Goal: Feedback & Contribution: Contribute content

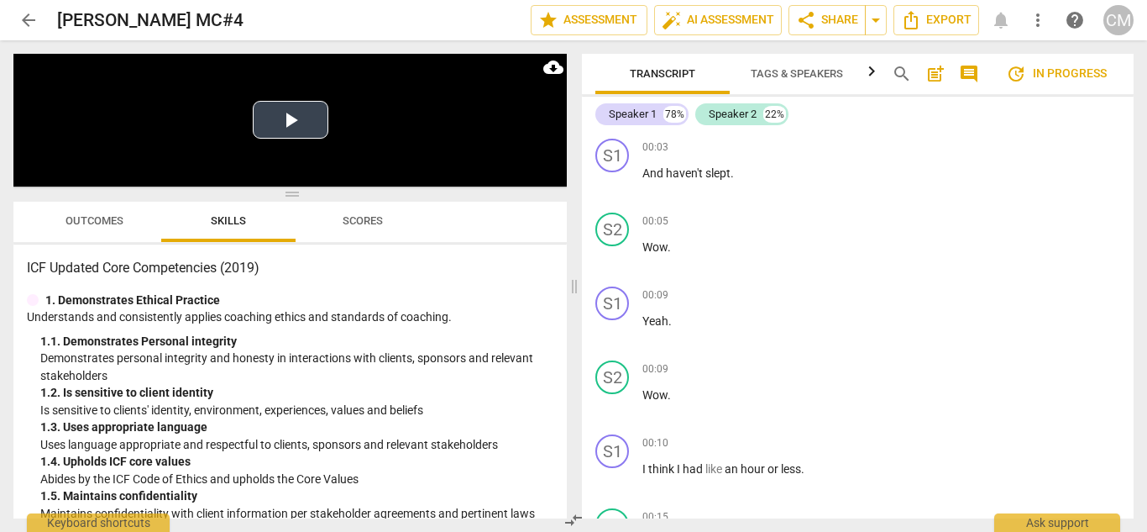
click at [287, 134] on button "Play Video" at bounding box center [291, 120] width 76 height 38
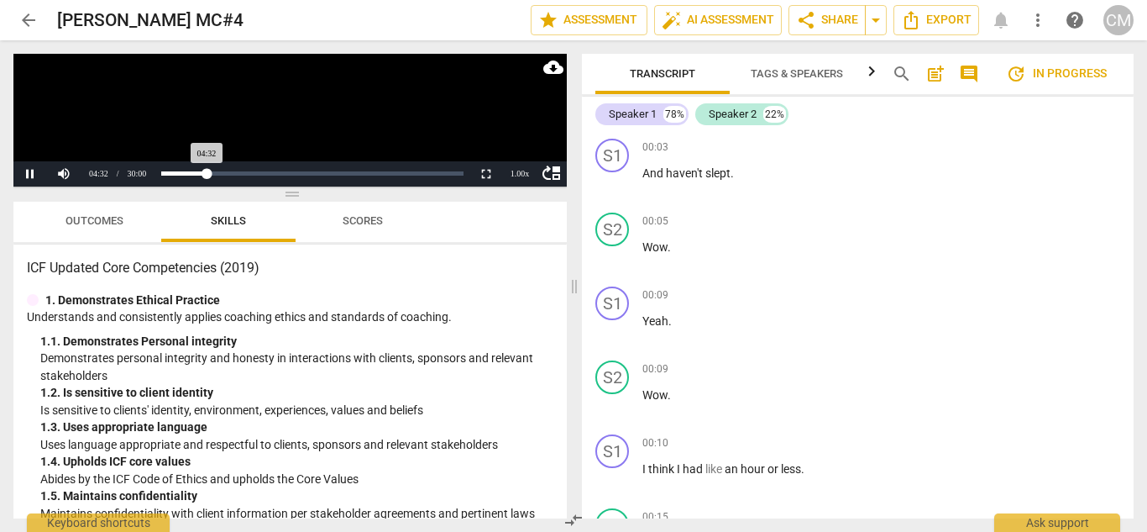
scroll to position [1258, 0]
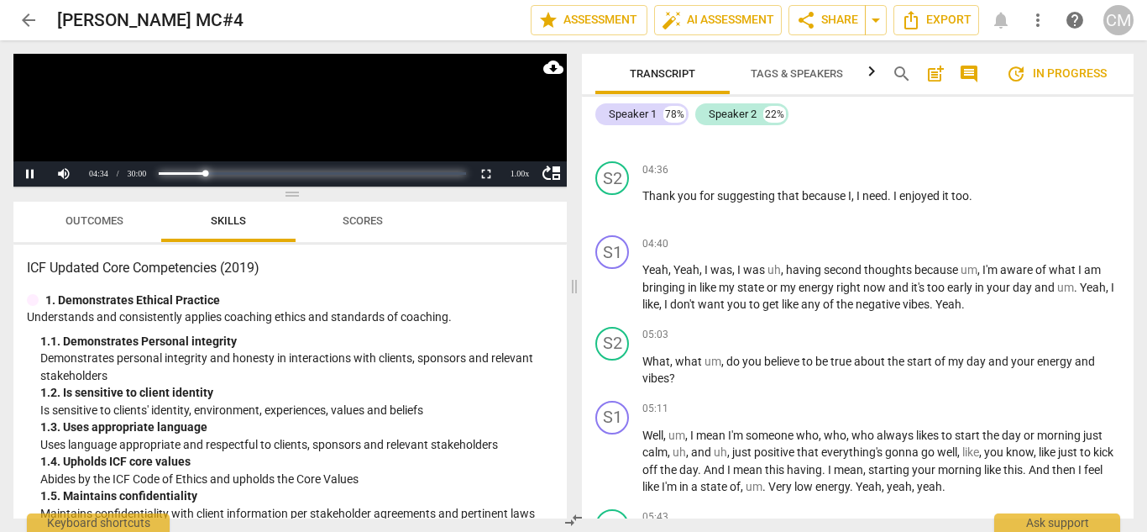
drag, startPoint x: 208, startPoint y: 174, endPoint x: 106, endPoint y: 174, distance: 102.5
click at [123, 174] on div "move_up Pause Current Time 04:34 / Duration Time 30:00 Loaded : 0% Progress : 1…" at bounding box center [289, 173] width 553 height 25
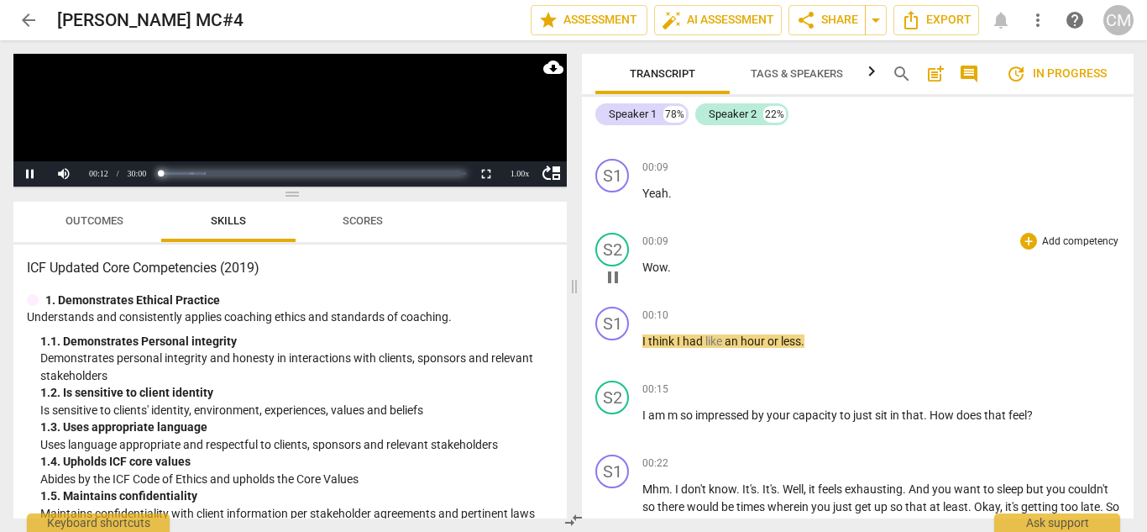
scroll to position [168, 0]
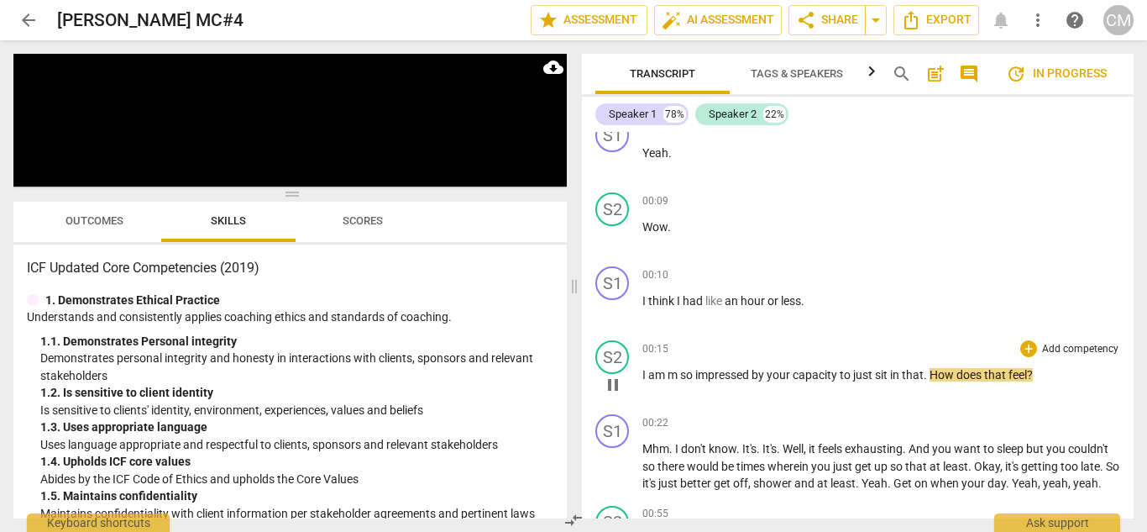
click at [614, 390] on span "pause" at bounding box center [613, 385] width 20 height 20
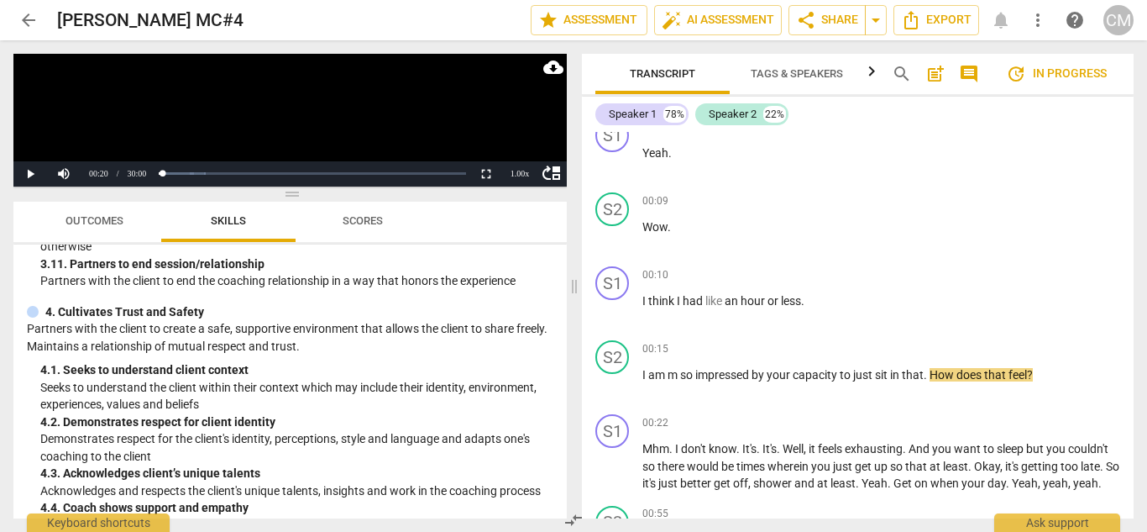
scroll to position [1260, 0]
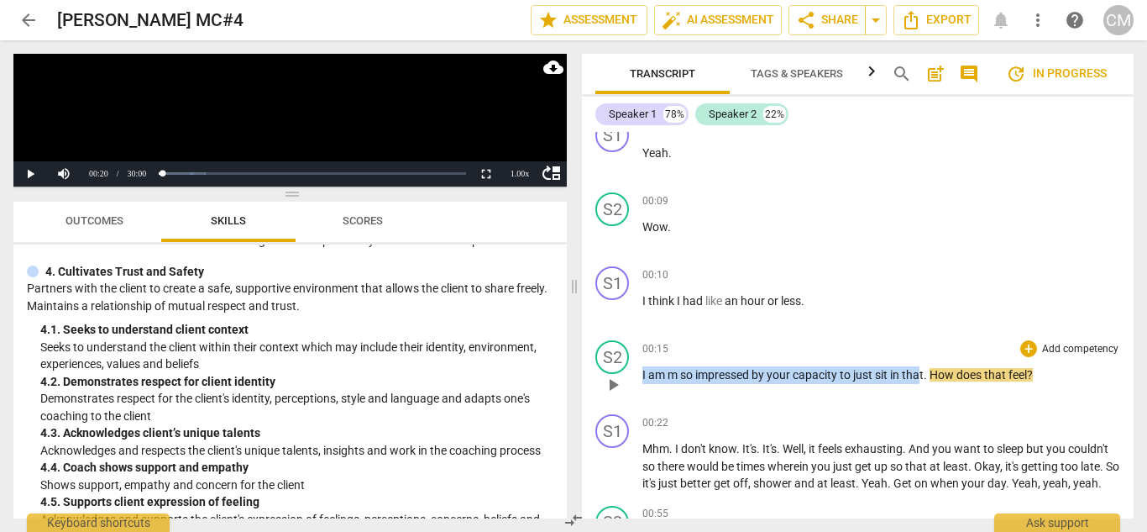
drag, startPoint x: 923, startPoint y: 375, endPoint x: 669, endPoint y: 376, distance: 253.7
click at [640, 380] on div "S2 play_arrow pause 00:15 + Add competency keyboard_arrow_right I am m so impre…" at bounding box center [858, 370] width 552 height 74
click at [945, 350] on div "+" at bounding box center [941, 352] width 17 height 17
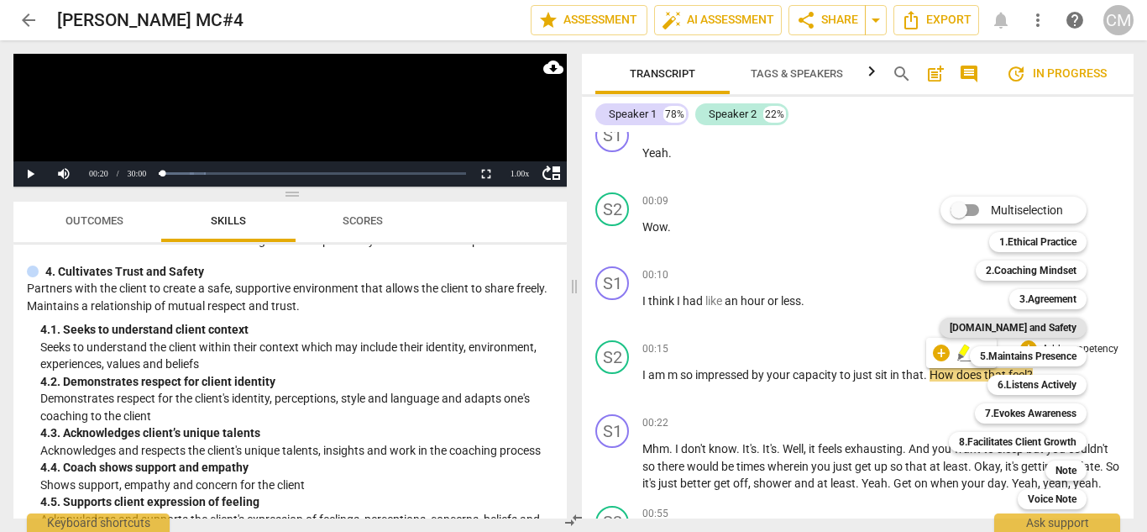
click at [1023, 332] on b "[DOMAIN_NAME] and Safety" at bounding box center [1013, 327] width 127 height 20
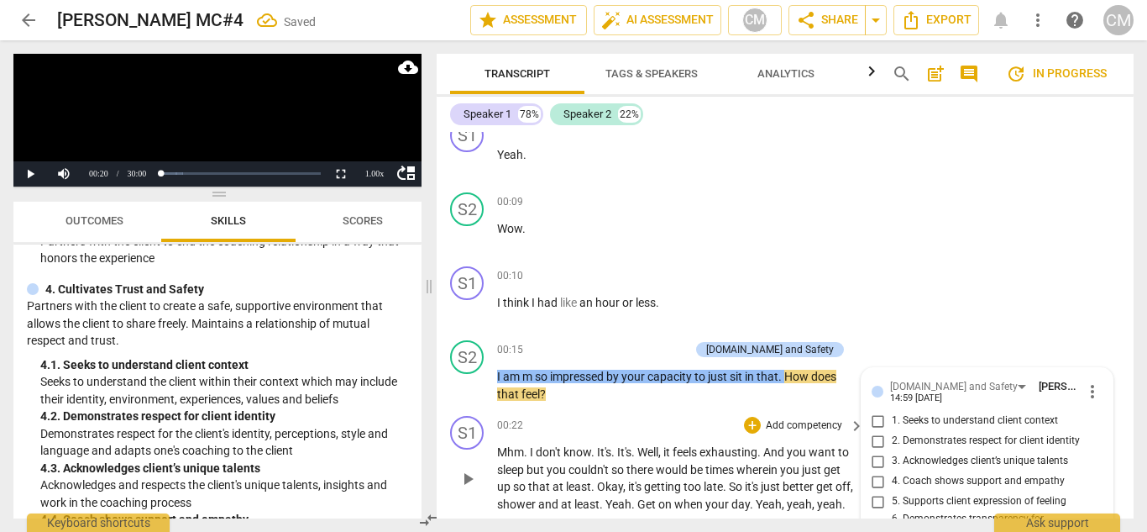
scroll to position [412, 0]
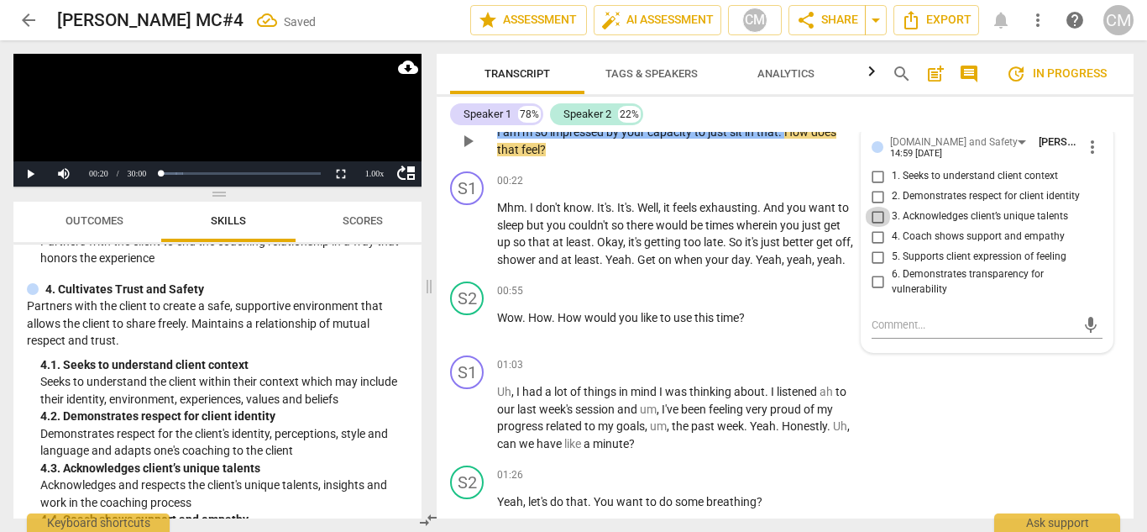
click at [874, 212] on input "3. Acknowledges client’s unique talents" at bounding box center [878, 217] width 27 height 20
checkbox input "true"
click at [874, 237] on input "4. Coach shows support and empathy" at bounding box center [878, 237] width 27 height 20
checkbox input "true"
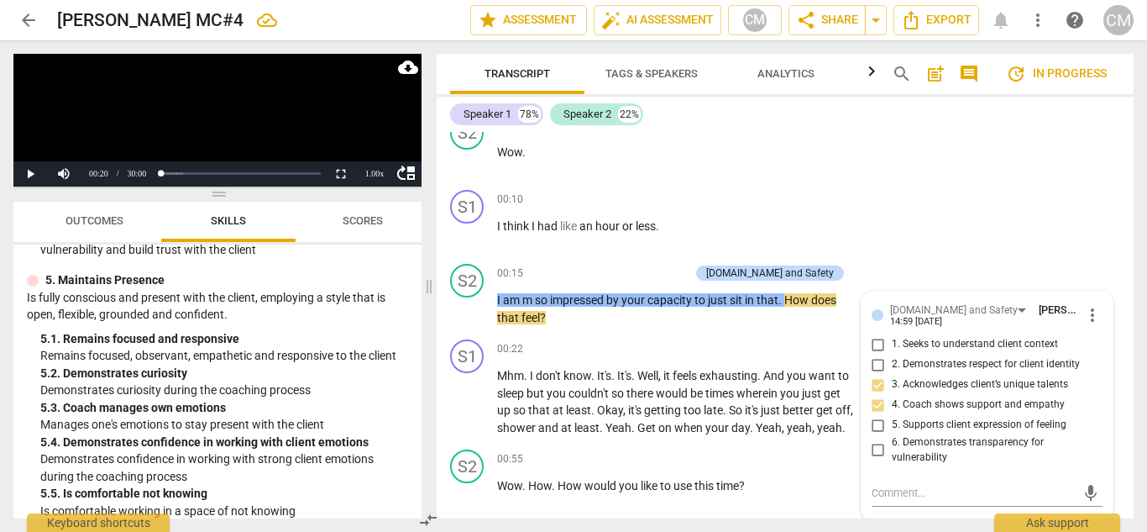
scroll to position [1903, 0]
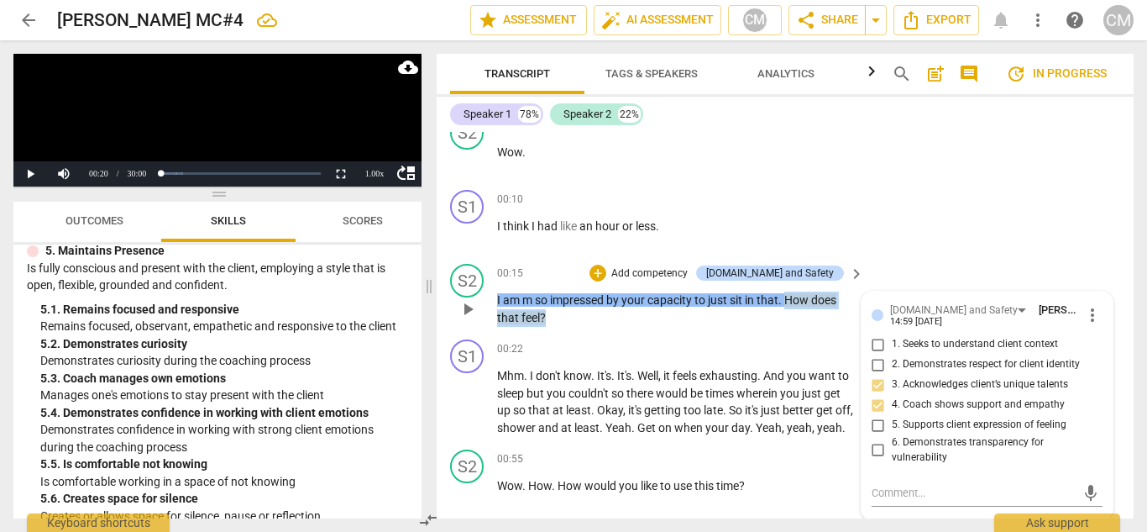
drag, startPoint x: 798, startPoint y: 319, endPoint x: 790, endPoint y: 305, distance: 16.6
click at [790, 305] on p "I am m so impressed by your capacity to just sit in that . How does that feel ?" at bounding box center [676, 308] width 359 height 34
click at [564, 297] on div "+" at bounding box center [561, 295] width 17 height 17
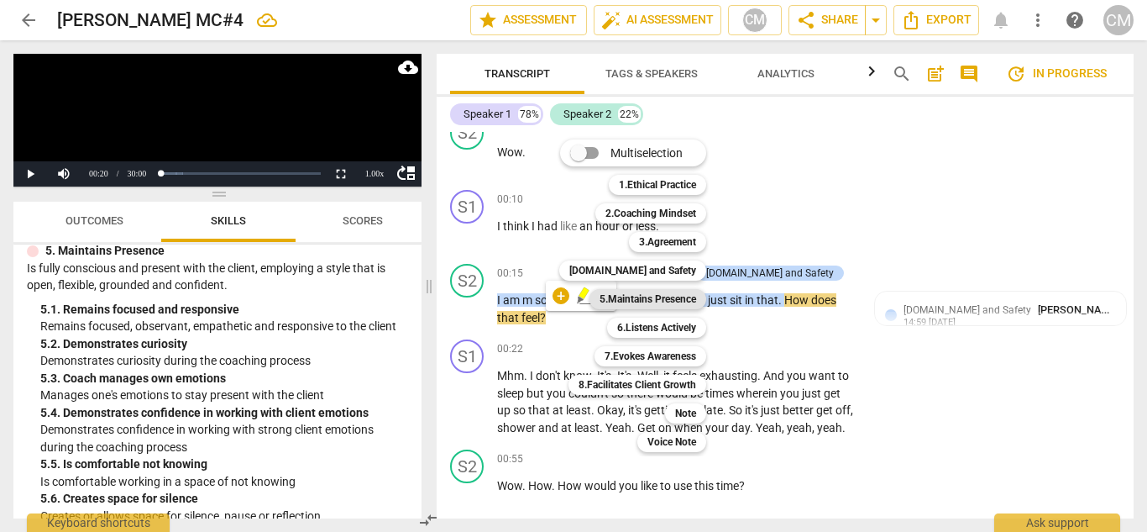
click at [619, 297] on b "5.Maintains Presence" at bounding box center [648, 299] width 97 height 20
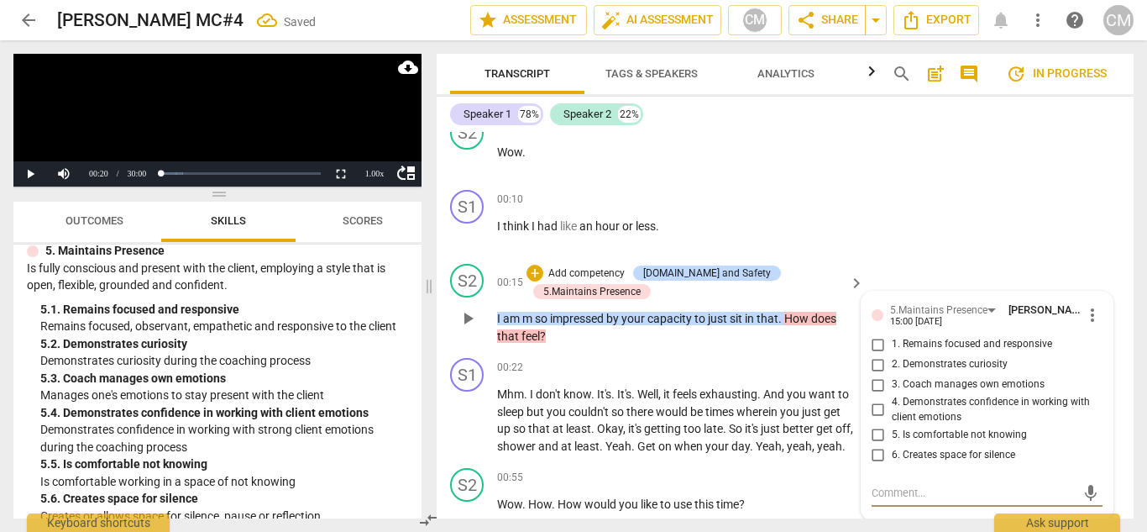
click at [873, 366] on input "2. Demonstrates curiosity" at bounding box center [878, 364] width 27 height 20
checkbox input "true"
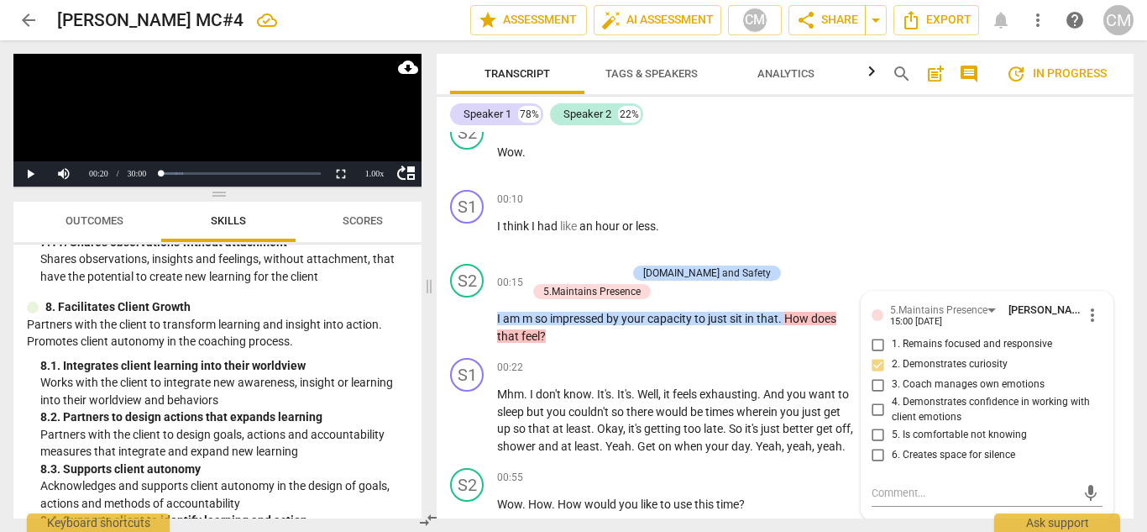
scroll to position [3079, 0]
click at [470, 318] on span "play_arrow" at bounding box center [468, 318] width 20 height 20
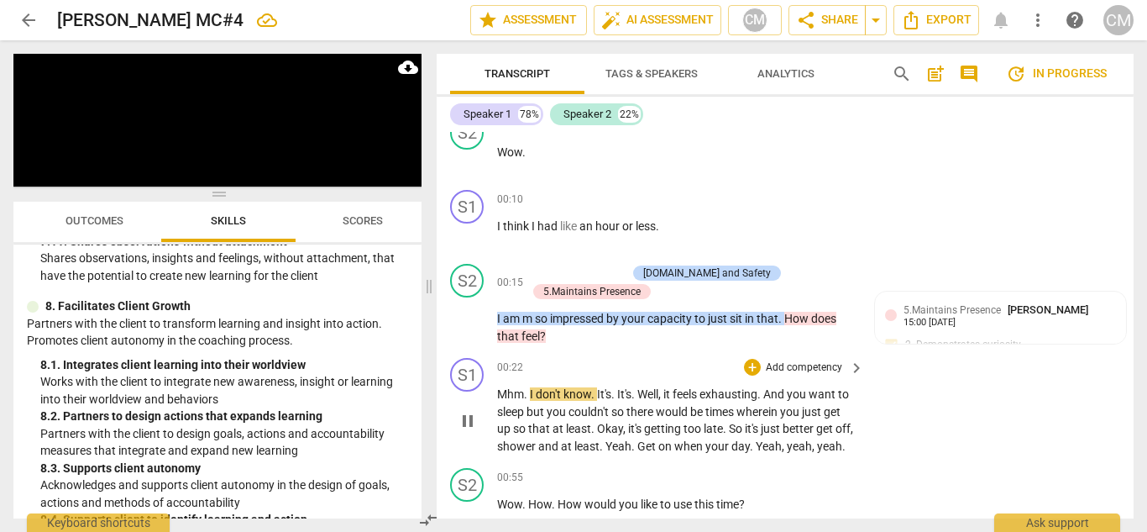
scroll to position [328, 0]
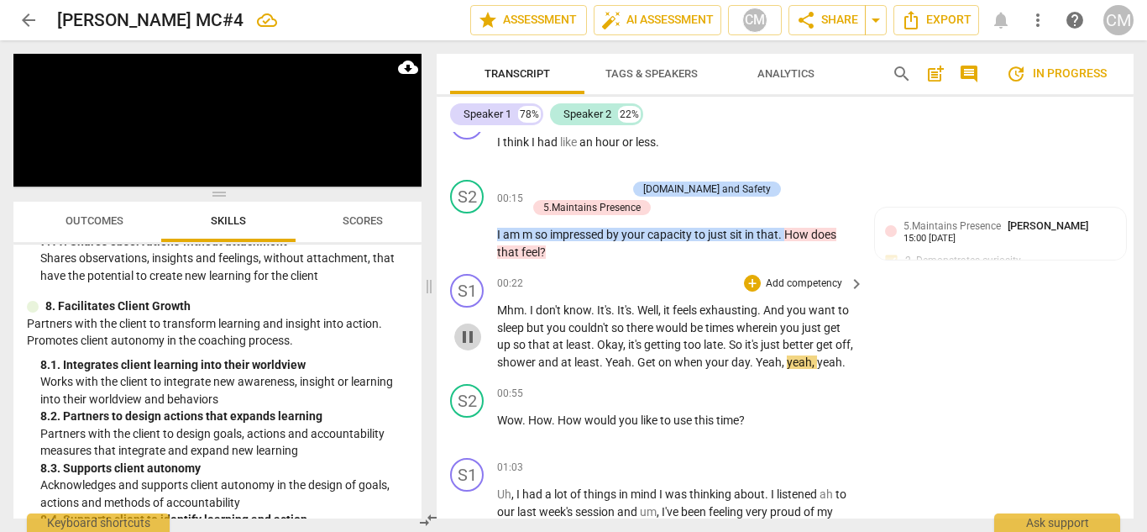
click at [467, 347] on span "pause" at bounding box center [468, 337] width 20 height 20
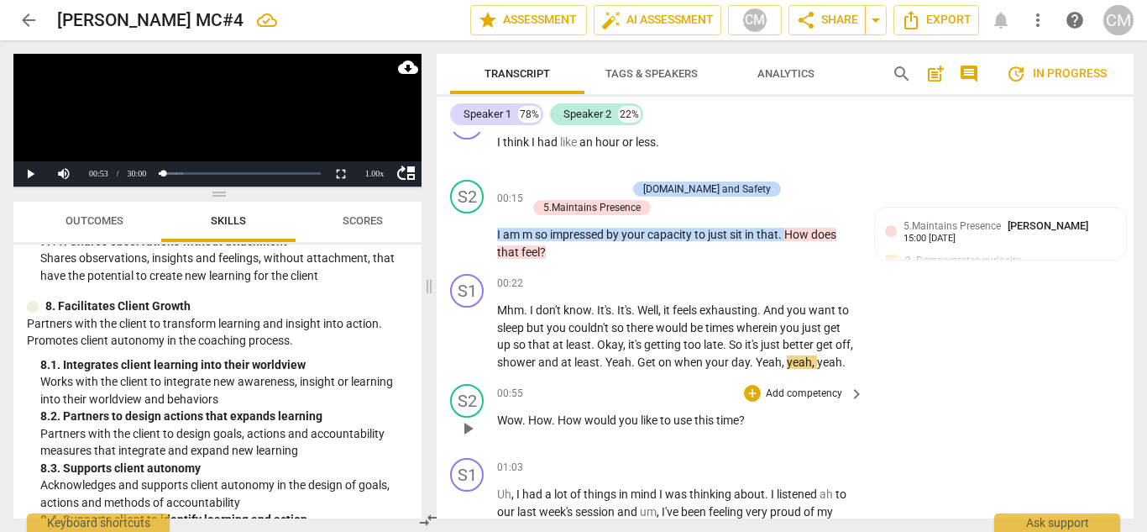
click at [470, 438] on span "play_arrow" at bounding box center [468, 428] width 20 height 20
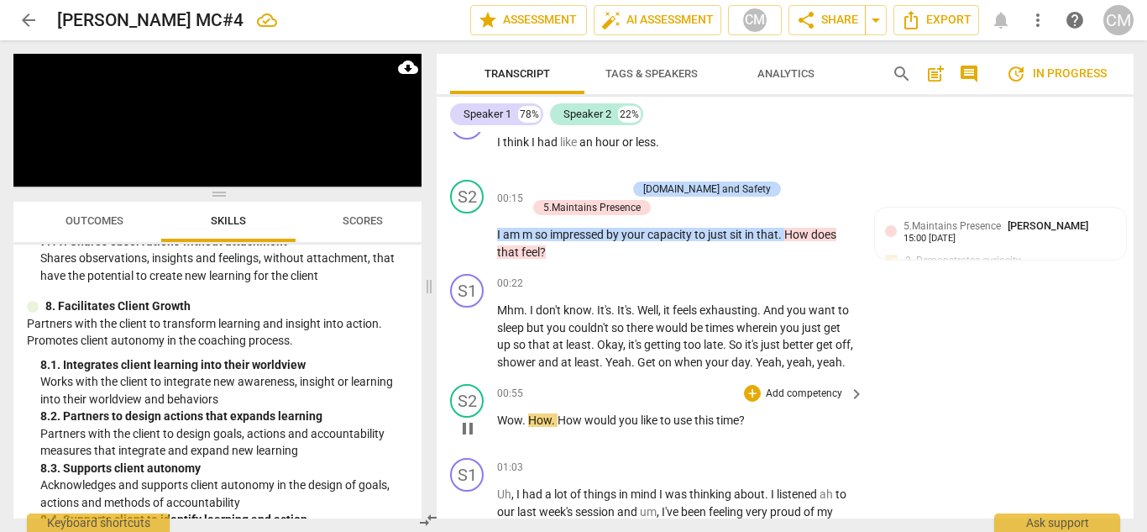
click at [470, 438] on span "pause" at bounding box center [468, 428] width 20 height 20
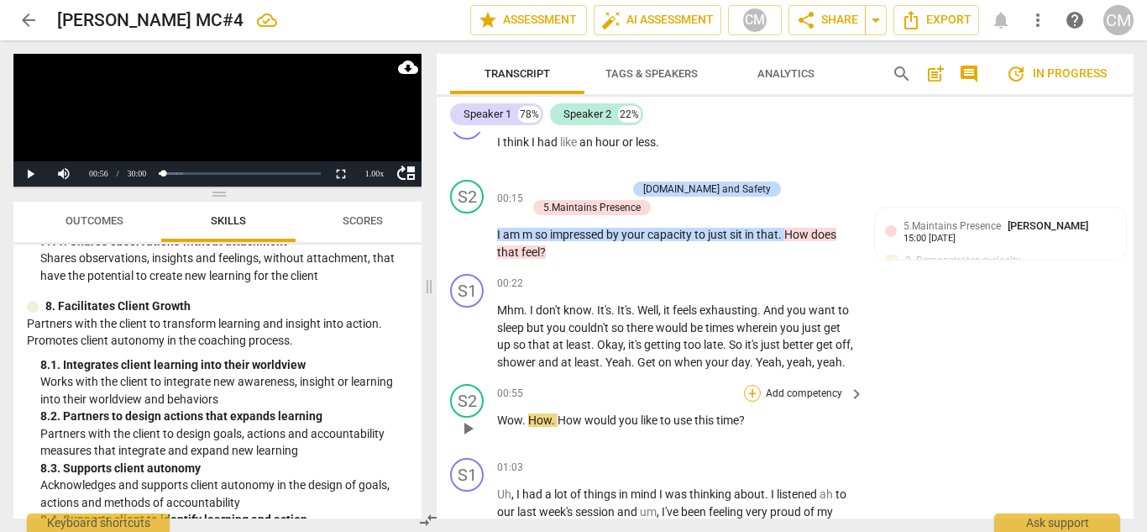
click at [754, 401] on div "+" at bounding box center [752, 393] width 17 height 17
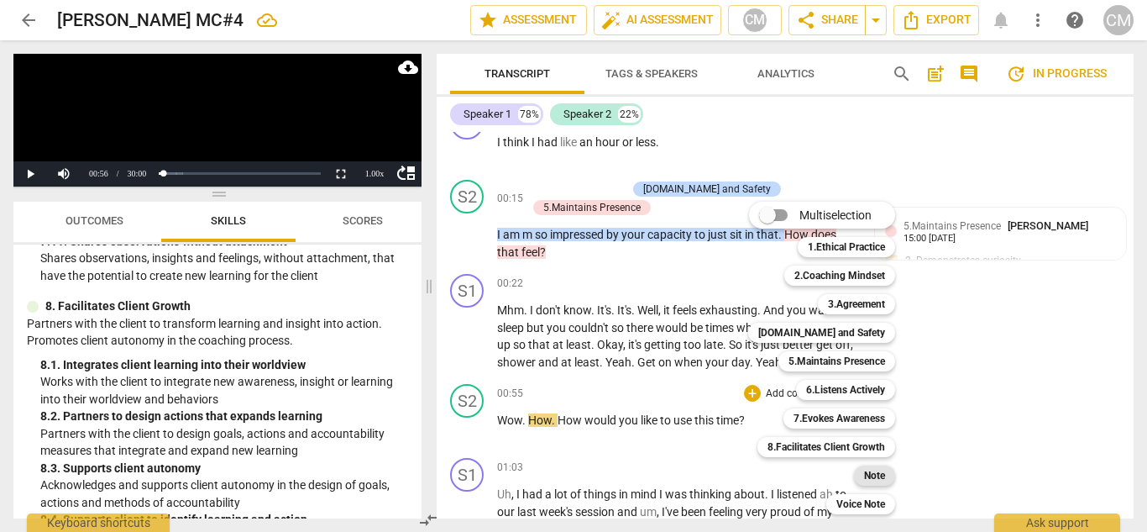
click at [873, 477] on b "Note" at bounding box center [874, 475] width 21 height 20
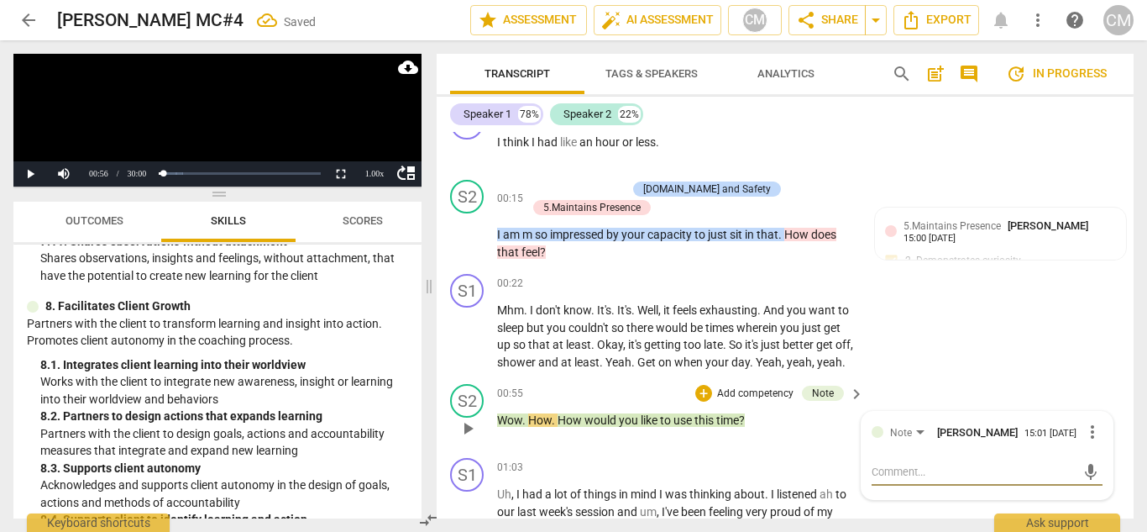
type textarea "A"
type textarea "As"
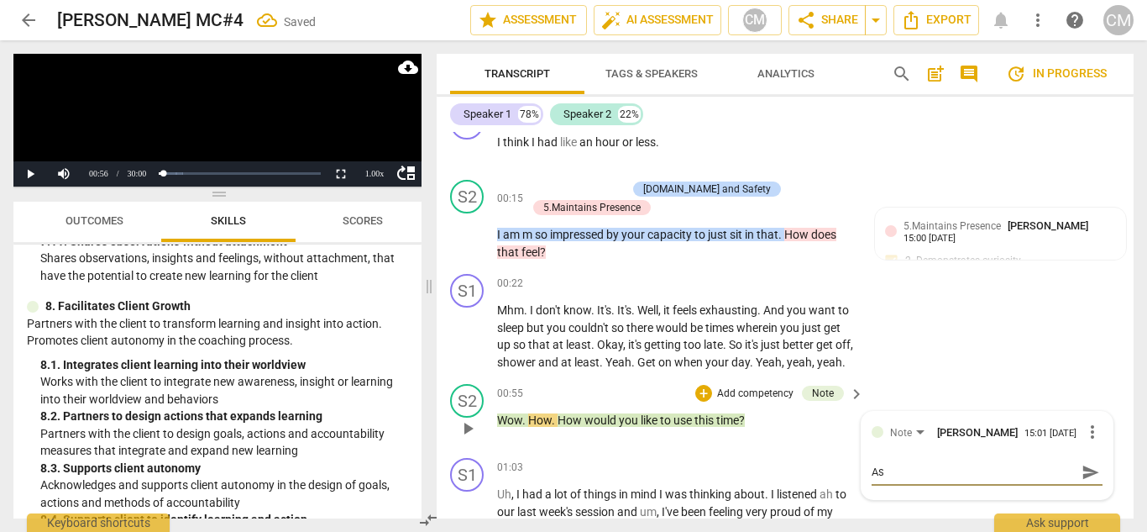
type textarea "As"
type textarea "As I"
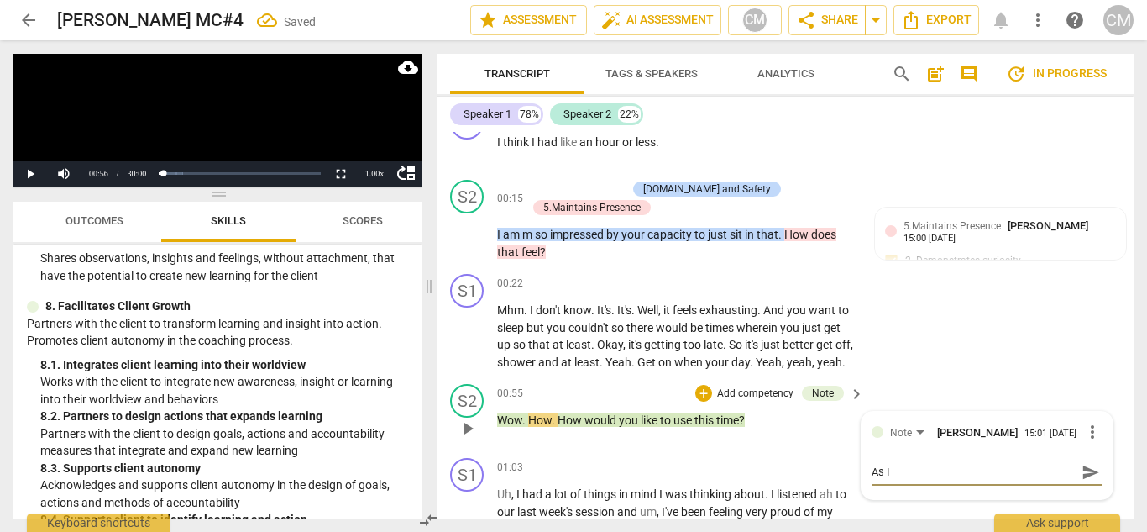
type textarea "As I l"
type textarea "As I lo"
type textarea "As I loo"
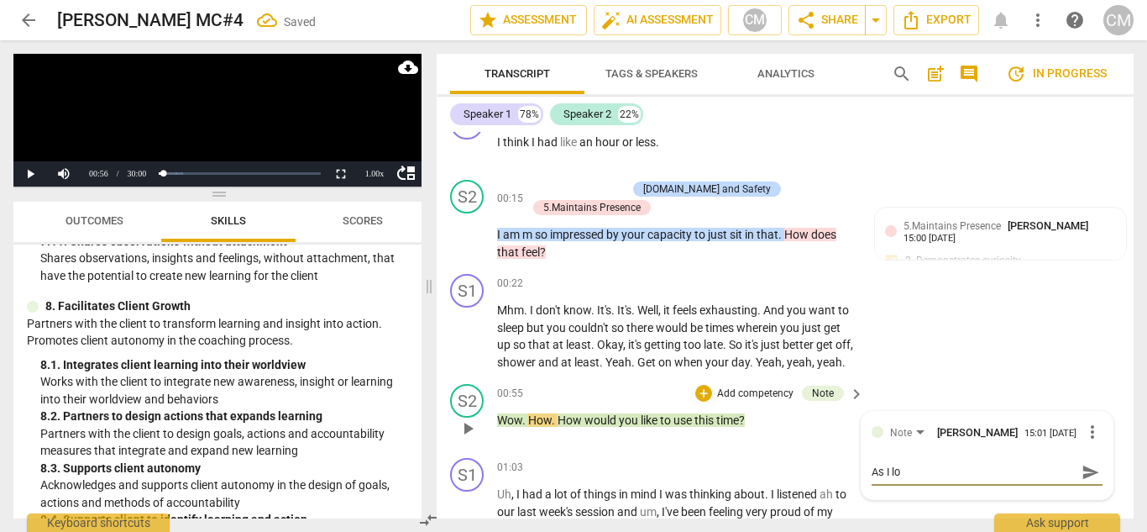
type textarea "As I loo"
type textarea "As I look"
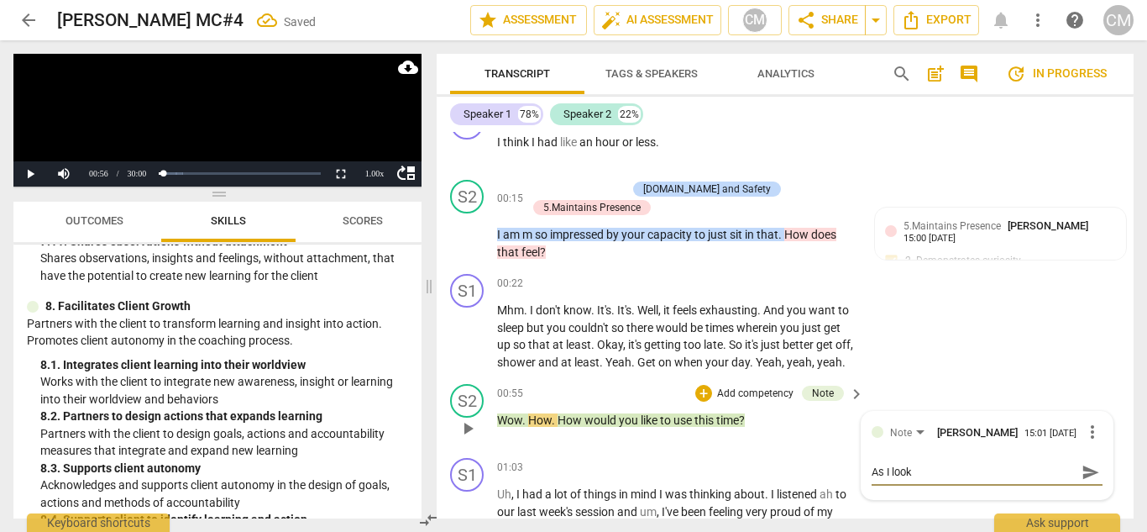
type textarea "As I look a"
type textarea "As I look at"
type textarea "As I look at t"
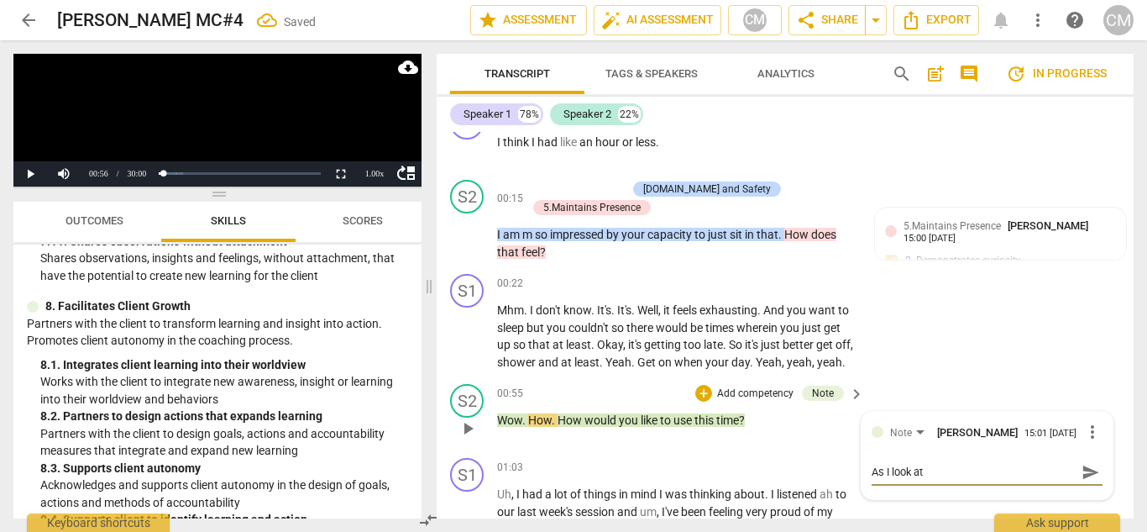
type textarea "As I look at t"
type textarea "As I look at th"
type textarea "As I look at the"
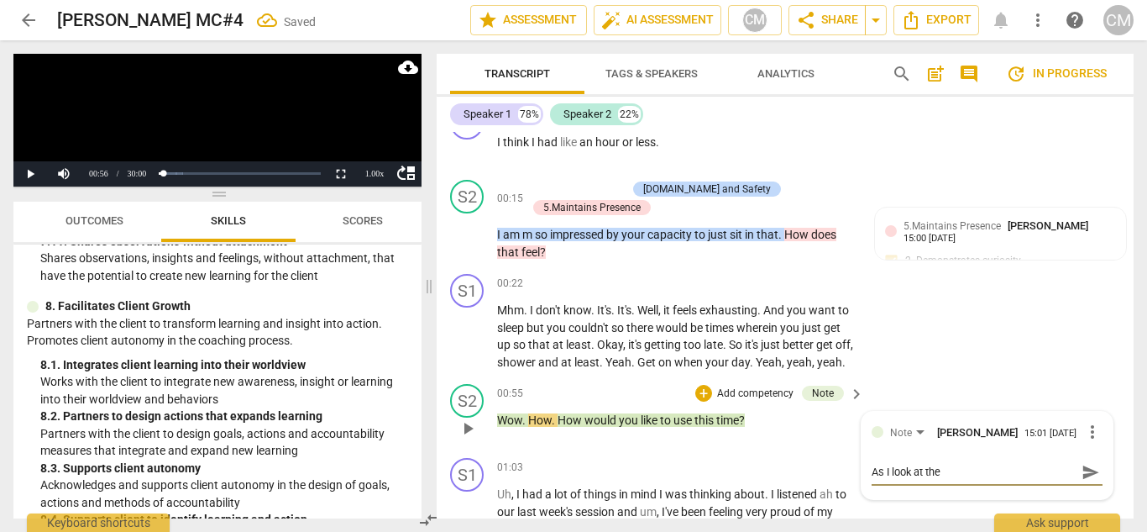
type textarea "As I look at the"
type textarea "As I look at the r"
type textarea "As I look at the re"
type textarea "As I look at the rec"
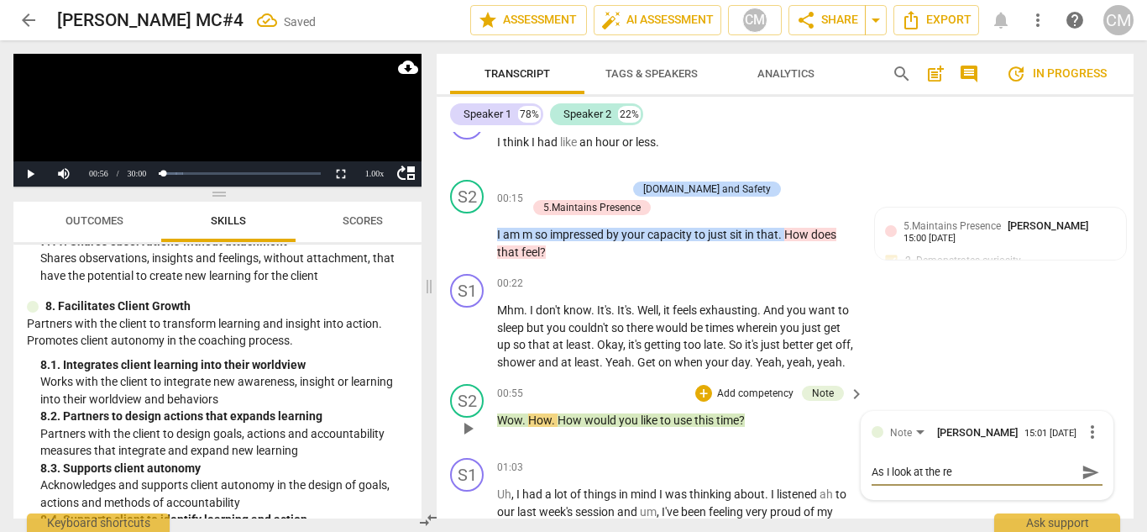
type textarea "As I look at the rec"
type textarea "As I look at the reco"
type textarea "As I look at the recor"
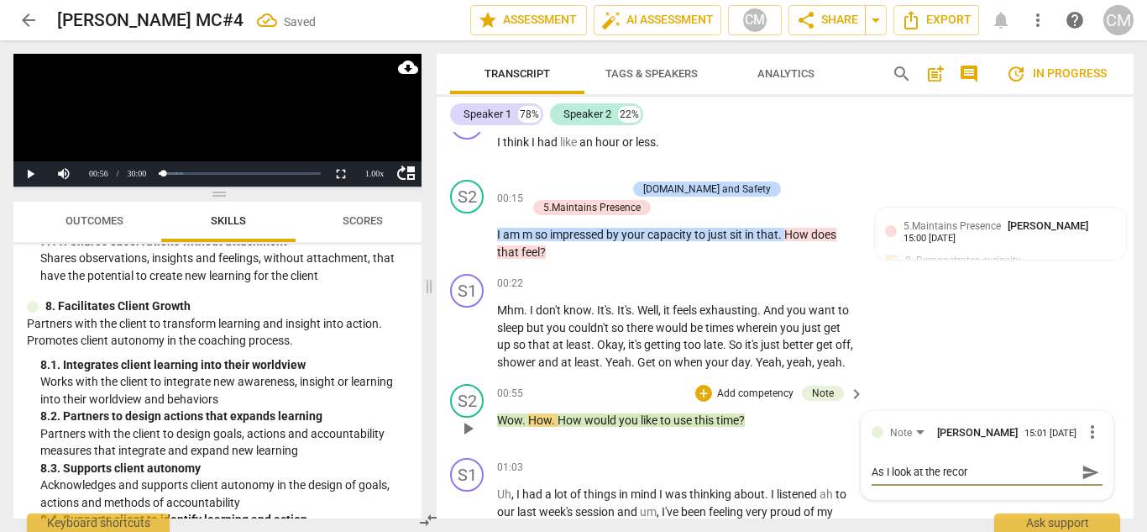
type textarea "As I look at the [PERSON_NAME]"
type textarea "As I look at the recorei"
type textarea "As I look at the recoreid"
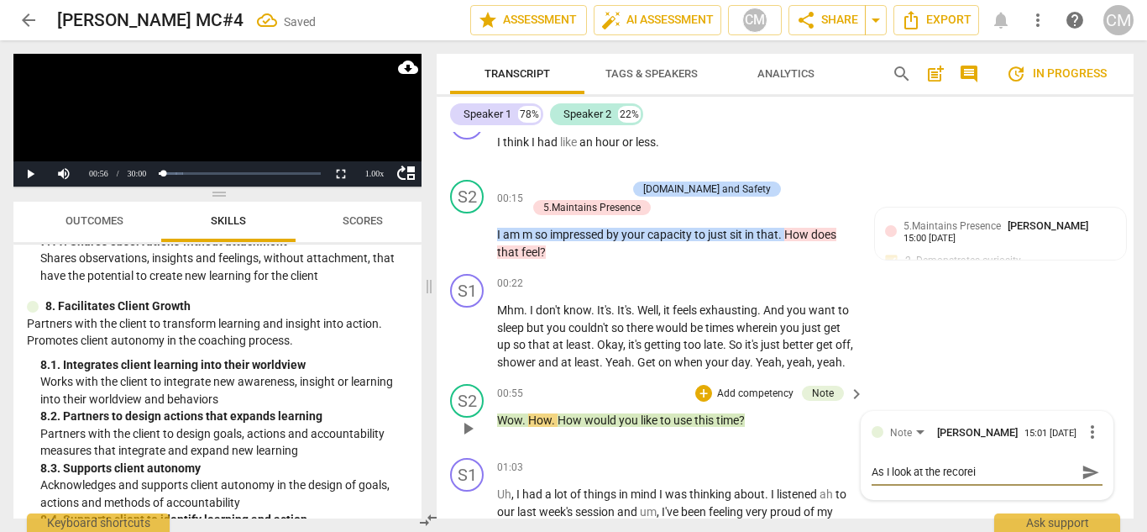
type textarea "As I look at the recoreid"
type textarea "As I look at the recoreidn"
type textarea "As I look at the recoreidng"
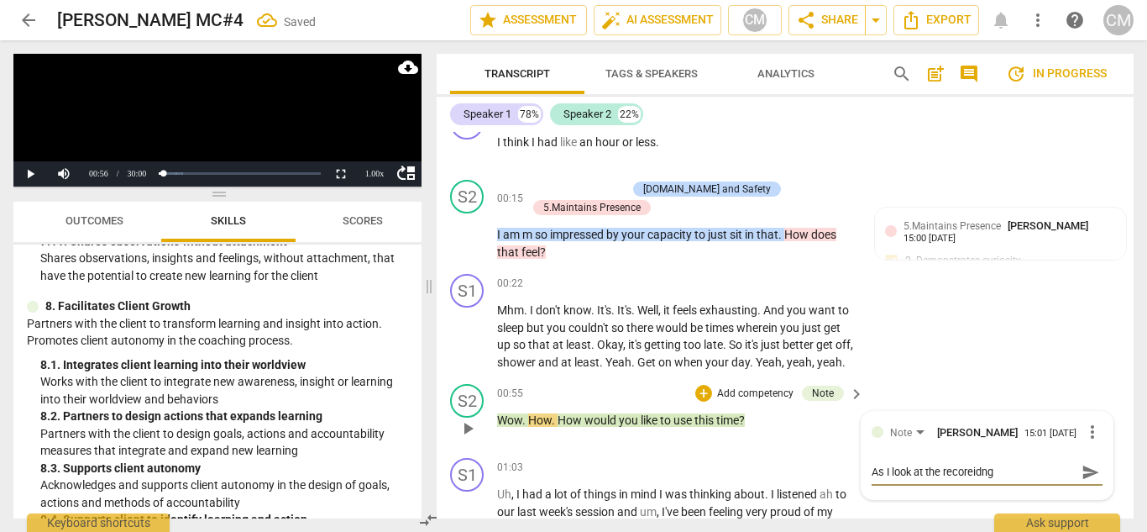
type textarea "As I look at the recoreidng"
type textarea "As I look at the recoreidn"
type textarea "As I look at the recoreid"
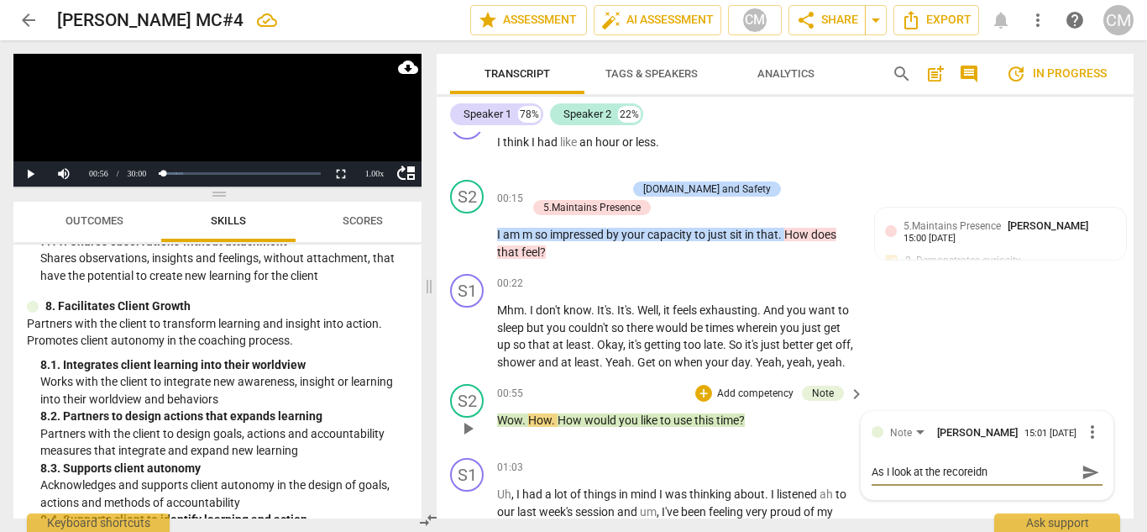
type textarea "As I look at the recoreid"
type textarea "As I look at the recorei"
type textarea "As I look at the [PERSON_NAME]"
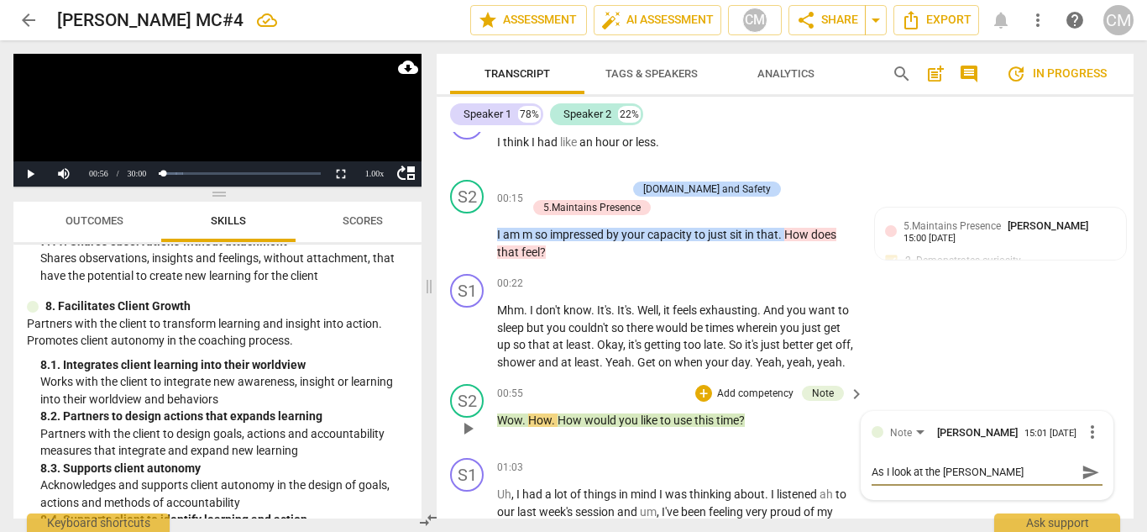
type textarea "As I look at the recor"
type textarea "As I look at the record"
type textarea "As I look at the recordi"
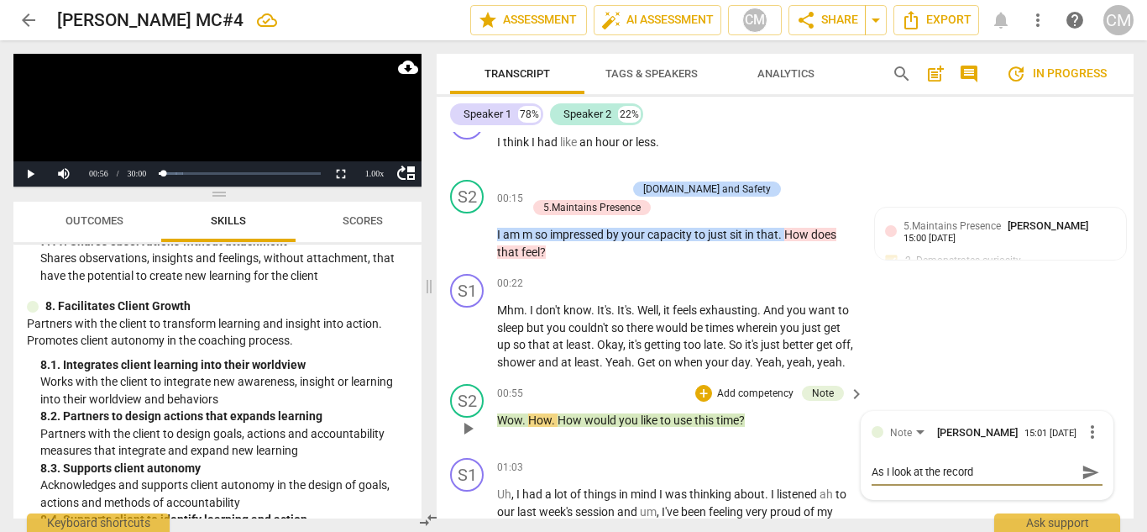
type textarea "As I look at the recordi"
type textarea "As I look at the recordin"
type textarea "As I look at the recording"
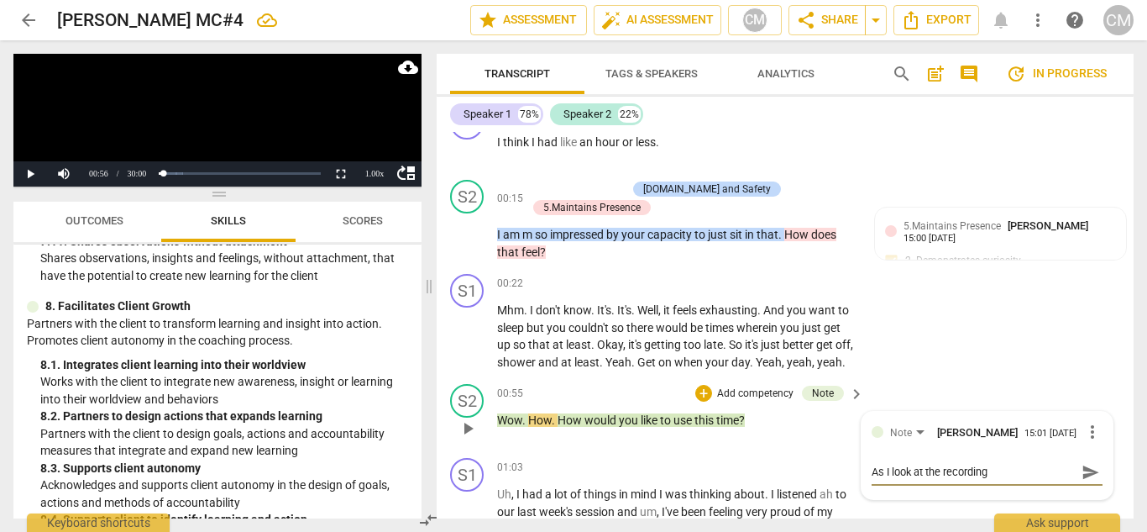
type textarea "As I look at the recording"
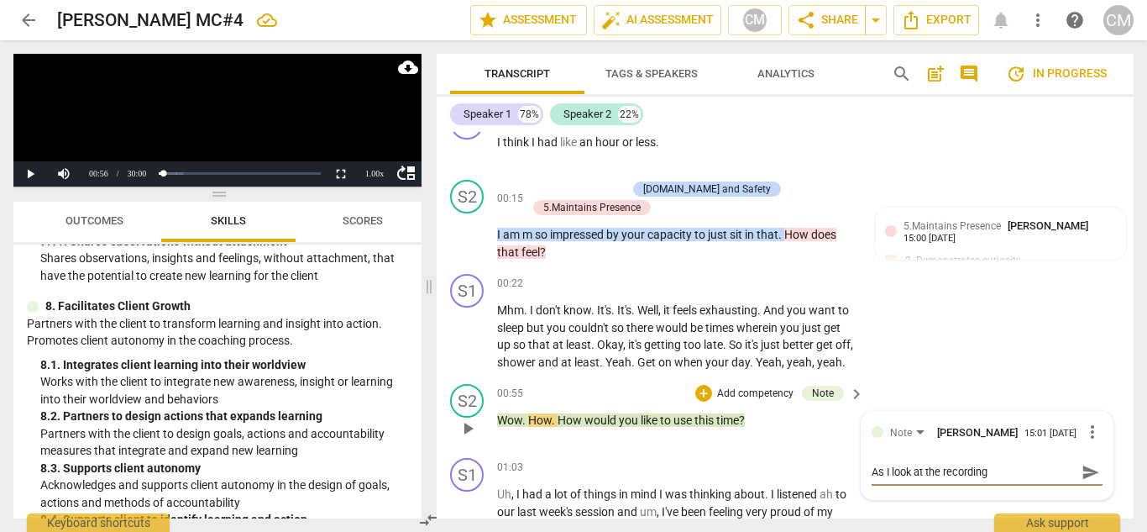
type textarea "As I look at the recording"
type textarea "As I look at the recording I"
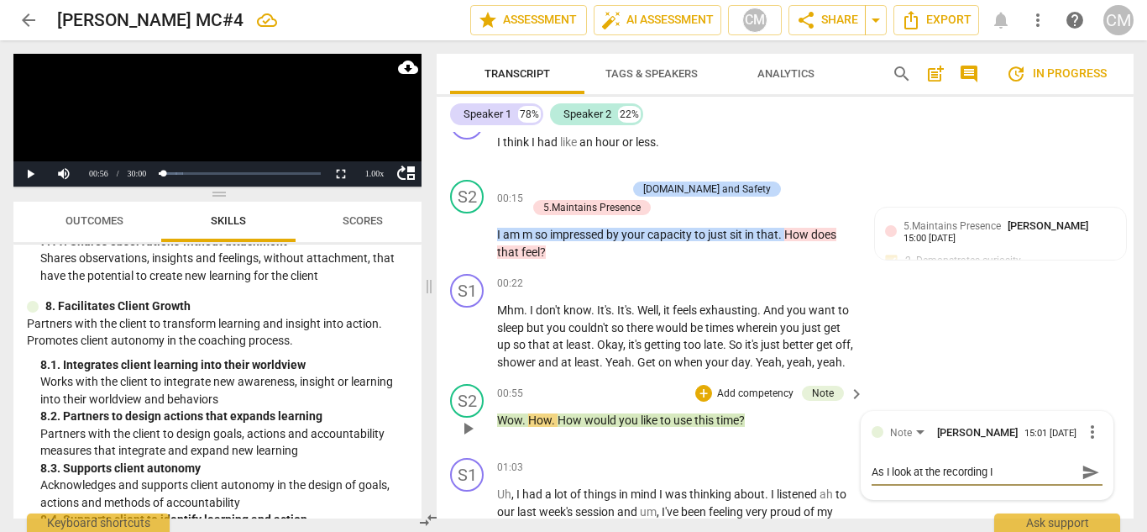
type textarea "As I look at the recording I n"
type textarea "As I look at the recording I no"
type textarea "As I look at the recording I not"
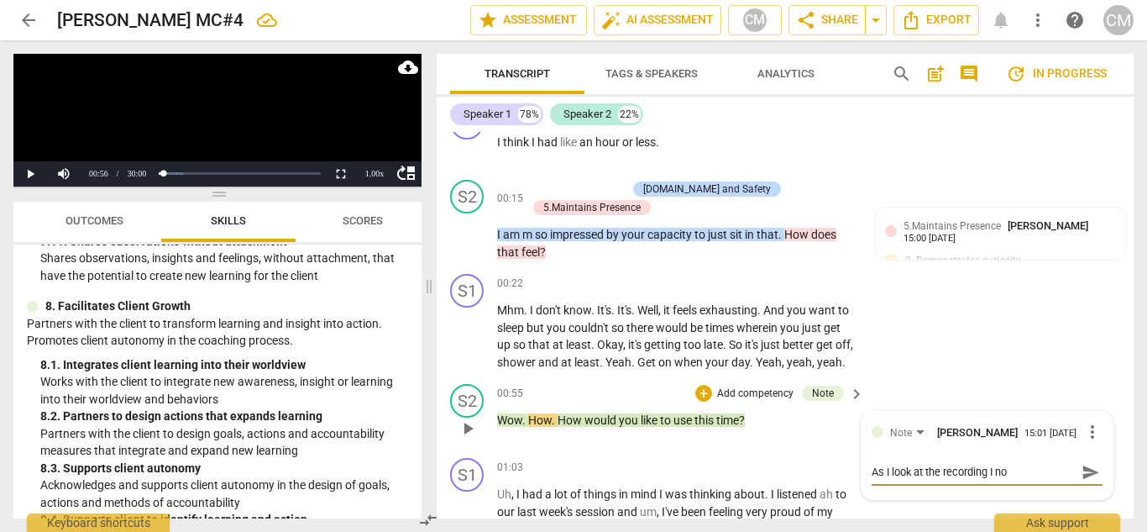
type textarea "As I look at the recording I not"
type textarea "As I look at the recording I noti"
type textarea "As I look at the recording I notic"
type textarea "As I look at the recording I notice"
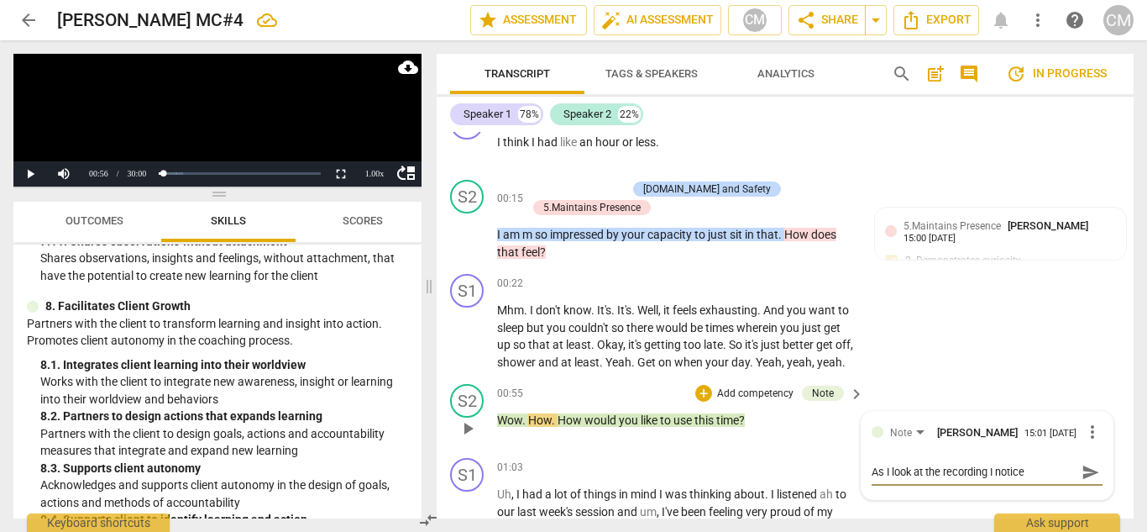
type textarea "As I look at the recording I notice"
type textarea "As I look at the recording I notice i"
type textarea "As I look at the recording I notice"
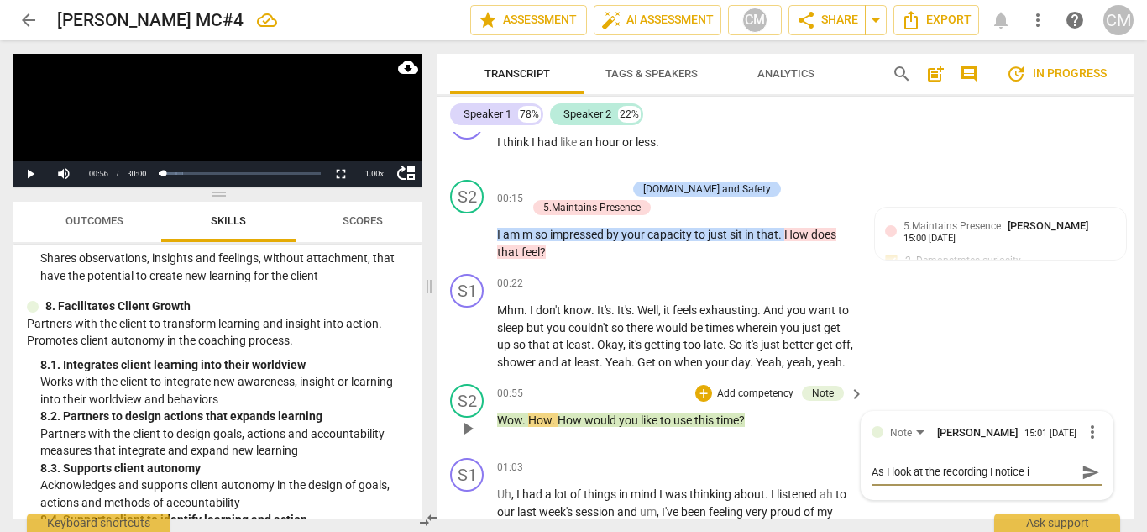
type textarea "As I look at the recording I notice"
type textarea "As I look at the recording I notice a"
type textarea "As I look at the recording I notice an"
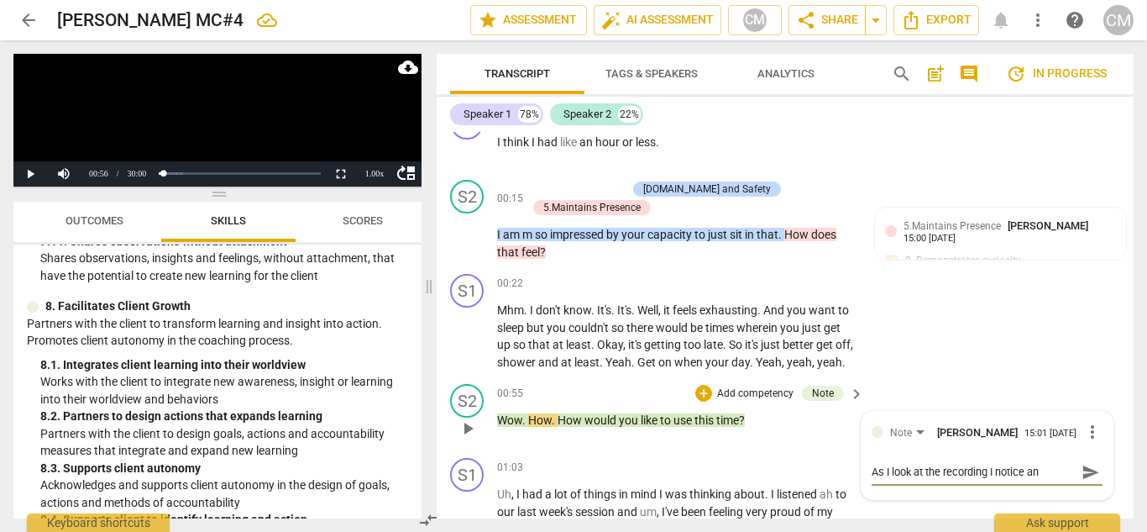
type textarea "As I look at the recording I notice an"
type textarea "As I look at the recording I notice an o"
type textarea "As I look at the recording I notice an op"
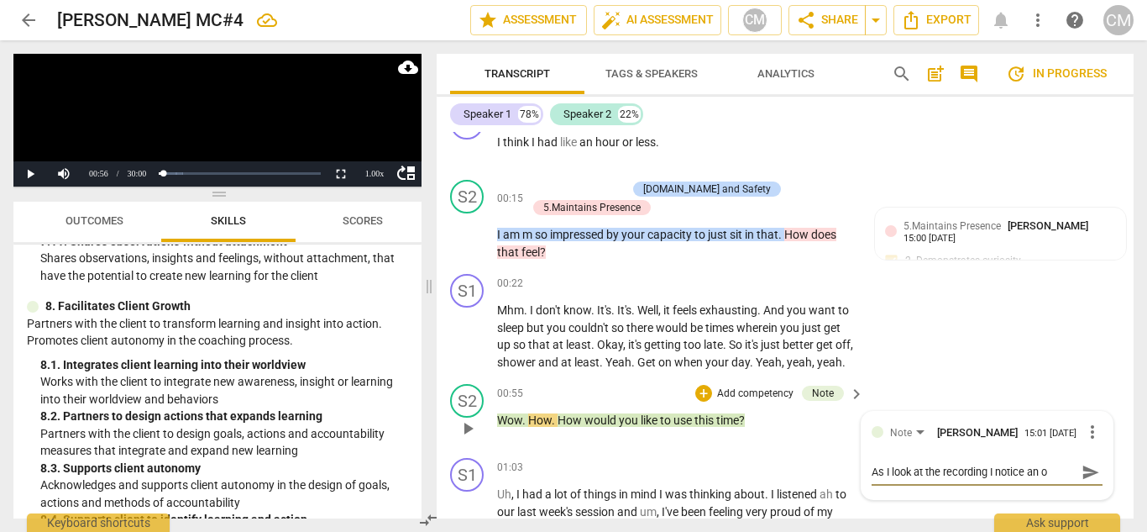
type textarea "As I look at the recording I notice an op"
type textarea "As I look at the recording I notice an opo"
type textarea "As I look at the recording I notice an opor"
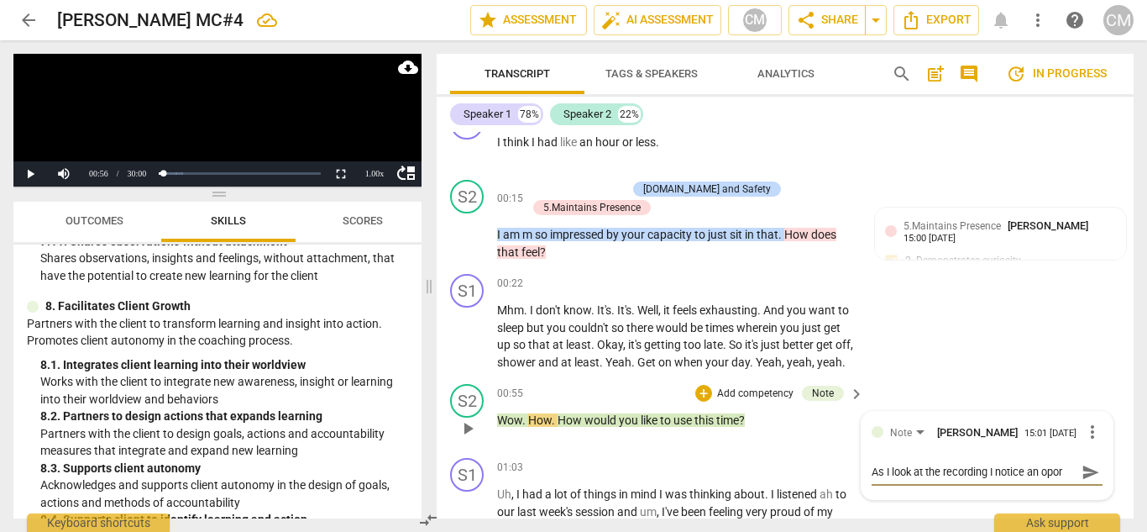
type textarea "As I look at the recording I notice an oport"
type textarea "As I look at the recording I notice an oportu"
type textarea "As I look at the recording I notice an oport"
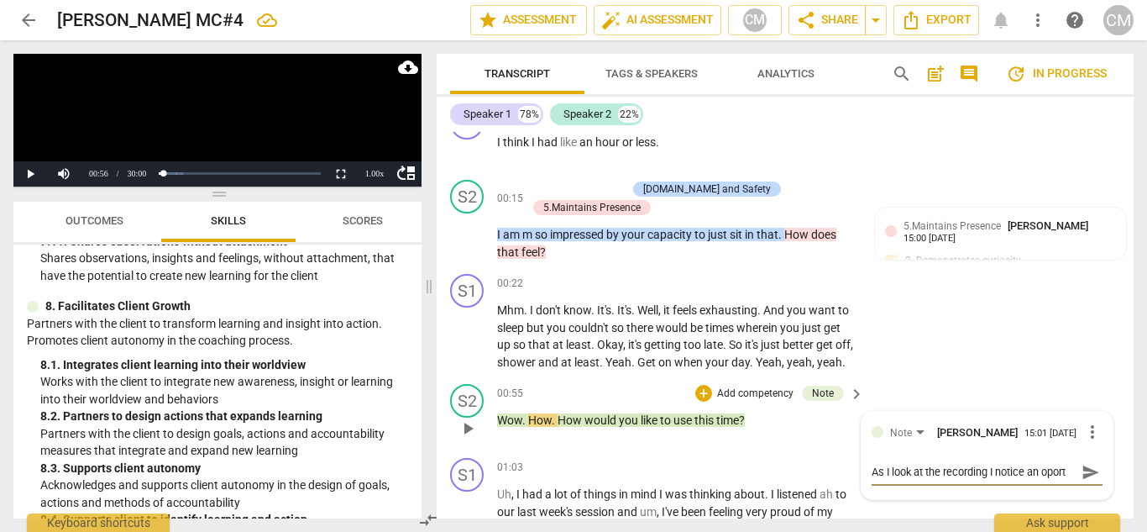
type textarea "As I look at the recording I notice an opor"
type textarea "As I look at the recording I notice an opo"
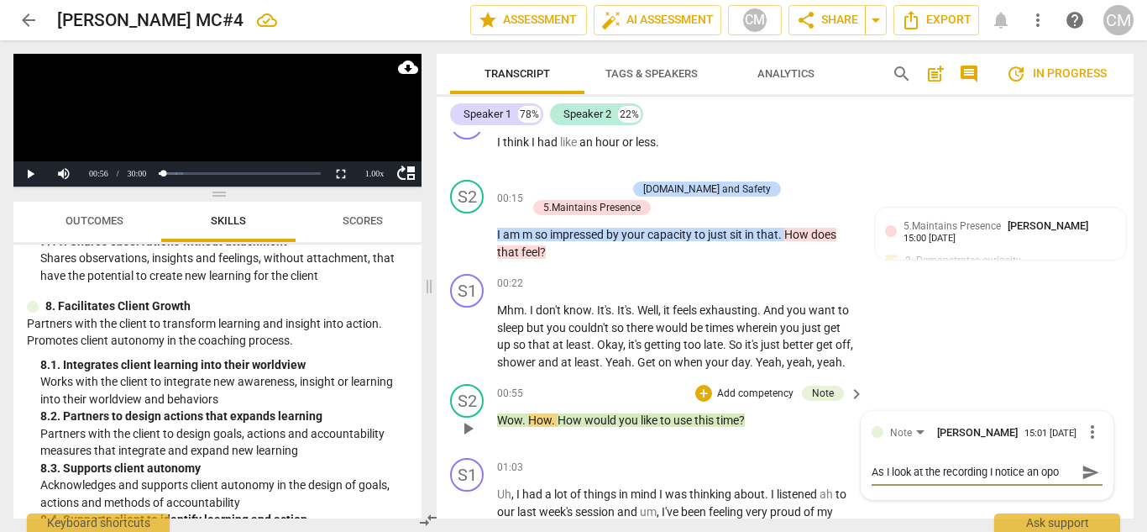
type textarea "As I look at the recording I notice an op"
type textarea "As I look at the recording I notice an op["
type textarea "As I look at the recording I notice an op"
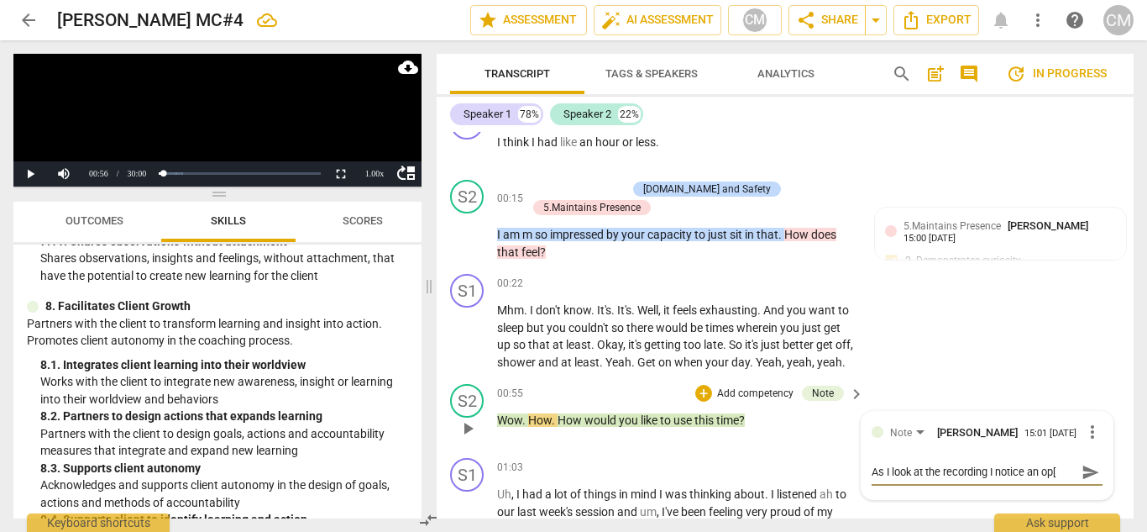
type textarea "As I look at the recording I notice an op"
type textarea "As I look at the recording I notice an opp"
type textarea "As I look at the recording I notice an oppo"
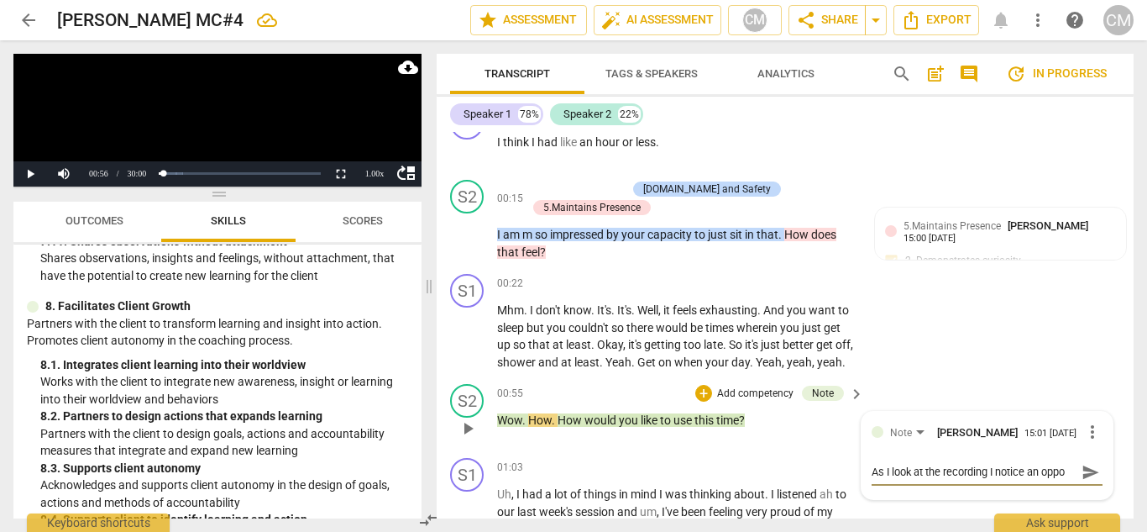
type textarea "As I look at the recording I notice an oppor"
type textarea "As I look at the recording I notice an opport"
type textarea "As I look at the recording I notice an opportu"
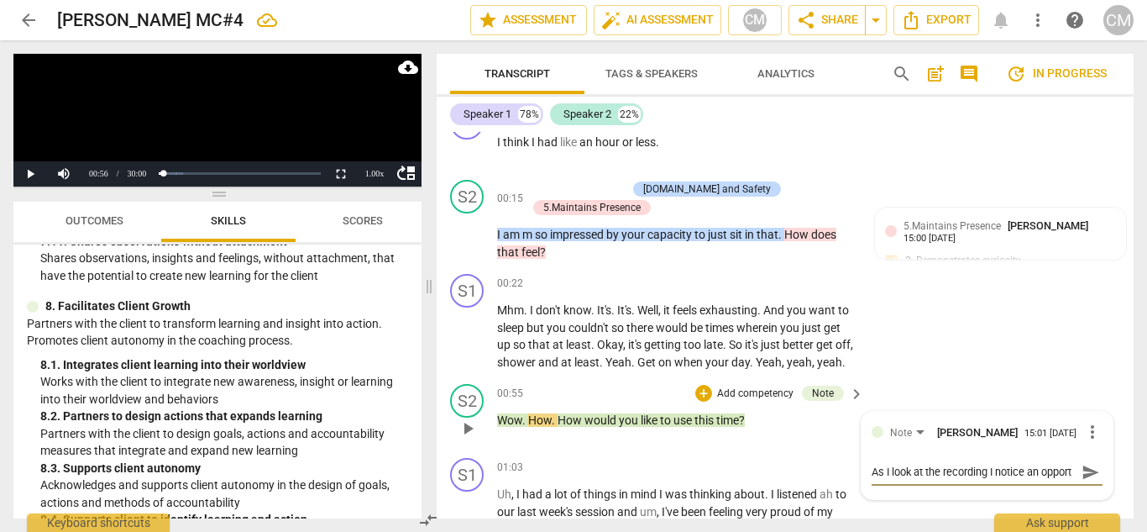
type textarea "As I look at the recording I notice an opportu"
type textarea "As I look at the recording I notice an opportun"
type textarea "As I look at the recording I notice an opportuni"
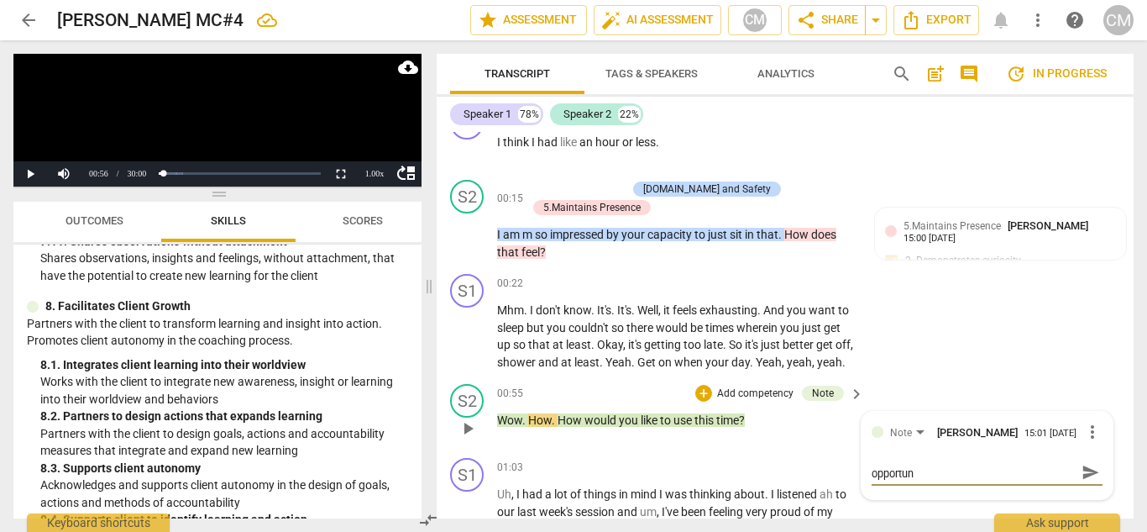
type textarea "As I look at the recording I notice an opportuni"
type textarea "As I look at the recording I notice an opportunit"
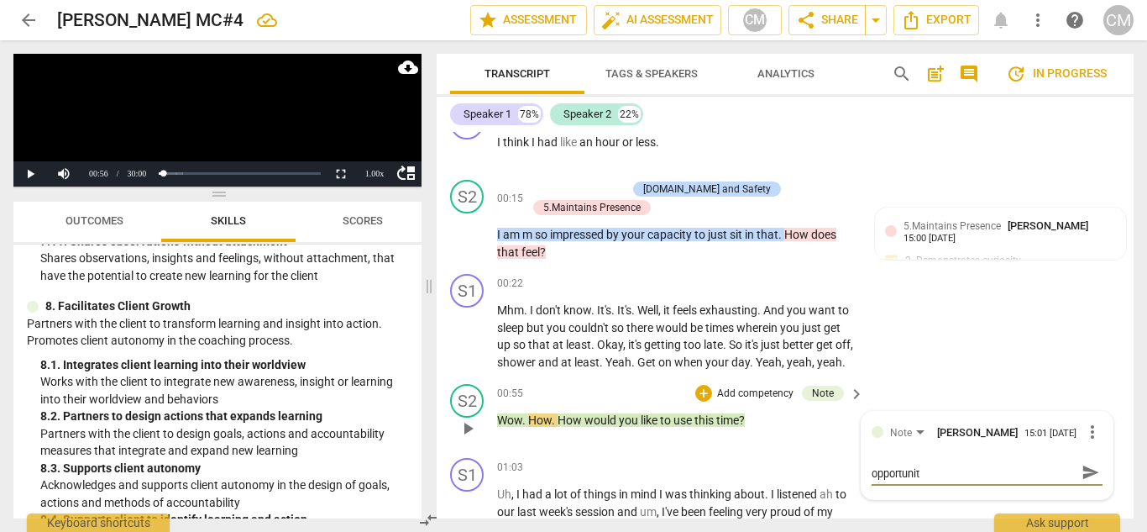
type textarea "As I look at the recording I notice an opportunit t"
type textarea "As I look at the recording I notice an opportunit"
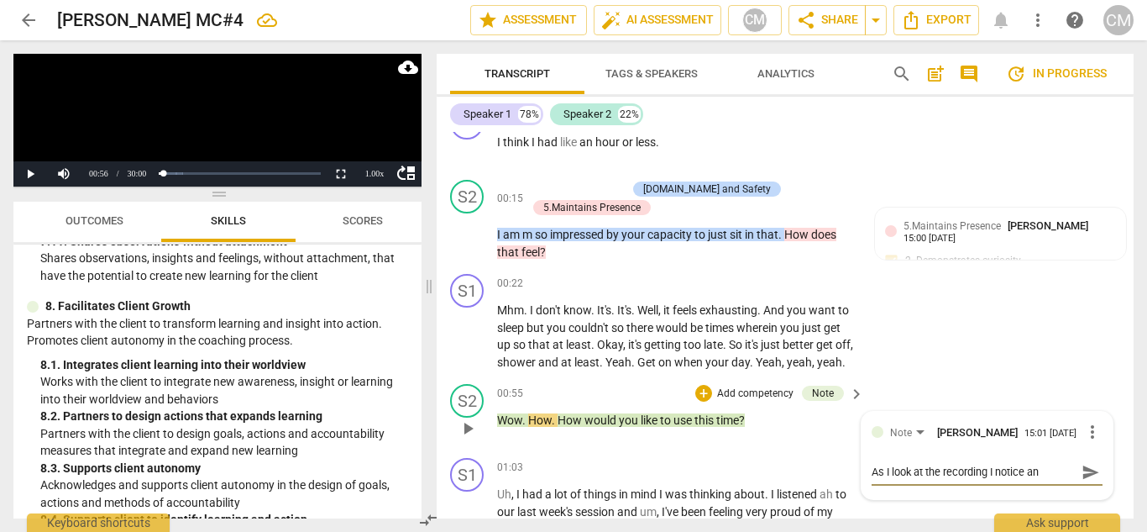
scroll to position [14, 0]
type textarea "As I look at the recording I notice an opportunit"
type textarea "As I look at the recording I notice an opportuni"
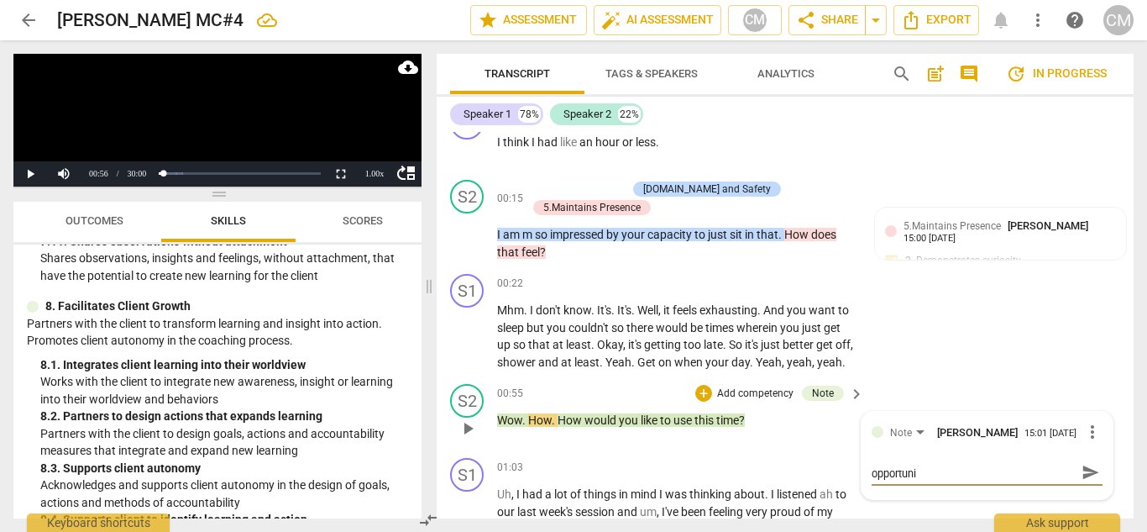
type textarea "As I look at the recording I notice an opportun"
type textarea "As I look at the recording I notice an opportuni"
type textarea "As I look at the recording I notice an opportunit"
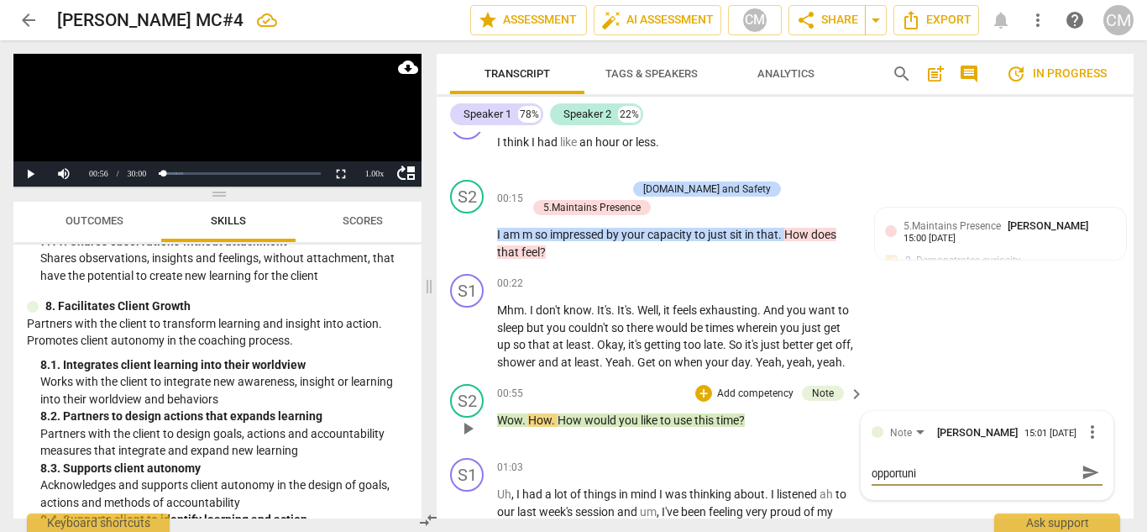
type textarea "As I look at the recording I notice an opportunit"
type textarea "As I look at the recording I notice an opportunity"
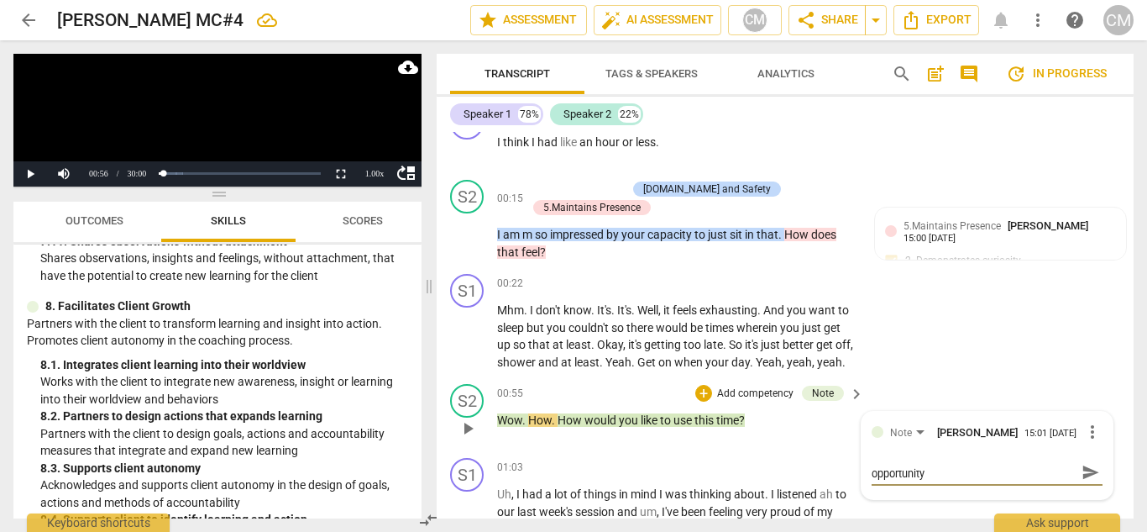
type textarea "As I look at the recording I notice an opportunity t"
type textarea "As I look at the recording I notice an opportunity to"
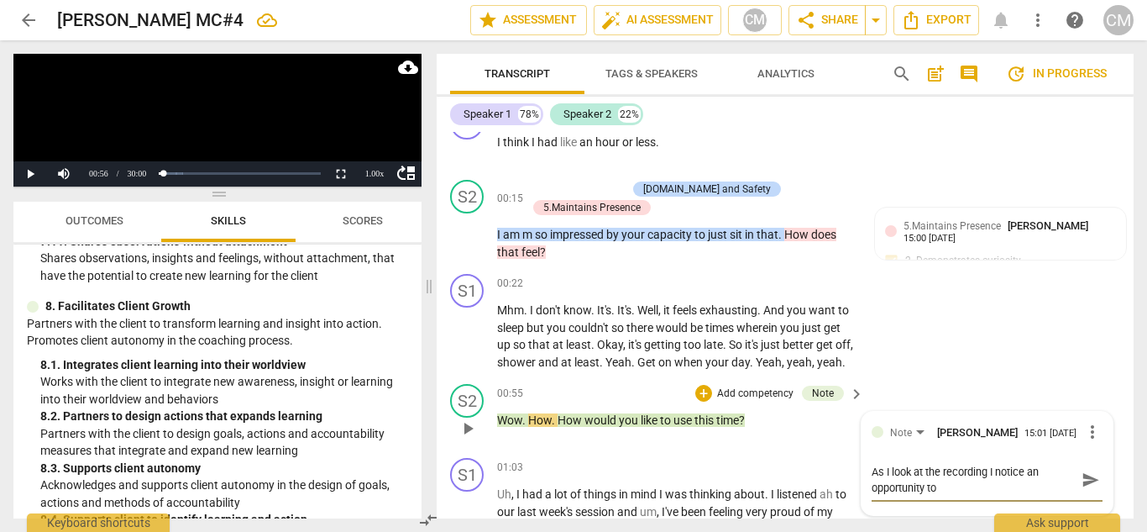
type textarea "As I look at the recording I notice an opportunity to"
type textarea "As I look at the recording I notice an opportunity to b"
type textarea "As I look at the recording I notice an opportunity to bu"
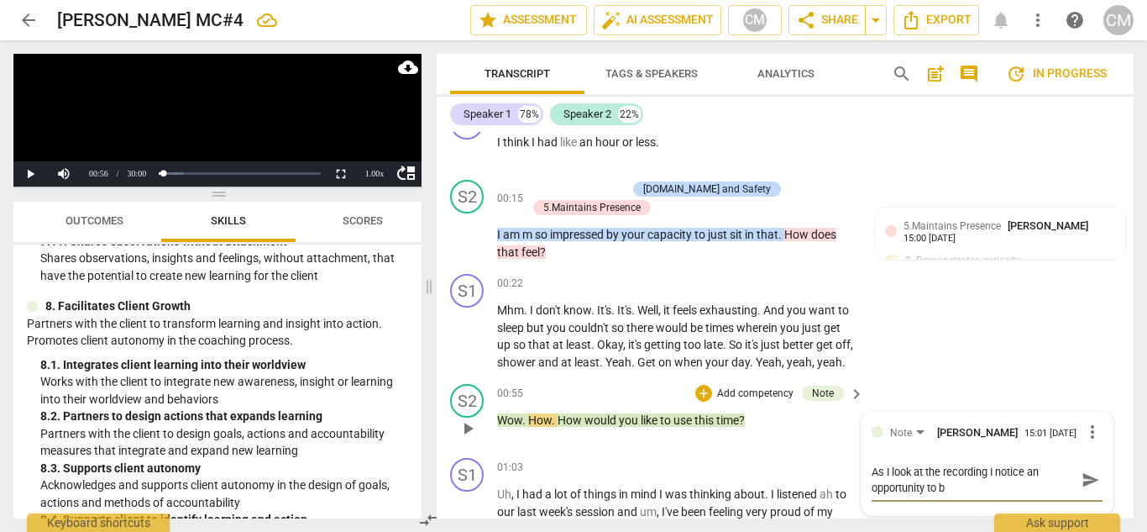
type textarea "As I look at the recording I notice an opportunity to bu"
type textarea "As I look at the recording I notice an opportunity to [PERSON_NAME]"
type textarea "As I look at the recording I notice an opportunity to buil"
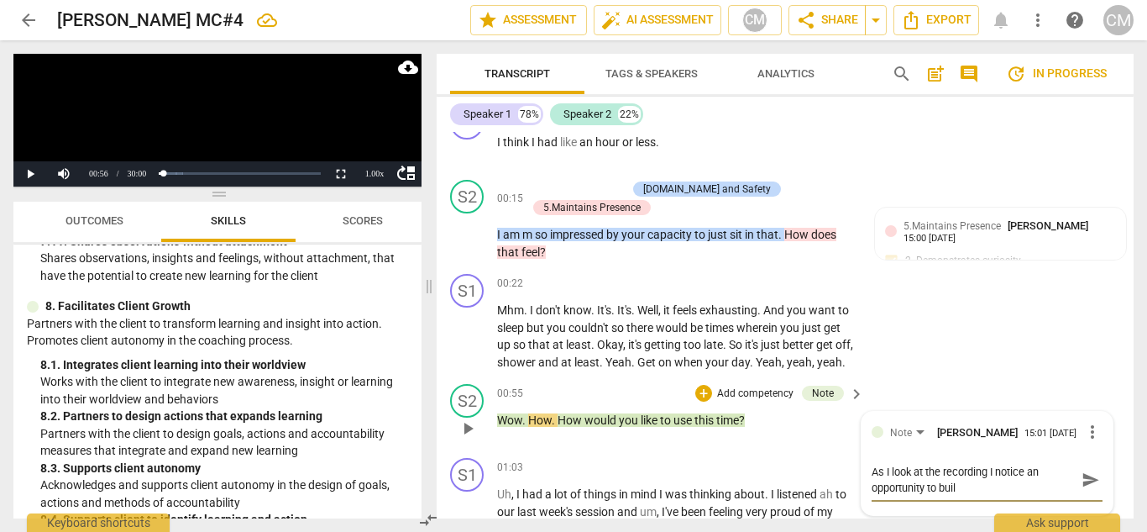
type textarea "As I look at the recording I notice an opportunity to build"
type textarea "As I look at the recording I notice an opportunity to build n"
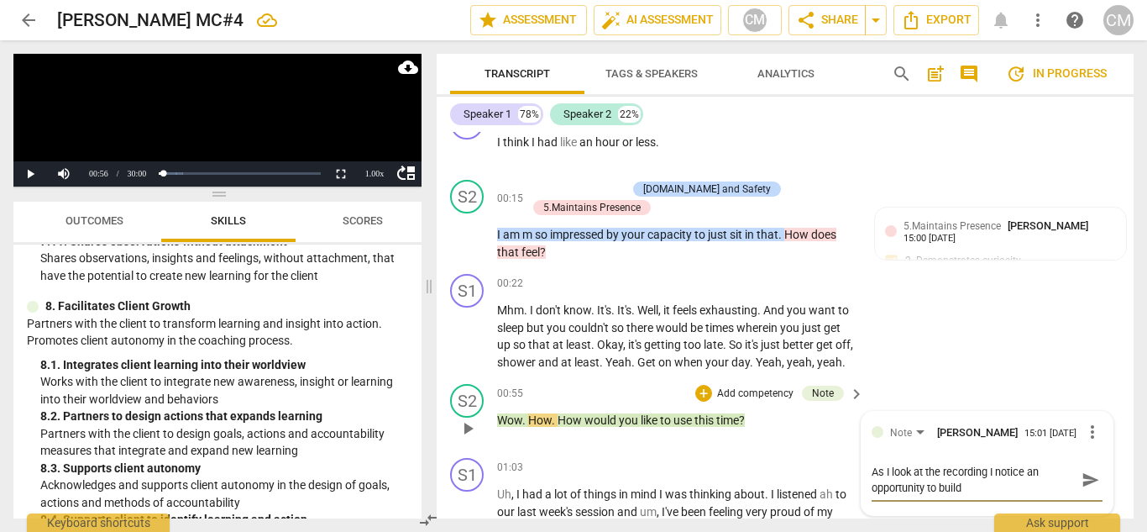
type textarea "As I look at the recording I notice an opportunity to build n"
type textarea "As I look at the recording I notice an opportunity to build no"
type textarea "As I look at the recording I notice an opportunity to build n"
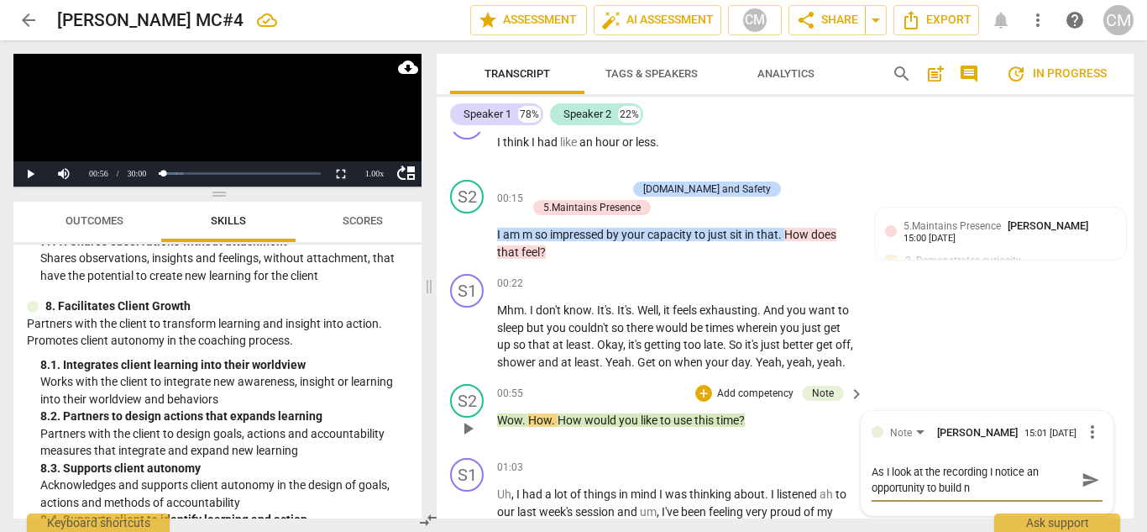
type textarea "As I look at the recording I notice an opportunity to build"
type textarea "As I look at the recording I notice an opportunity to build o"
type textarea "As I look at the recording I notice an opportunity to build on"
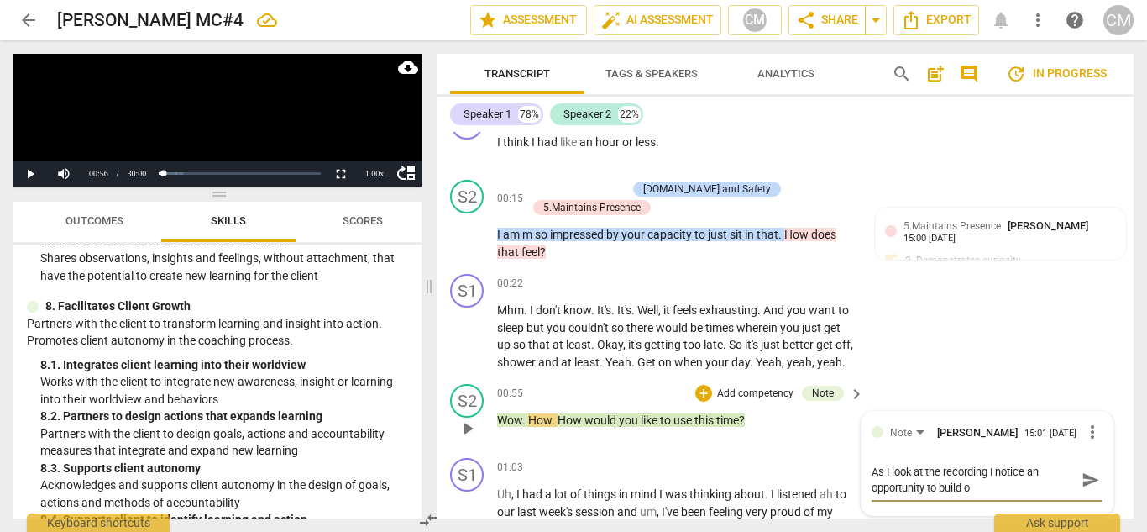
type textarea "As I look at the recording I notice an opportunity to build on"
type textarea "As I look at the recording I notice an opportunity to build on w"
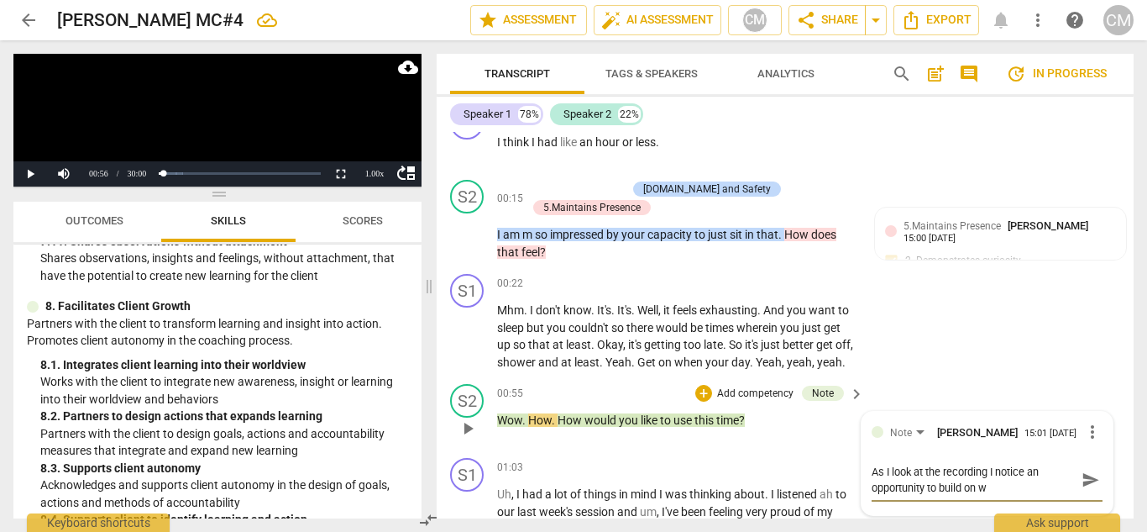
type textarea "As I look at the recording I notice an opportunity to build on wh"
type textarea "As I look at the recording I notice an opportunity to build on wha"
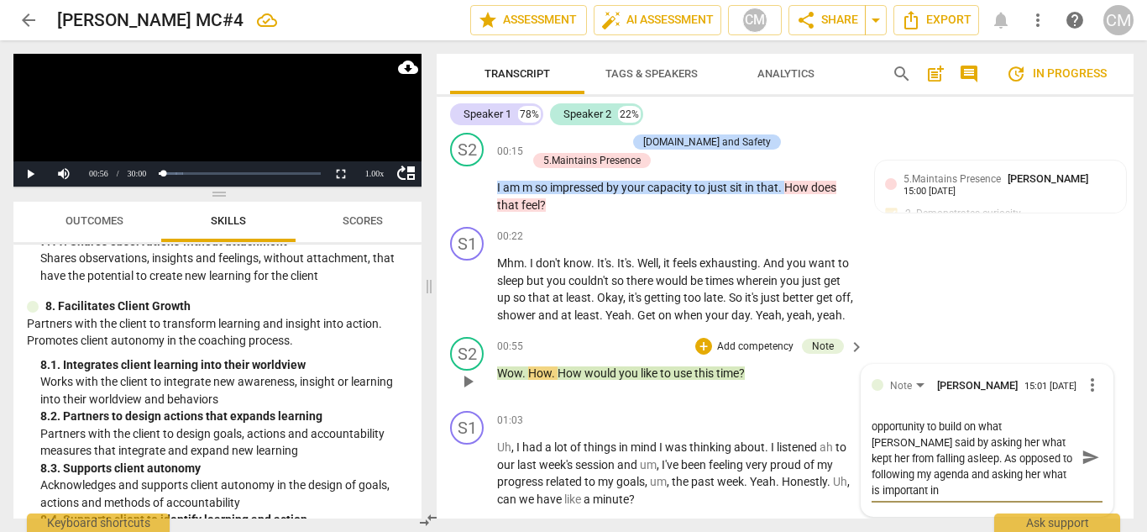
scroll to position [377, 0]
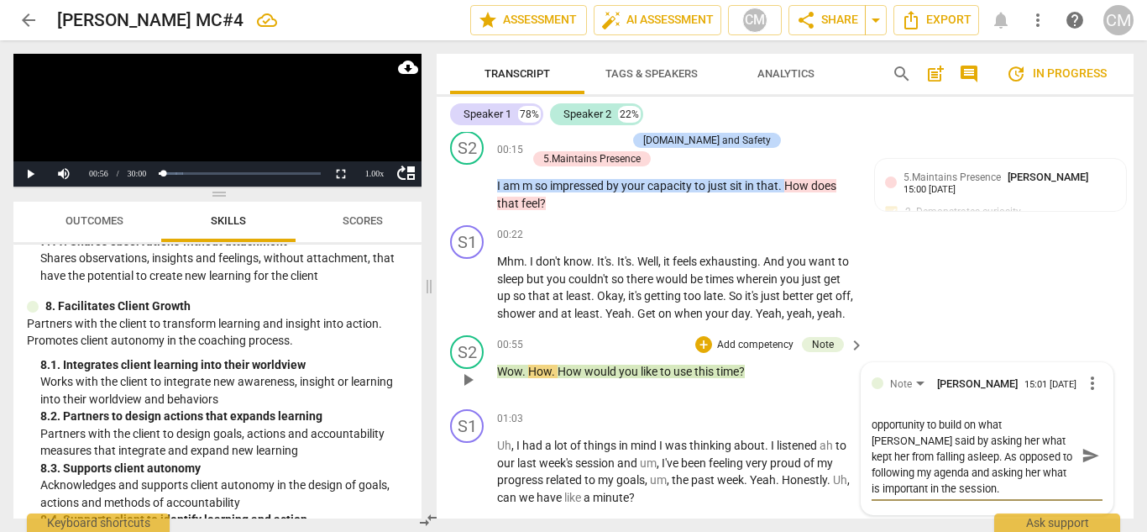
click at [1083, 464] on span "send" at bounding box center [1091, 455] width 18 height 18
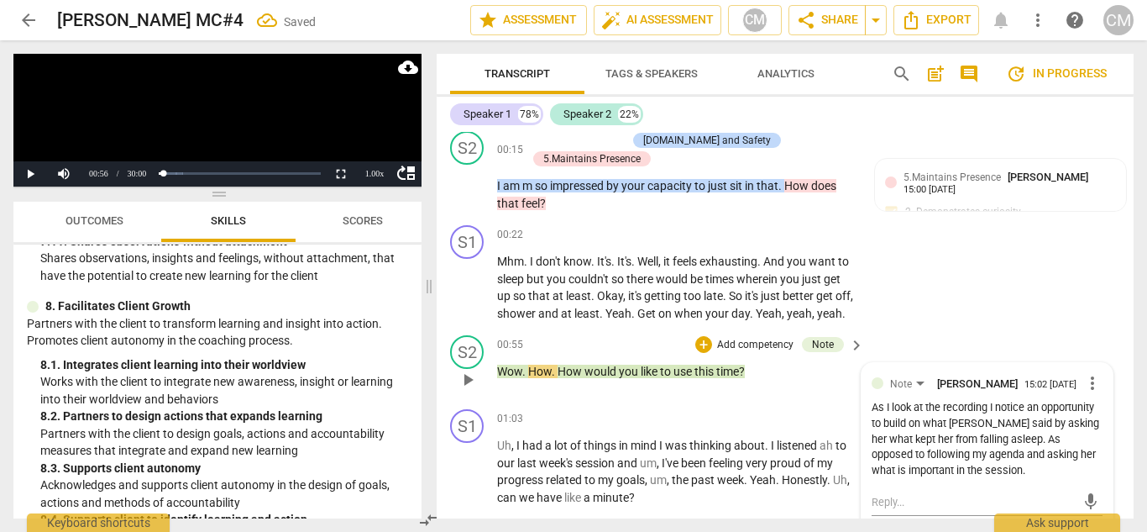
scroll to position [0, 0]
click at [465, 390] on span "play_arrow" at bounding box center [468, 380] width 20 height 20
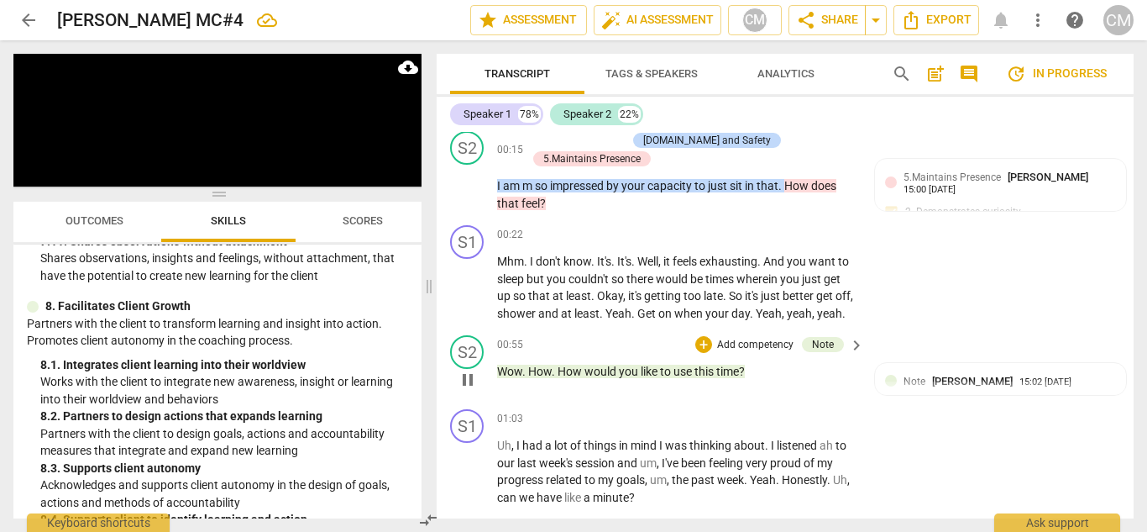
click at [465, 390] on span "pause" at bounding box center [468, 380] width 20 height 20
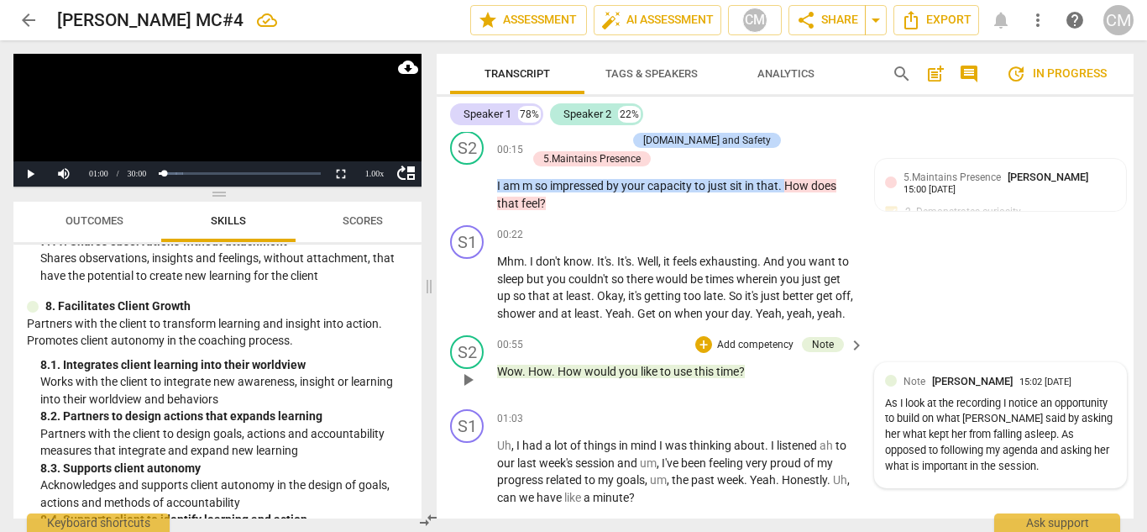
click at [946, 387] on span "[PERSON_NAME]" at bounding box center [972, 381] width 81 height 13
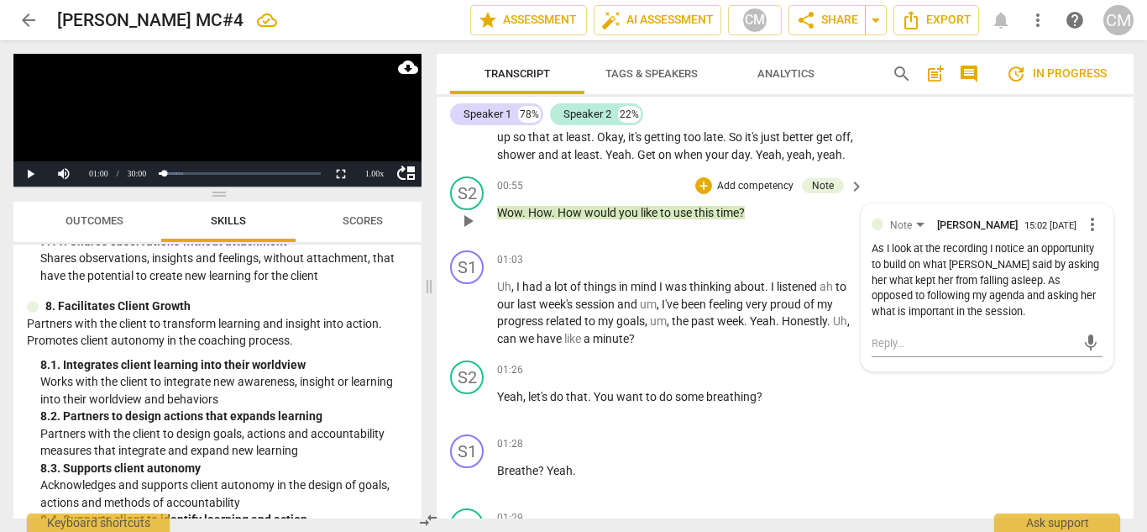
scroll to position [545, 0]
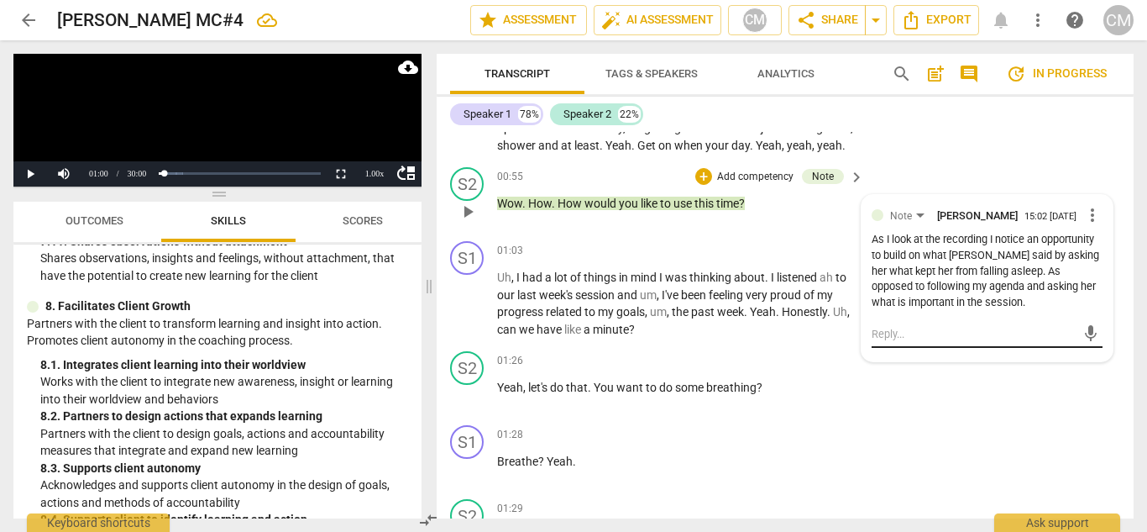
click at [900, 342] on textarea at bounding box center [974, 334] width 205 height 16
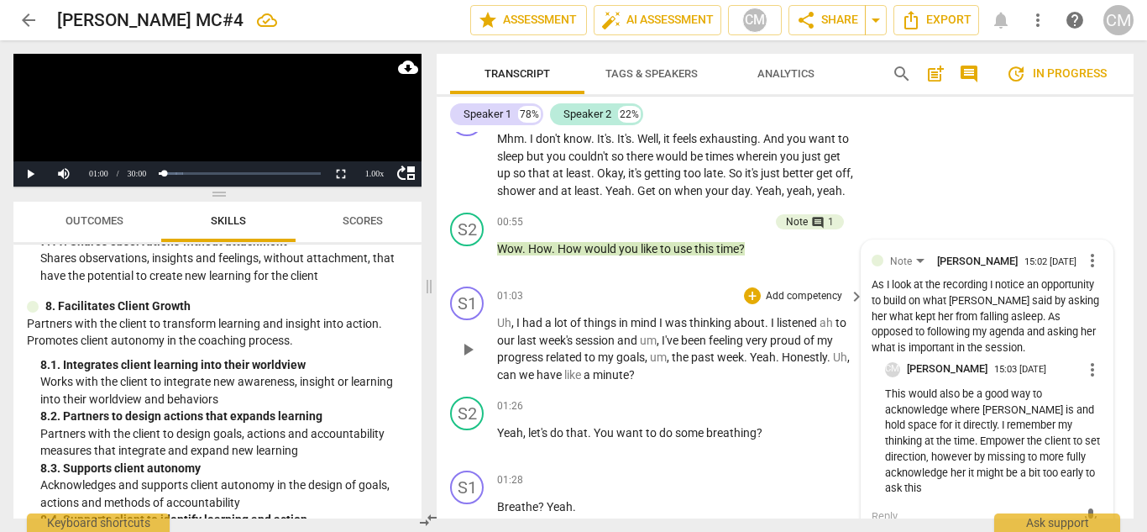
scroll to position [461, 0]
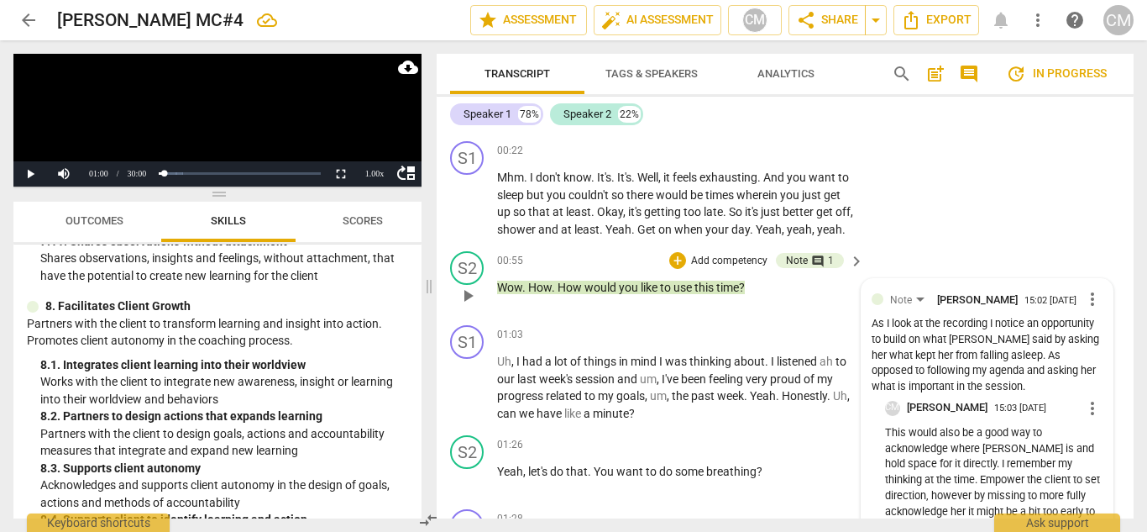
click at [467, 306] on span "play_arrow" at bounding box center [468, 296] width 20 height 20
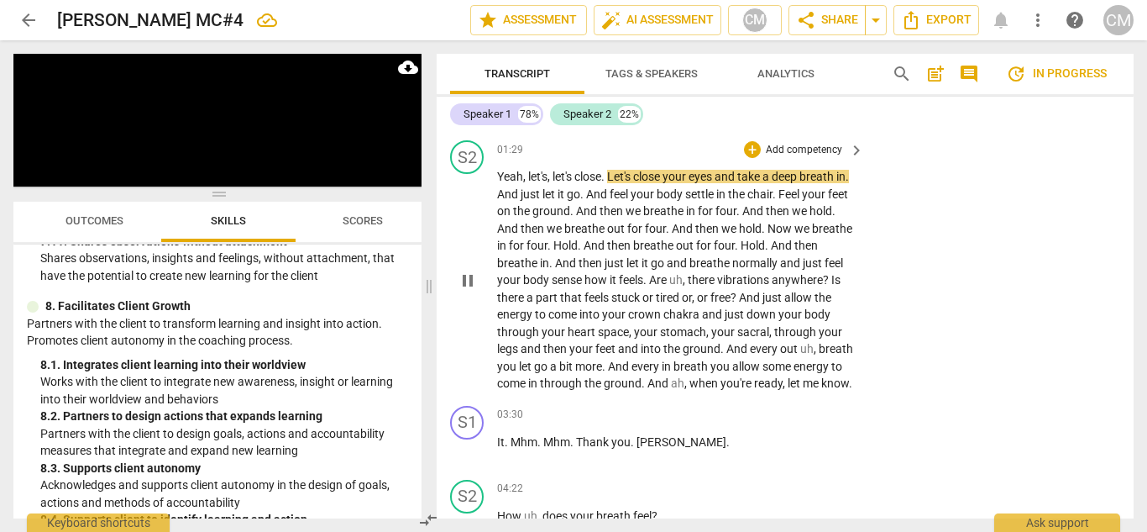
scroll to position [874, 0]
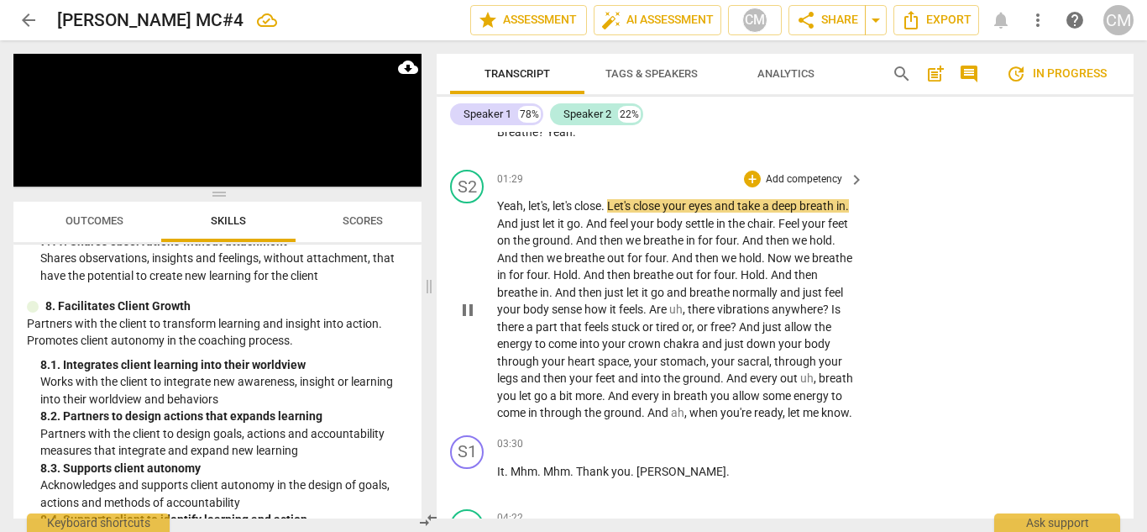
click at [468, 320] on span "pause" at bounding box center [468, 310] width 20 height 20
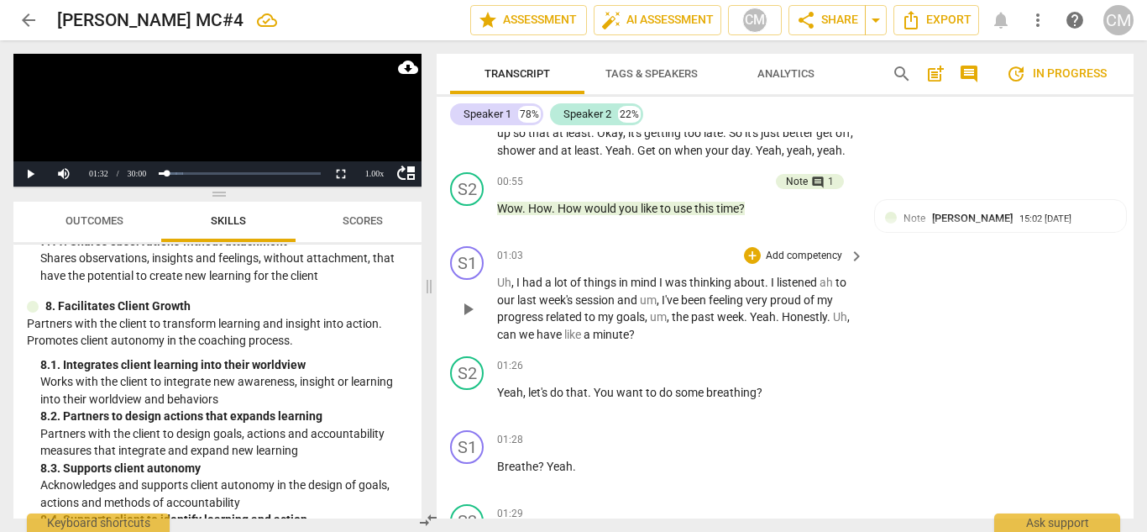
scroll to position [538, 0]
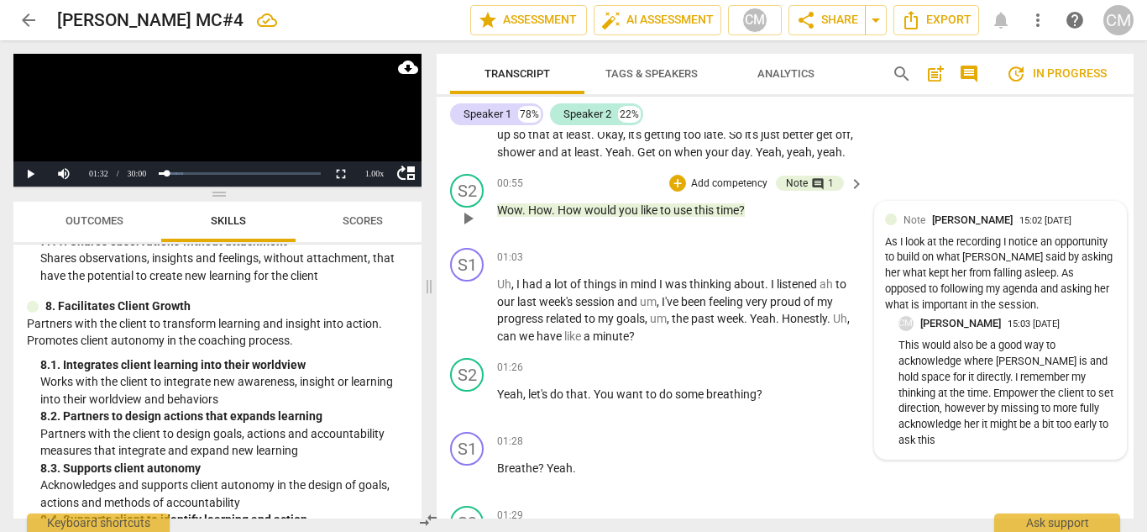
click at [965, 391] on p "This would also be a good way to acknowledge where [PERSON_NAME] is and hold sp…" at bounding box center [1008, 393] width 218 height 110
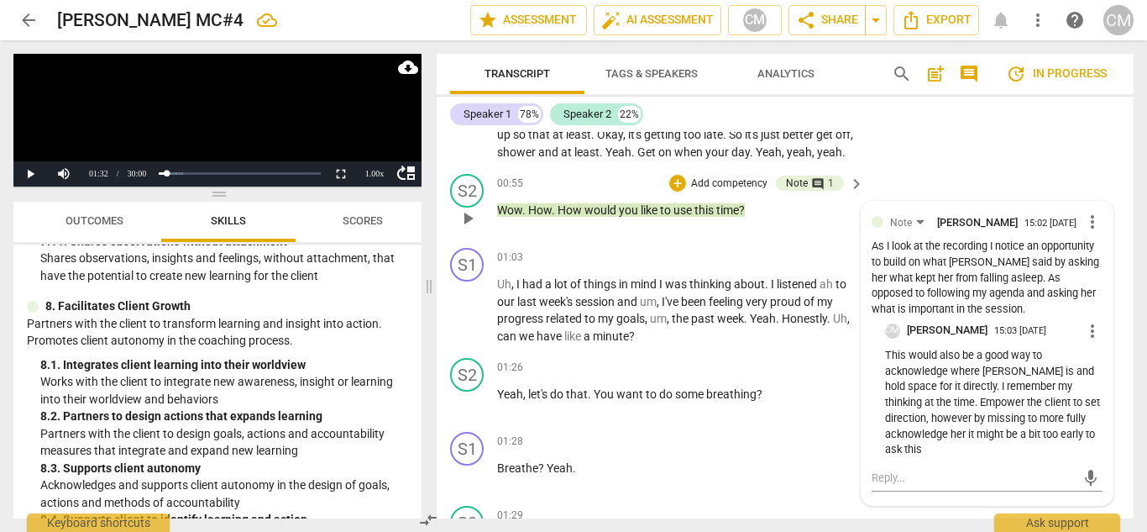
click at [1087, 341] on span "more_vert" at bounding box center [1093, 331] width 20 height 20
click at [1103, 351] on li "Edit" at bounding box center [1104, 354] width 58 height 32
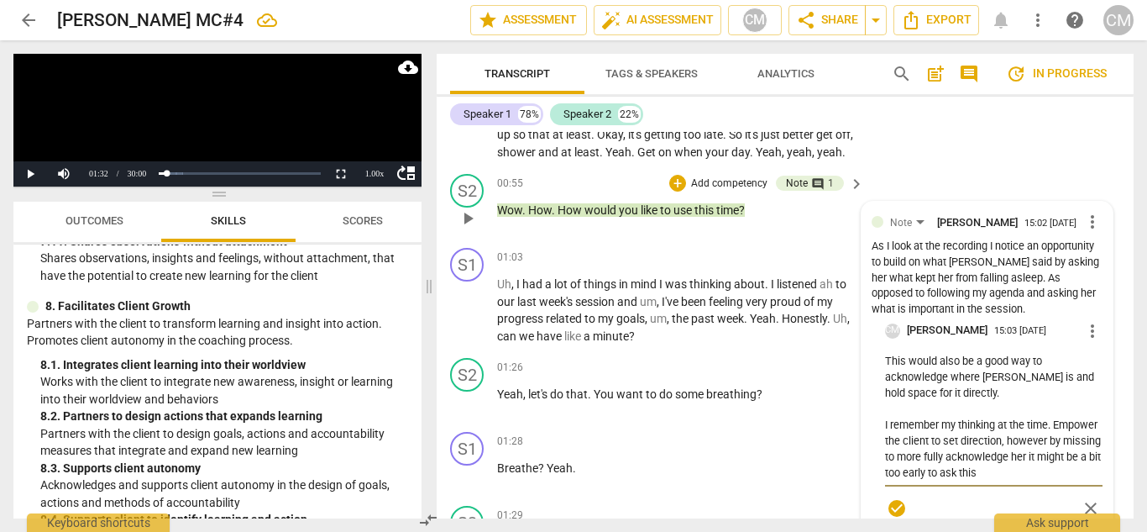
click at [994, 317] on div "As I look at the recording I notice an opportunity to build on what [PERSON_NAM…" at bounding box center [988, 278] width 232 height 79
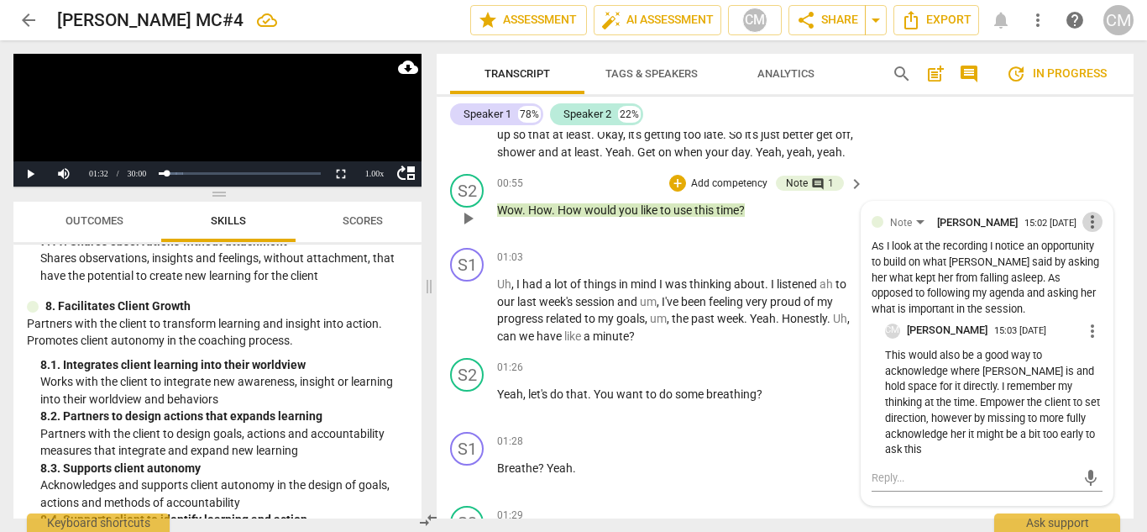
click at [1084, 232] on span "more_vert" at bounding box center [1093, 222] width 20 height 20
click at [1094, 248] on li "Edit" at bounding box center [1104, 242] width 58 height 32
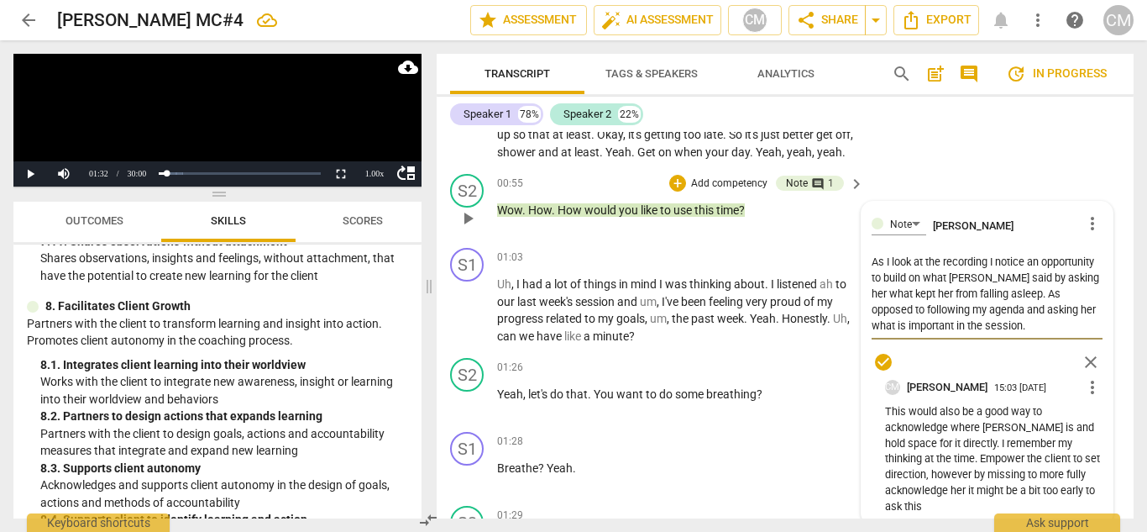
click at [1005, 339] on div "As I look at the recording I notice an opportunity to build on what [PERSON_NAM…" at bounding box center [988, 294] width 232 height 91
click at [1004, 333] on textarea "As I look at the recording I notice an opportunity to build on what [PERSON_NAM…" at bounding box center [988, 294] width 232 height 80
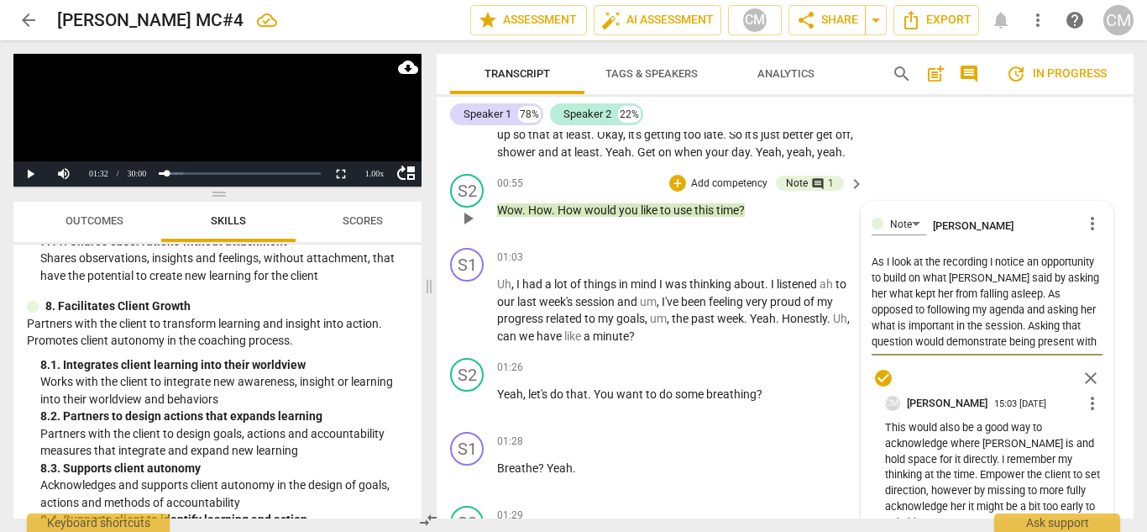
click at [878, 388] on span "check_circle" at bounding box center [884, 378] width 20 height 20
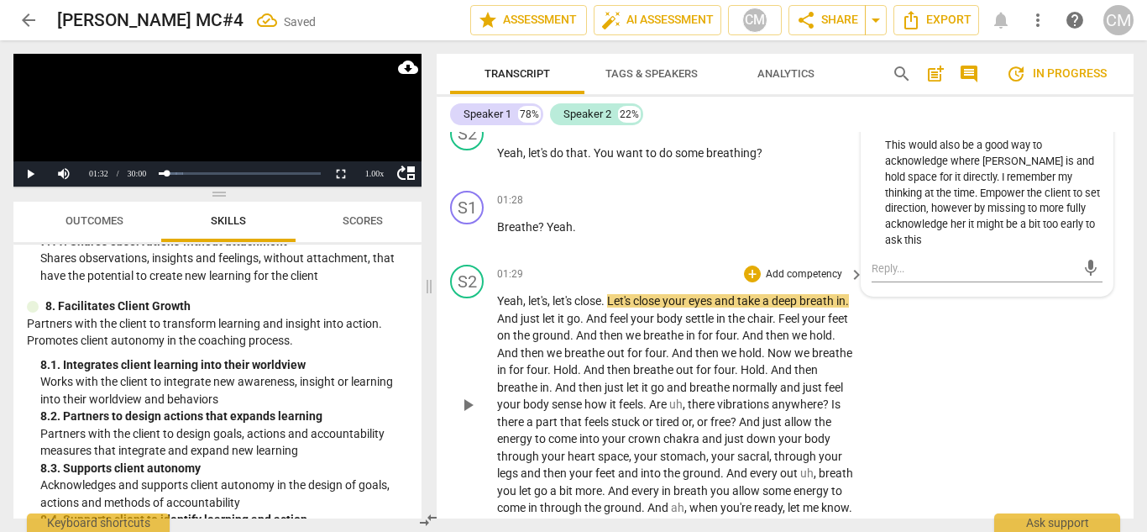
scroll to position [790, 0]
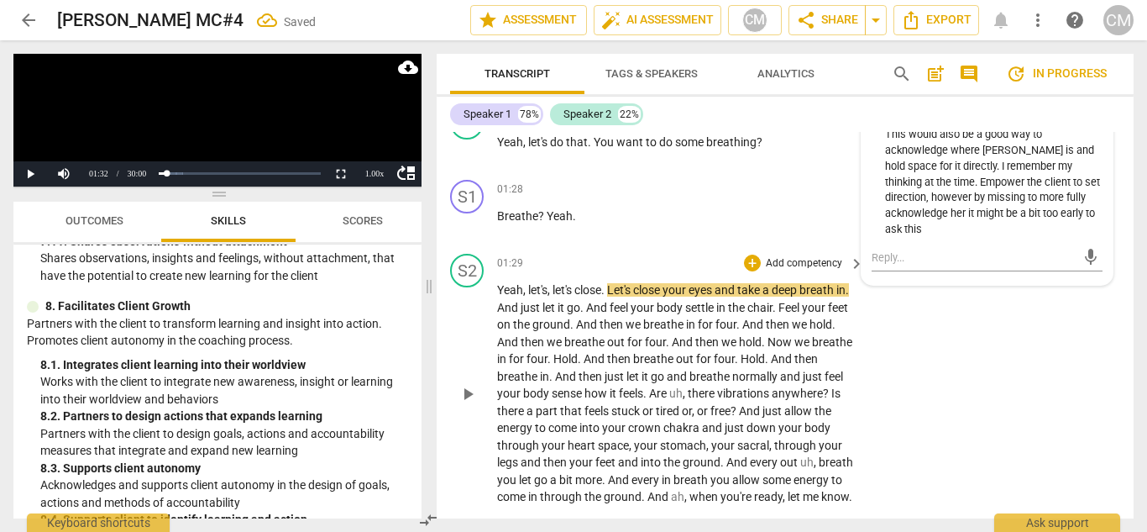
click at [467, 404] on span "play_arrow" at bounding box center [468, 394] width 20 height 20
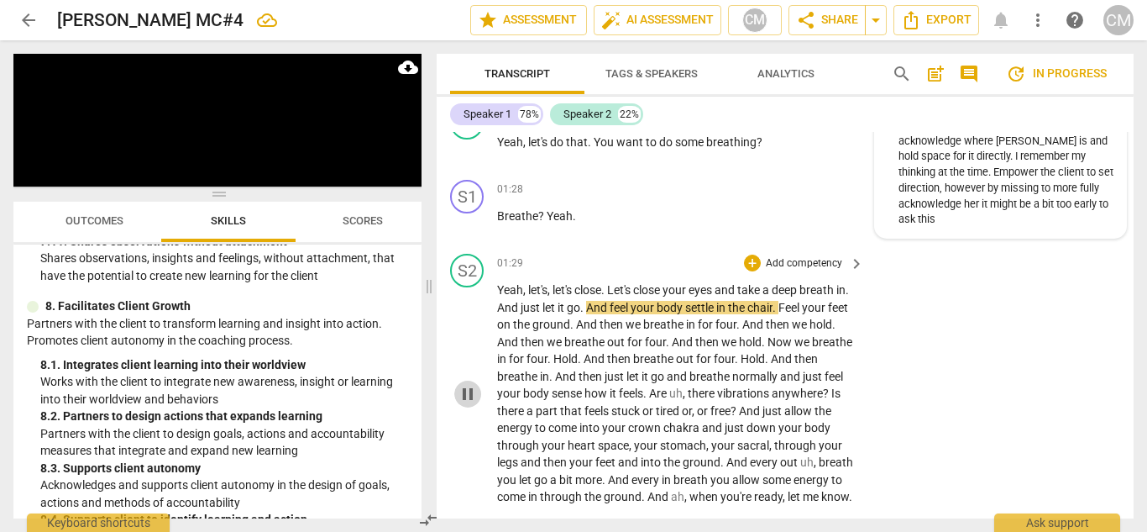
click at [468, 404] on span "pause" at bounding box center [468, 394] width 20 height 20
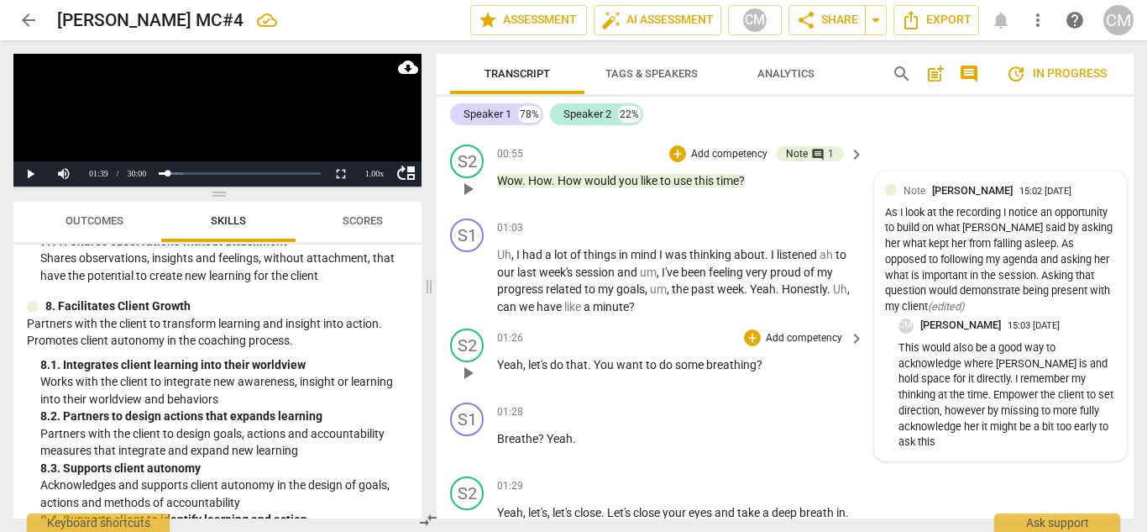
scroll to position [538, 0]
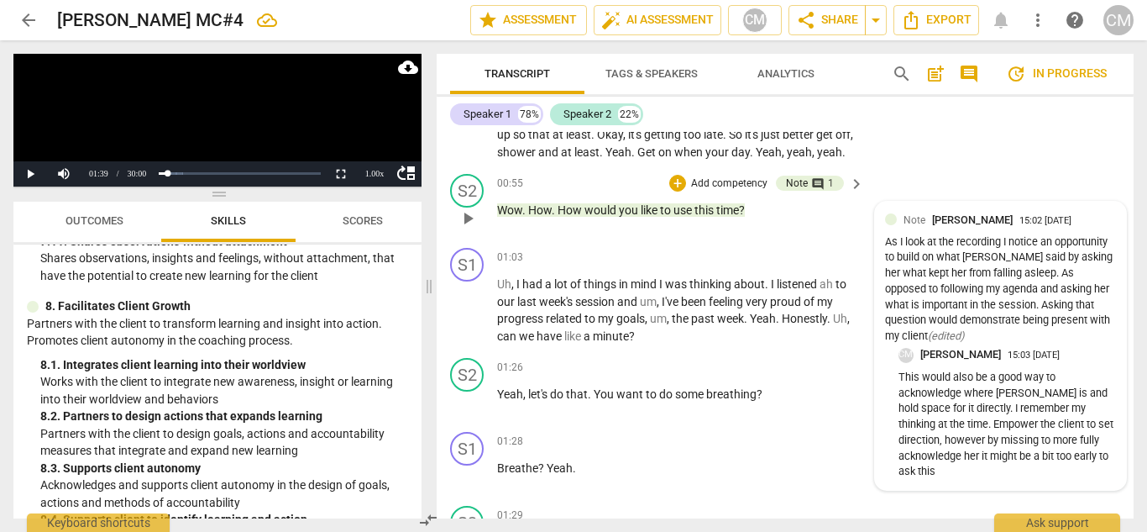
click at [697, 191] on p "Add competency" at bounding box center [730, 183] width 80 height 15
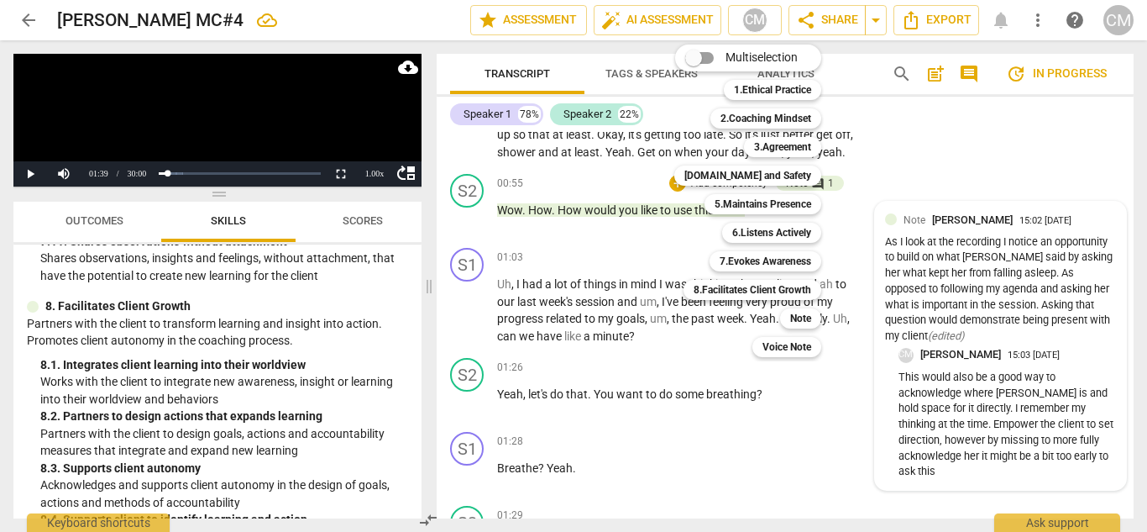
click at [273, 286] on div at bounding box center [573, 266] width 1147 height 532
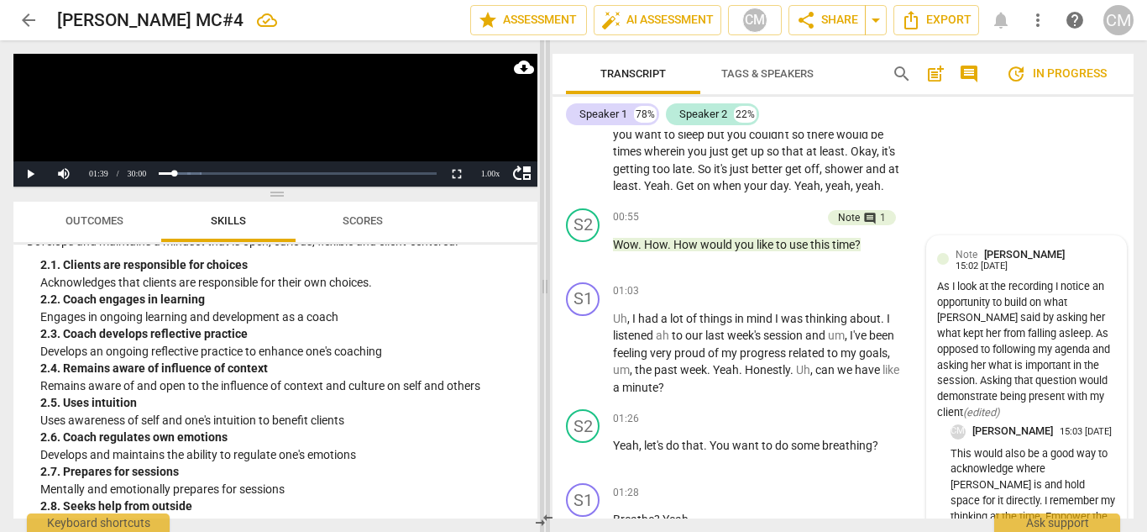
scroll to position [547, 0]
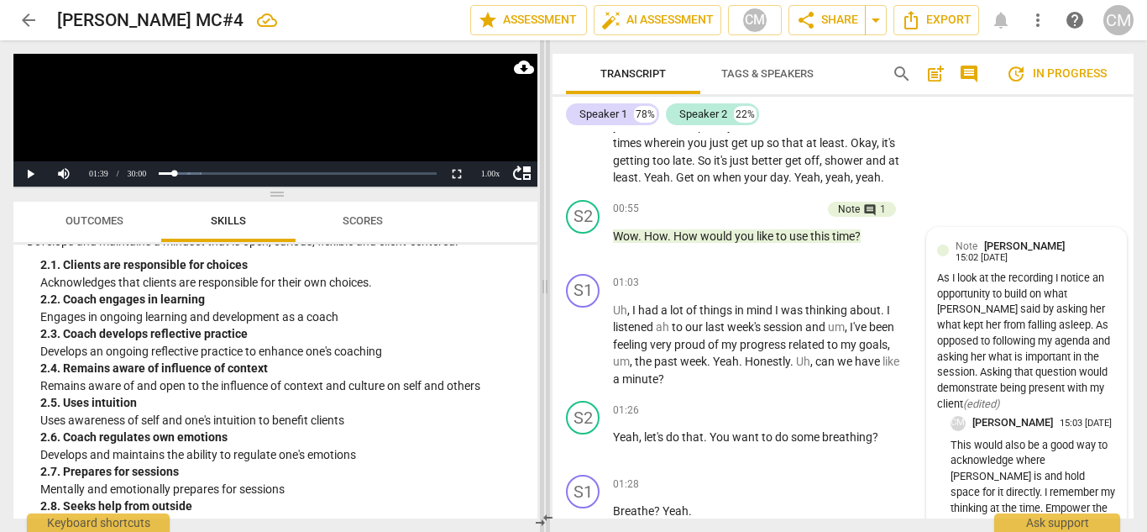
drag, startPoint x: 431, startPoint y: 285, endPoint x: 548, endPoint y: 277, distance: 117.8
click at [548, 277] on span at bounding box center [545, 285] width 10 height 491
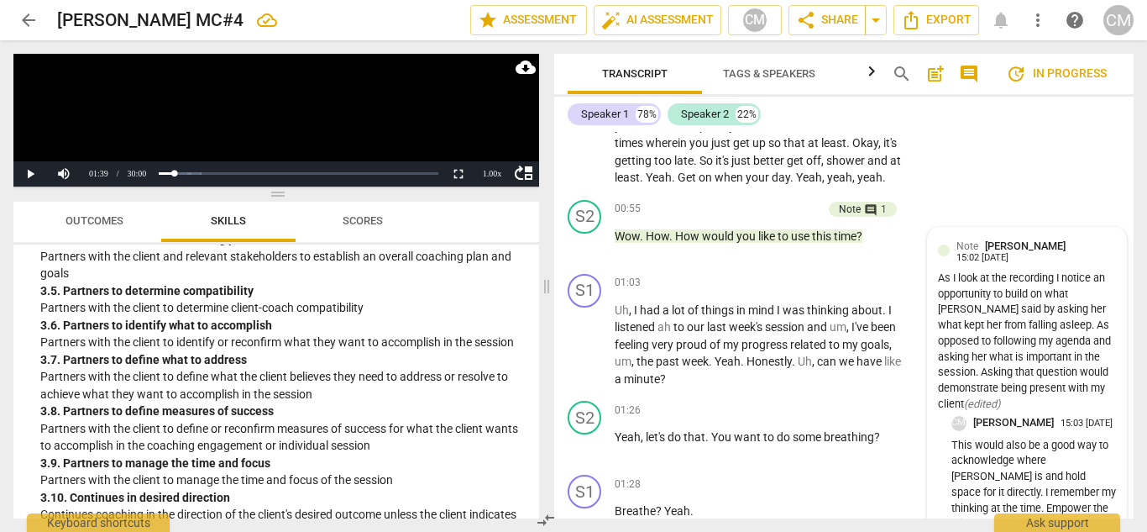
scroll to position [1011, 0]
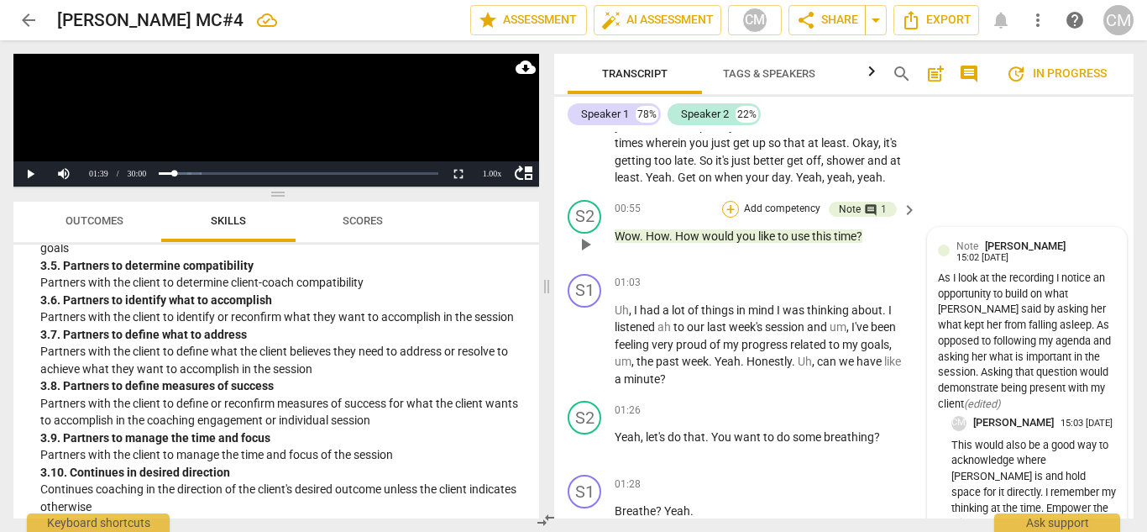
click at [726, 212] on div "+" at bounding box center [730, 209] width 17 height 17
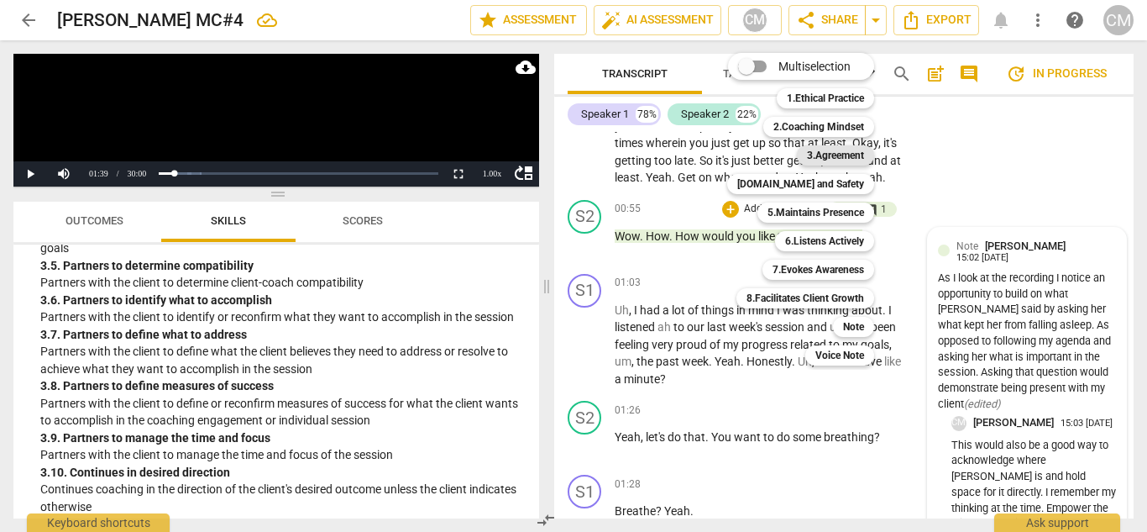
click at [816, 158] on b "3.Agreement" at bounding box center [835, 155] width 57 height 20
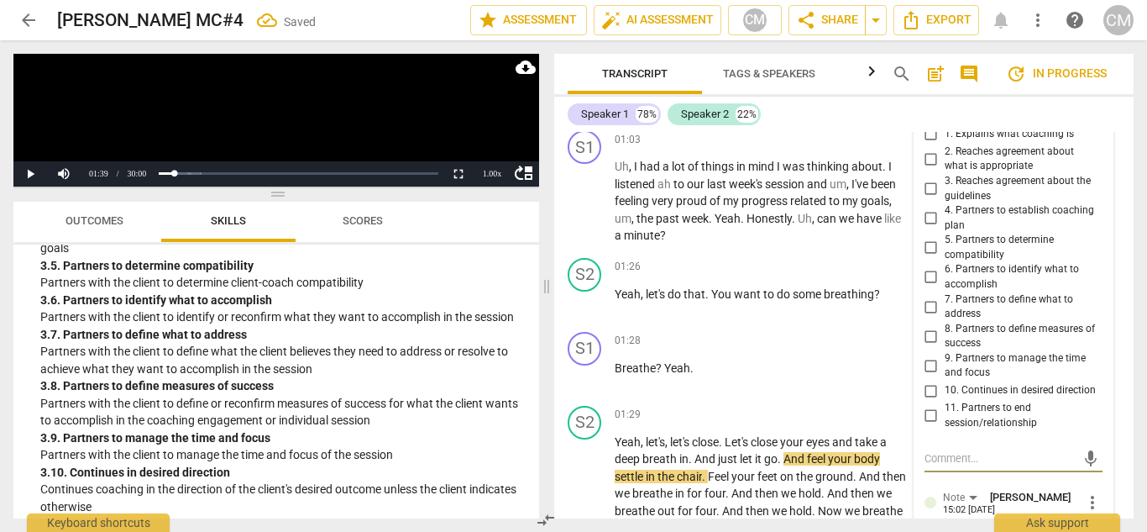
scroll to position [668, 0]
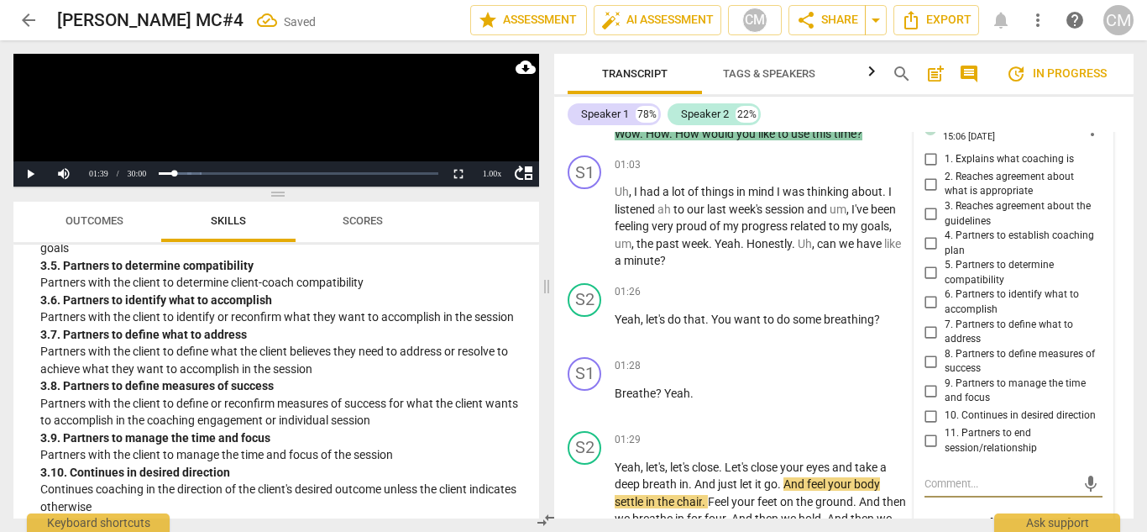
click at [930, 333] on input "7. Partners to define what to address" at bounding box center [931, 332] width 27 height 20
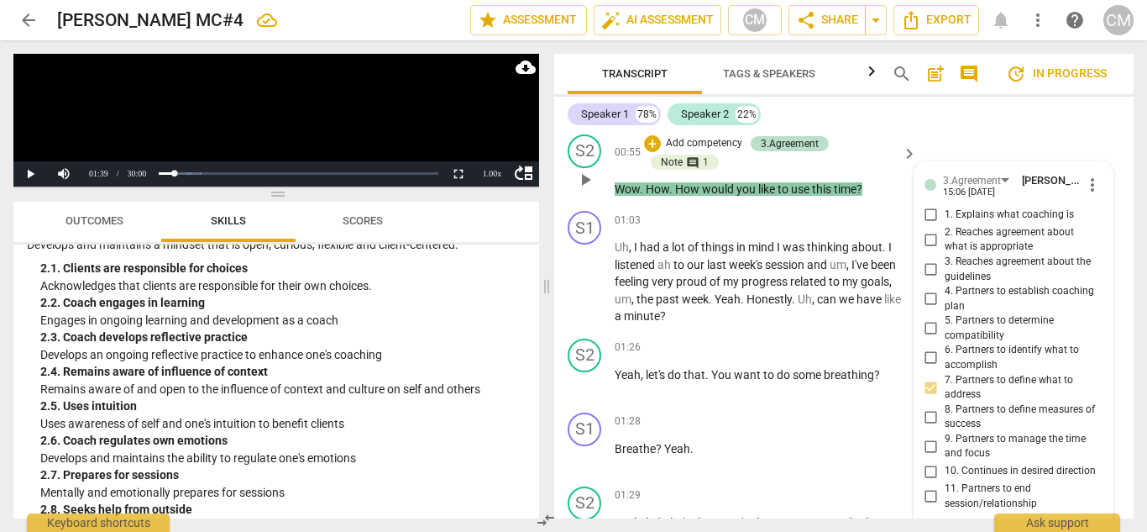
scroll to position [584, 0]
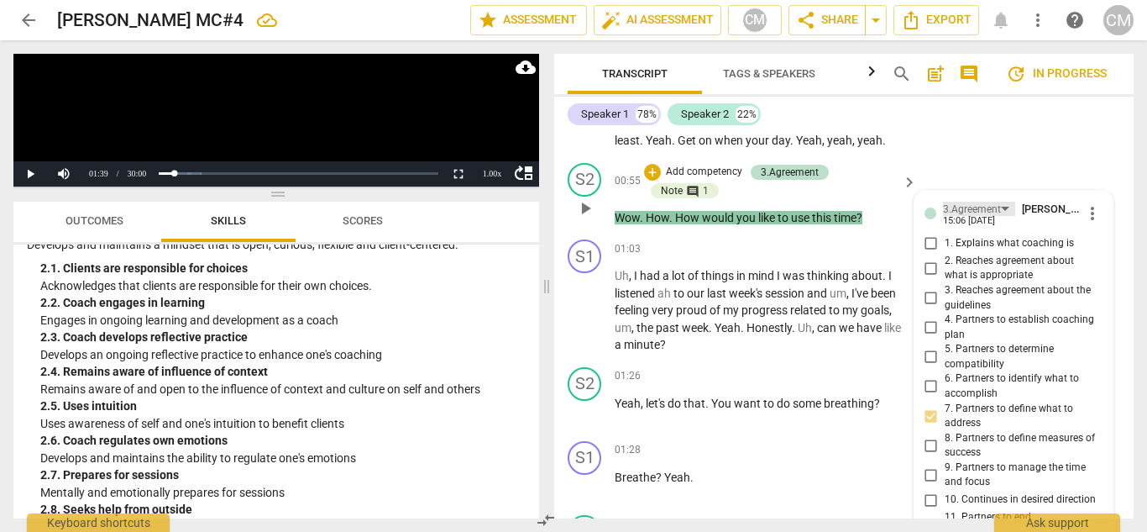
click at [1002, 208] on div "3.Agreement" at bounding box center [979, 209] width 72 height 14
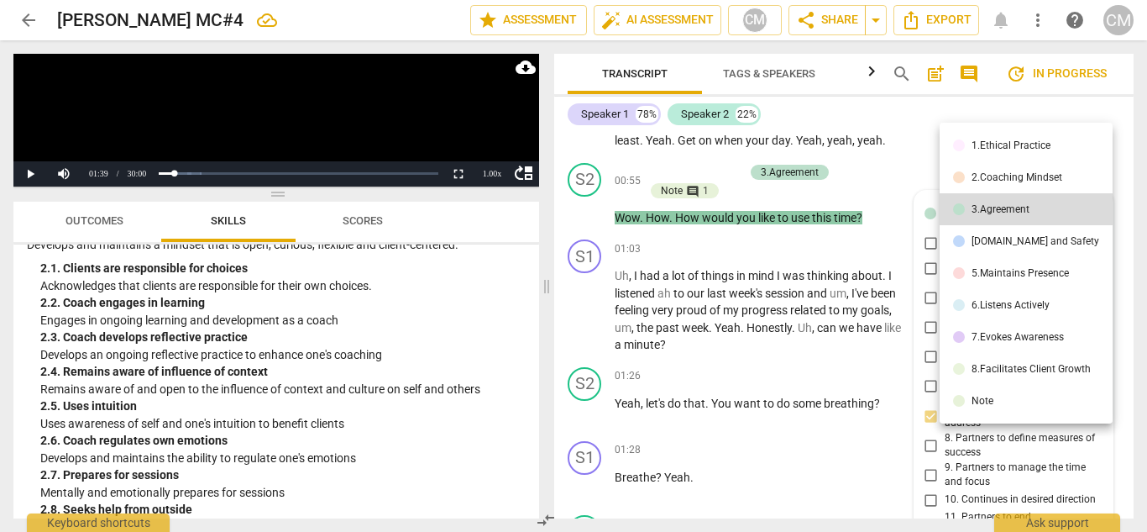
click at [987, 180] on div "2.Coaching Mindset" at bounding box center [1017, 177] width 91 height 10
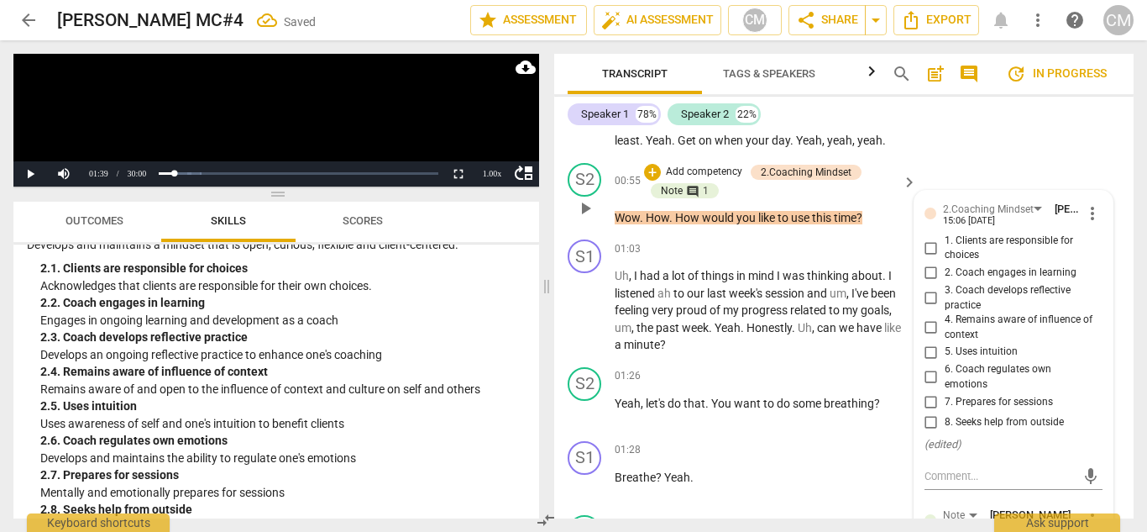
click at [927, 243] on input "1. Clients are responsible for choices" at bounding box center [931, 248] width 27 height 20
click at [705, 312] on span "proud" at bounding box center [693, 309] width 34 height 13
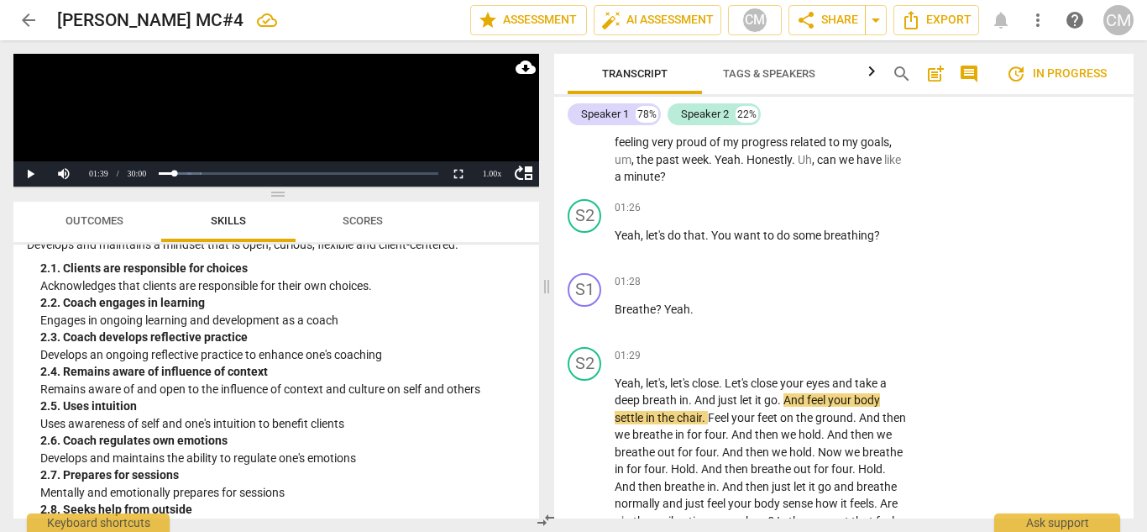
scroll to position [500, 0]
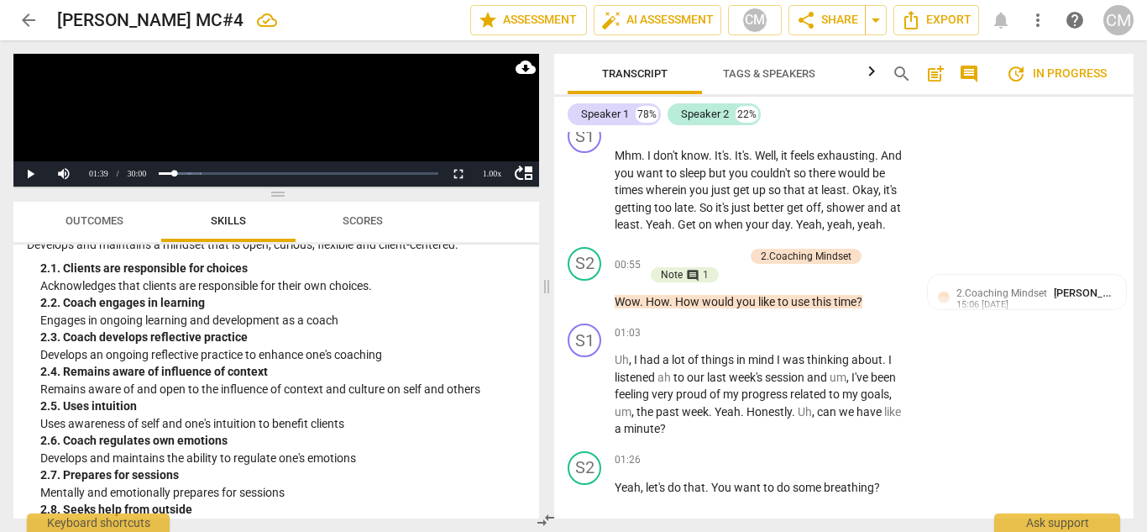
click at [700, 254] on p "Add competency" at bounding box center [704, 256] width 80 height 15
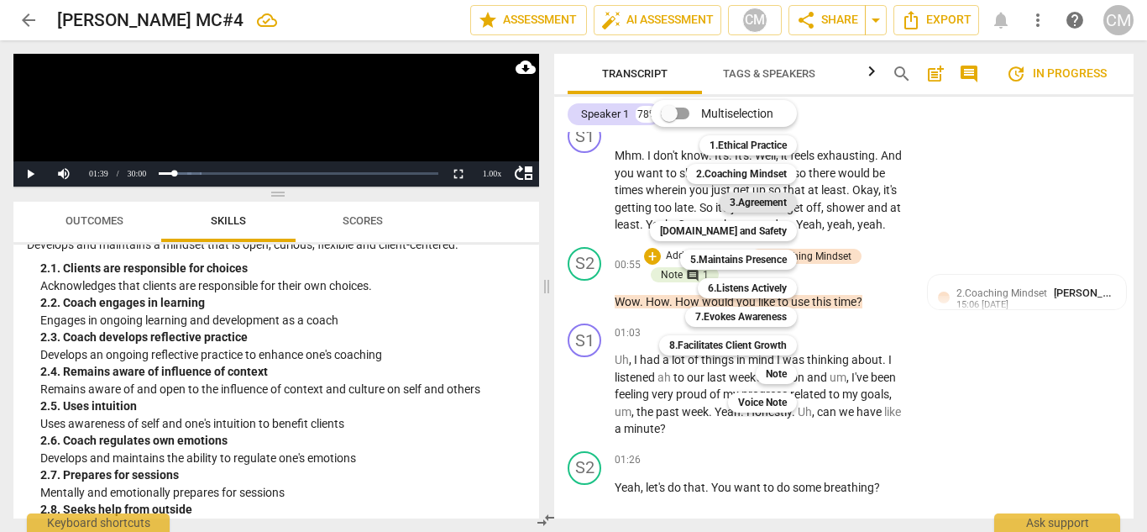
click at [755, 199] on b "3.Agreement" at bounding box center [758, 202] width 57 height 20
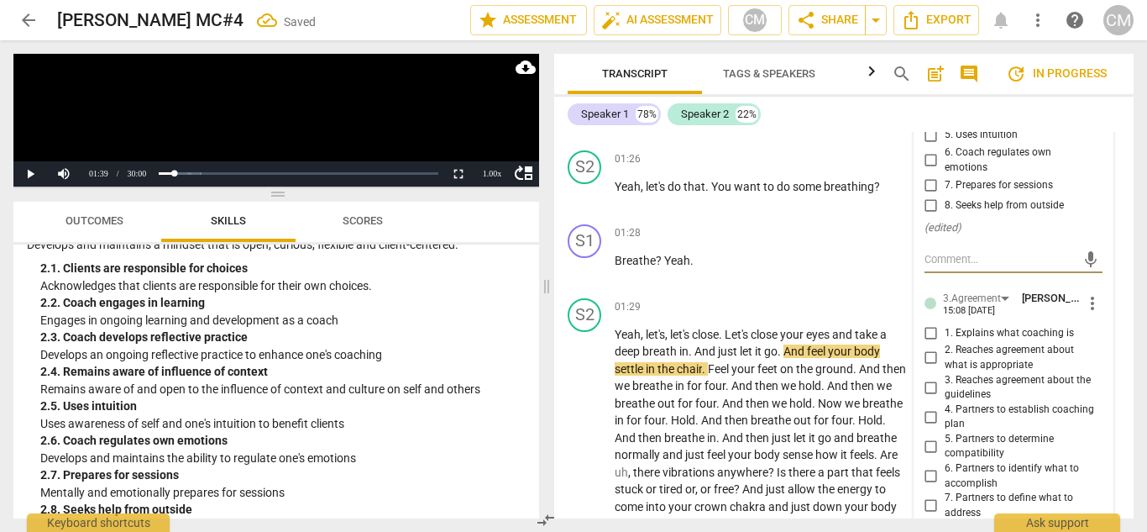
scroll to position [903, 0]
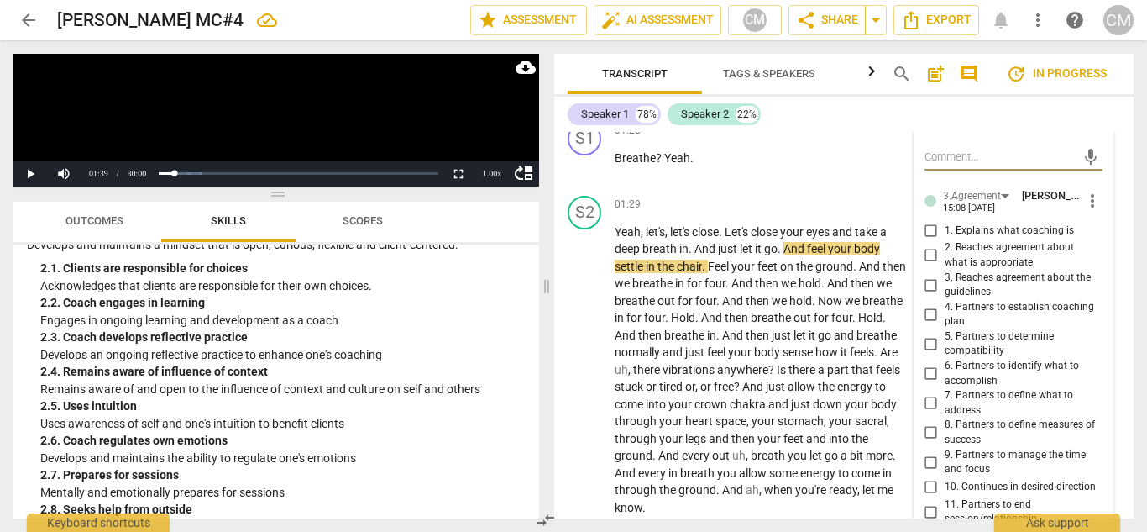
click at [924, 371] on input "6. Partners to identify what to accomplish" at bounding box center [931, 374] width 27 height 20
click at [772, 336] on span "then" at bounding box center [759, 334] width 26 height 13
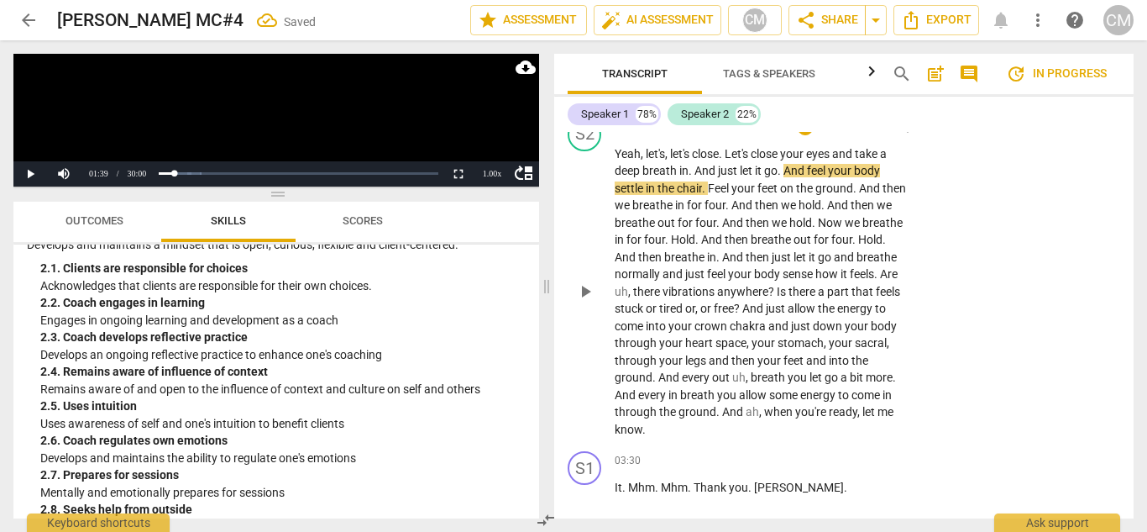
scroll to position [987, 0]
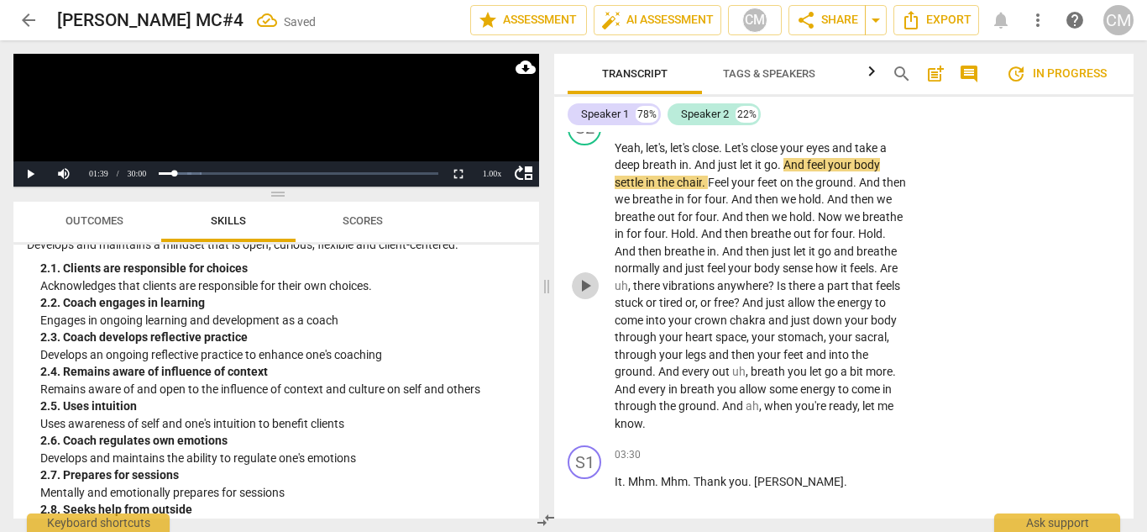
click at [585, 282] on span "play_arrow" at bounding box center [585, 285] width 20 height 20
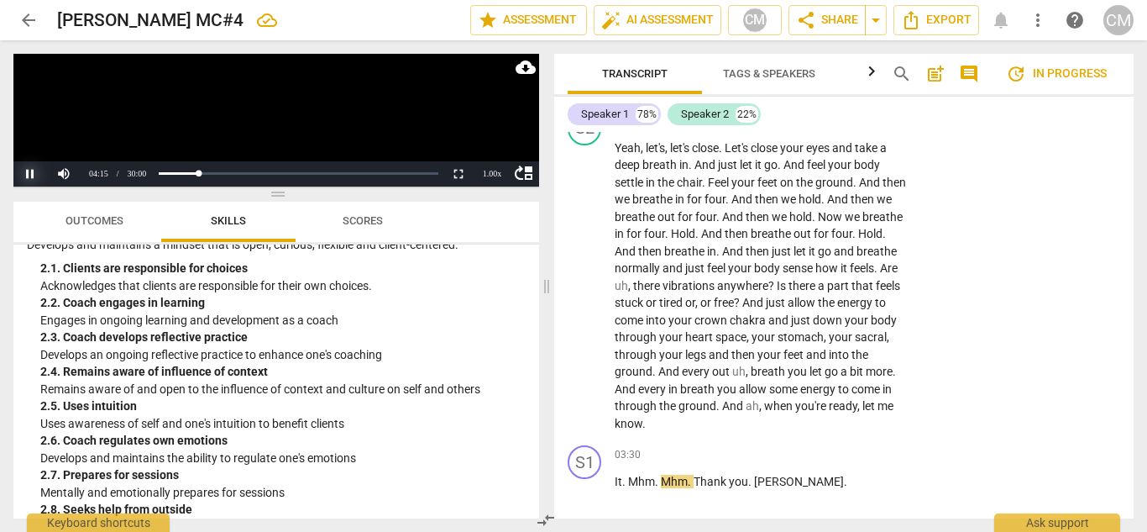
click at [29, 176] on button "Pause" at bounding box center [30, 173] width 34 height 25
click at [29, 182] on button "Play" at bounding box center [30, 173] width 34 height 25
click at [33, 171] on button "Pause" at bounding box center [30, 173] width 34 height 25
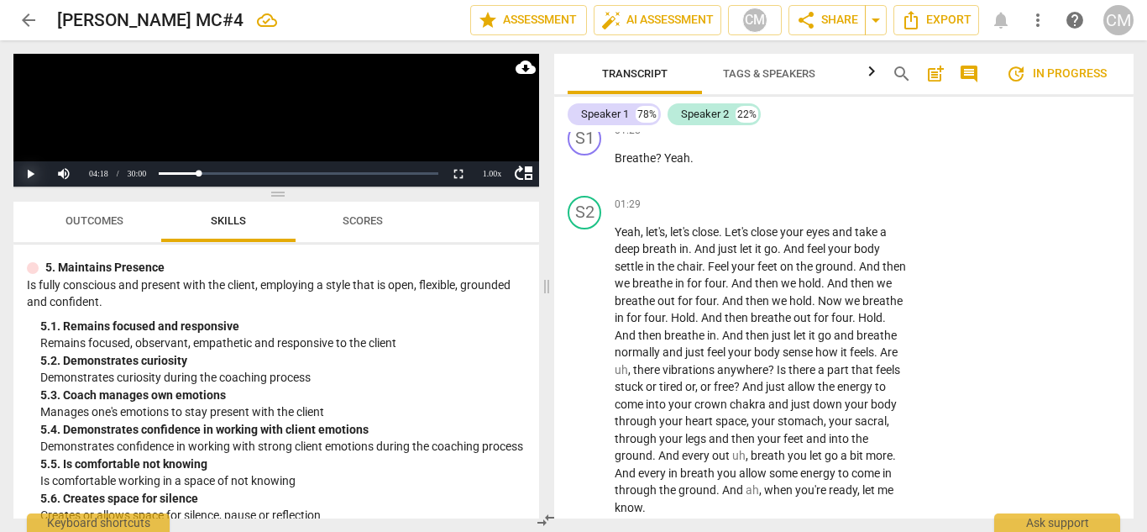
scroll to position [1764, 0]
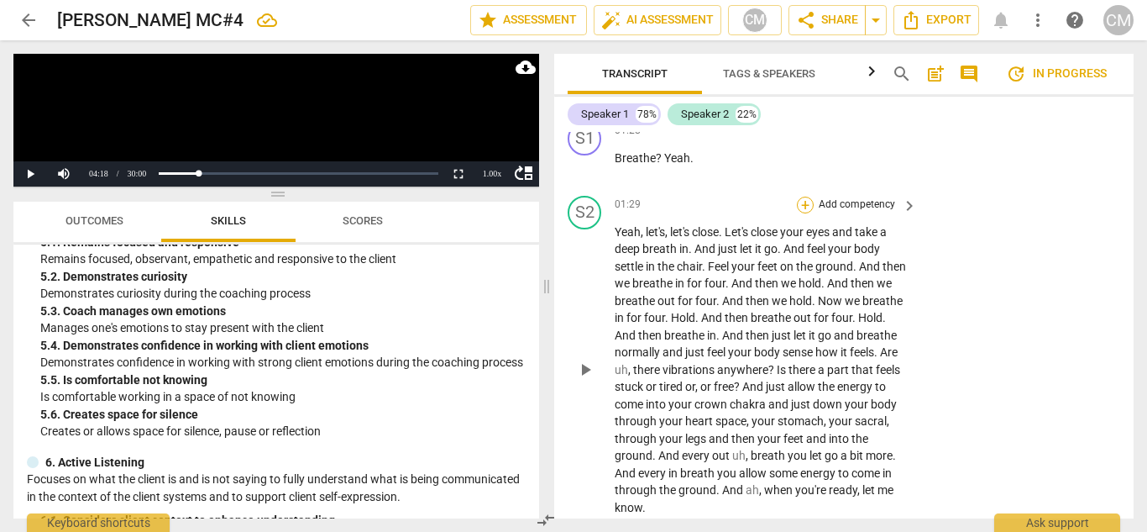
click at [803, 207] on div "+" at bounding box center [805, 205] width 17 height 17
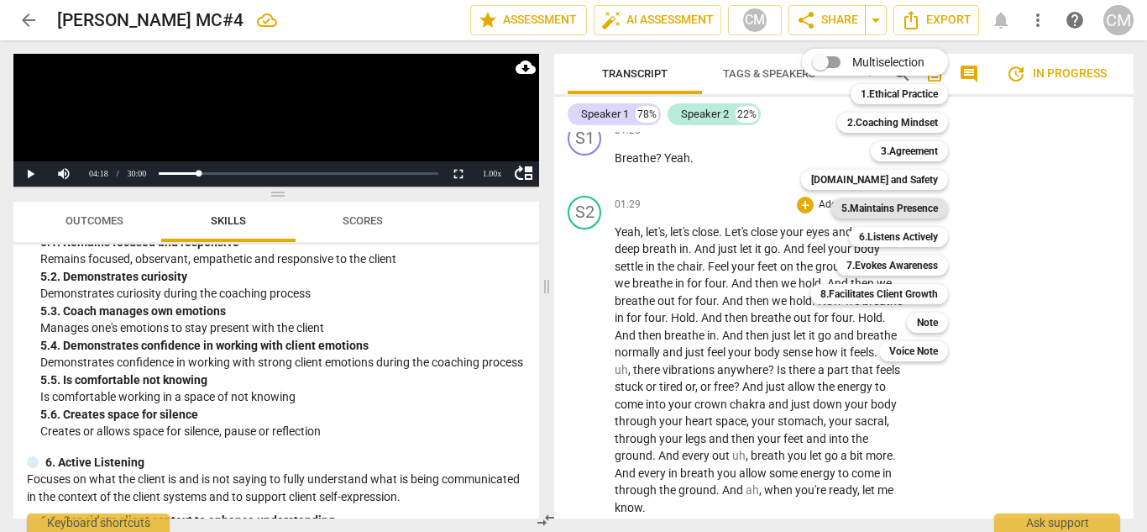
click at [878, 212] on b "5.Maintains Presence" at bounding box center [890, 208] width 97 height 20
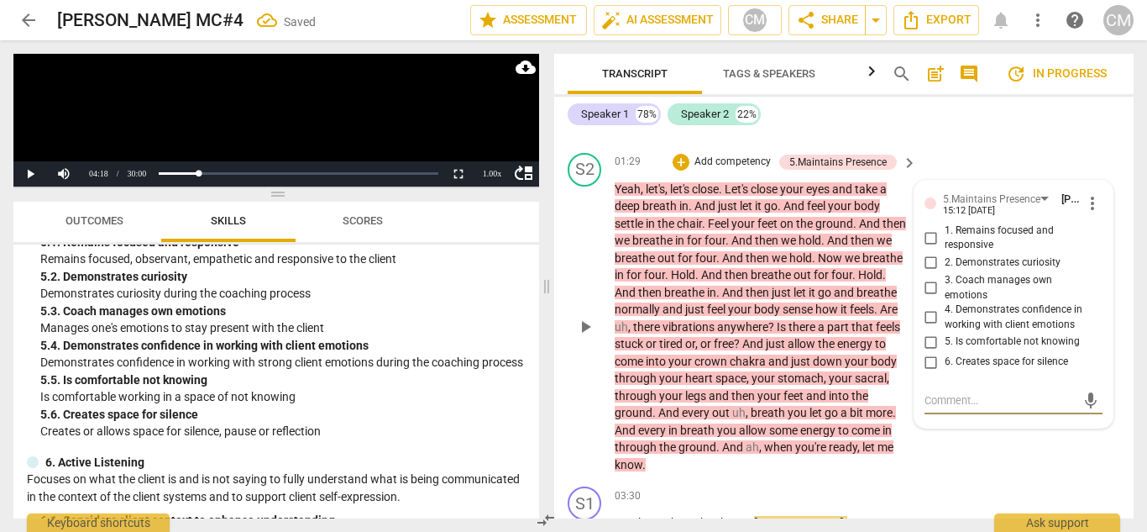
scroll to position [987, 0]
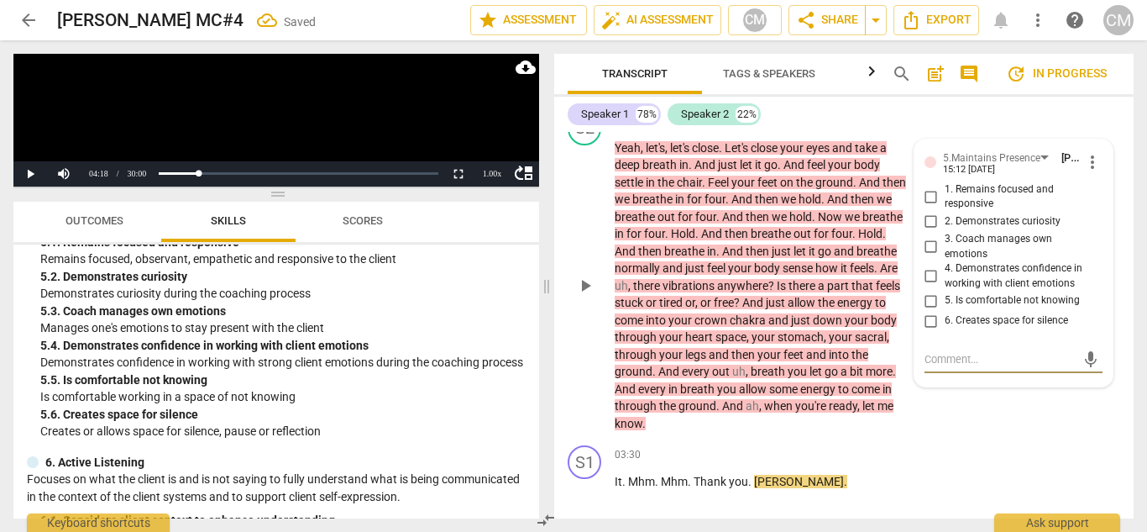
click at [931, 319] on input "6. Creates space for silence" at bounding box center [931, 321] width 27 height 20
click at [1009, 428] on div "S2 play_arrow pause 01:29 + Add competency 5.Maintains Presence keyboard_arrow_…" at bounding box center [844, 272] width 580 height 334
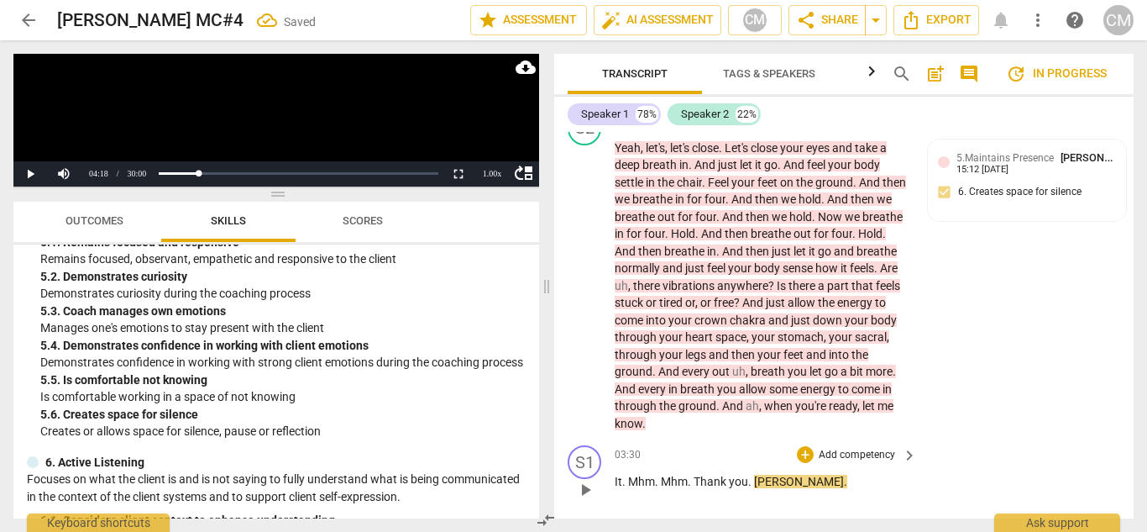
scroll to position [1155, 0]
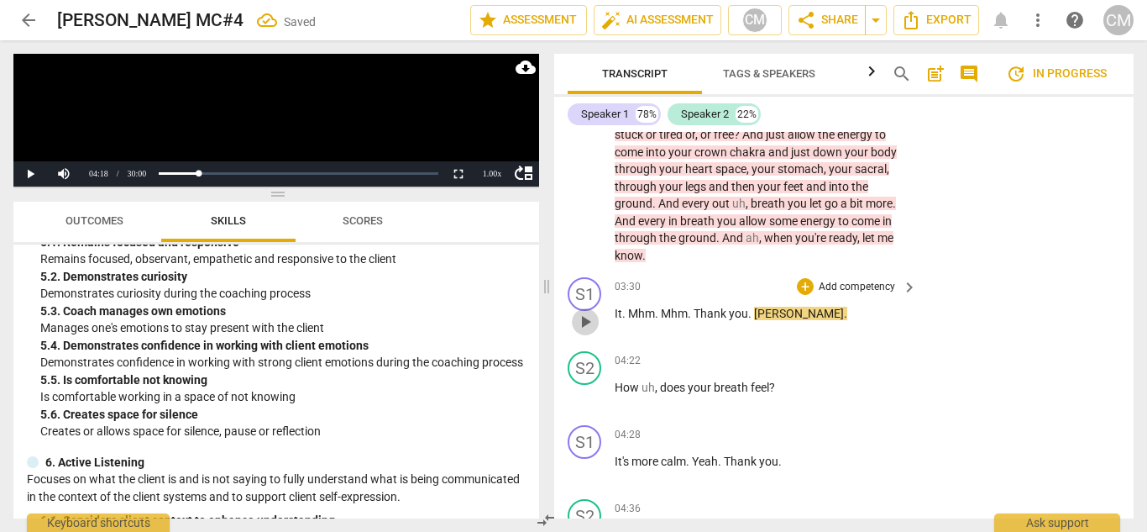
click at [584, 321] on span "play_arrow" at bounding box center [585, 322] width 20 height 20
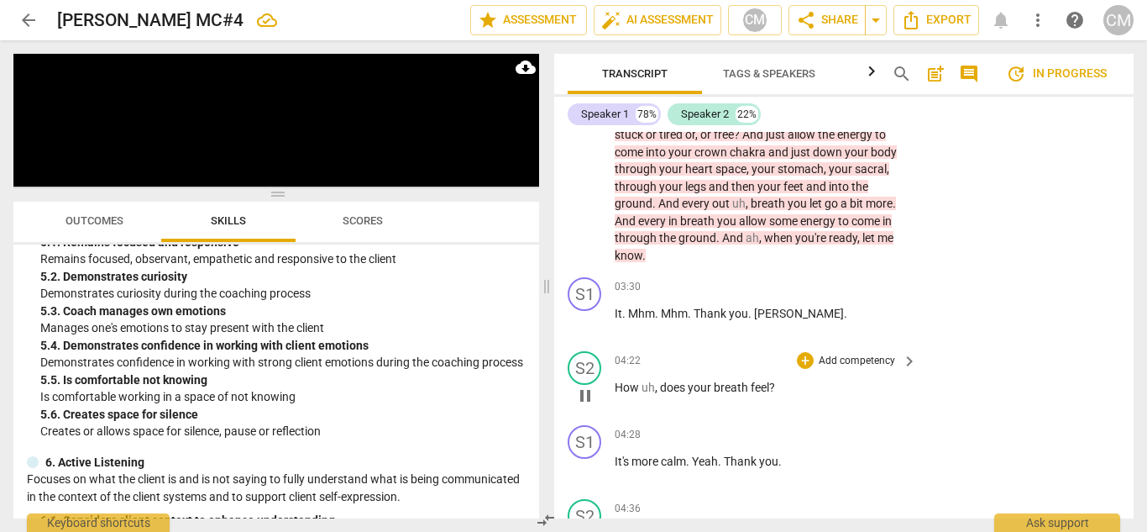
click at [589, 400] on span "pause" at bounding box center [585, 396] width 20 height 20
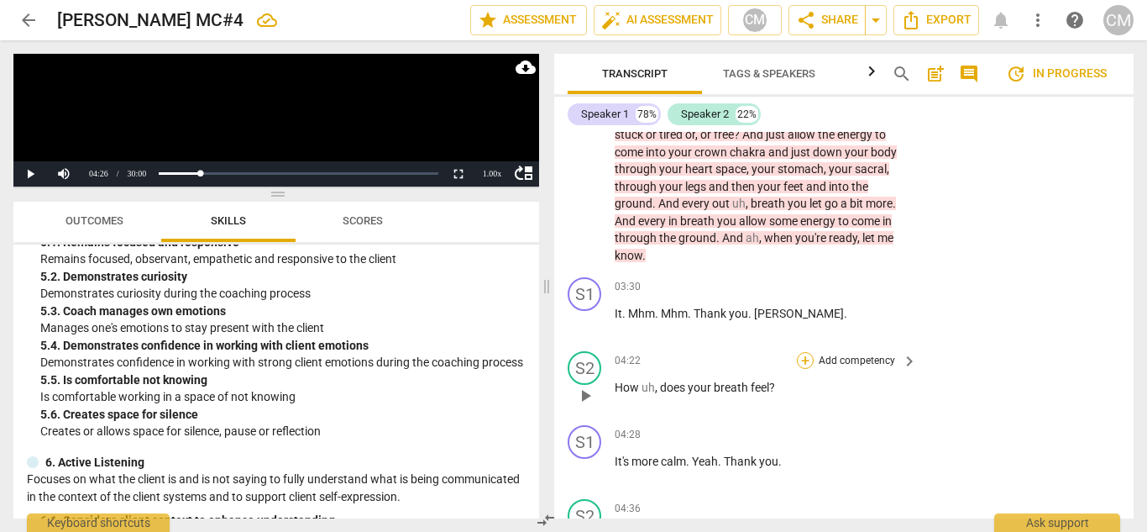
click at [803, 359] on div "+" at bounding box center [805, 360] width 17 height 17
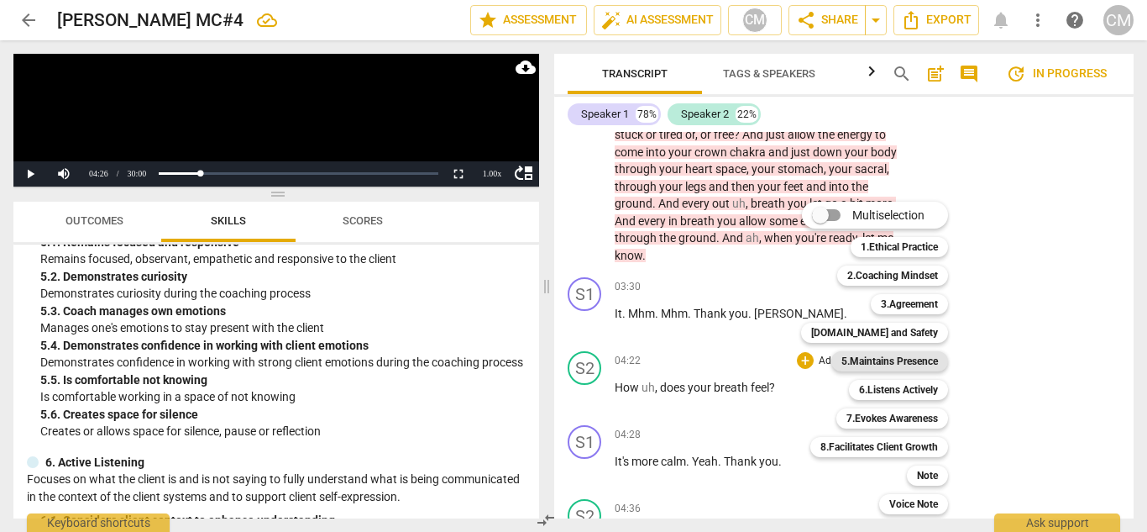
click at [896, 370] on b "5.Maintains Presence" at bounding box center [890, 361] width 97 height 20
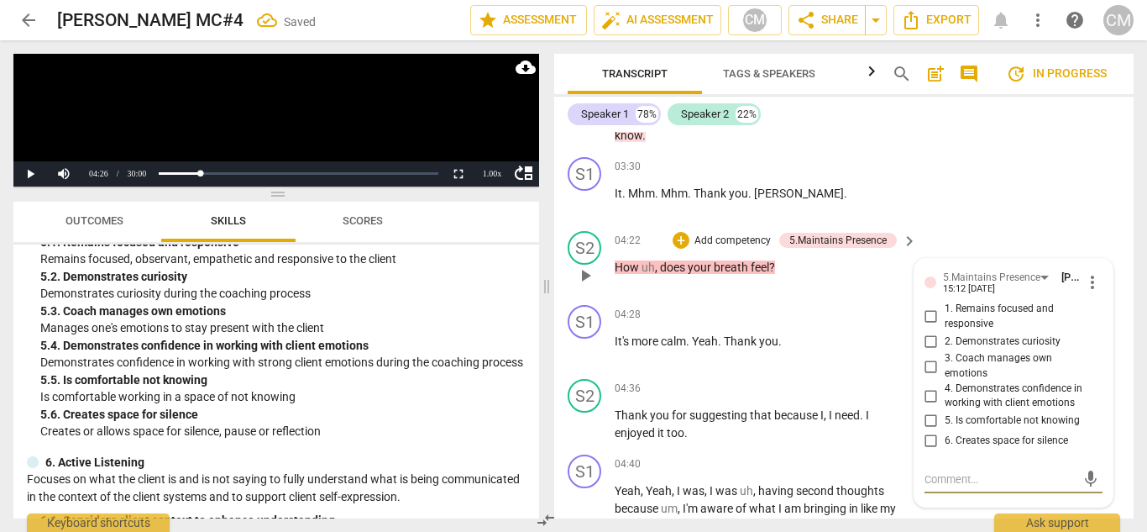
scroll to position [1262, 0]
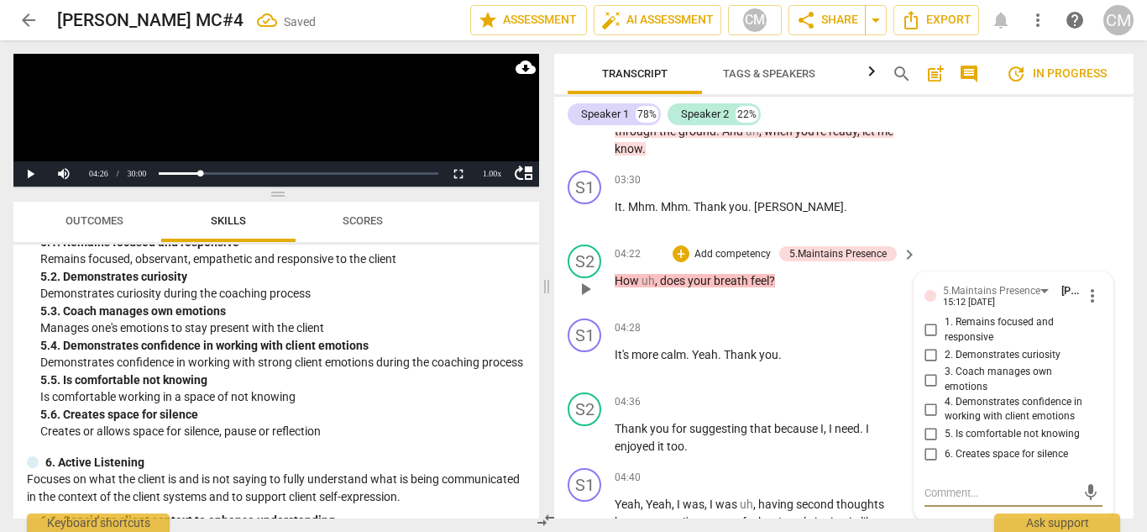
click at [928, 330] on input "1. Remains focused and responsive" at bounding box center [931, 330] width 27 height 20
click at [925, 351] on input "2. Demonstrates curiosity" at bounding box center [931, 354] width 27 height 20
click at [1036, 238] on div "S2 play_arrow pause 04:22 + Add competency 5.Maintains Presence keyboard_arrow_…" at bounding box center [844, 275] width 580 height 74
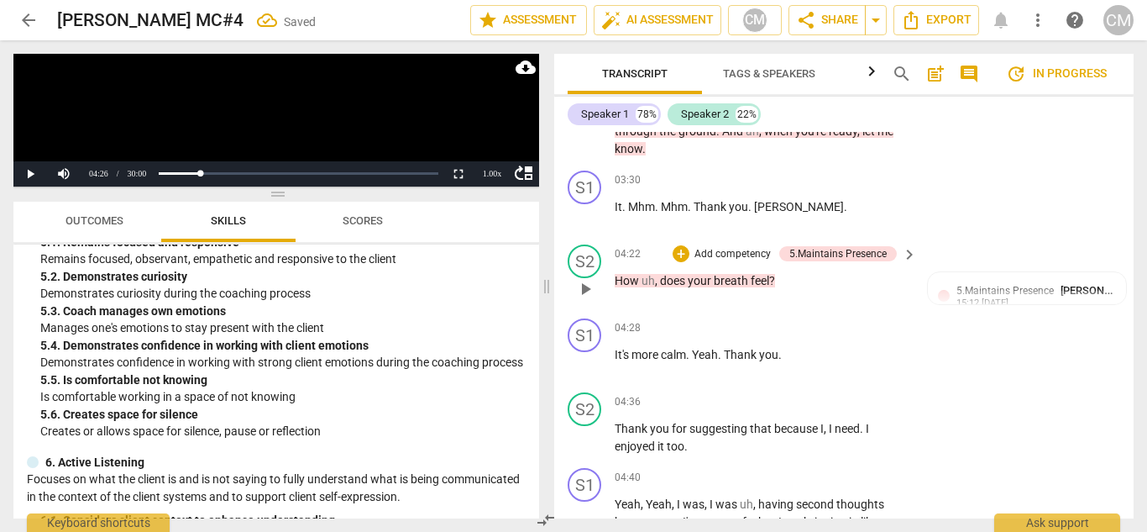
click at [693, 253] on p "Add competency" at bounding box center [733, 254] width 80 height 15
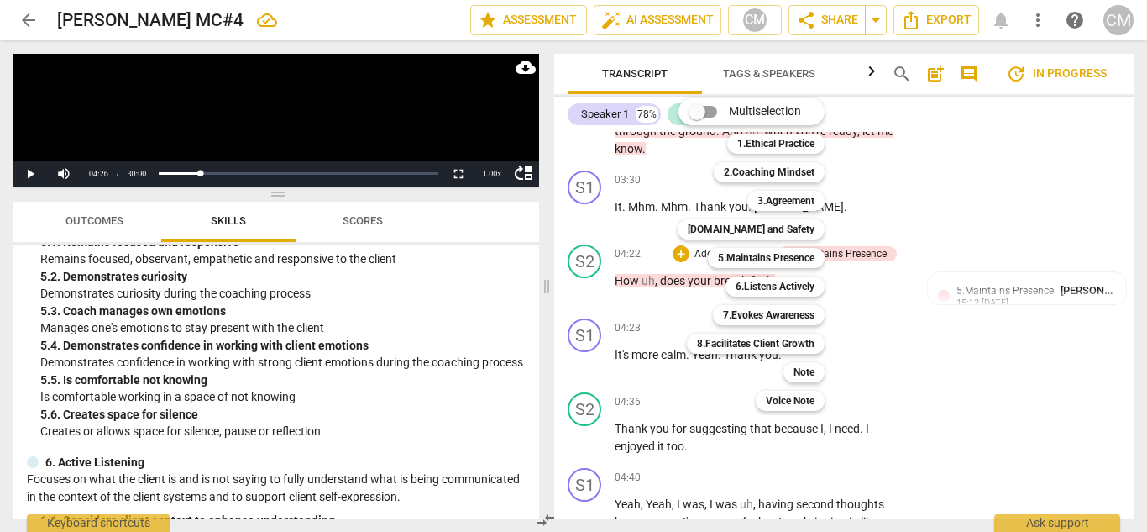
click at [766, 216] on div "[DOMAIN_NAME] and Safety 4" at bounding box center [760, 229] width 179 height 29
click at [767, 227] on b "[DOMAIN_NAME] and Safety" at bounding box center [751, 229] width 127 height 20
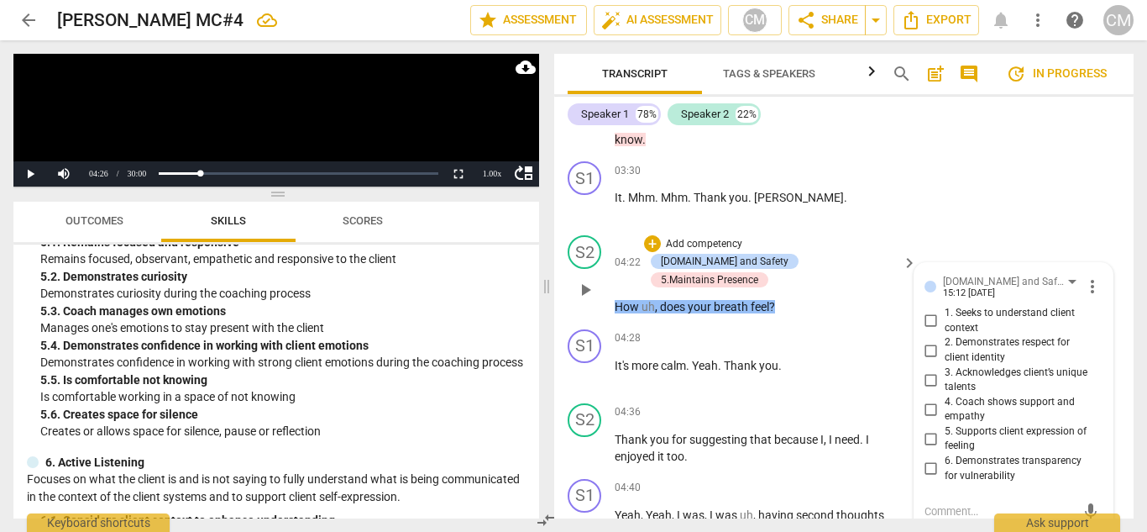
scroll to position [1355, 0]
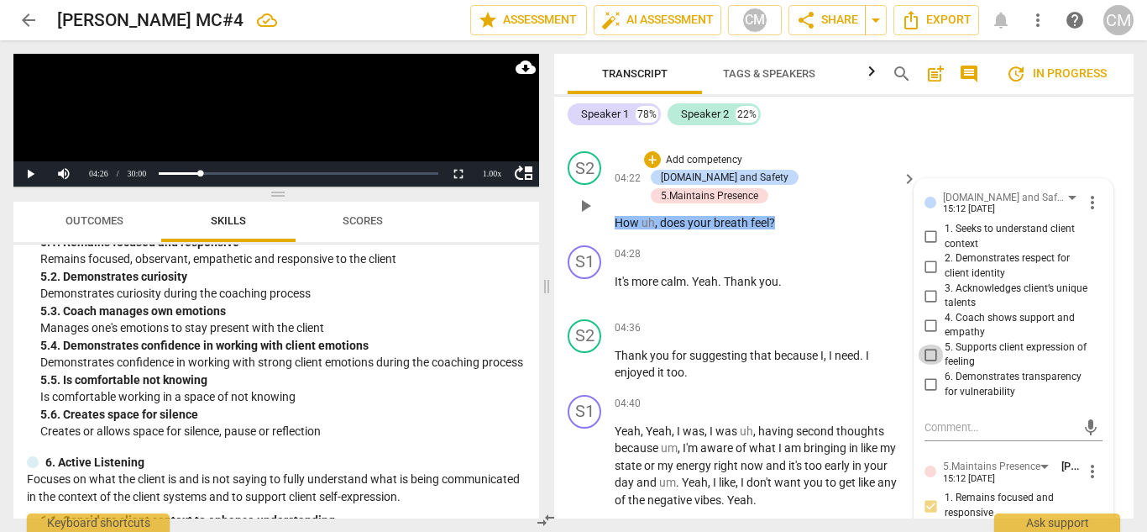
click at [929, 355] on input "5. Supports client expression of feeling" at bounding box center [931, 354] width 27 height 20
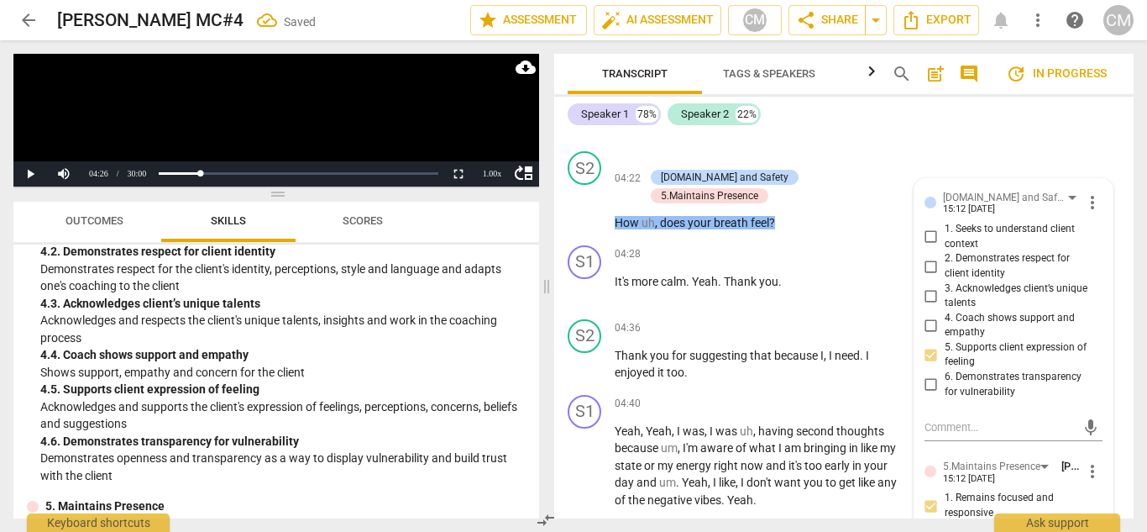
scroll to position [1428, 0]
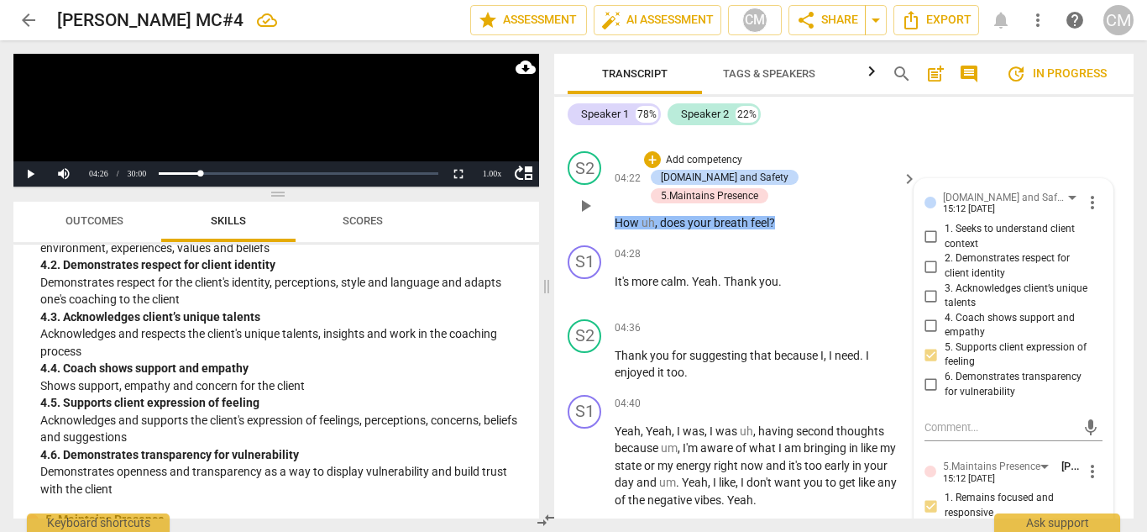
click at [586, 197] on span "play_arrow" at bounding box center [585, 206] width 20 height 20
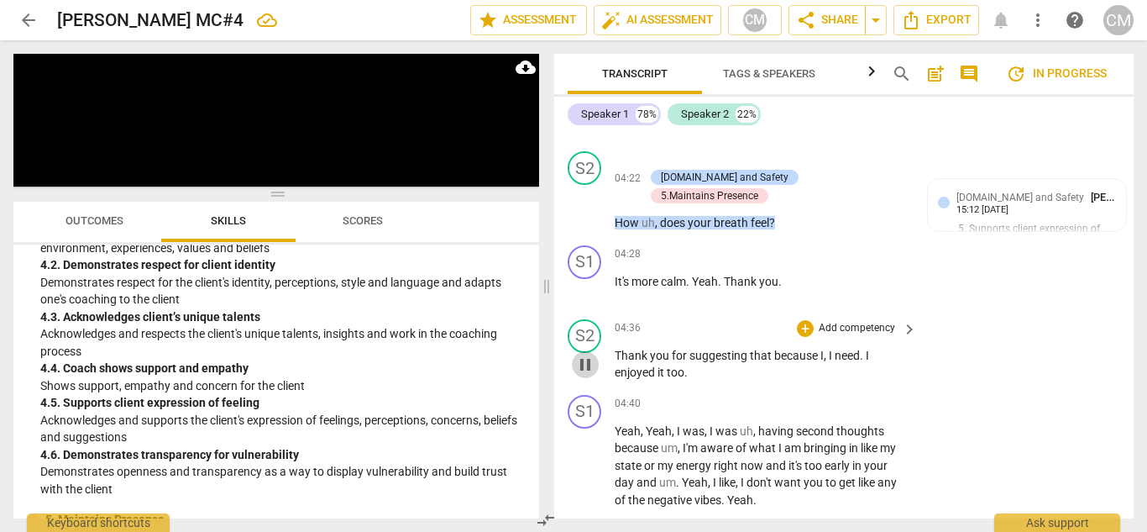
click at [590, 354] on span "pause" at bounding box center [585, 364] width 20 height 20
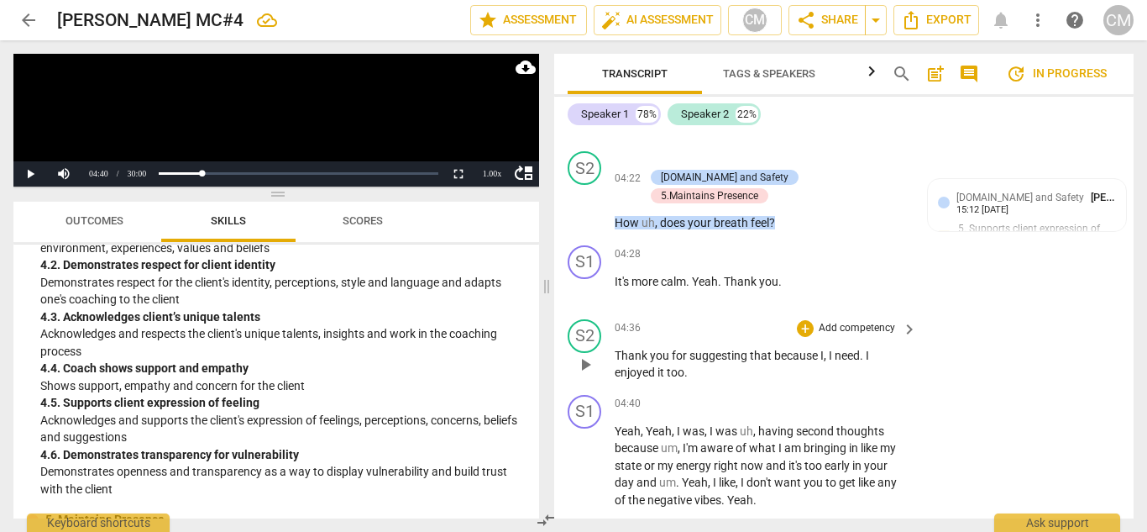
click at [836, 321] on p "Add competency" at bounding box center [857, 328] width 80 height 15
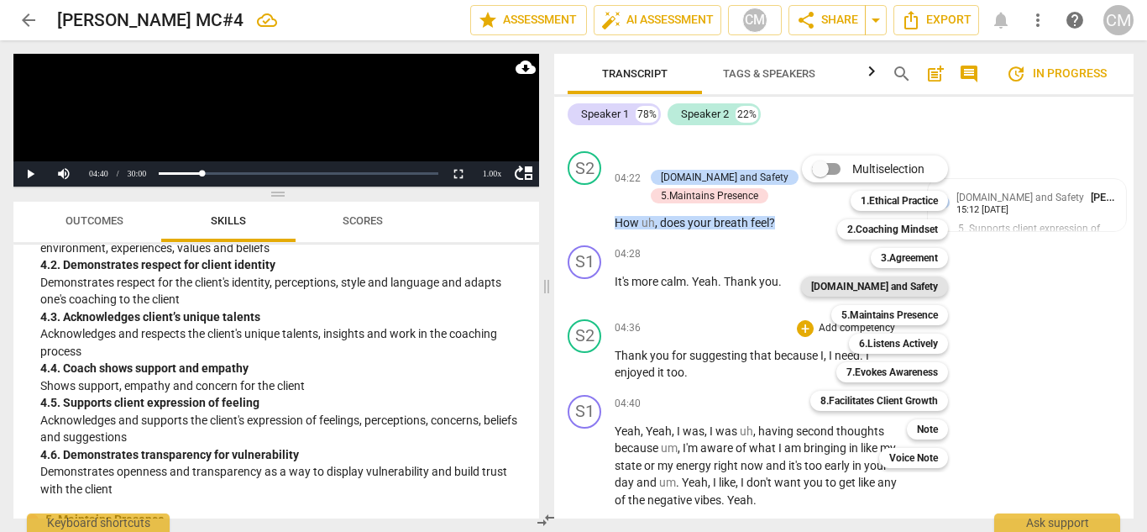
click at [874, 292] on b "[DOMAIN_NAME] and Safety" at bounding box center [874, 286] width 127 height 20
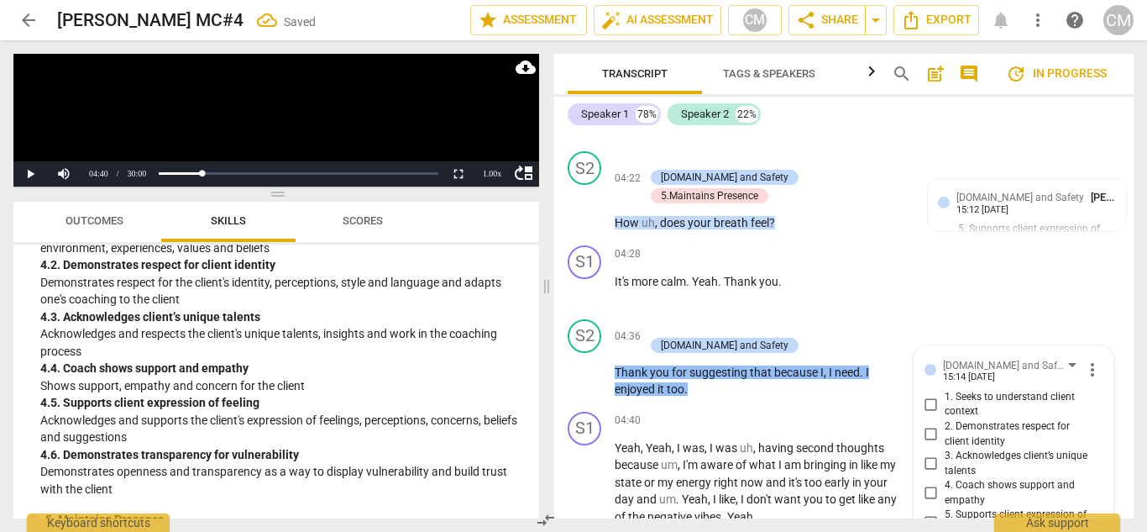
scroll to position [1608, 0]
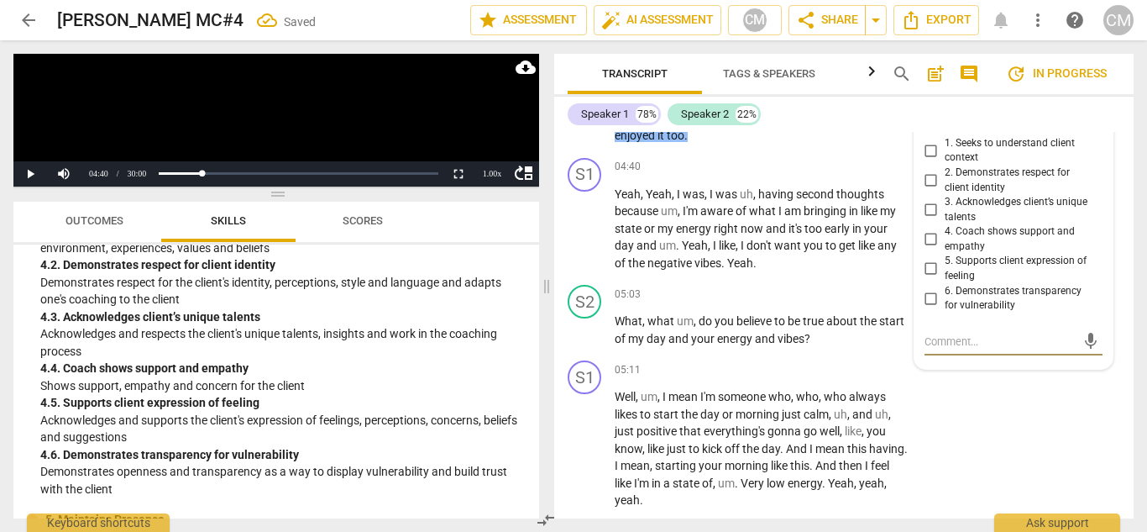
click at [931, 288] on input "6. Demonstrates transparency for vulnerability" at bounding box center [931, 298] width 27 height 20
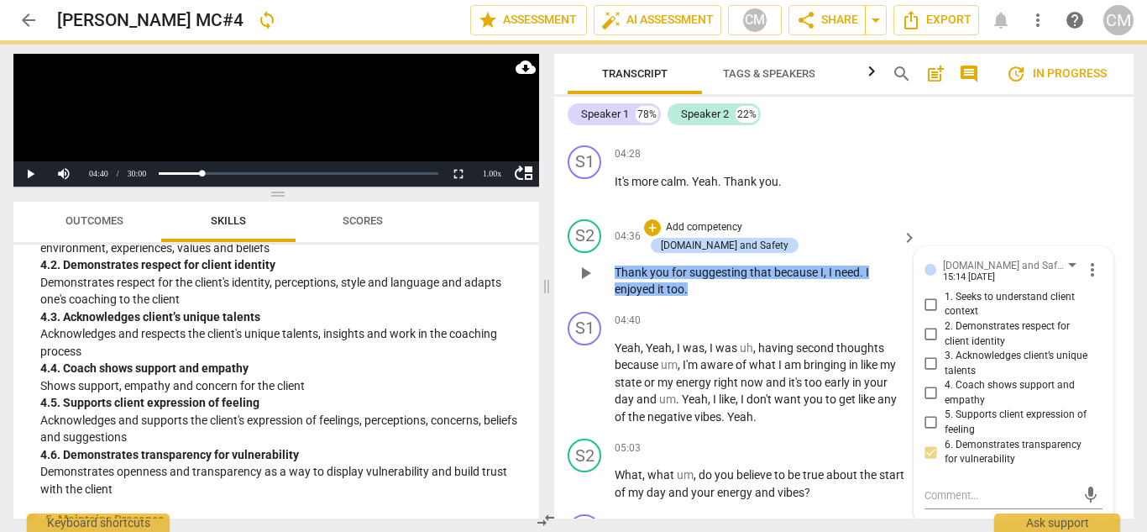
scroll to position [1440, 0]
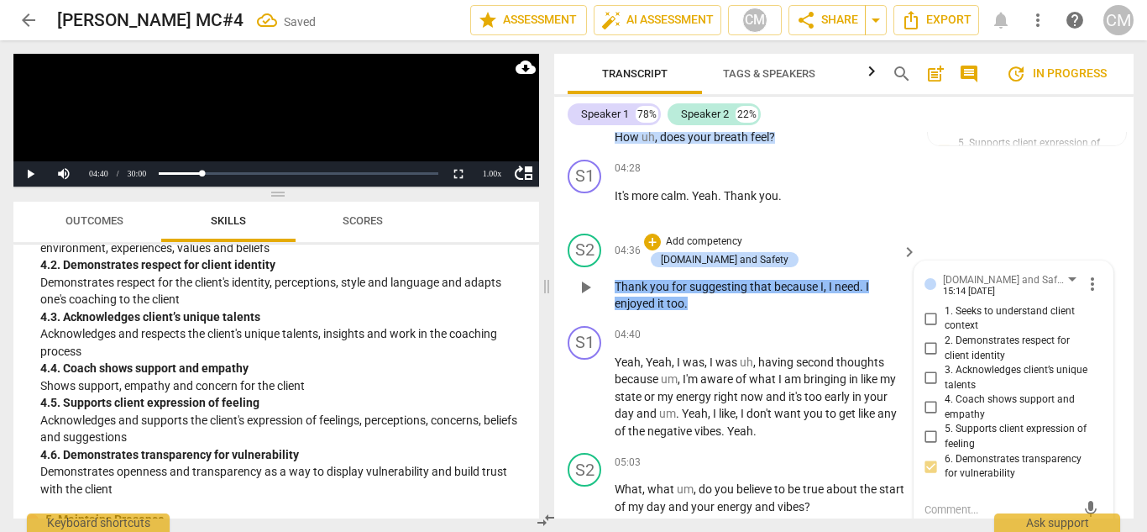
click at [591, 277] on span "play_arrow" at bounding box center [585, 287] width 20 height 20
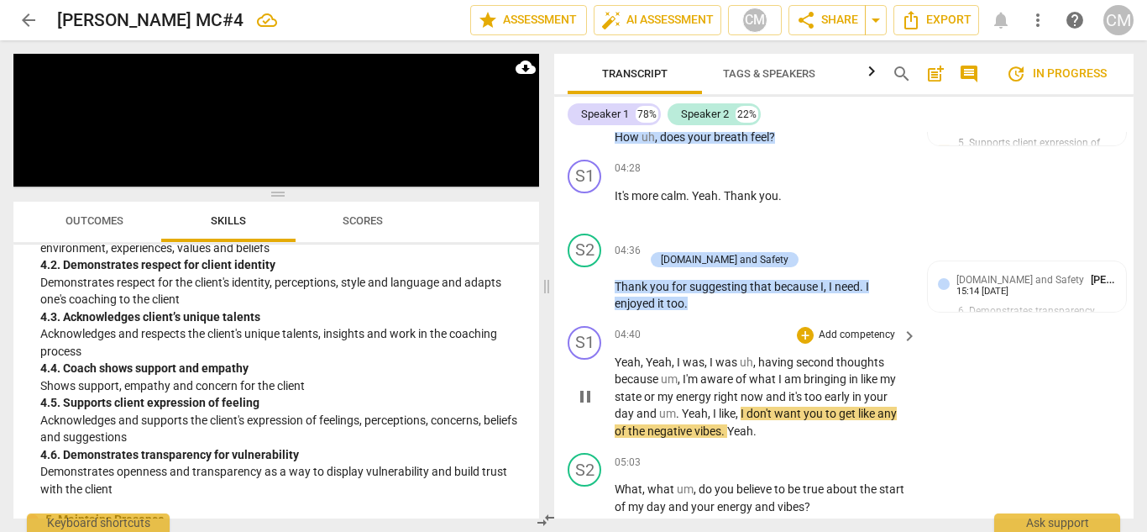
click at [589, 386] on span "pause" at bounding box center [585, 396] width 20 height 20
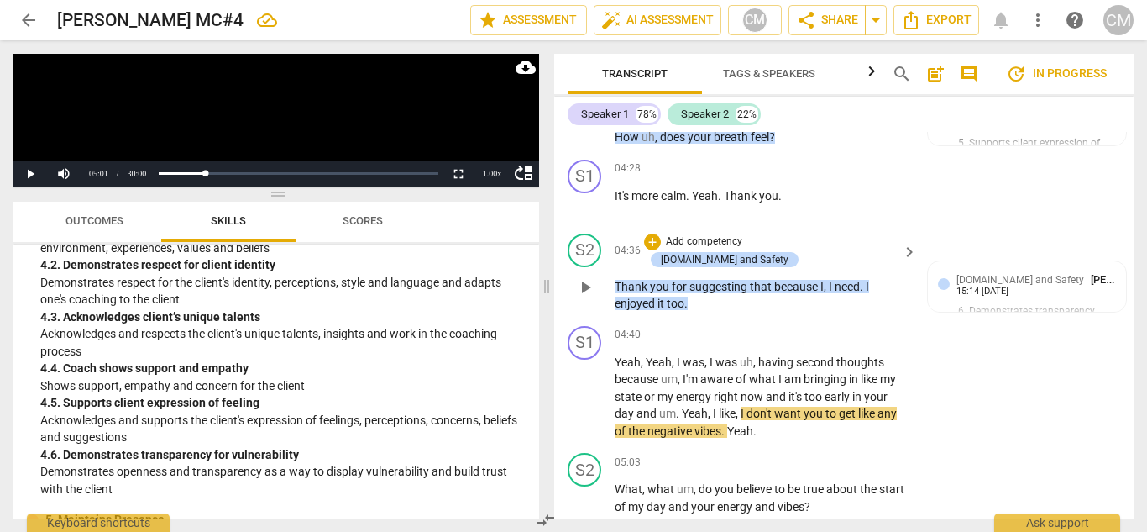
scroll to position [1524, 0]
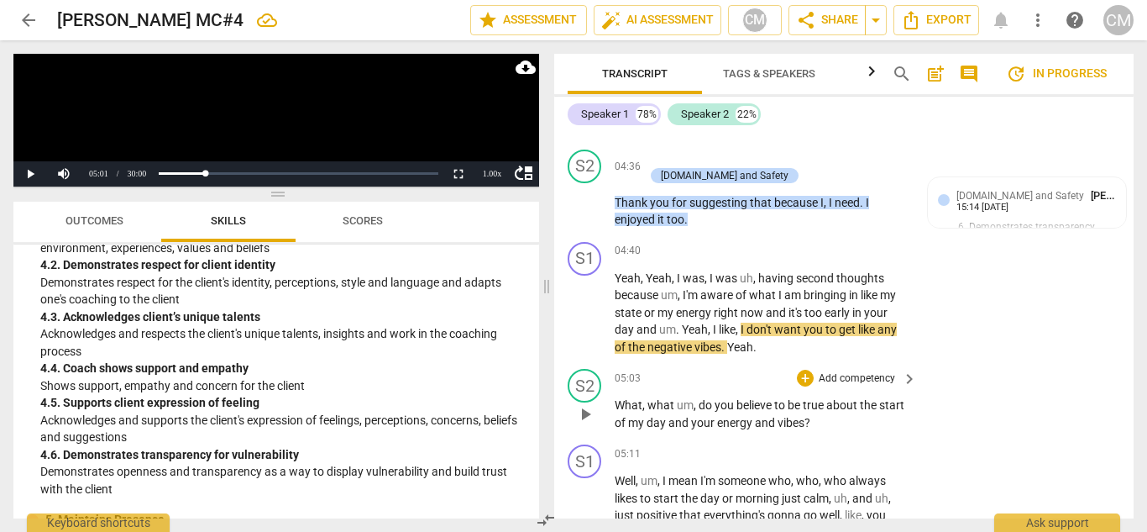
click at [821, 371] on p "Add competency" at bounding box center [857, 378] width 80 height 15
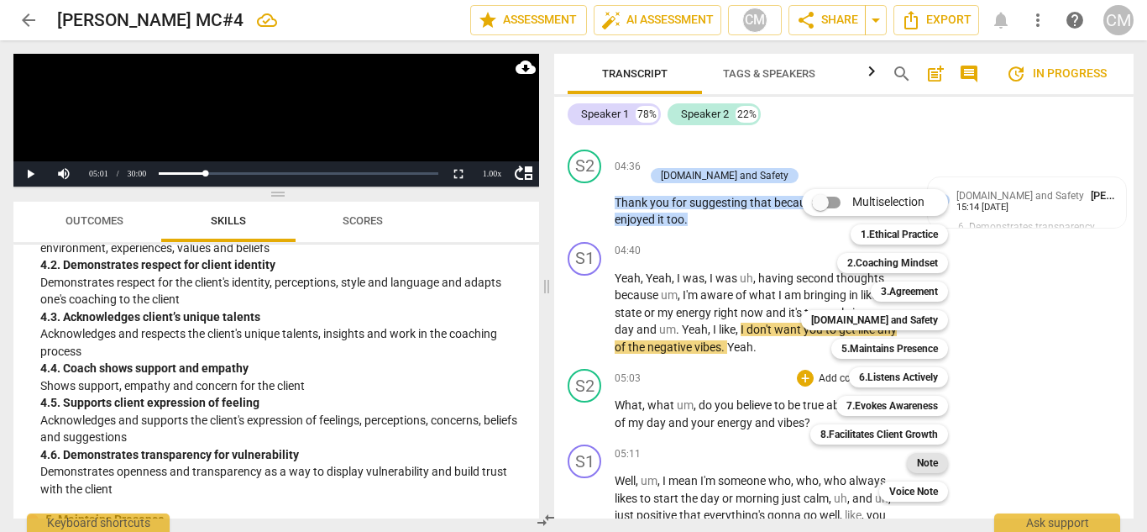
click at [927, 458] on b "Note" at bounding box center [927, 463] width 21 height 20
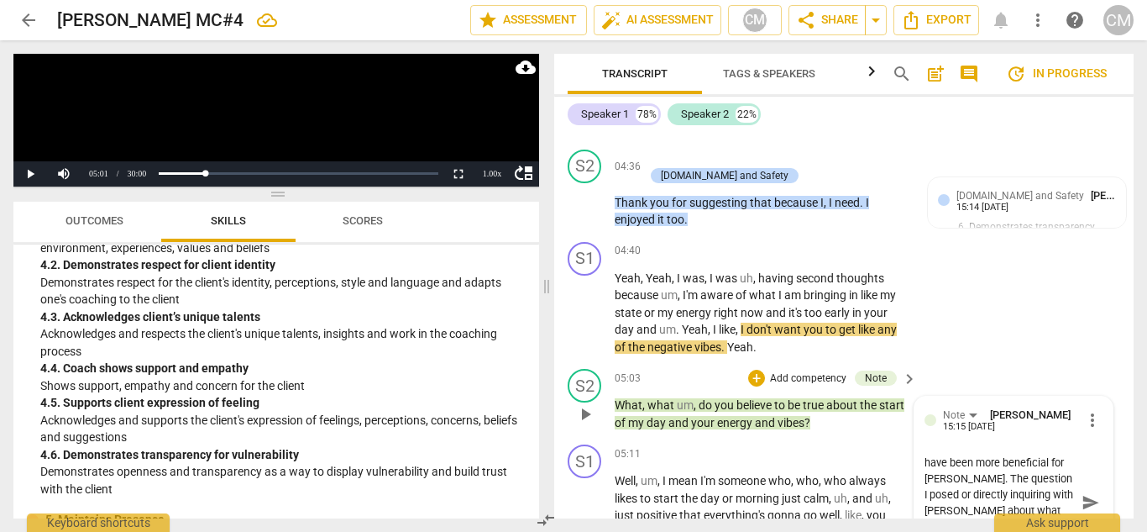
scroll to position [1608, 0]
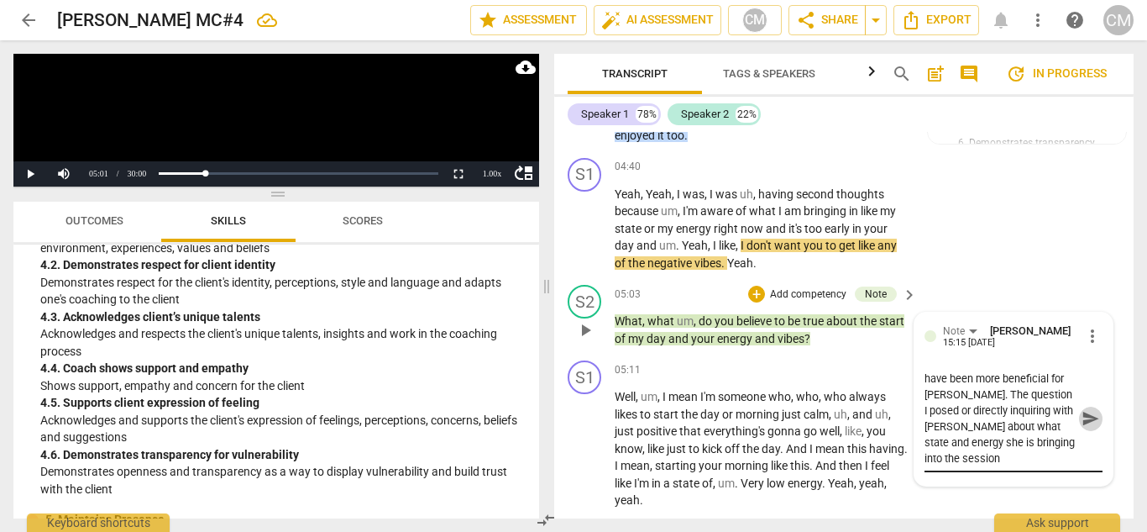
click at [1082, 409] on span "send" at bounding box center [1091, 418] width 18 height 18
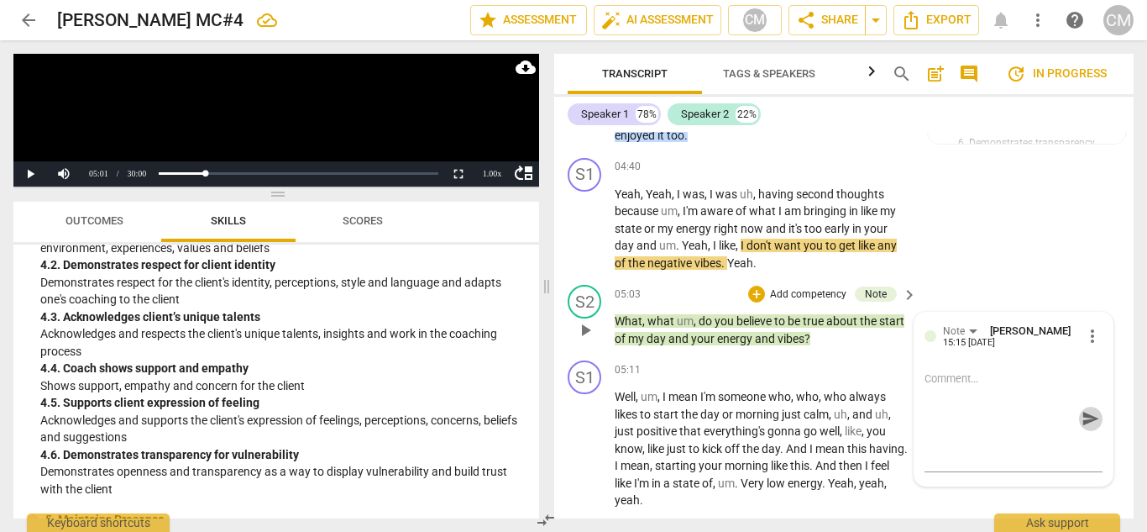
scroll to position [0, 0]
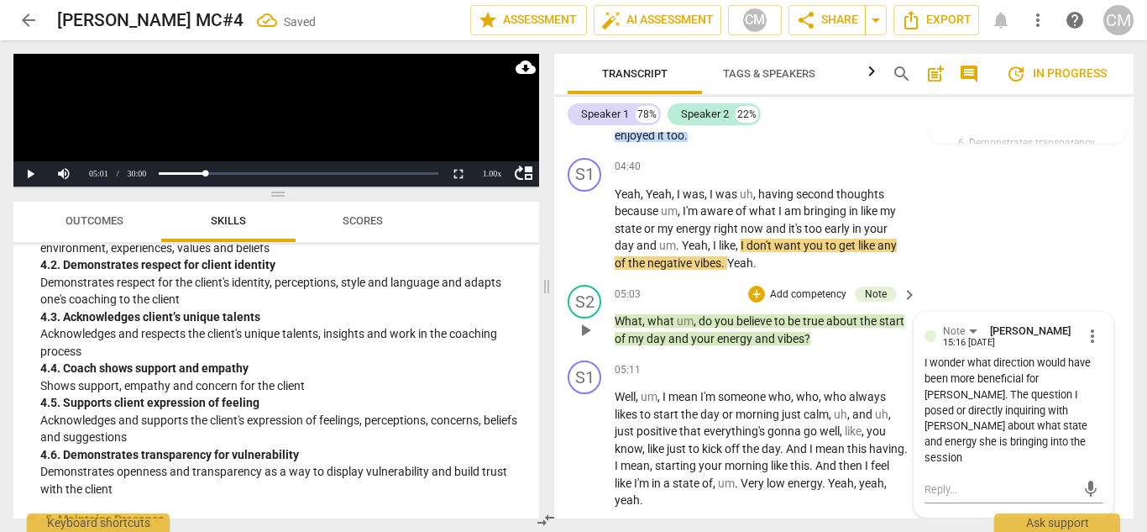
click at [788, 287] on p "Add competency" at bounding box center [809, 294] width 80 height 15
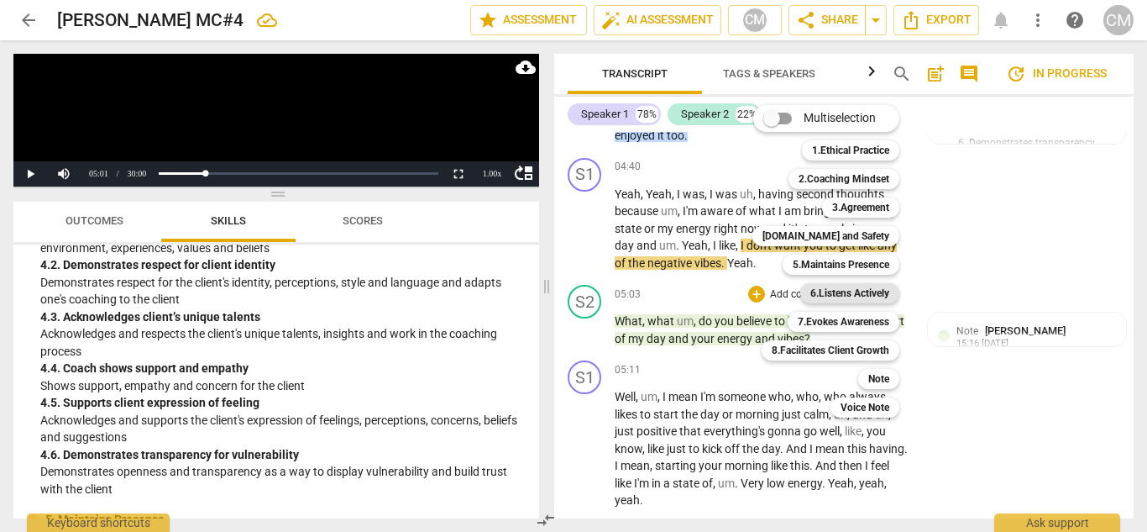
click at [829, 294] on b "6.Listens Actively" at bounding box center [850, 293] width 79 height 20
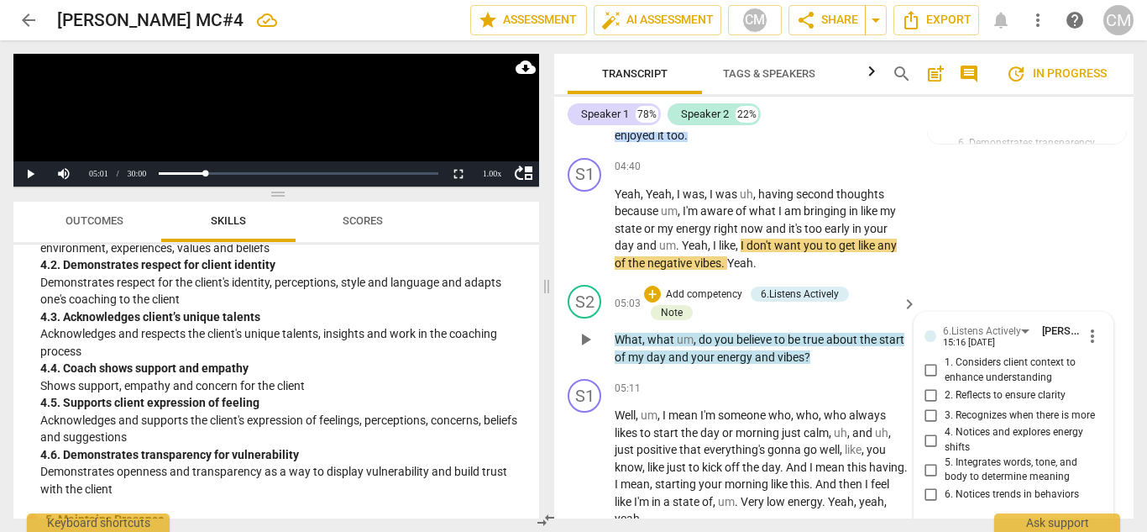
click at [1010, 408] on span "3. Recognizes when there is more" at bounding box center [1020, 415] width 150 height 15
click at [945, 405] on input "3. Recognizes when there is more" at bounding box center [931, 415] width 27 height 20
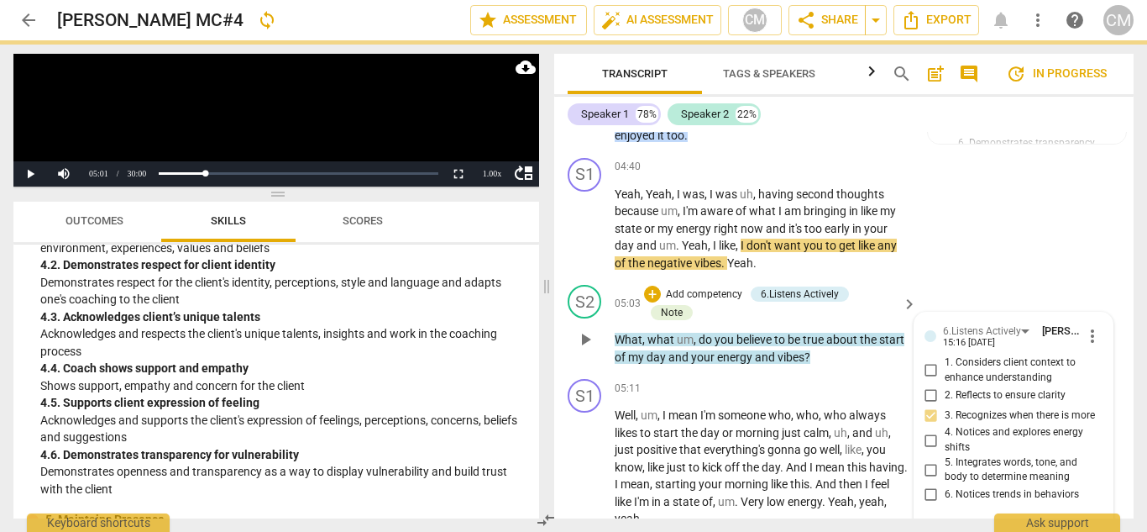
click at [1026, 408] on span "3. Recognizes when there is more" at bounding box center [1020, 415] width 150 height 15
click at [945, 405] on input "3. Recognizes when there is more" at bounding box center [931, 415] width 27 height 20
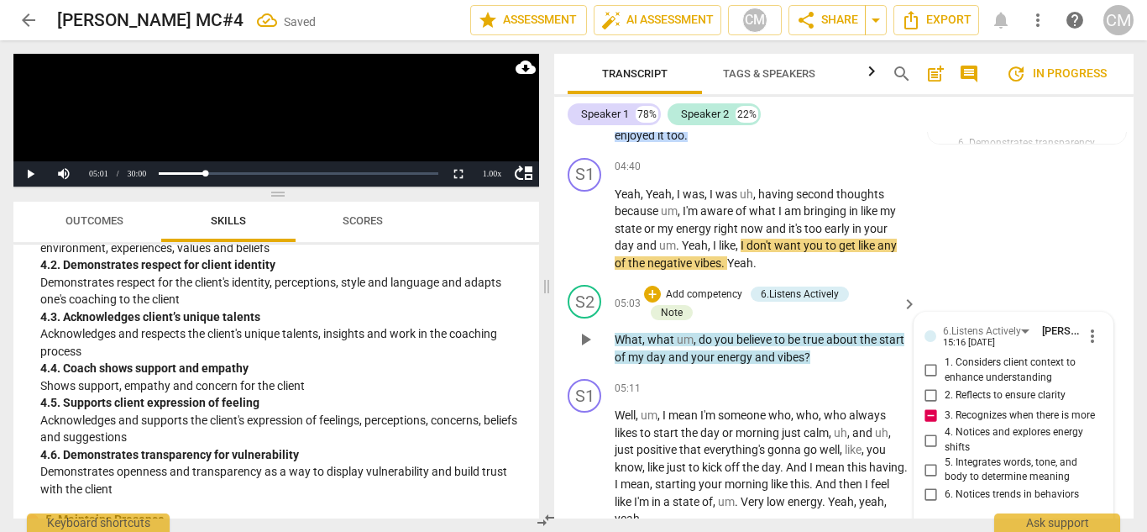
click at [1020, 408] on span "3. Recognizes when there is more" at bounding box center [1020, 415] width 150 height 15
click at [945, 405] on input "3. Recognizes when there is more" at bounding box center [931, 415] width 27 height 20
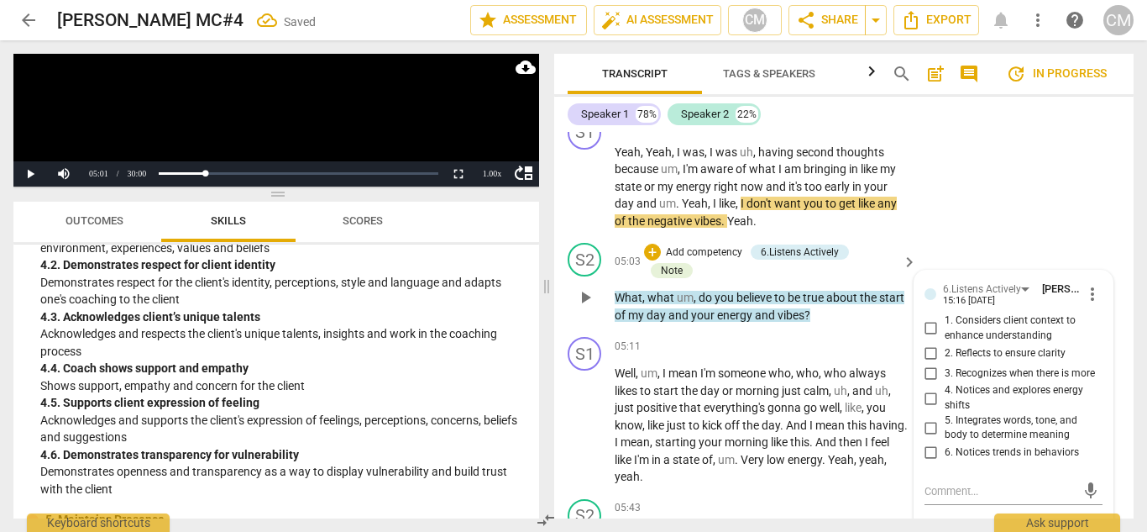
scroll to position [1692, 0]
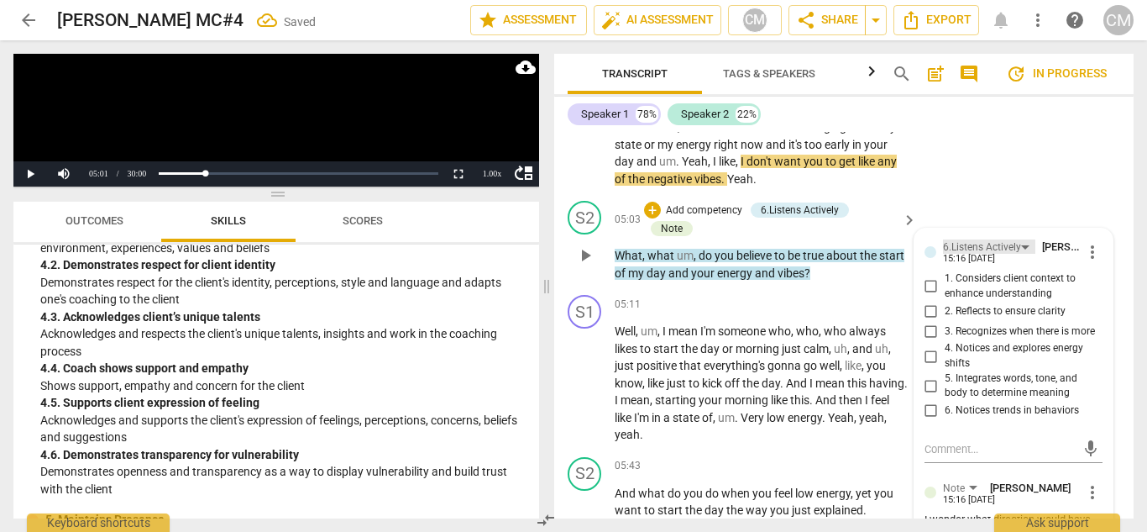
click at [1020, 239] on div "6.Listens Actively" at bounding box center [989, 246] width 92 height 14
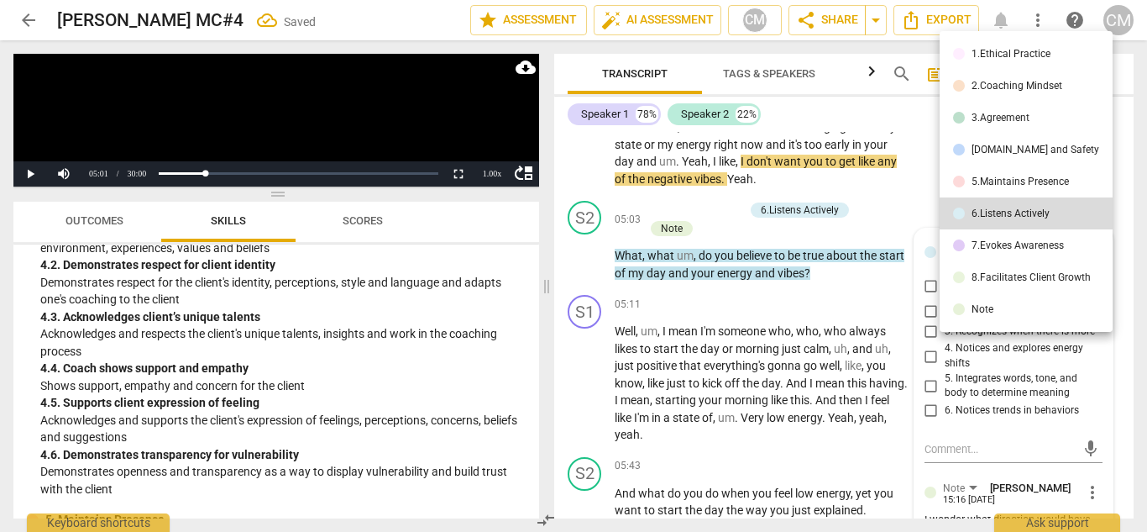
click at [997, 250] on div "7.Evokes Awareness" at bounding box center [1018, 245] width 92 height 10
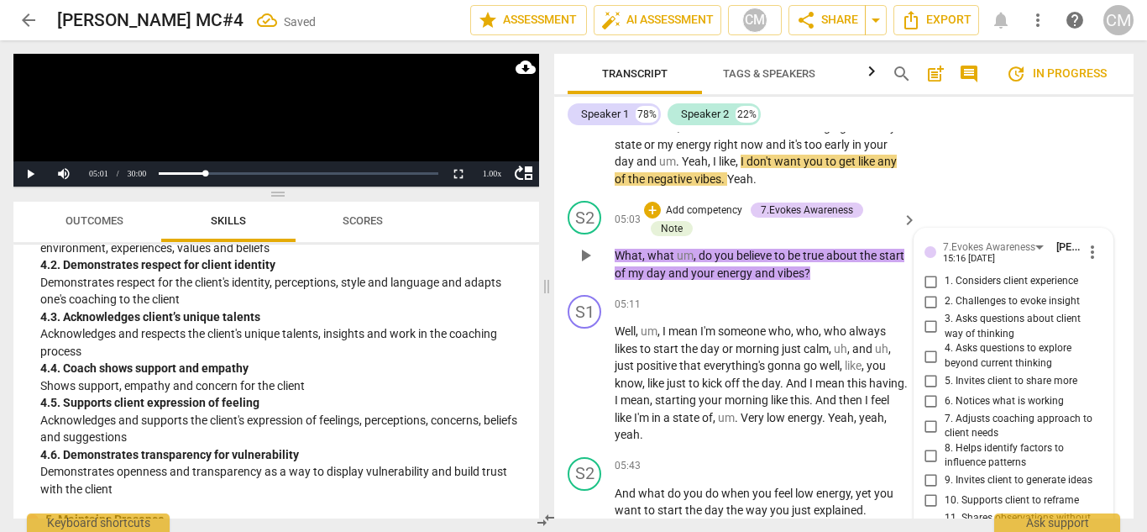
click at [978, 312] on span "3. Asks questions about client way of thinking" at bounding box center [1021, 326] width 152 height 29
click at [945, 317] on input "3. Asks questions about client way of thinking" at bounding box center [931, 327] width 27 height 20
click at [950, 374] on span "5. Invites client to share more" at bounding box center [1011, 381] width 133 height 15
click at [945, 371] on input "5. Invites client to share more" at bounding box center [931, 381] width 27 height 20
click at [587, 370] on button "play_arrow" at bounding box center [585, 383] width 27 height 27
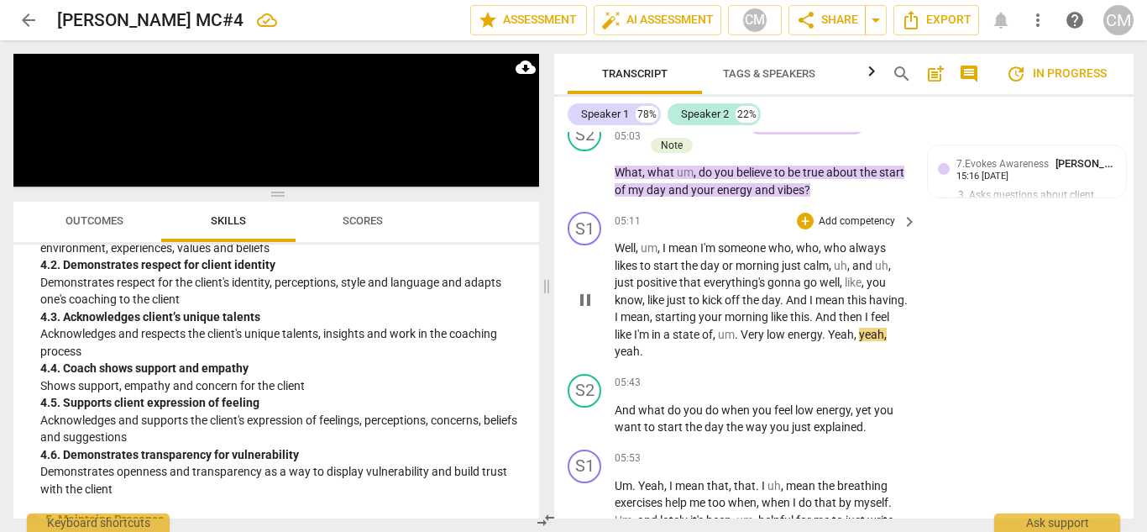
scroll to position [1776, 0]
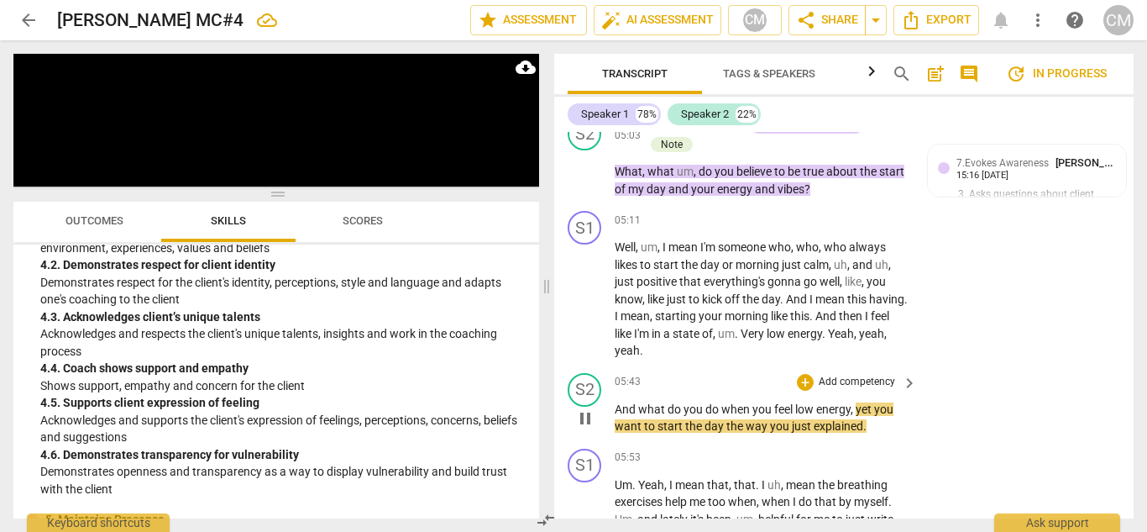
click at [586, 408] on span "pause" at bounding box center [585, 418] width 20 height 20
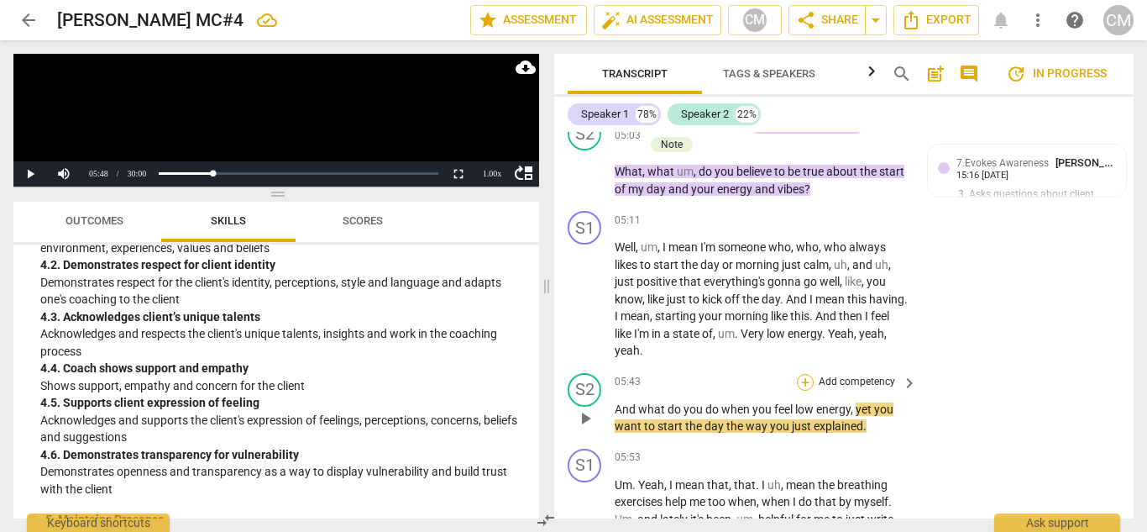
click at [800, 374] on div "+" at bounding box center [805, 382] width 17 height 17
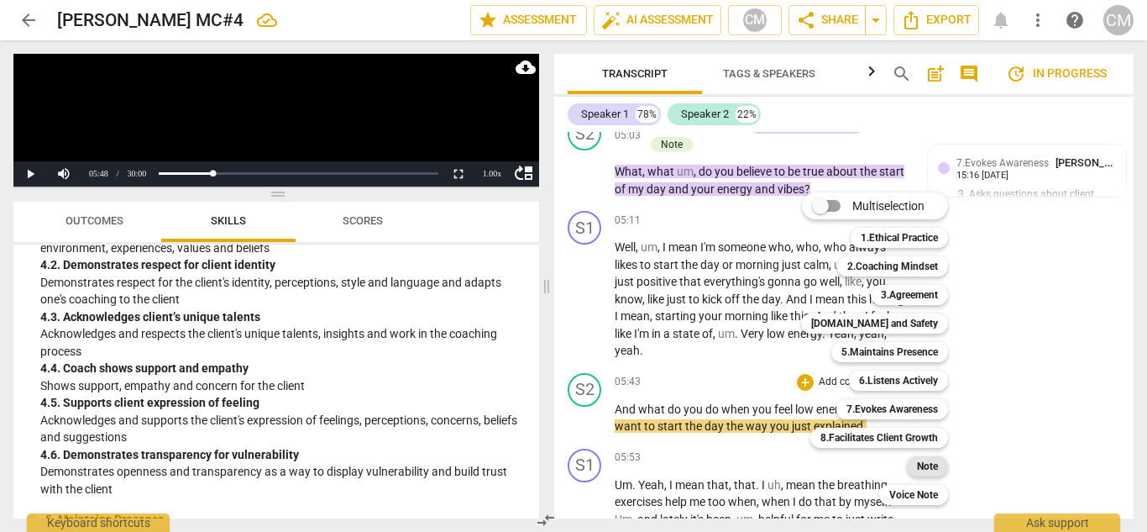
click at [918, 467] on b "Note" at bounding box center [927, 466] width 21 height 20
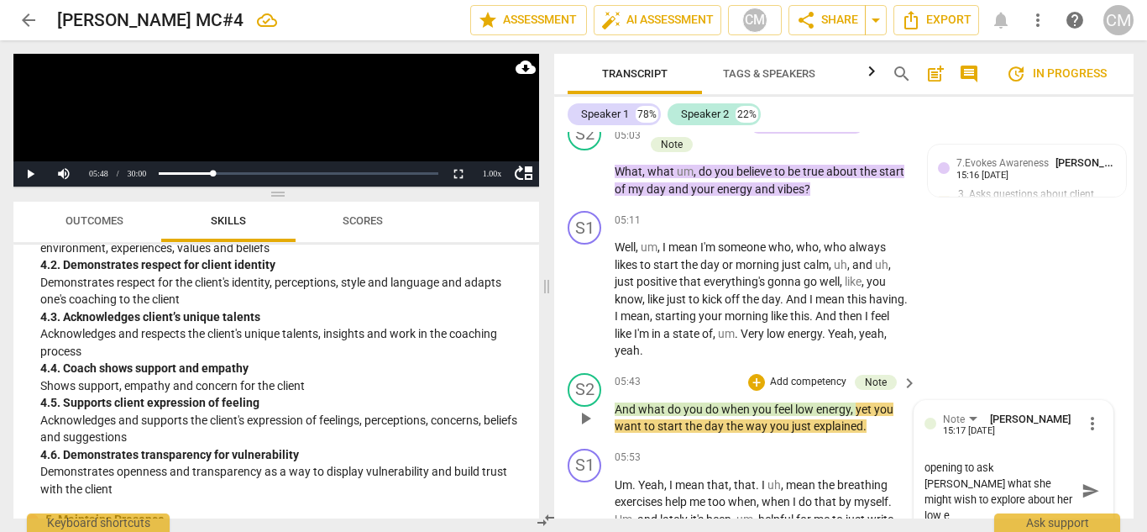
scroll to position [0, 0]
click at [971, 459] on textarea "This would have been a good opening to ask [PERSON_NAME] what she might wish to…" at bounding box center [1001, 491] width 152 height 64
drag, startPoint x: 956, startPoint y: 447, endPoint x: 950, endPoint y: 465, distance: 19.4
click at [956, 459] on textarea "This could have been a good opening to ask [PERSON_NAME] what she might wish to…" at bounding box center [1001, 491] width 152 height 64
click at [1033, 485] on textarea "This could have been a good moment to ask [PERSON_NAME] what she might wish to …" at bounding box center [1001, 491] width 152 height 64
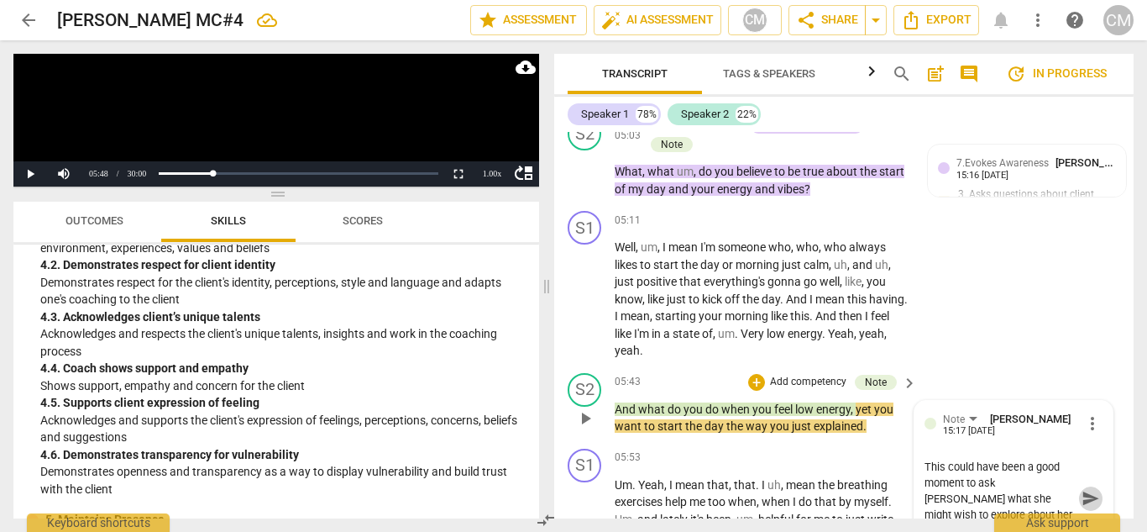
click at [1082, 489] on span "send" at bounding box center [1091, 498] width 18 height 18
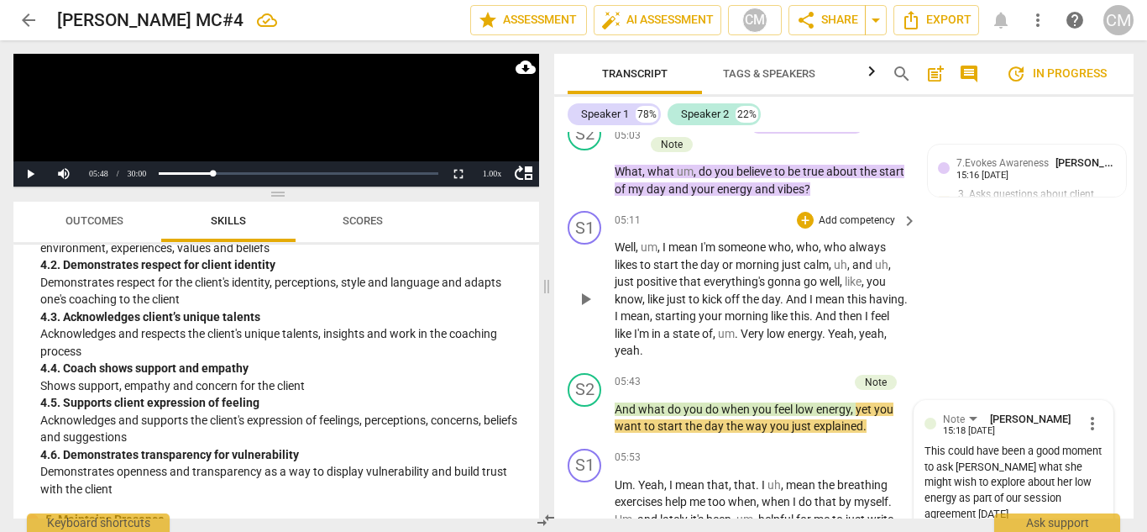
click at [586, 289] on span "play_arrow" at bounding box center [585, 299] width 20 height 20
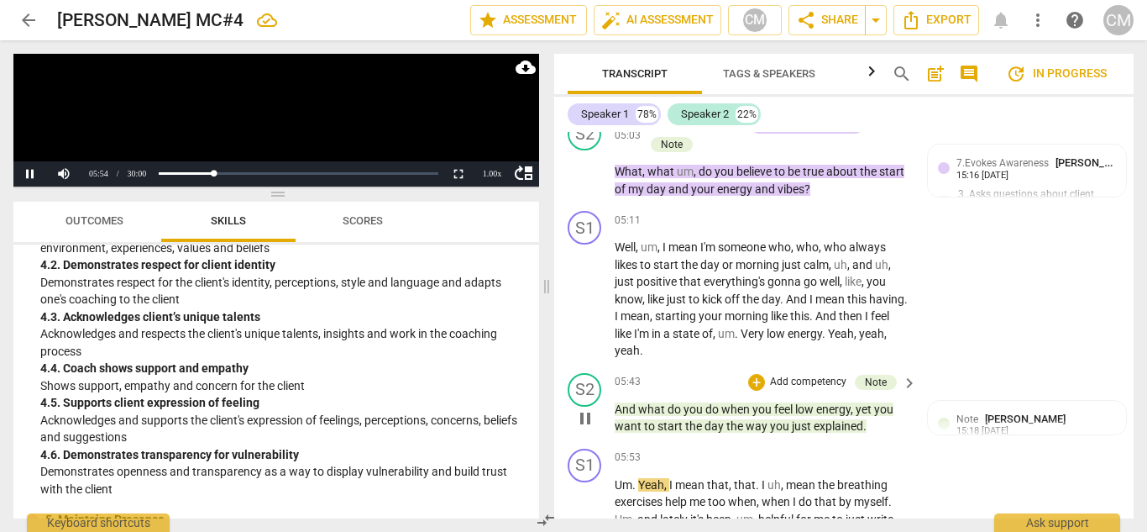
drag, startPoint x: 582, startPoint y: 376, endPoint x: 588, endPoint y: 384, distance: 9.6
click at [582, 408] on span "pause" at bounding box center [585, 418] width 20 height 20
click at [770, 375] on p "Add competency" at bounding box center [809, 382] width 80 height 15
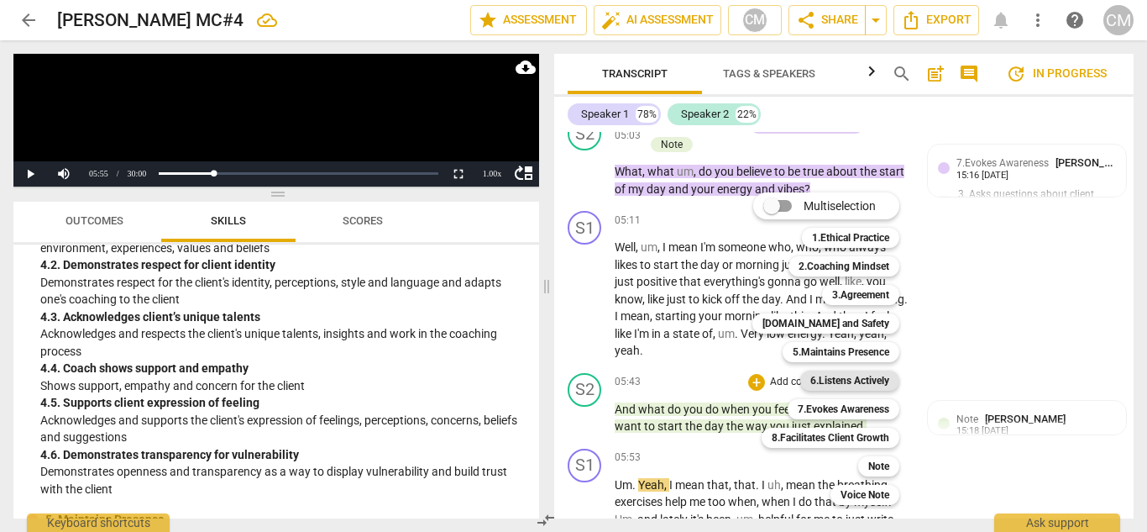
click at [838, 378] on b "6.Listens Actively" at bounding box center [850, 380] width 79 height 20
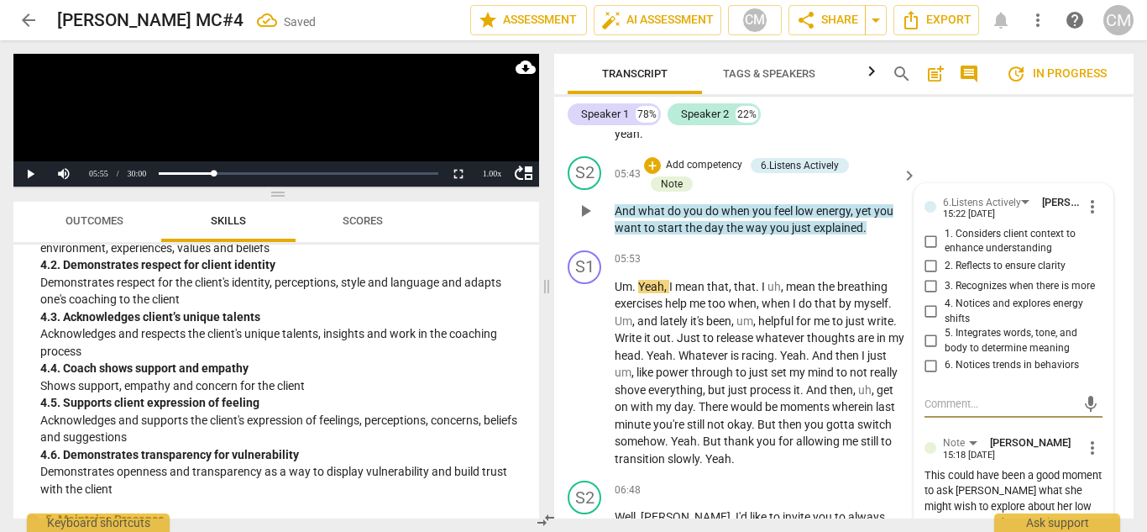
scroll to position [1964, 0]
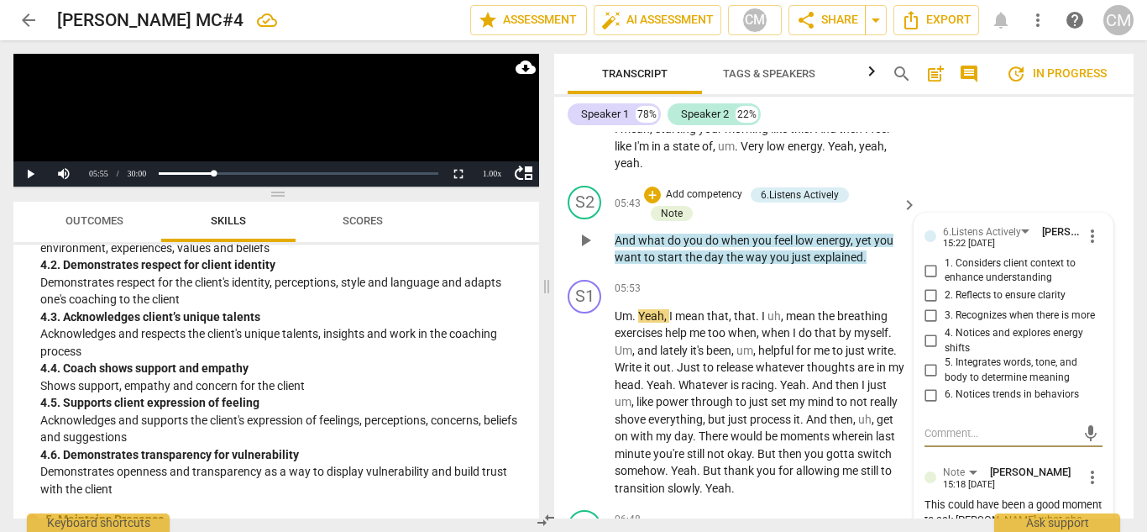
click at [929, 306] on input "3. Recognizes when there is more" at bounding box center [931, 316] width 27 height 20
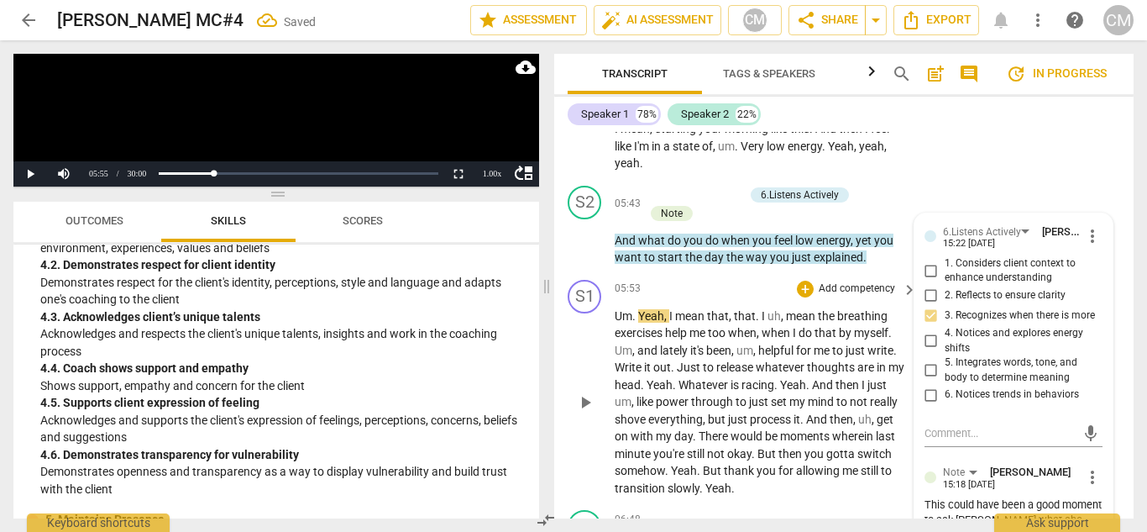
click at [780, 378] on span "Yeah" at bounding box center [793, 384] width 26 height 13
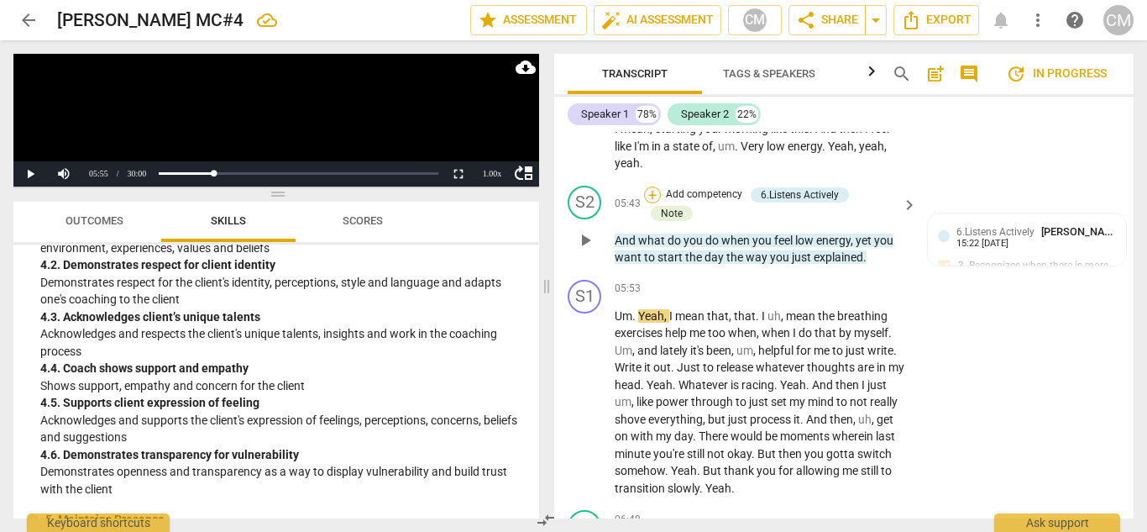
click at [648, 186] on div "+" at bounding box center [652, 194] width 17 height 17
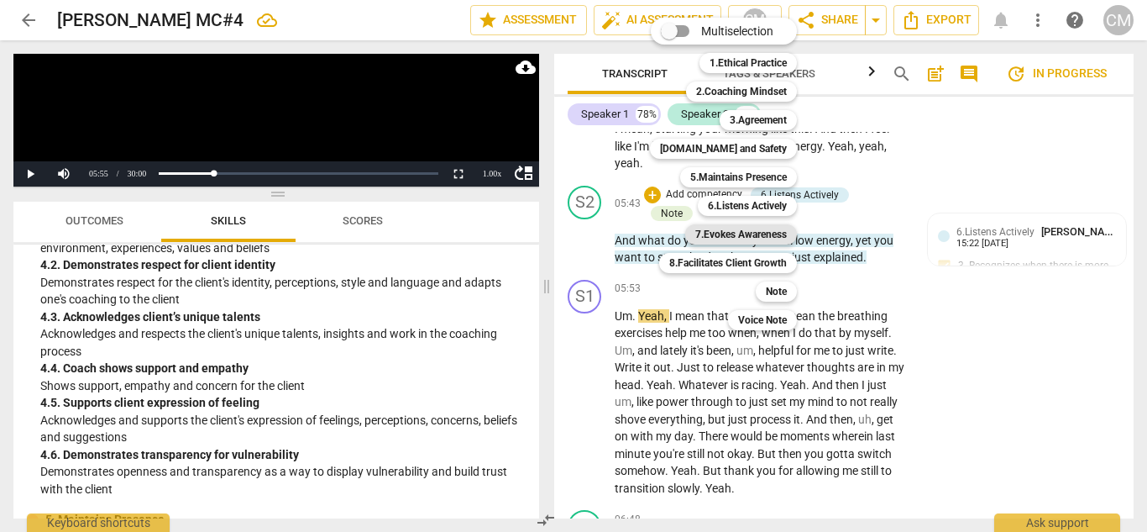
click at [720, 232] on b "7.Evokes Awareness" at bounding box center [741, 234] width 92 height 20
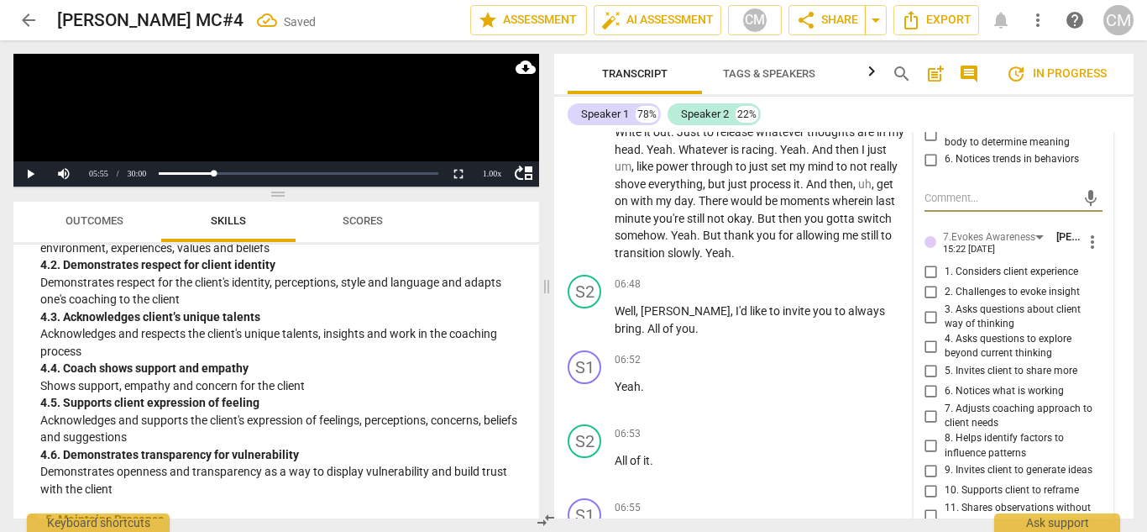
scroll to position [2216, 0]
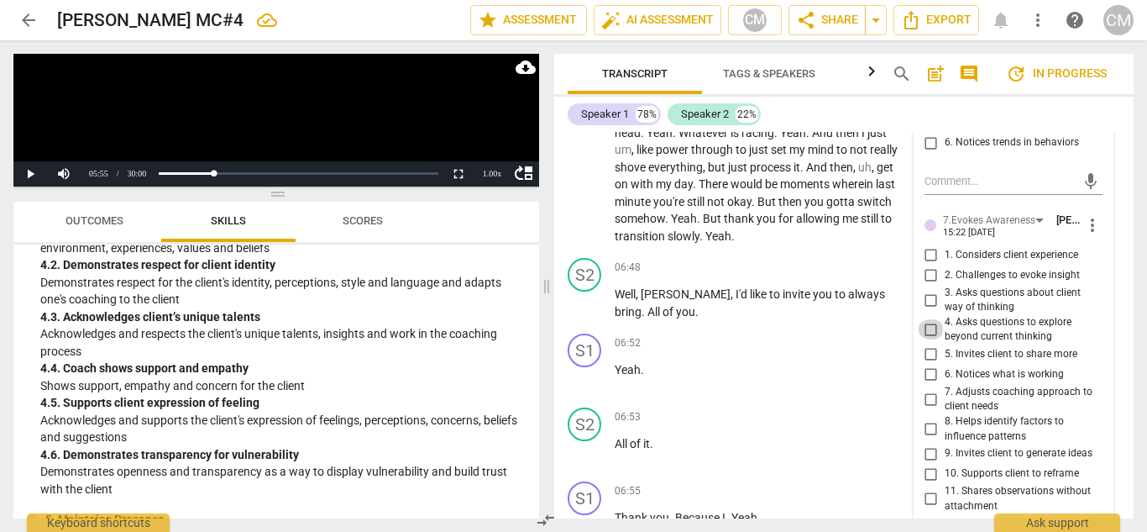
click at [922, 319] on input "4. Asks questions to explore beyond current thinking" at bounding box center [931, 329] width 27 height 20
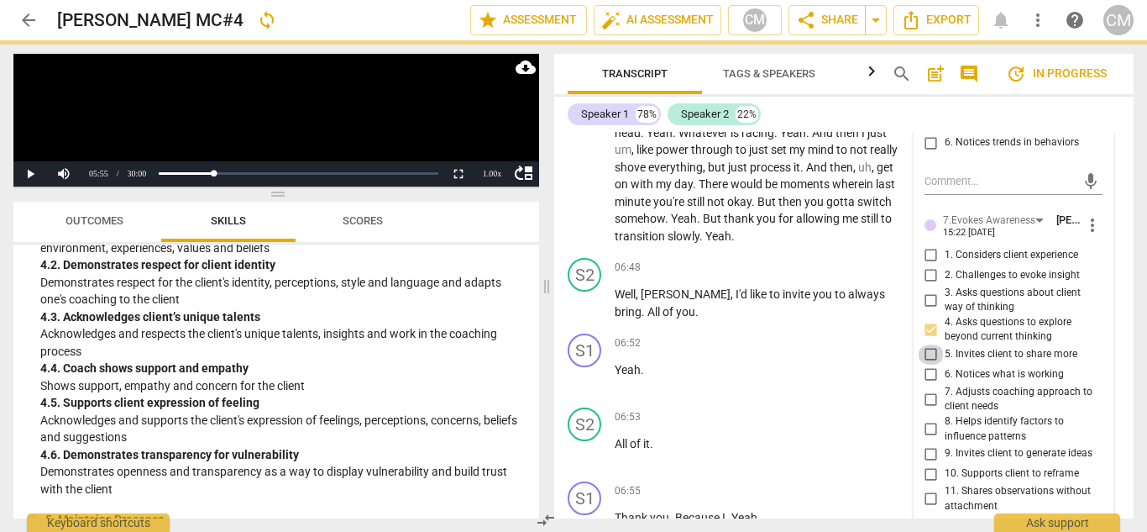
click at [921, 344] on input "5. Invites client to share more" at bounding box center [931, 354] width 27 height 20
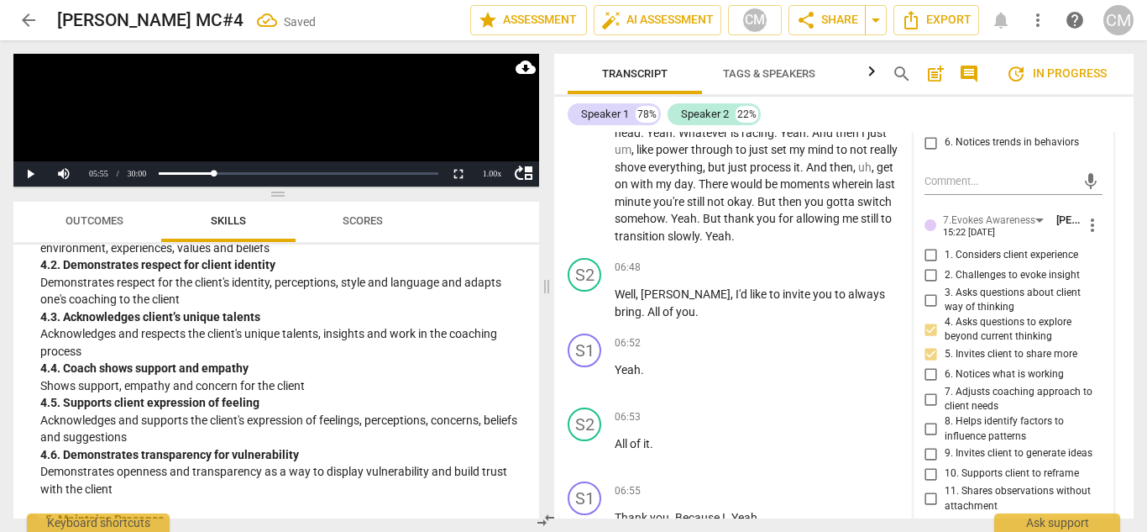
click at [931, 319] on input "4. Asks questions to explore beyond current thinking" at bounding box center [931, 329] width 27 height 20
click at [927, 319] on input "4. Asks questions to explore beyond current thinking" at bounding box center [931, 329] width 27 height 20
click at [925, 290] on input "3. Asks questions about client way of thinking" at bounding box center [931, 300] width 27 height 20
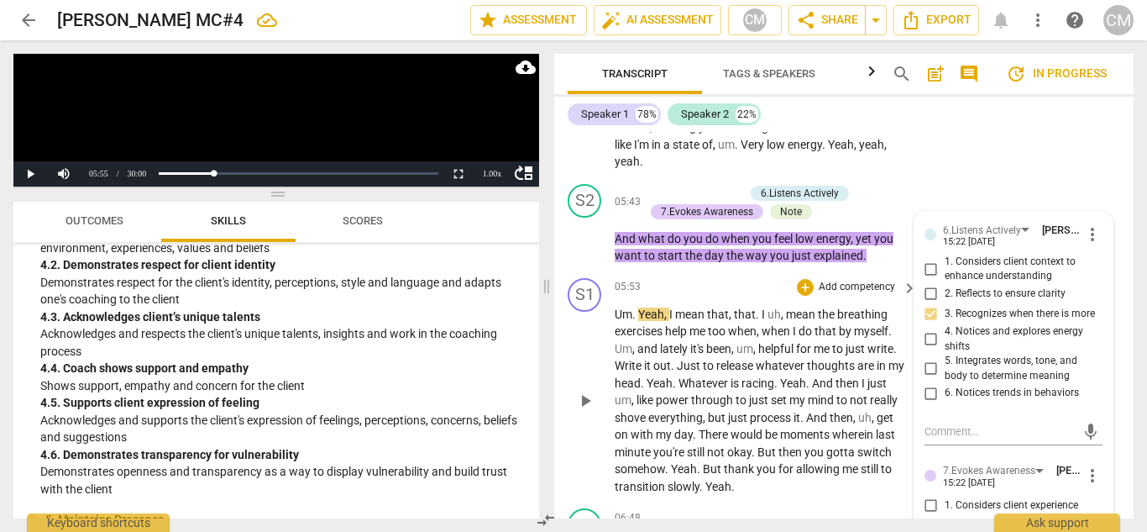
scroll to position [1964, 0]
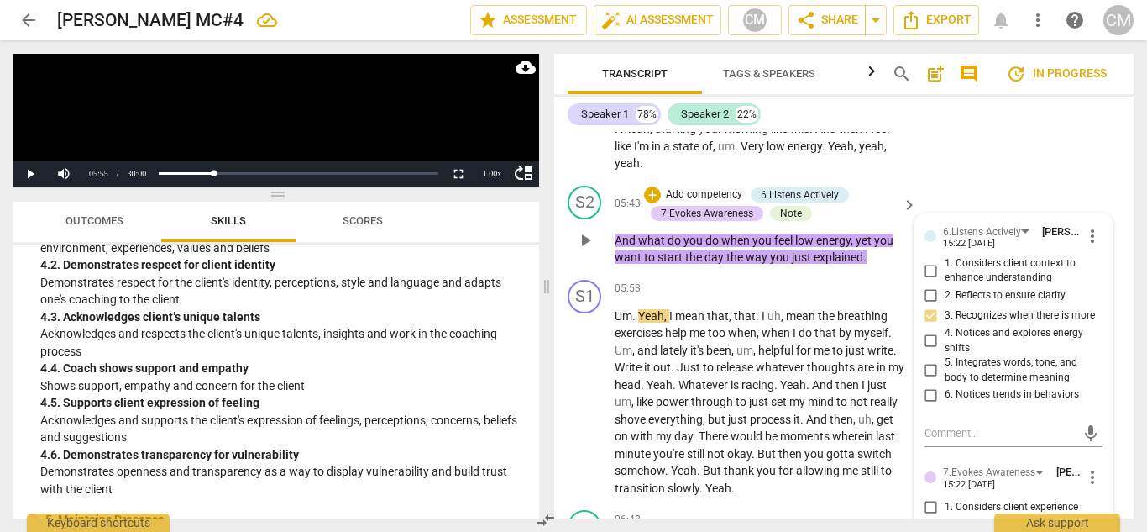
click at [587, 230] on span "play_arrow" at bounding box center [585, 240] width 20 height 20
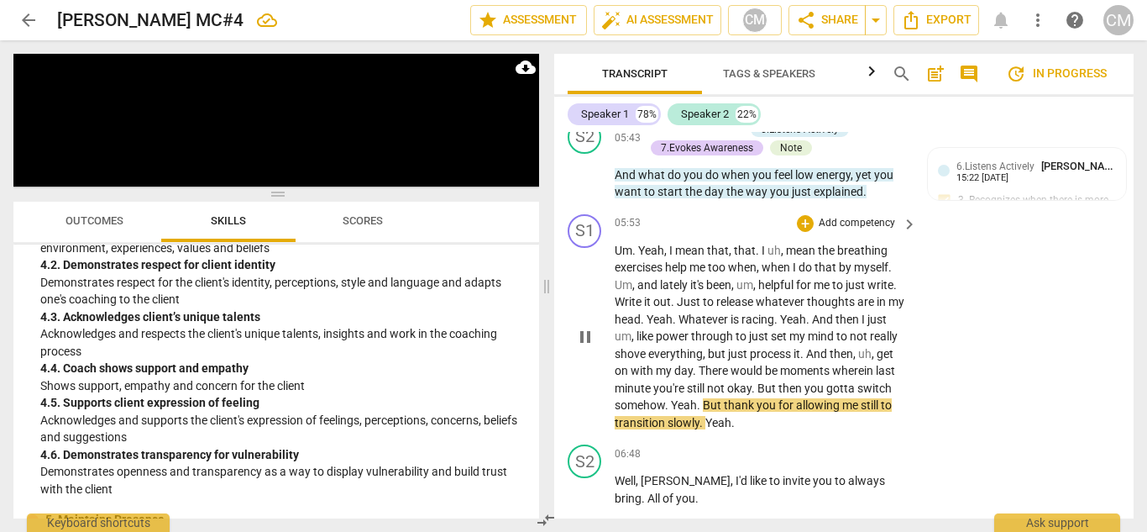
scroll to position [2048, 0]
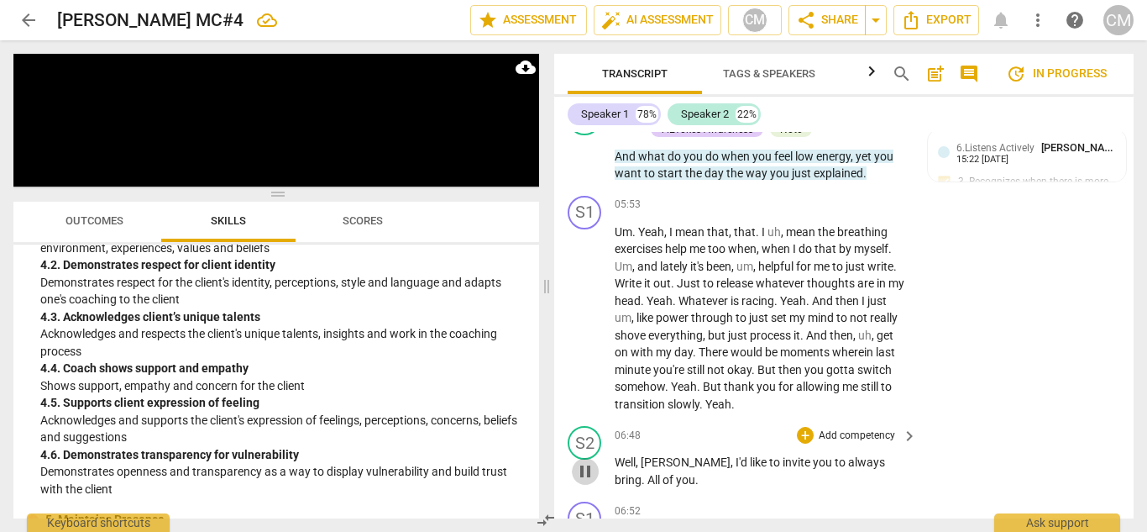
click at [585, 461] on span "pause" at bounding box center [585, 471] width 20 height 20
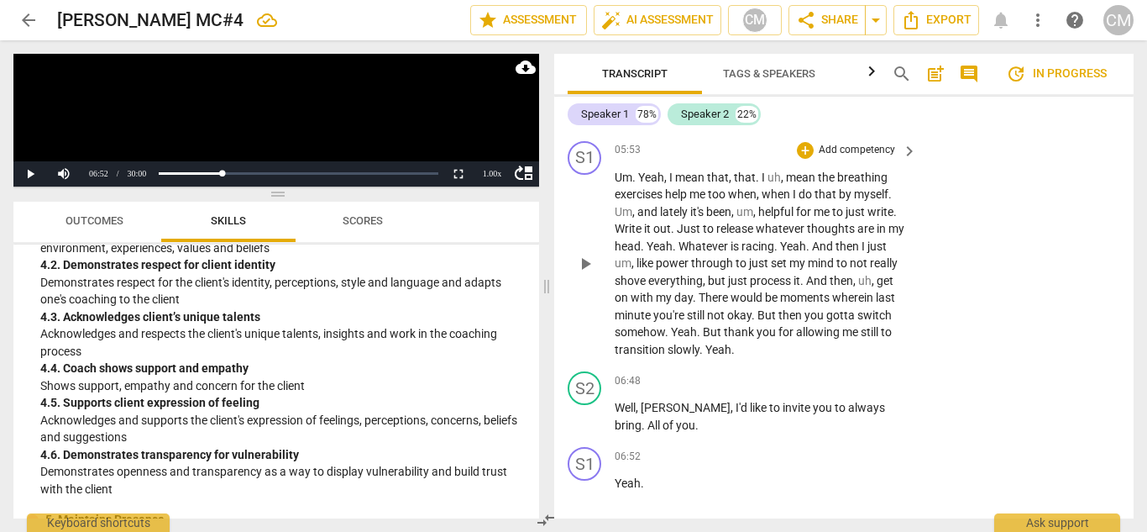
scroll to position [2132, 0]
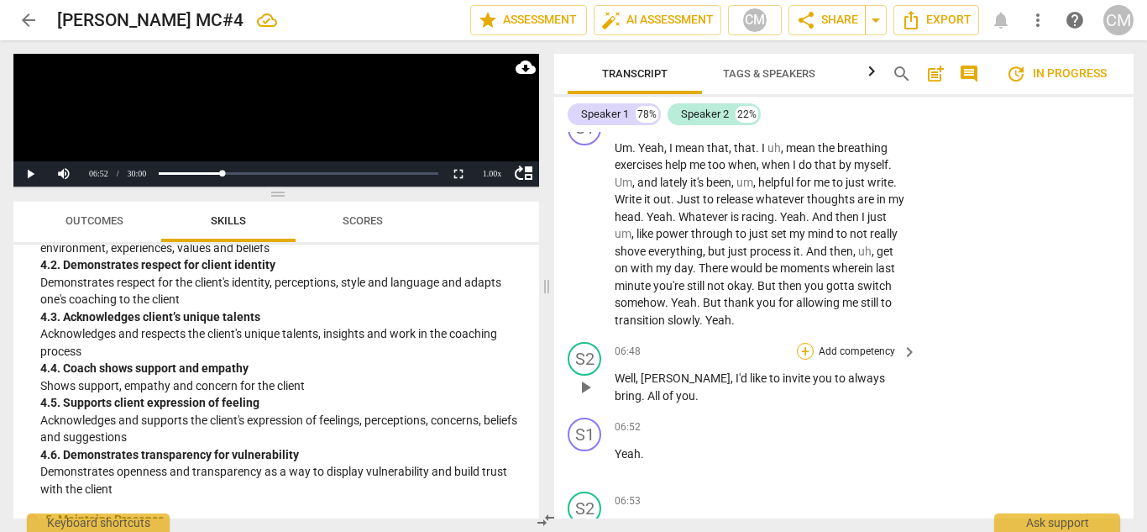
click at [808, 343] on div "+" at bounding box center [805, 351] width 17 height 17
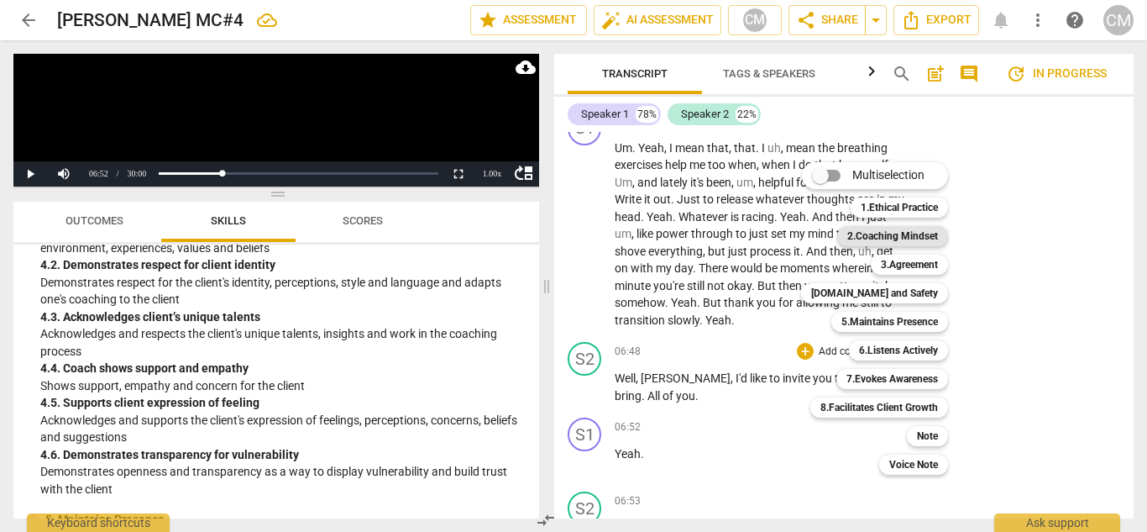
click at [909, 231] on b "2.Coaching Mindset" at bounding box center [892, 236] width 91 height 20
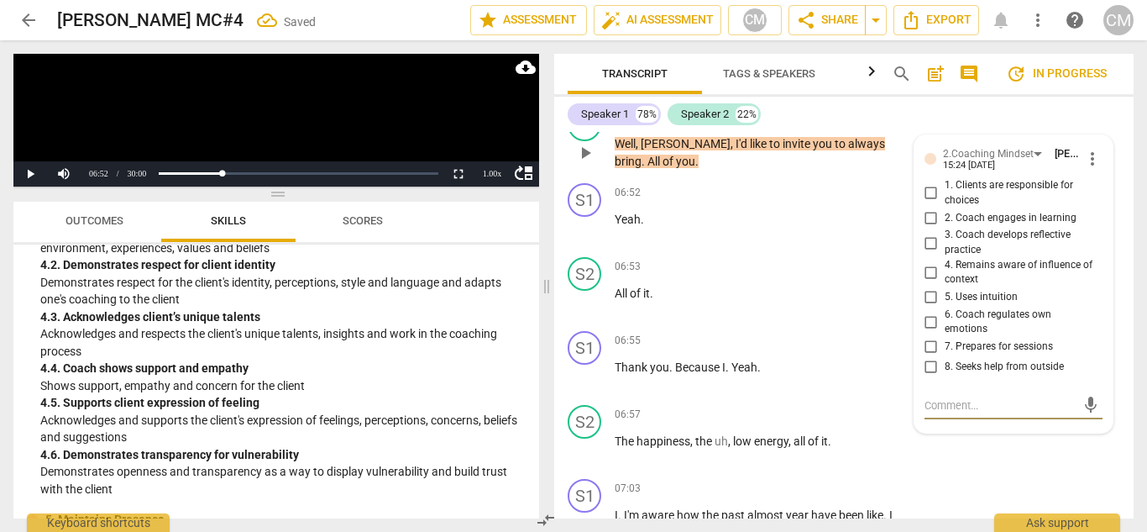
scroll to position [2329, 0]
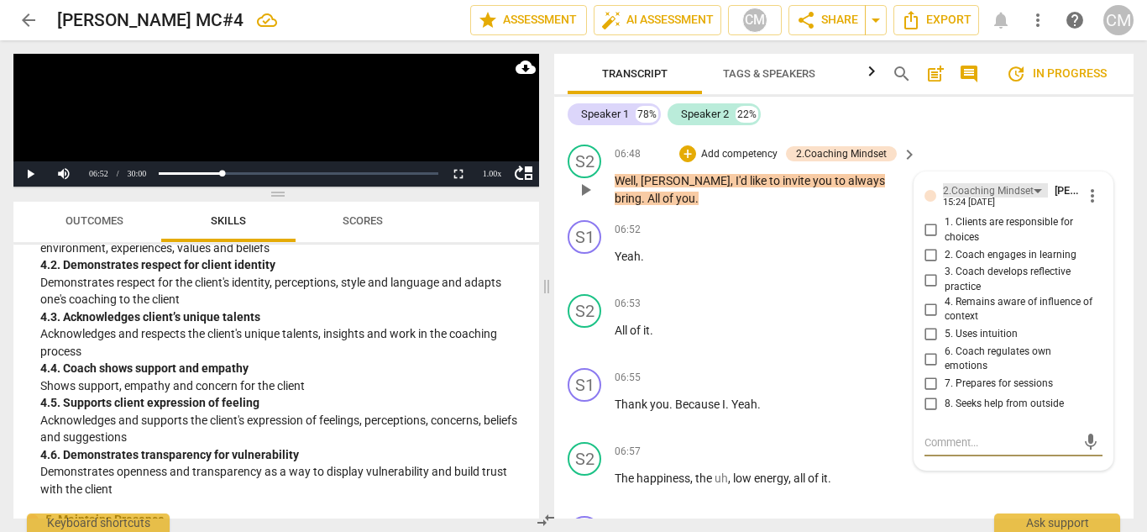
click at [1031, 183] on div "2.Coaching Mindset" at bounding box center [995, 190] width 105 height 14
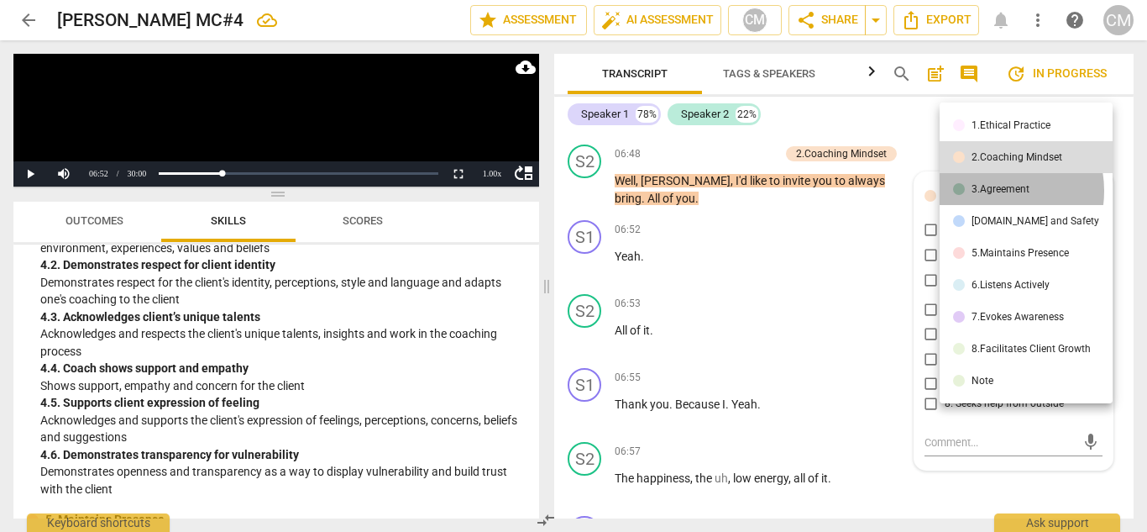
click at [994, 191] on div "3.Agreement" at bounding box center [1001, 189] width 58 height 10
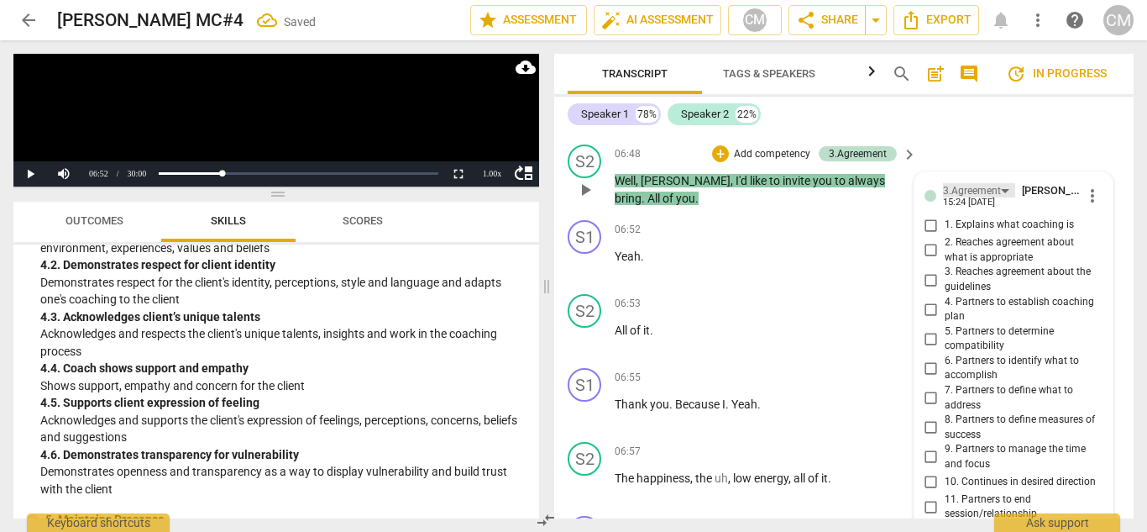
click at [997, 183] on div "3.Agreement" at bounding box center [979, 190] width 72 height 14
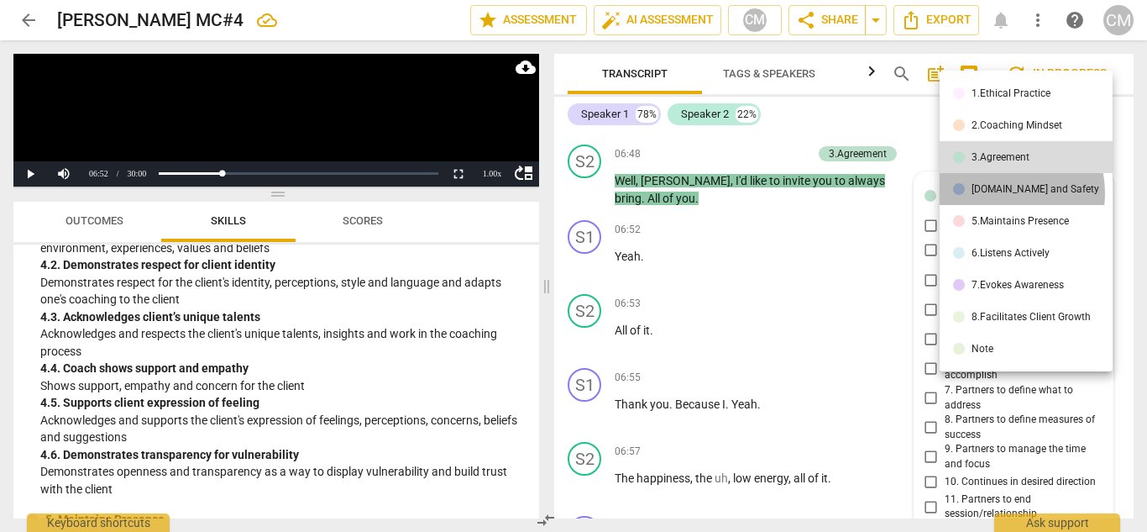
click at [993, 193] on div "[DOMAIN_NAME] and Safety" at bounding box center [1036, 189] width 128 height 10
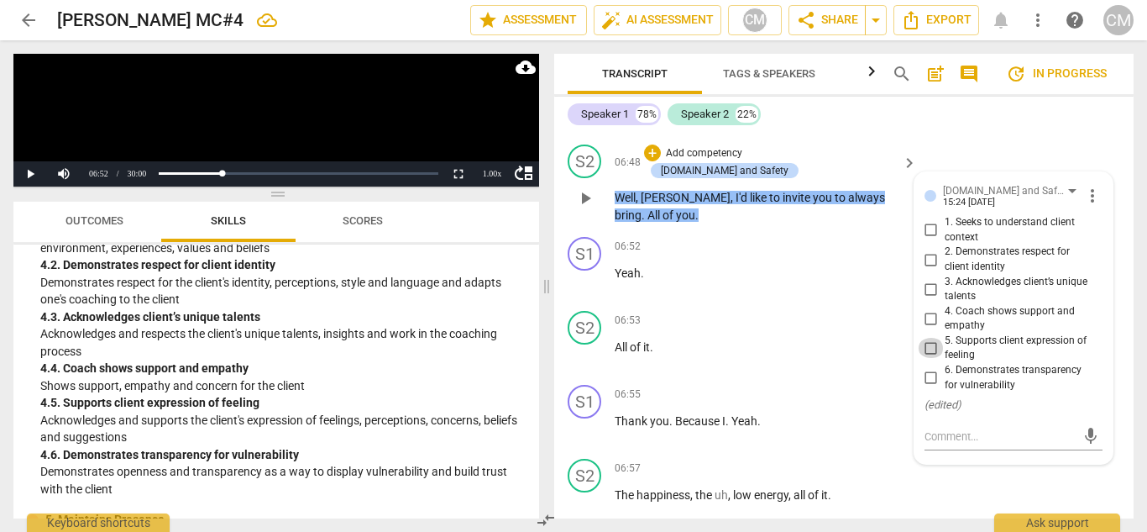
click at [930, 338] on input "5. Supports client expression of feeling" at bounding box center [931, 348] width 27 height 20
click at [1023, 183] on div "[DOMAIN_NAME] and Safety" at bounding box center [1013, 190] width 140 height 14
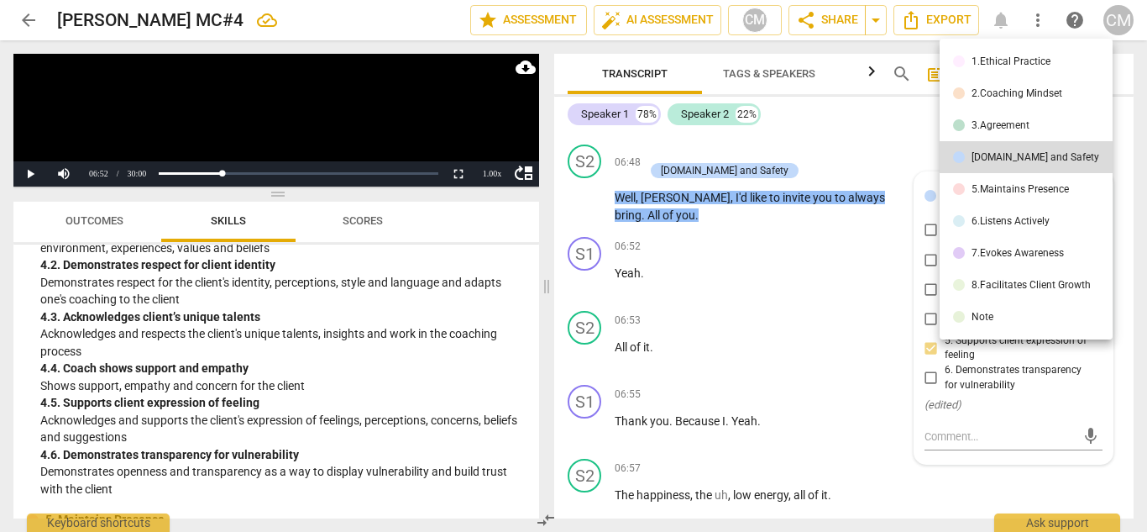
click at [994, 189] on div "5.Maintains Presence" at bounding box center [1020, 189] width 97 height 10
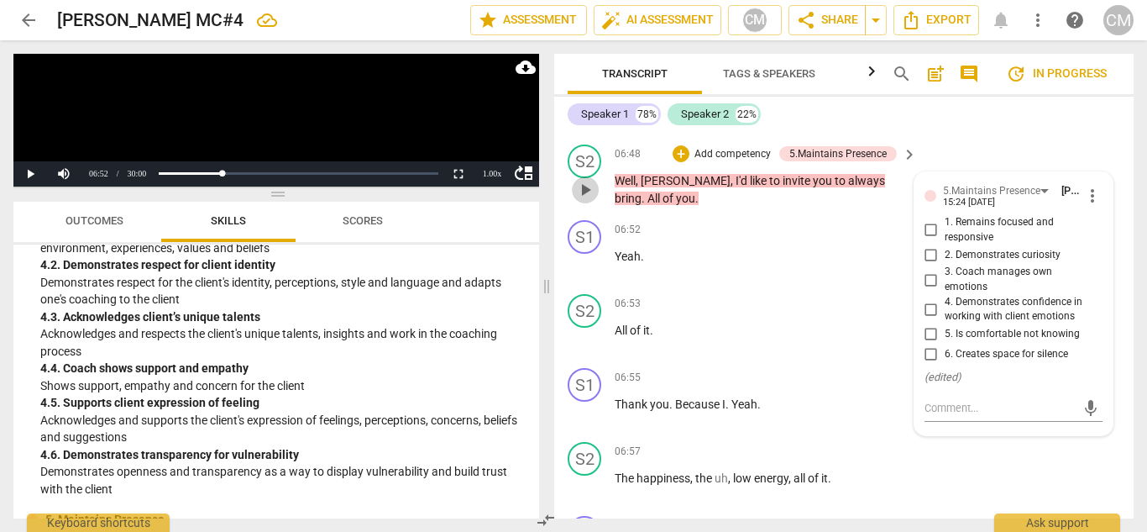
click at [585, 180] on span "play_arrow" at bounding box center [585, 190] width 20 height 20
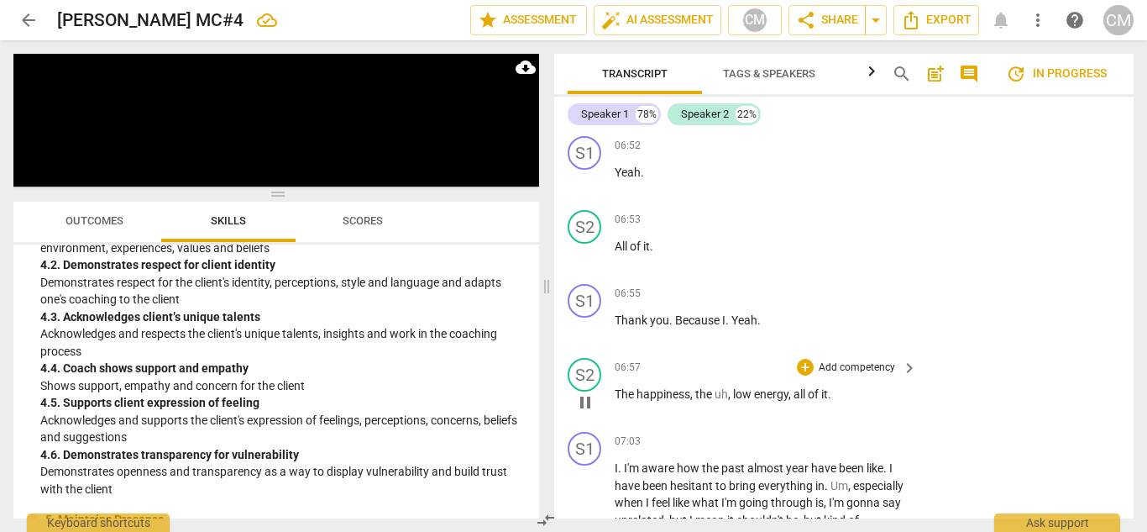
scroll to position [2497, 0]
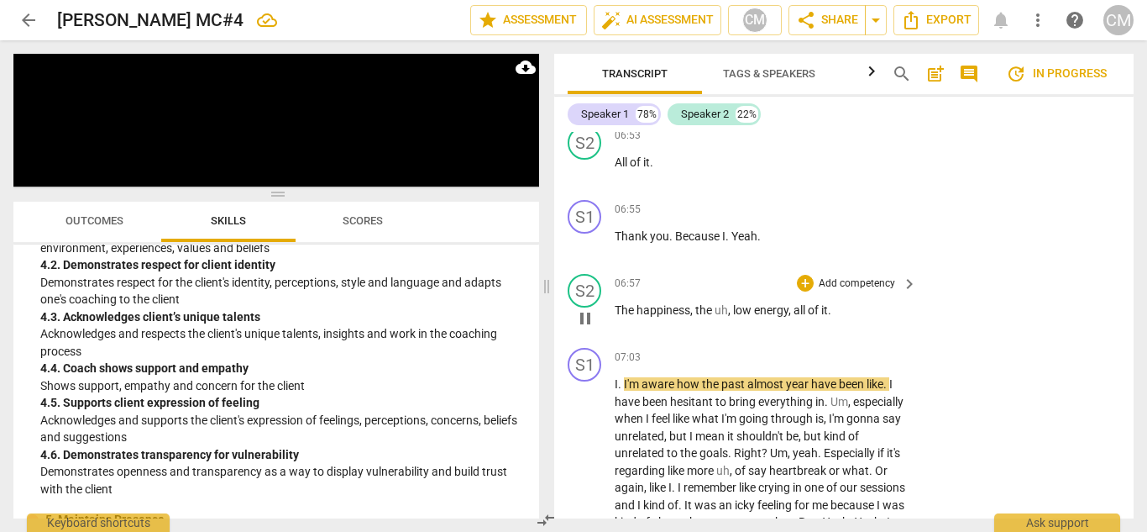
click at [585, 308] on span "pause" at bounding box center [585, 318] width 20 height 20
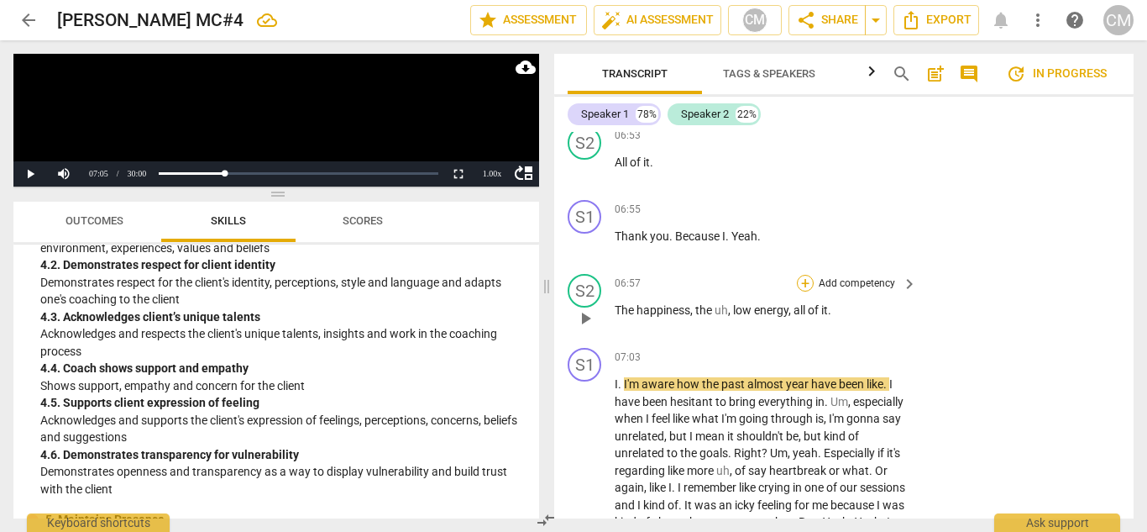
click at [801, 275] on div "+" at bounding box center [805, 283] width 17 height 17
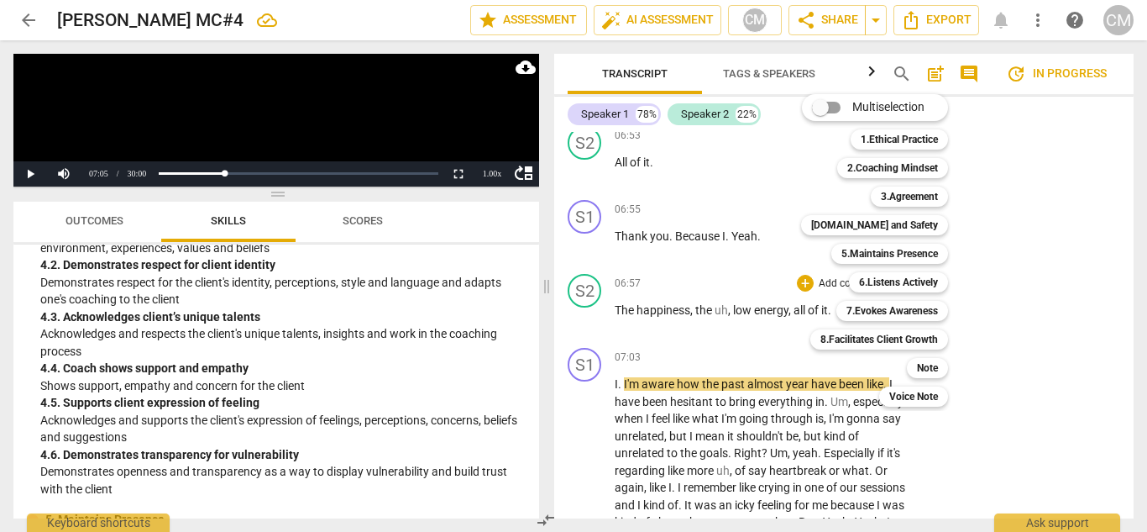
click at [658, 236] on div at bounding box center [573, 266] width 1147 height 532
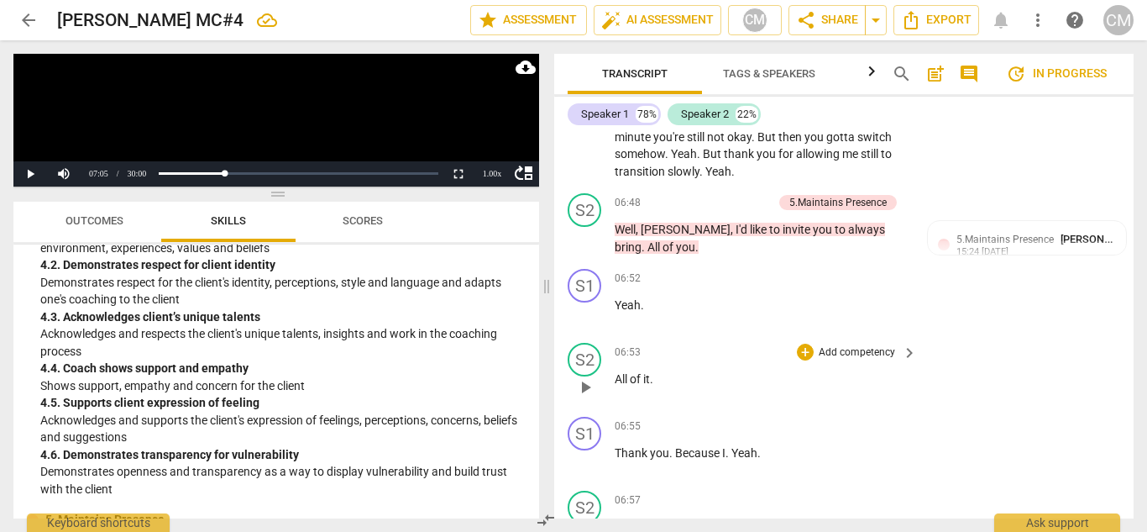
scroll to position [2329, 0]
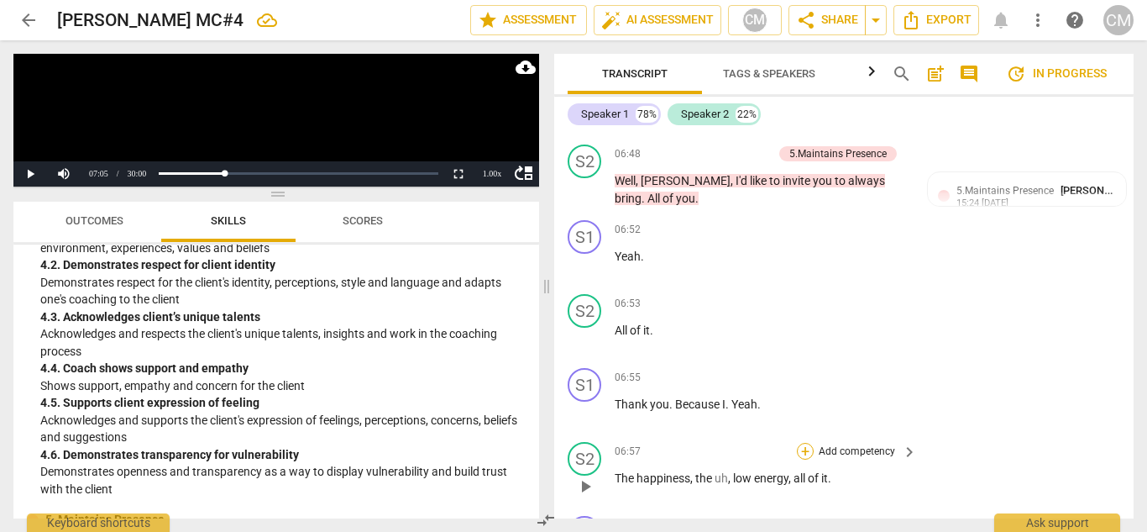
click at [798, 443] on div "+" at bounding box center [805, 451] width 17 height 17
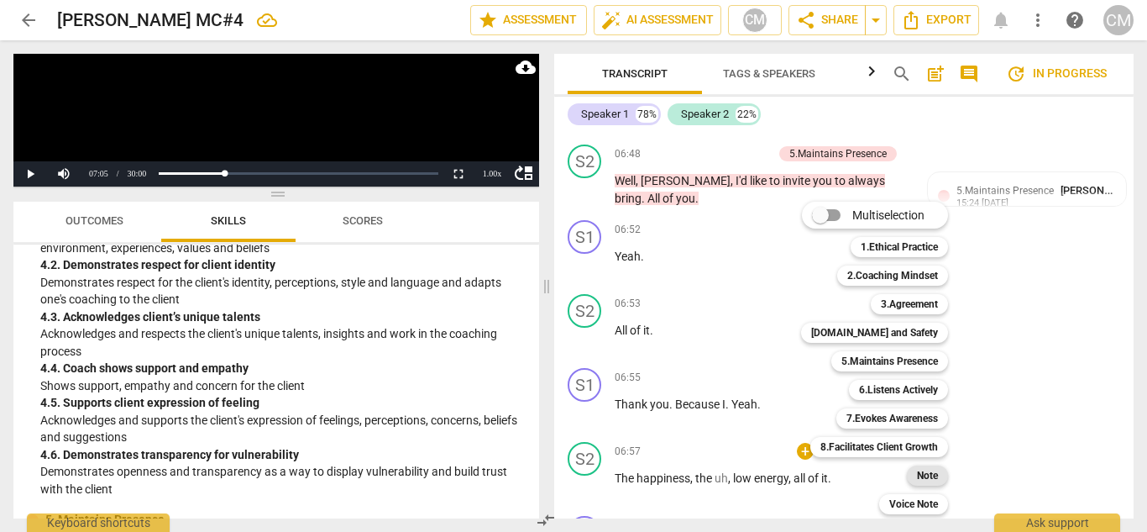
click at [927, 471] on b "Note" at bounding box center [927, 475] width 21 height 20
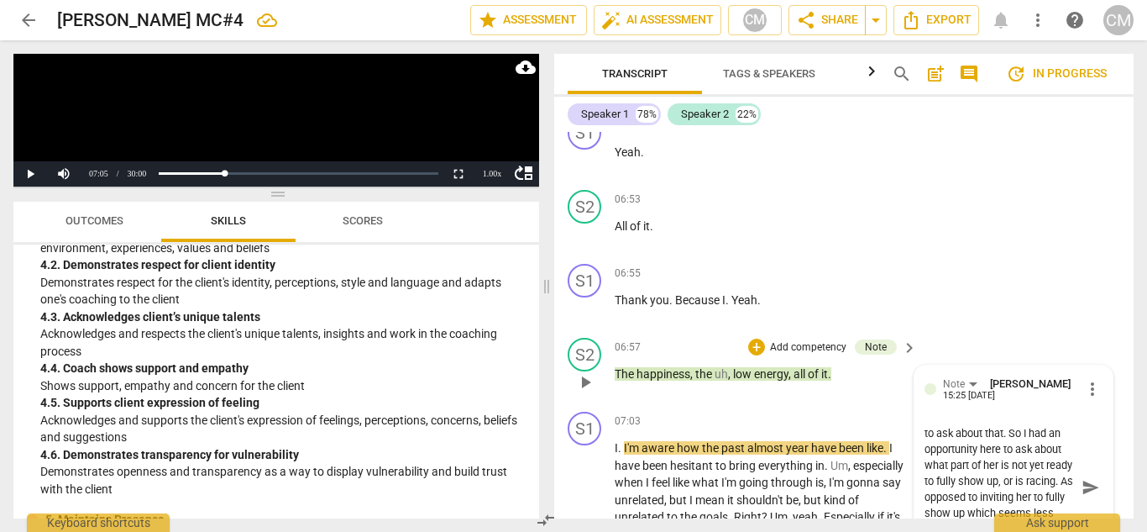
scroll to position [94, 0]
click at [1082, 478] on span "send" at bounding box center [1091, 487] width 18 height 18
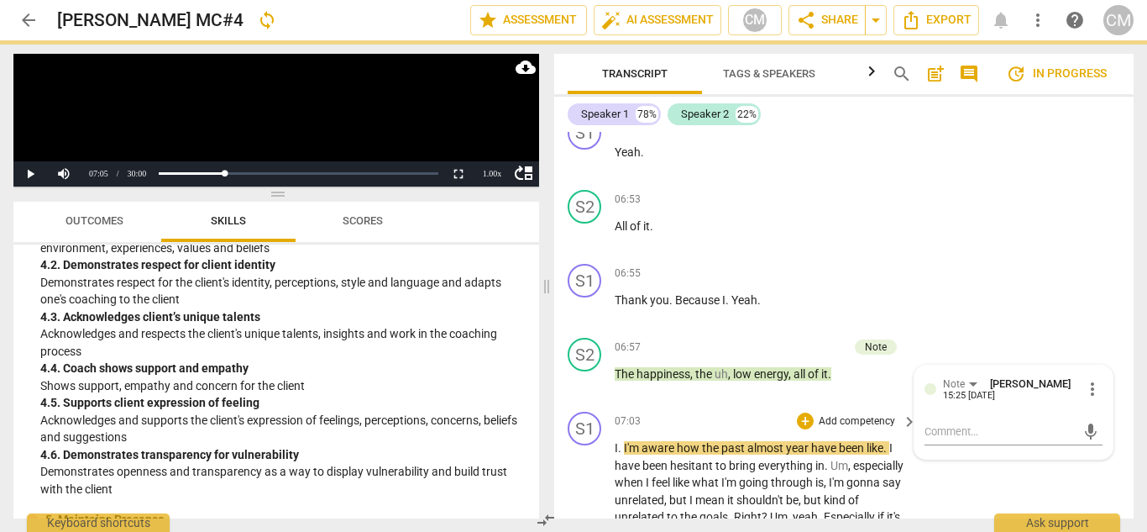
scroll to position [0, 0]
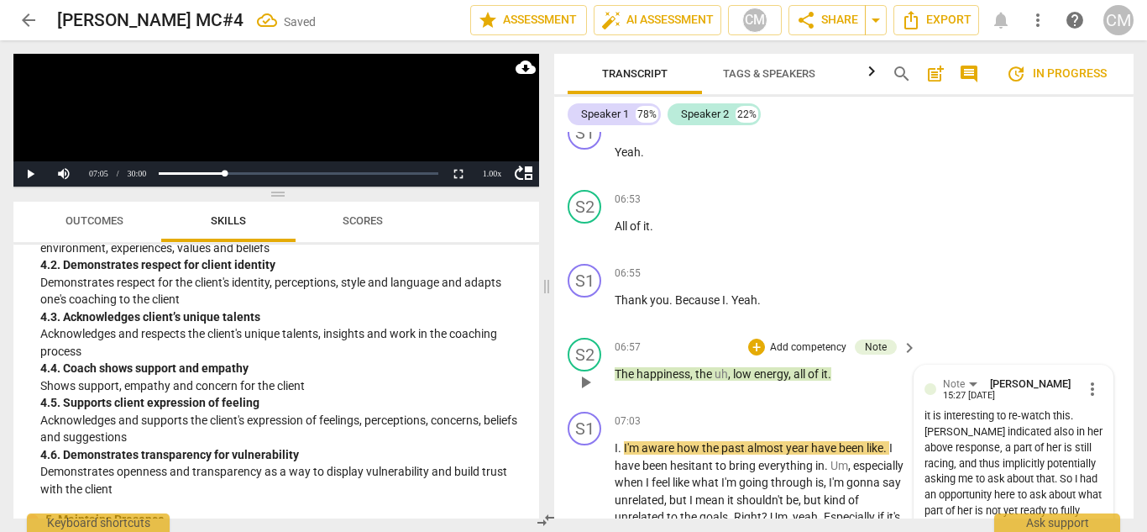
click at [586, 372] on span "play_arrow" at bounding box center [585, 382] width 20 height 20
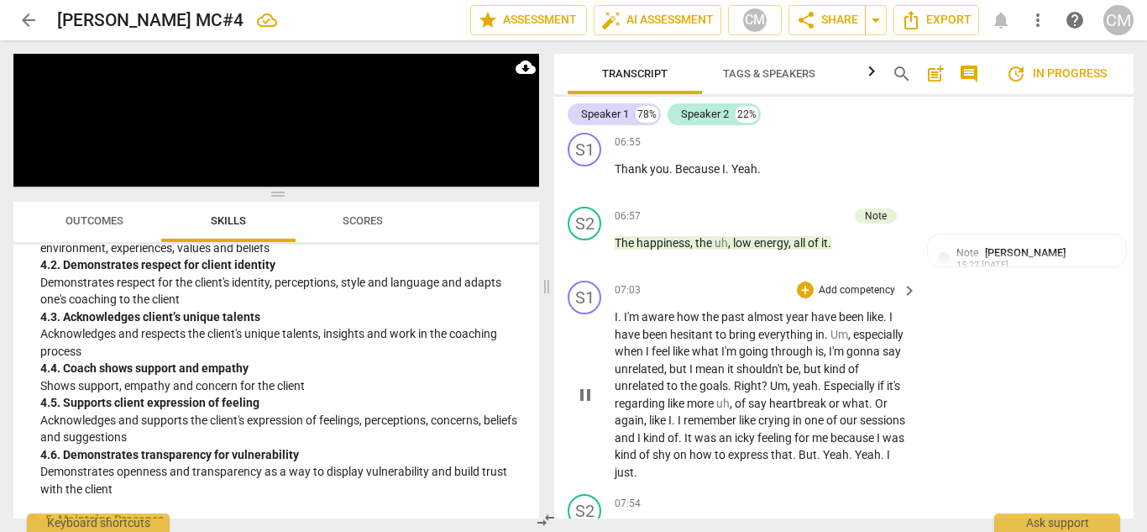
scroll to position [2601, 0]
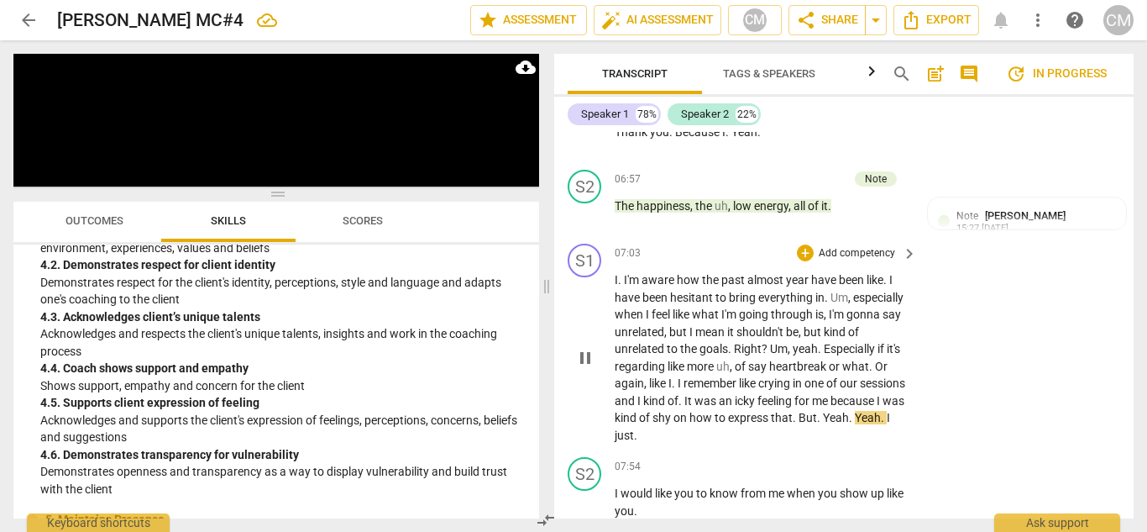
click at [587, 348] on span "pause" at bounding box center [585, 358] width 20 height 20
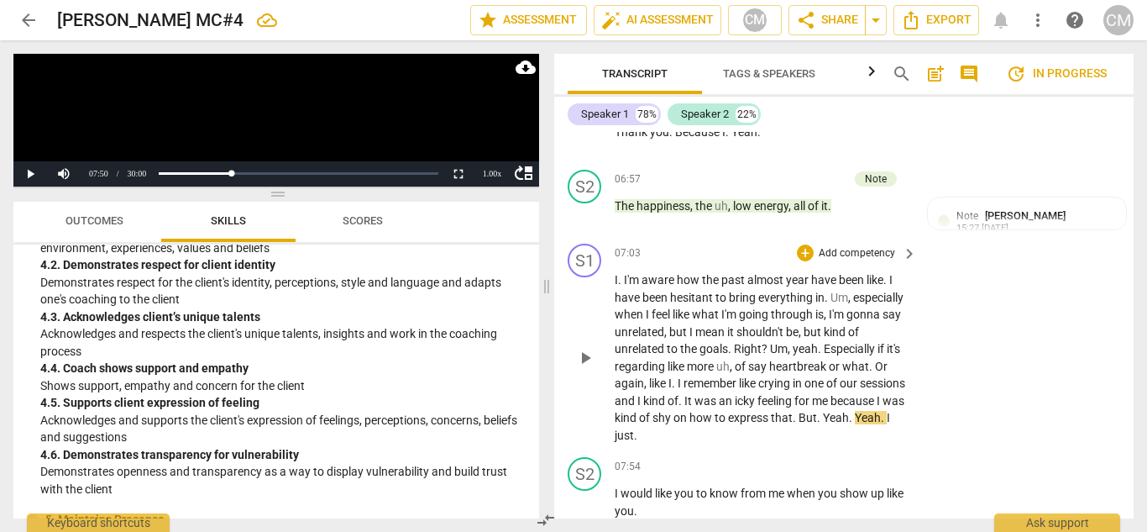
click at [588, 348] on span "play_arrow" at bounding box center [585, 358] width 20 height 20
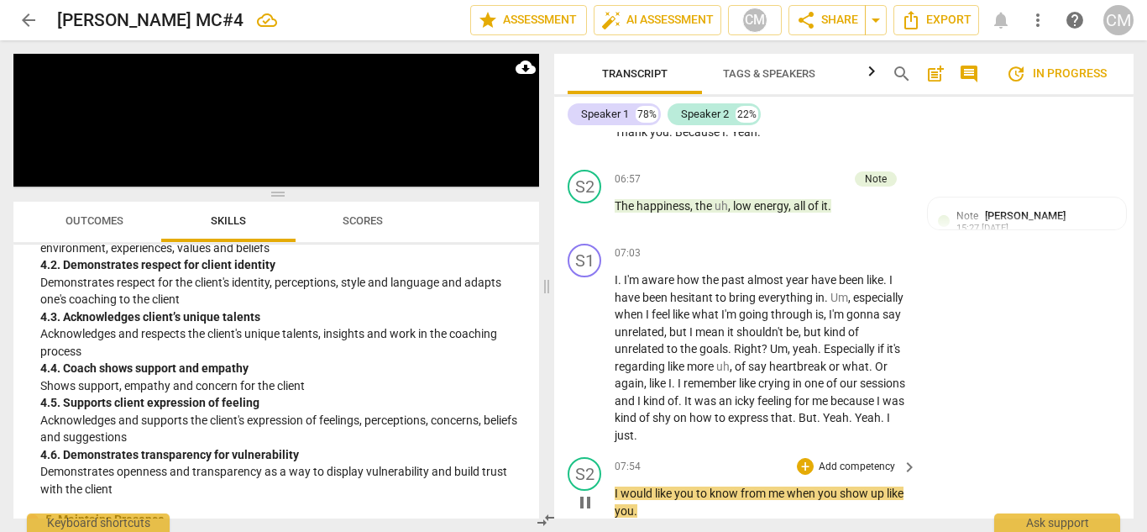
click at [581, 492] on span "pause" at bounding box center [585, 502] width 20 height 20
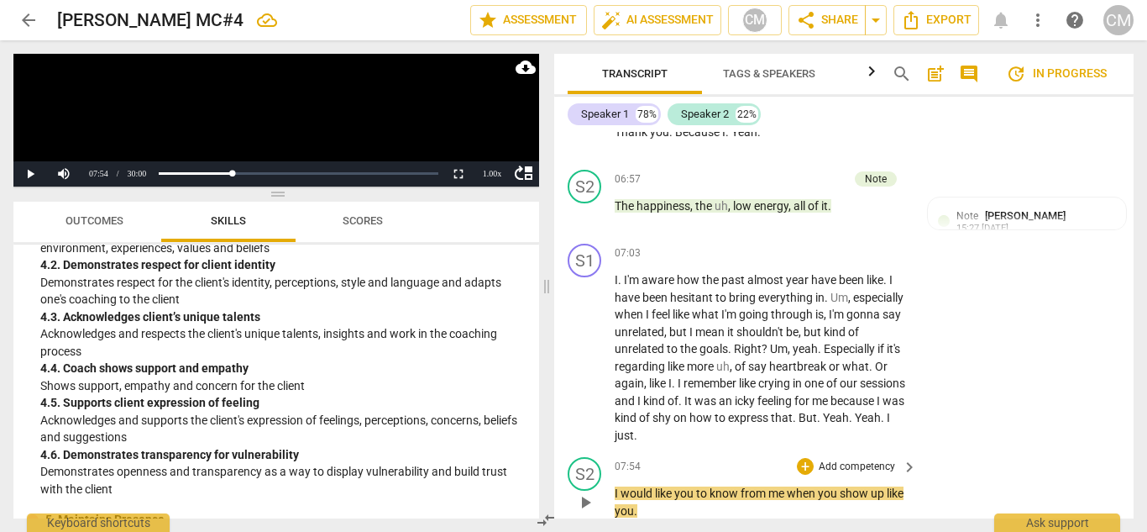
scroll to position [2685, 0]
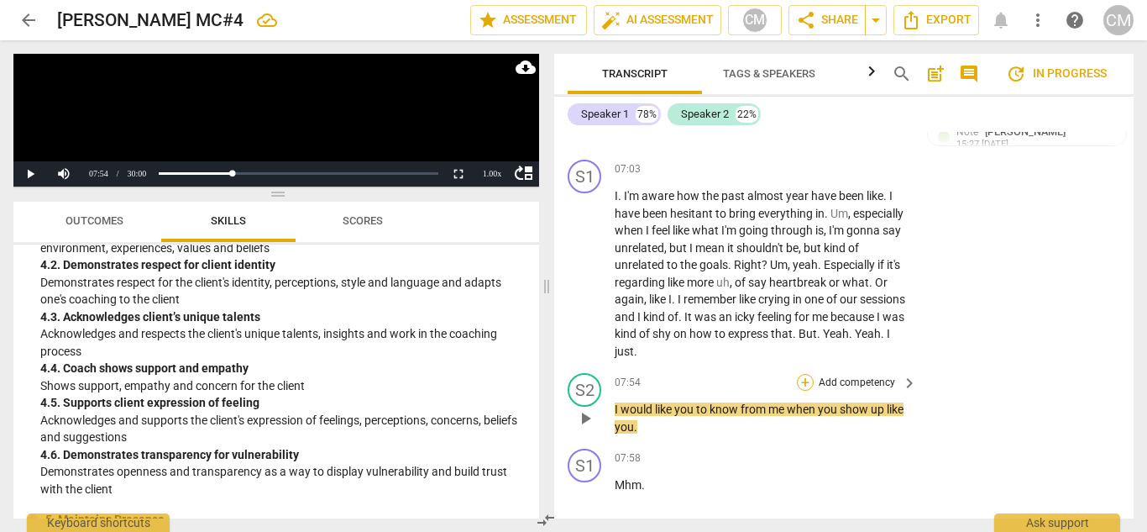
click at [805, 374] on div "+" at bounding box center [805, 382] width 17 height 17
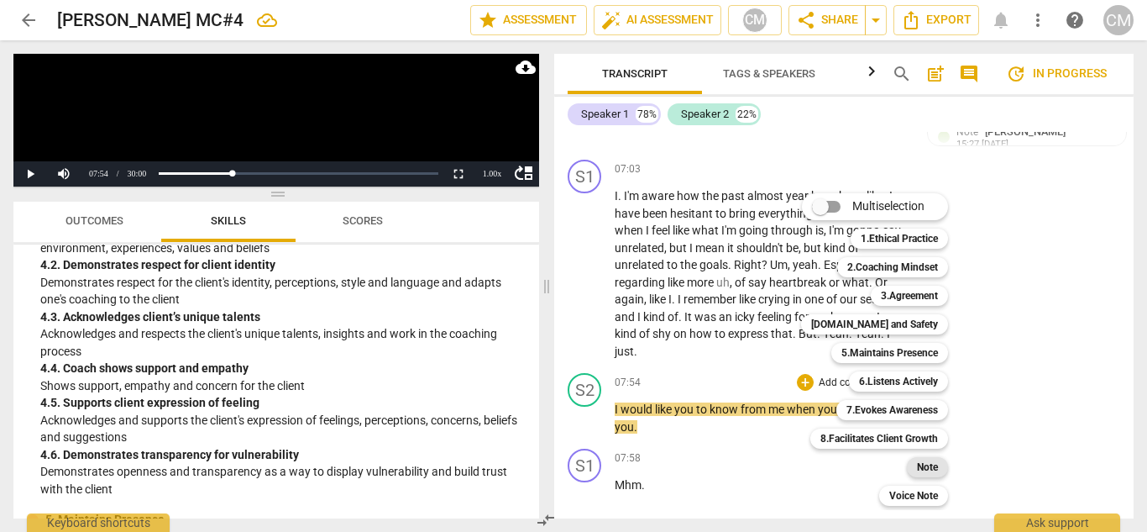
click at [923, 470] on b "Note" at bounding box center [927, 467] width 21 height 20
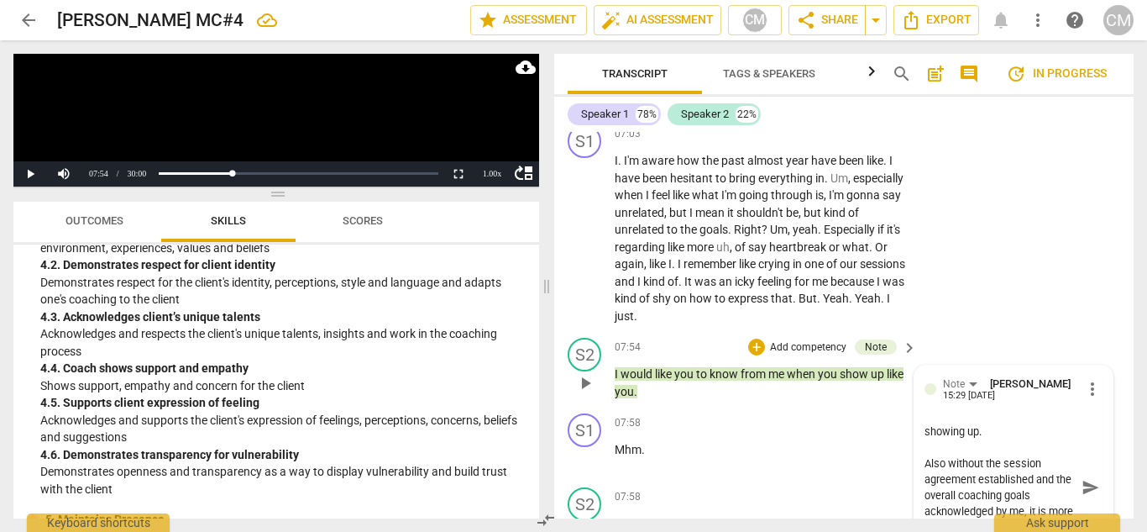
scroll to position [64, 0]
click at [1090, 478] on span "send" at bounding box center [1091, 487] width 18 height 18
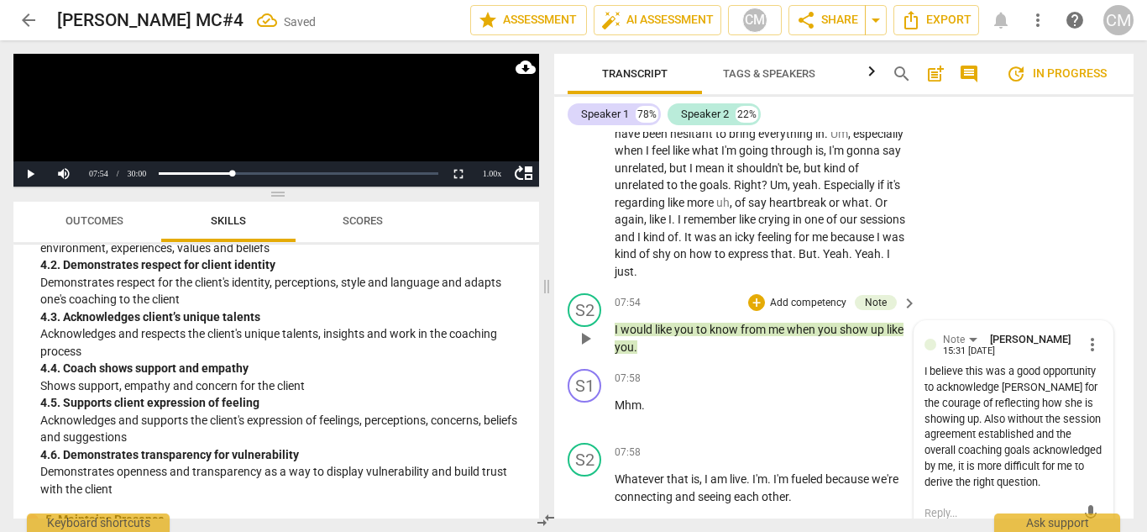
scroll to position [2804, 0]
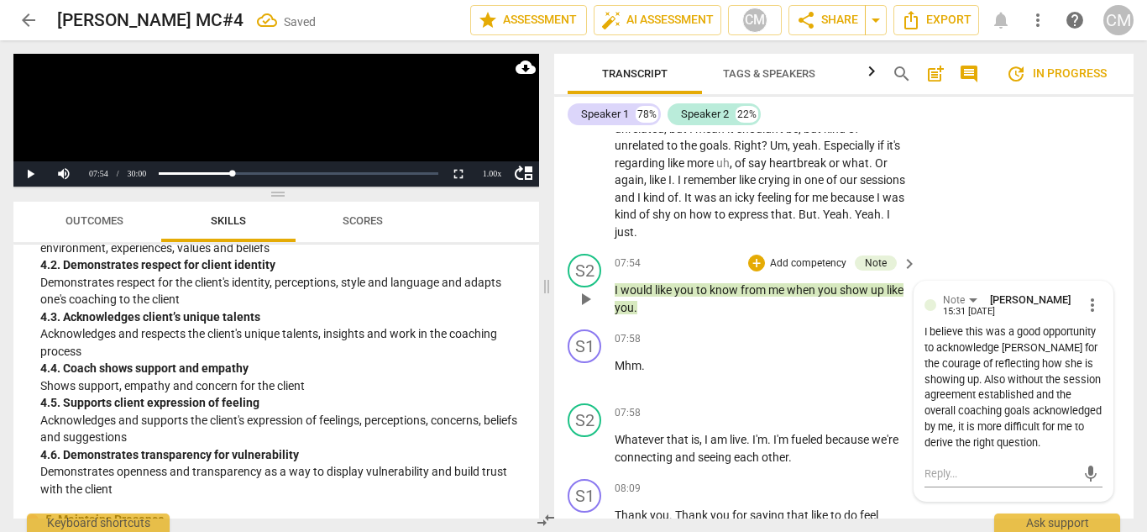
click at [590, 289] on span "play_arrow" at bounding box center [585, 299] width 20 height 20
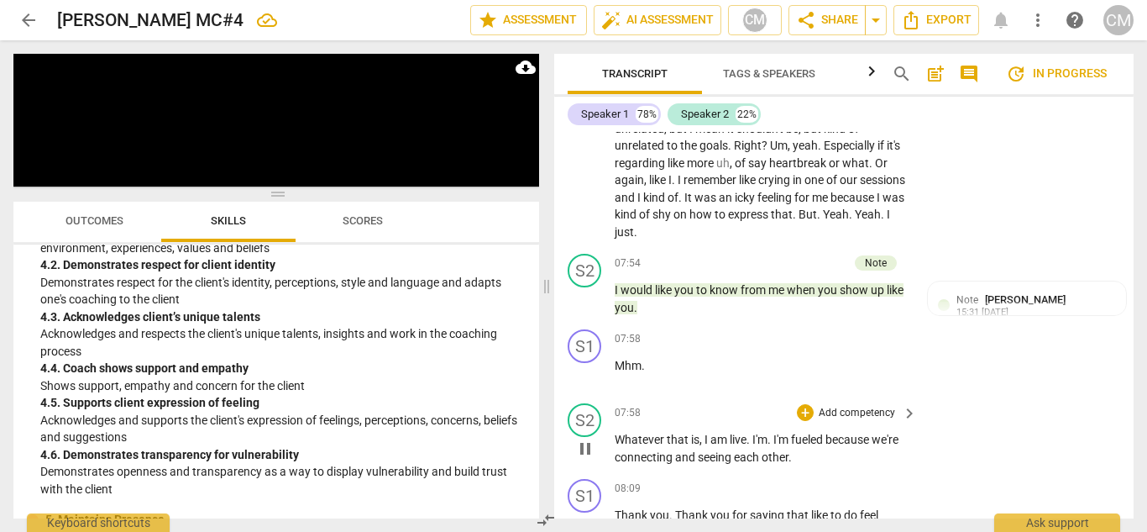
click at [585, 438] on span "pause" at bounding box center [585, 448] width 20 height 20
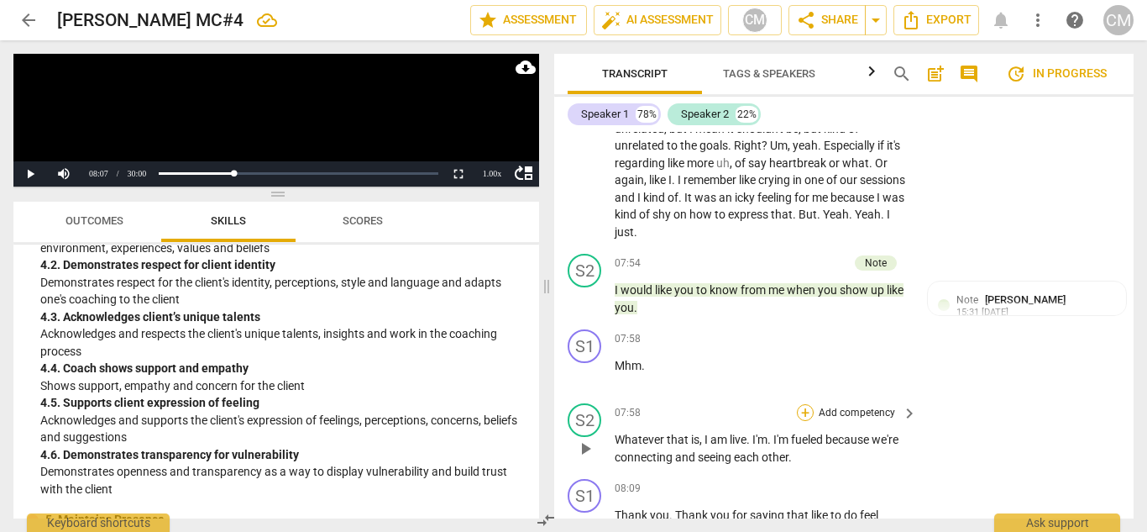
click at [799, 404] on div "+" at bounding box center [805, 412] width 17 height 17
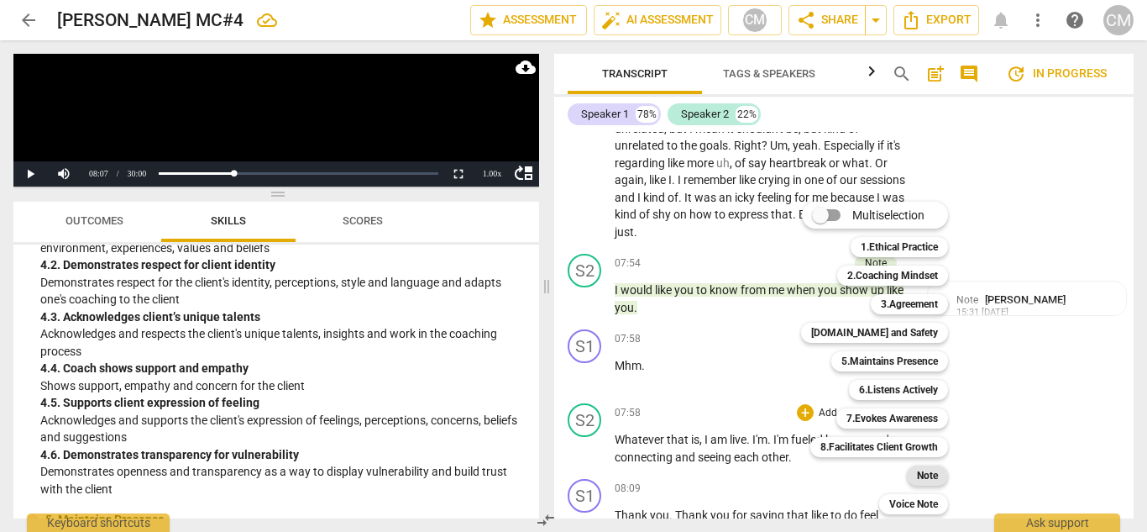
click at [921, 476] on b "Note" at bounding box center [927, 475] width 21 height 20
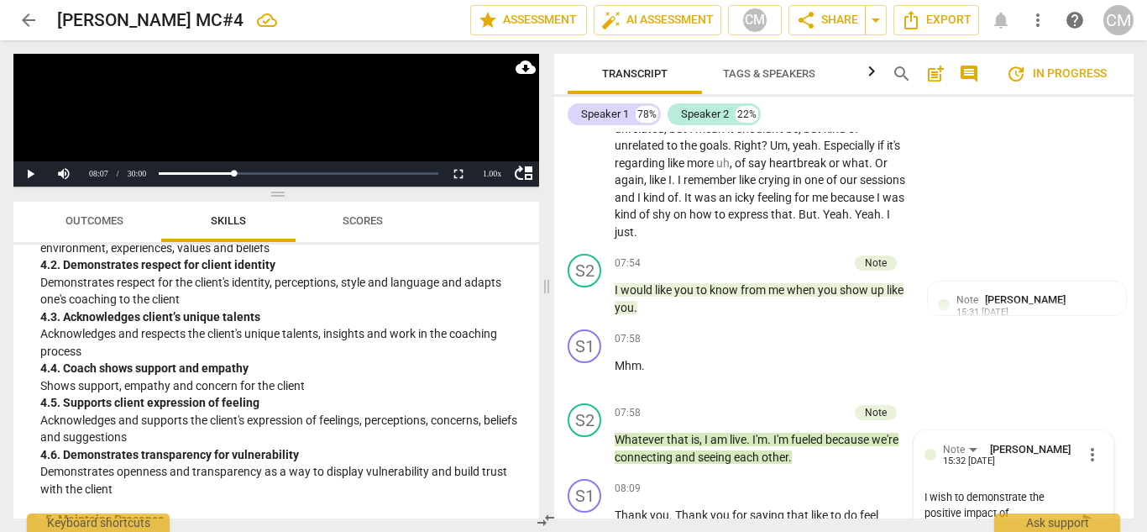
scroll to position [2806, 0]
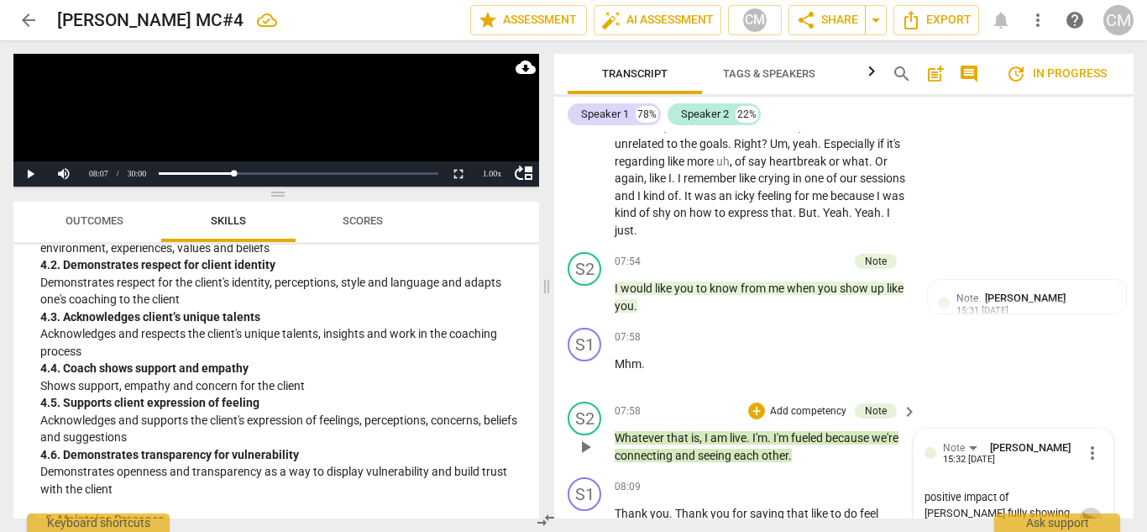
click at [1087, 510] on span "send" at bounding box center [1091, 519] width 18 height 18
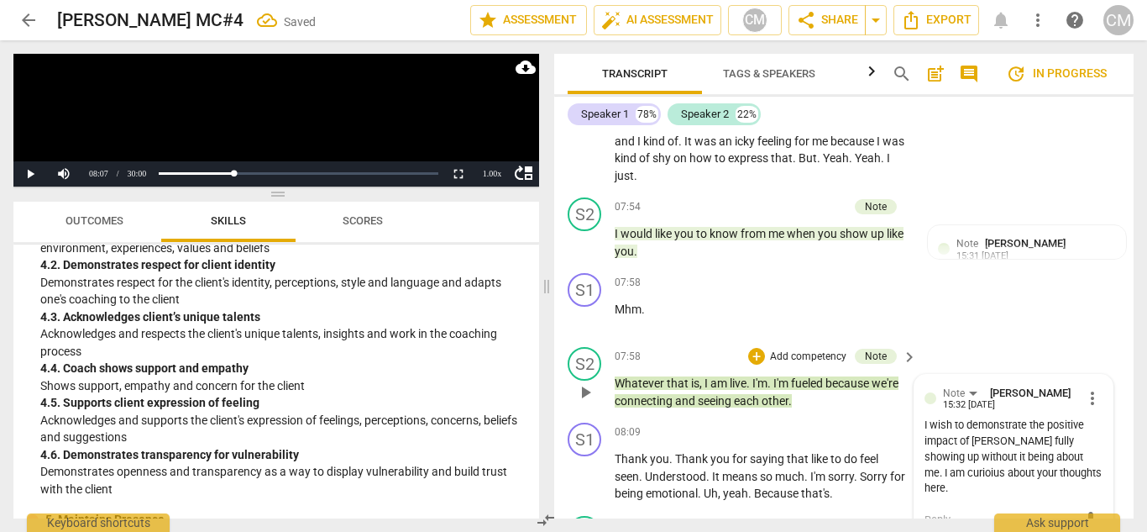
scroll to position [2890, 0]
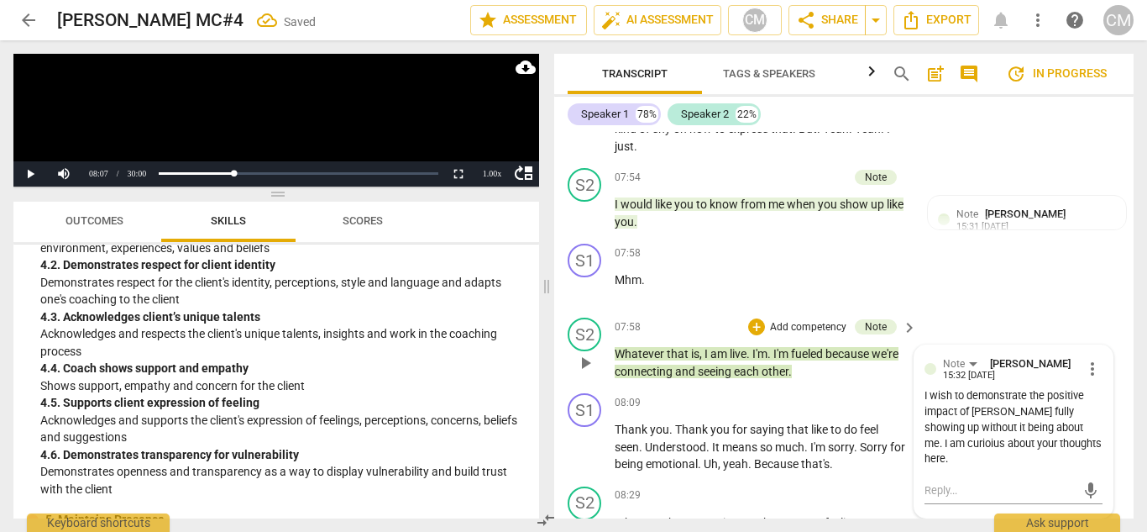
click at [1083, 359] on span "more_vert" at bounding box center [1093, 369] width 20 height 20
click at [1106, 340] on li "Edit" at bounding box center [1104, 335] width 58 height 32
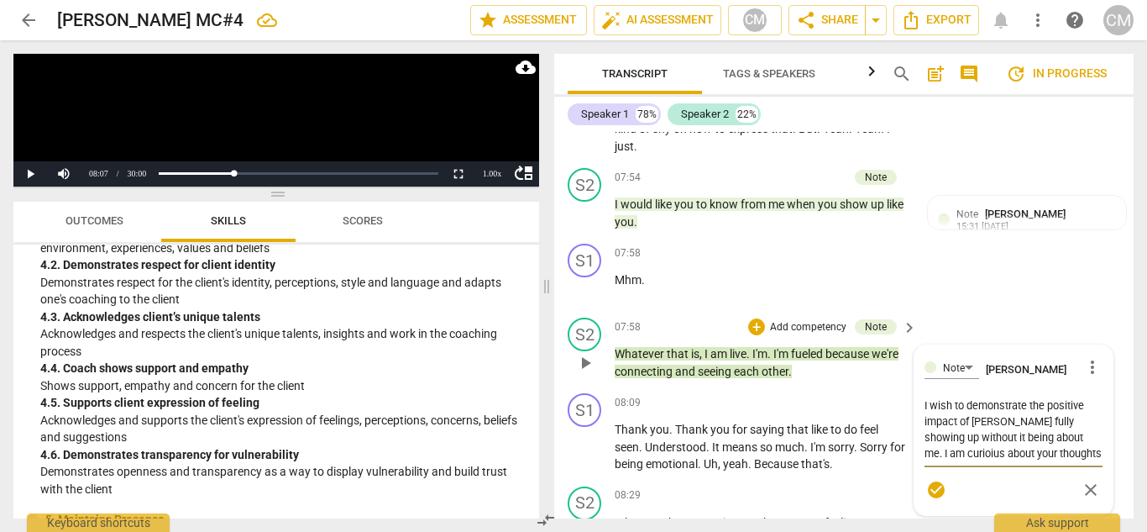
click at [946, 421] on textarea "I wish to demonstrate the positive impact of [PERSON_NAME] fully showing up wit…" at bounding box center [1014, 429] width 179 height 64
click at [1086, 416] on textarea "I wish to demonstrate the positive impact of [PERSON_NAME] fully showing up wit…" at bounding box center [1014, 429] width 179 height 64
drag, startPoint x: 1081, startPoint y: 423, endPoint x: 1048, endPoint y: 410, distance: 35.4
click at [1048, 410] on textarea "I wish to demonstrate the positive impact of [PERSON_NAME] fully showing up wit…" at bounding box center [1014, 445] width 179 height 96
click at [1044, 428] on textarea "I wish to demonstrate the positive impact of [PERSON_NAME] fully showing up wit…" at bounding box center [1014, 437] width 179 height 80
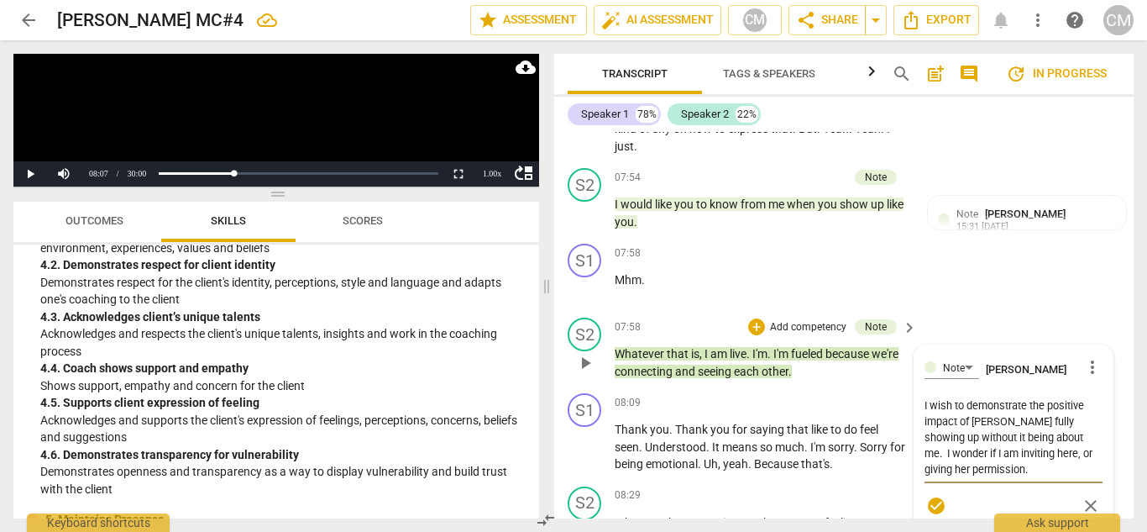
click at [1008, 433] on textarea "I wish to demonstrate the positive impact of [PERSON_NAME] fully showing up wit…" at bounding box center [1014, 437] width 179 height 80
click at [943, 467] on textarea "I wish to demonstrate the positive impact of [PERSON_NAME] fully showing up wit…" at bounding box center [1014, 461] width 179 height 128
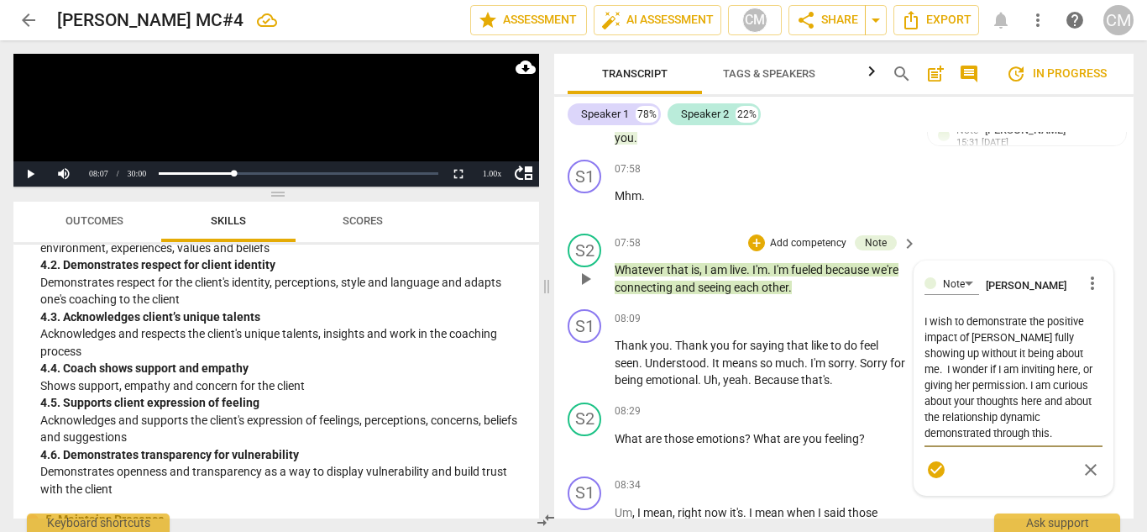
click at [942, 459] on span "check_circle" at bounding box center [936, 469] width 20 height 20
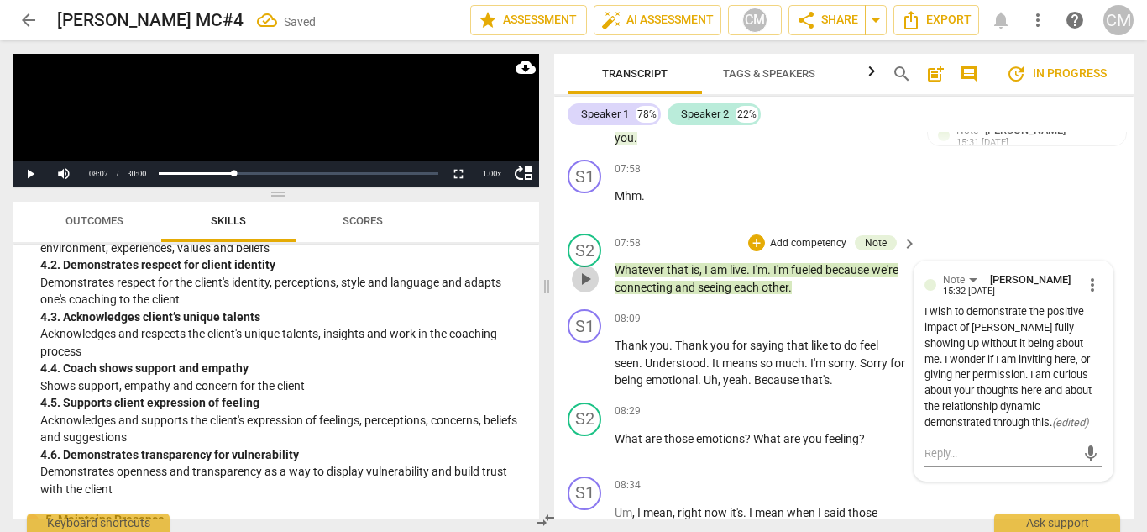
click at [590, 269] on span "play_arrow" at bounding box center [585, 279] width 20 height 20
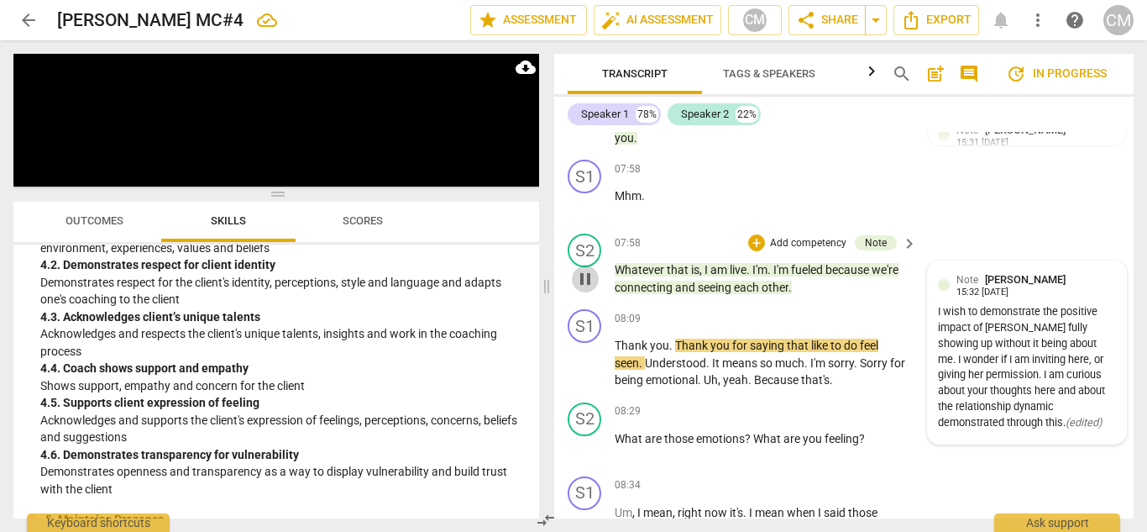
click at [586, 269] on span "pause" at bounding box center [585, 279] width 20 height 20
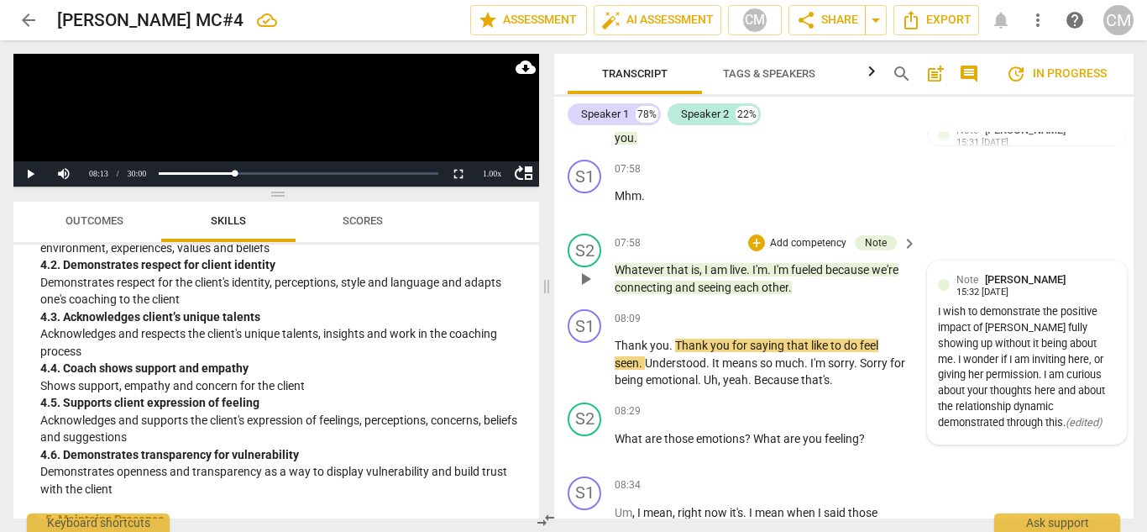
click at [798, 236] on p "Add competency" at bounding box center [809, 243] width 80 height 15
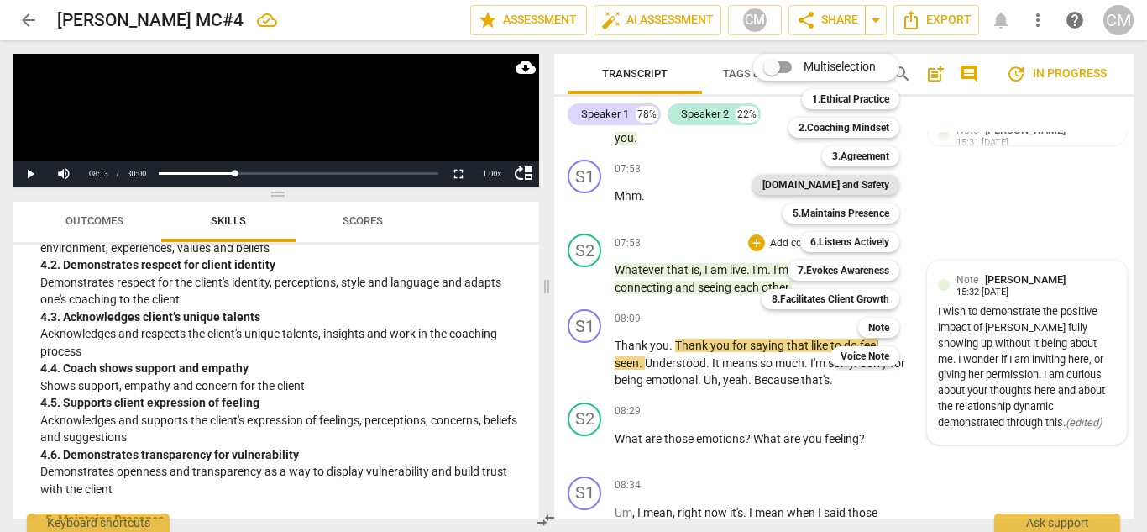
click at [834, 190] on b "[DOMAIN_NAME] and Safety" at bounding box center [826, 185] width 127 height 20
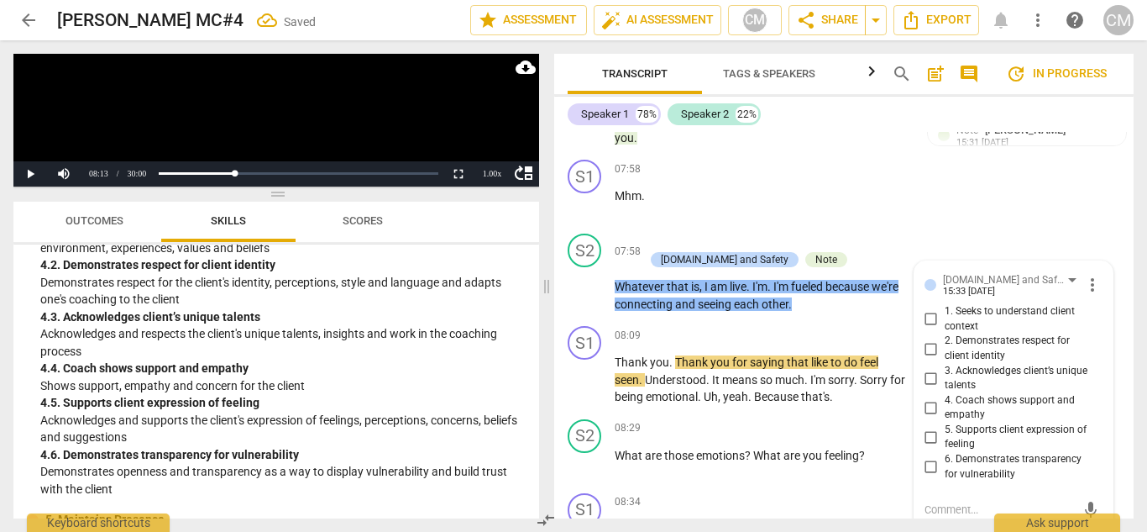
click at [945, 333] on span "2. Demonstrates respect for client identity" at bounding box center [1021, 347] width 152 height 29
click at [945, 338] on input "2. Demonstrates respect for client identity" at bounding box center [931, 348] width 27 height 20
click at [965, 393] on span "4. Coach shows support and empathy" at bounding box center [1021, 407] width 152 height 29
click at [945, 397] on input "4. Coach shows support and empathy" at bounding box center [931, 407] width 27 height 20
click at [952, 422] on span "5. Supports client expression of feeling" at bounding box center [1021, 436] width 152 height 29
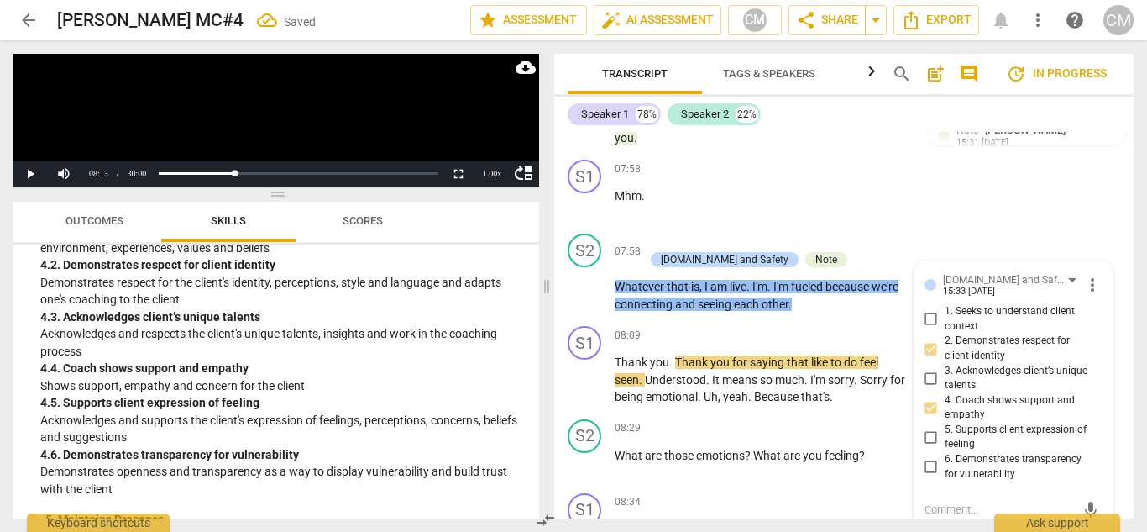
click at [945, 427] on input "5. Supports client expression of feeling" at bounding box center [931, 437] width 27 height 20
click at [1015, 185] on div "S1 play_arrow pause 07:58 + Add competency keyboard_arrow_right Mhm ." at bounding box center [844, 190] width 580 height 74
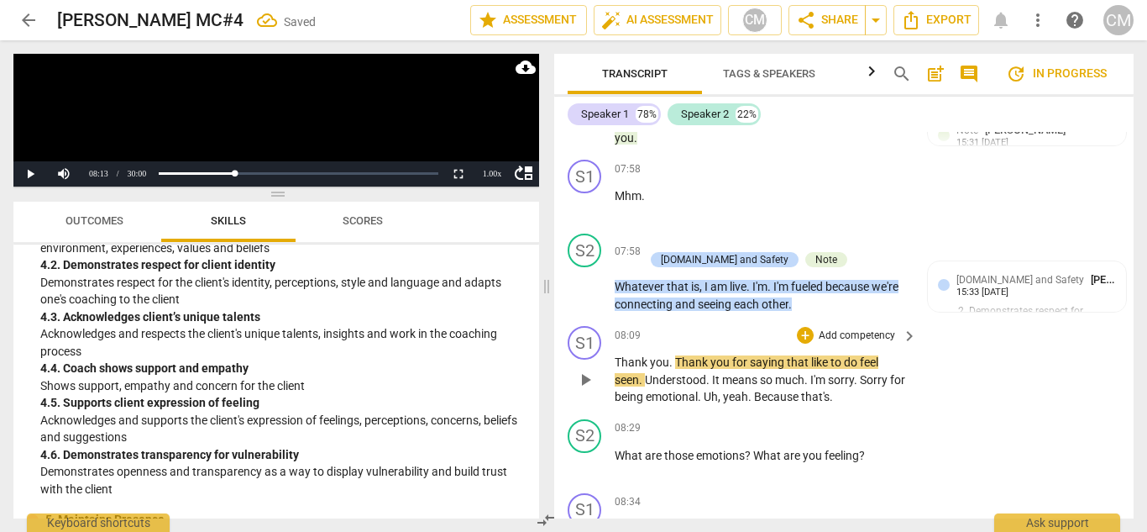
click at [580, 370] on span "play_arrow" at bounding box center [585, 380] width 20 height 20
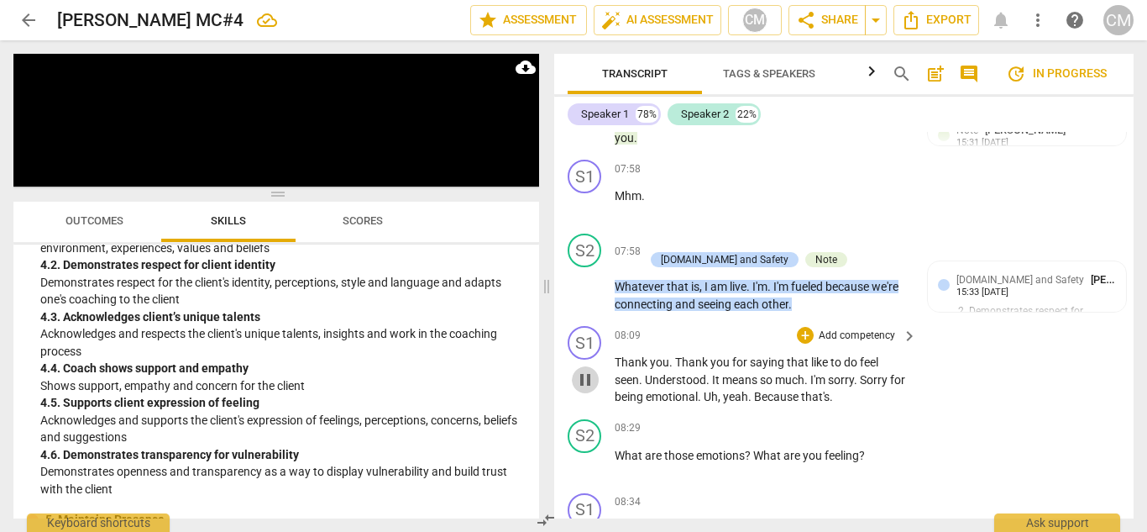
click at [583, 370] on span "pause" at bounding box center [585, 380] width 20 height 20
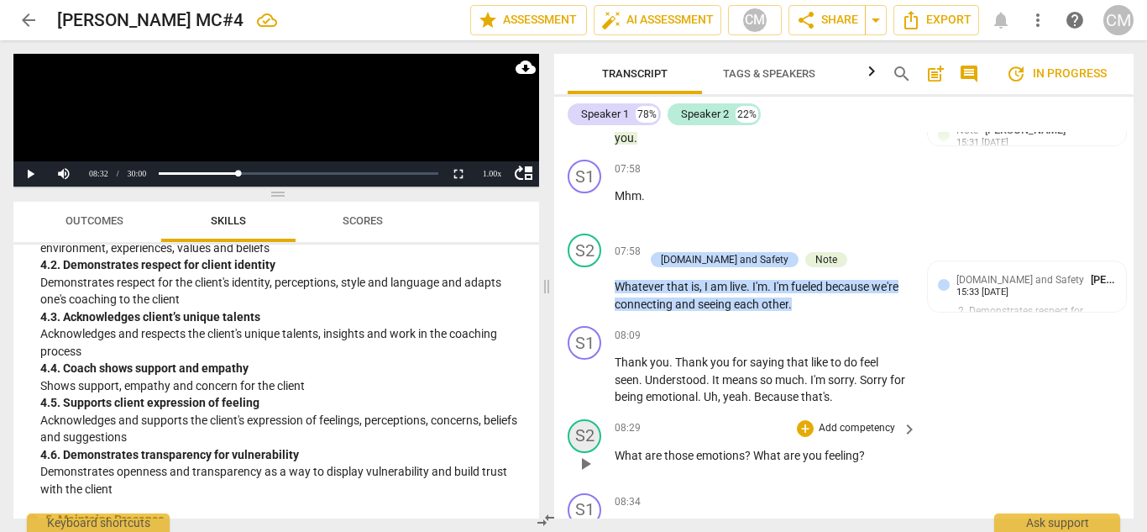
scroll to position [3058, 0]
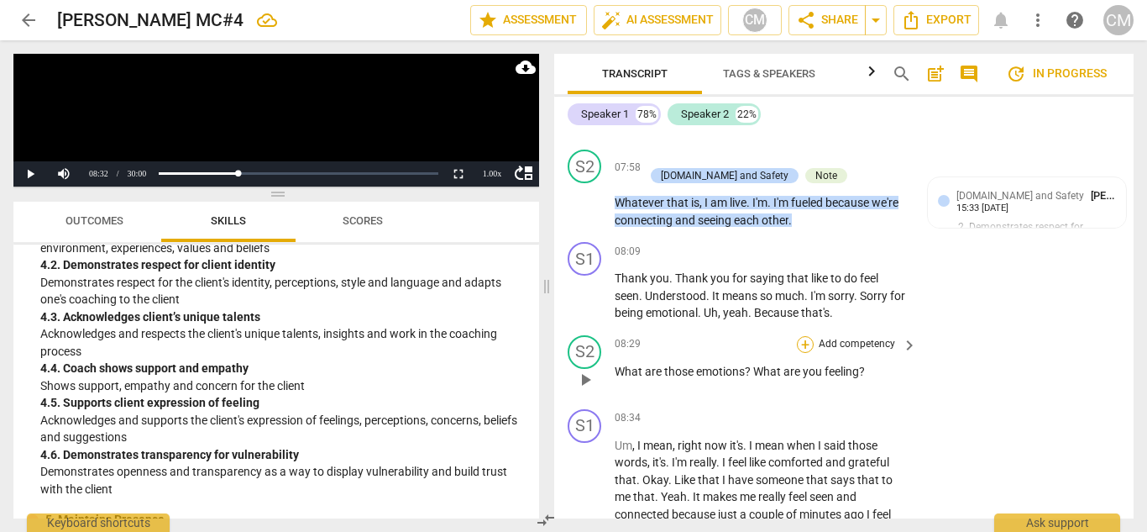
click at [800, 336] on div "+" at bounding box center [805, 344] width 17 height 17
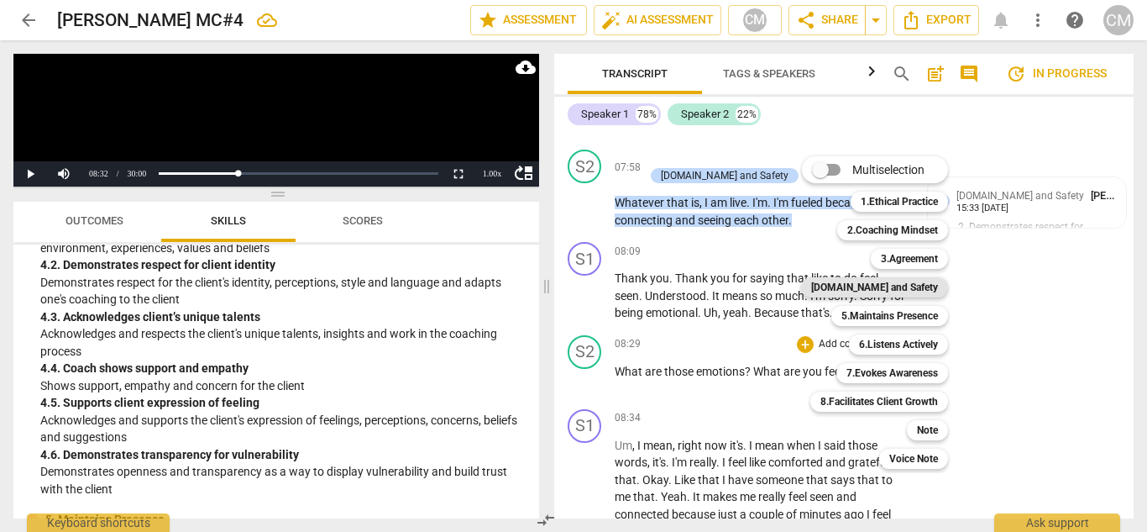
click at [874, 287] on b "[DOMAIN_NAME] and Safety" at bounding box center [874, 287] width 127 height 20
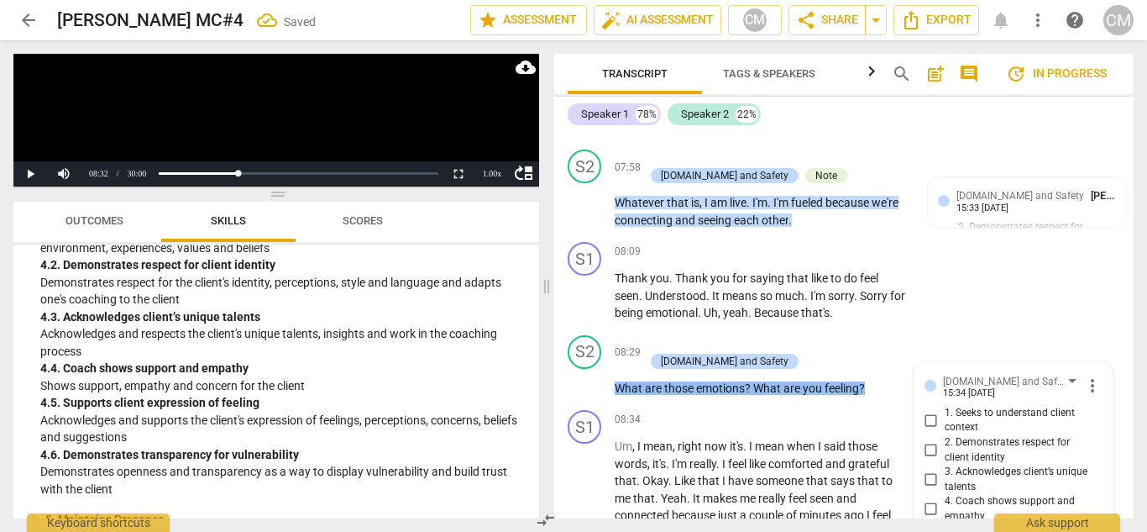
scroll to position [3313, 0]
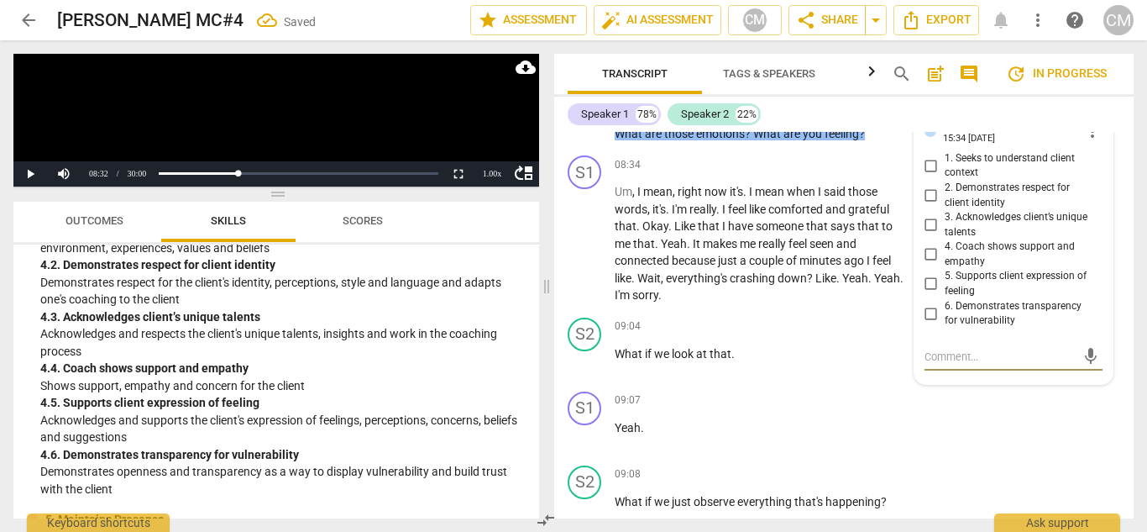
click at [928, 274] on input "5. Supports client expression of feeling" at bounding box center [931, 284] width 27 height 20
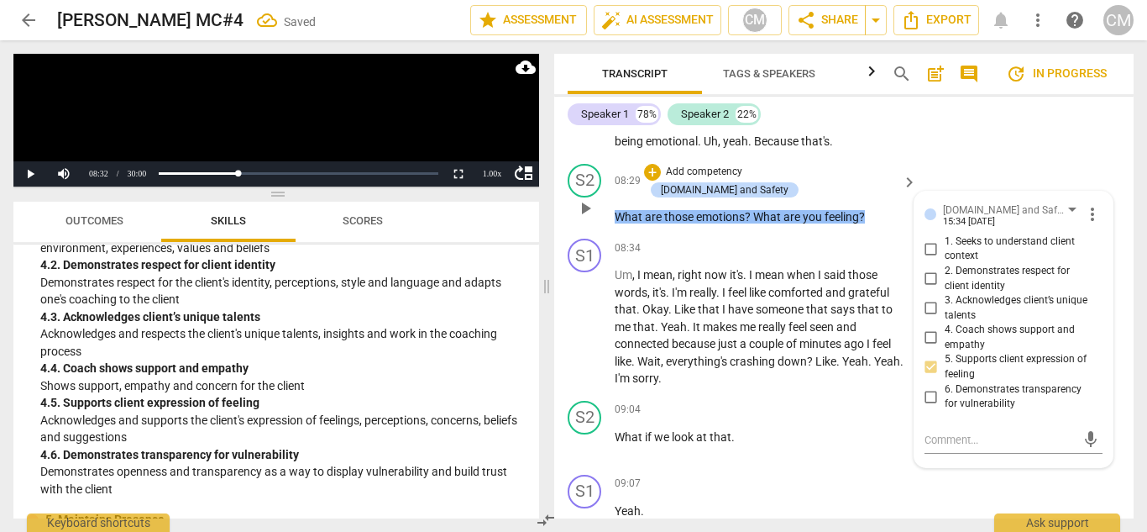
scroll to position [3229, 0]
click at [742, 165] on p "Add competency" at bounding box center [704, 172] width 80 height 15
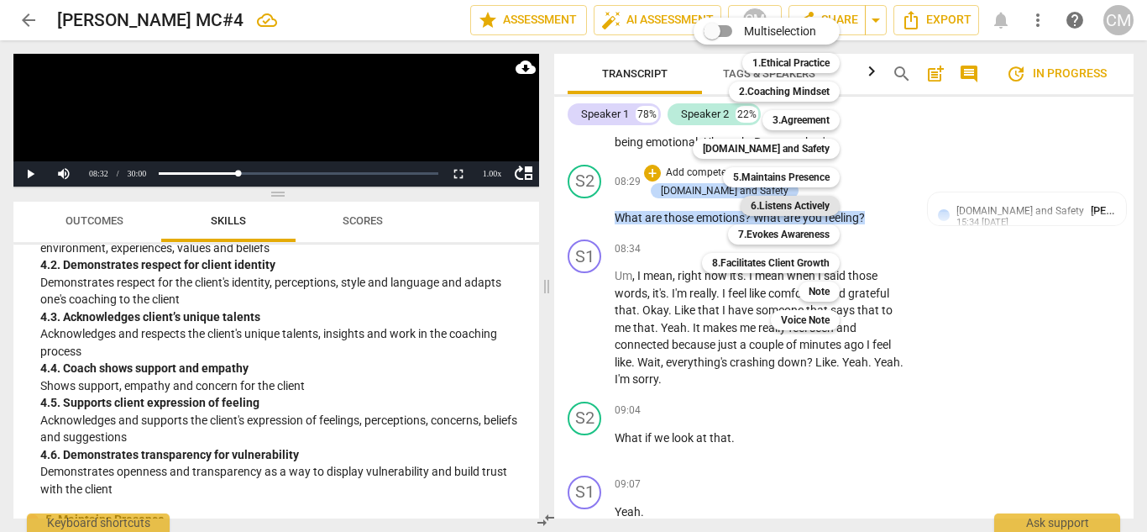
click at [776, 210] on b "6.Listens Actively" at bounding box center [790, 206] width 79 height 20
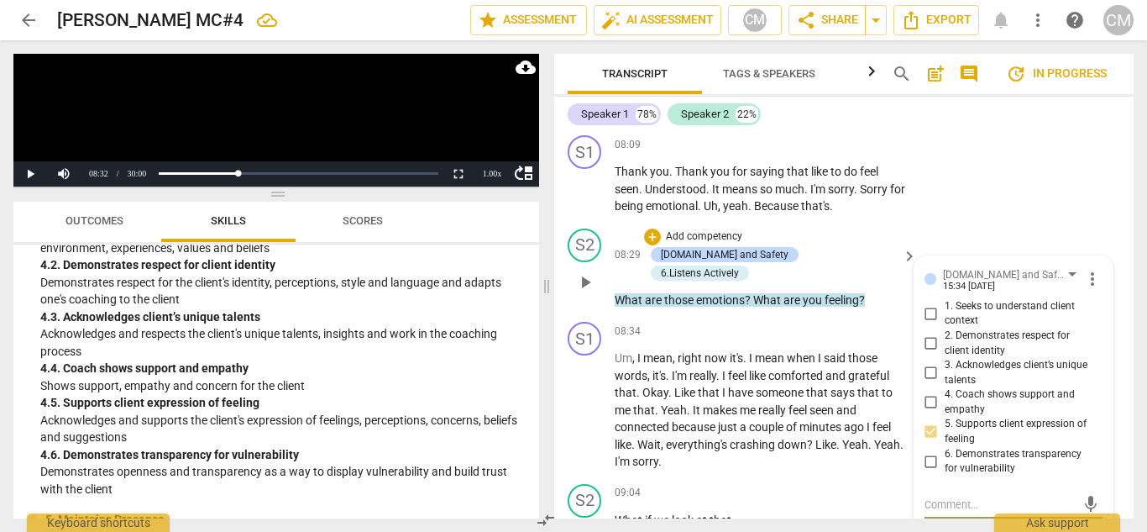
scroll to position [3145, 0]
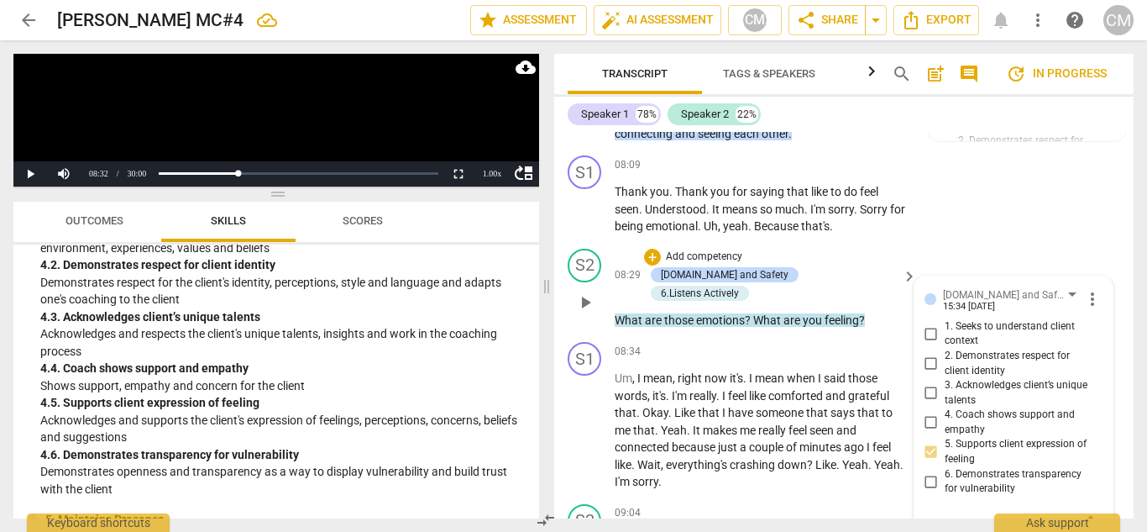
click at [586, 292] on span "play_arrow" at bounding box center [585, 302] width 20 height 20
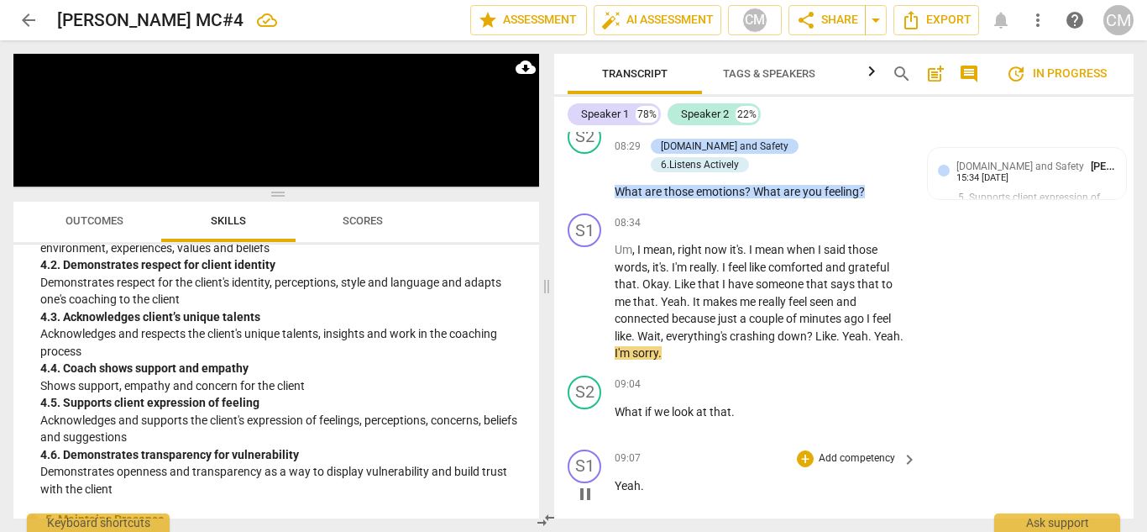
scroll to position [3313, 0]
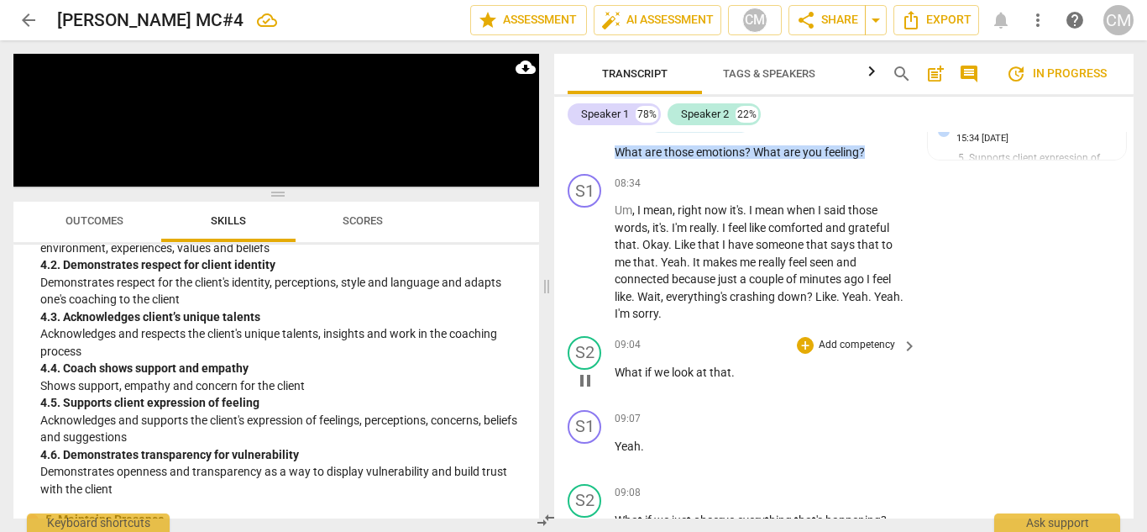
click at [582, 370] on span "pause" at bounding box center [585, 380] width 20 height 20
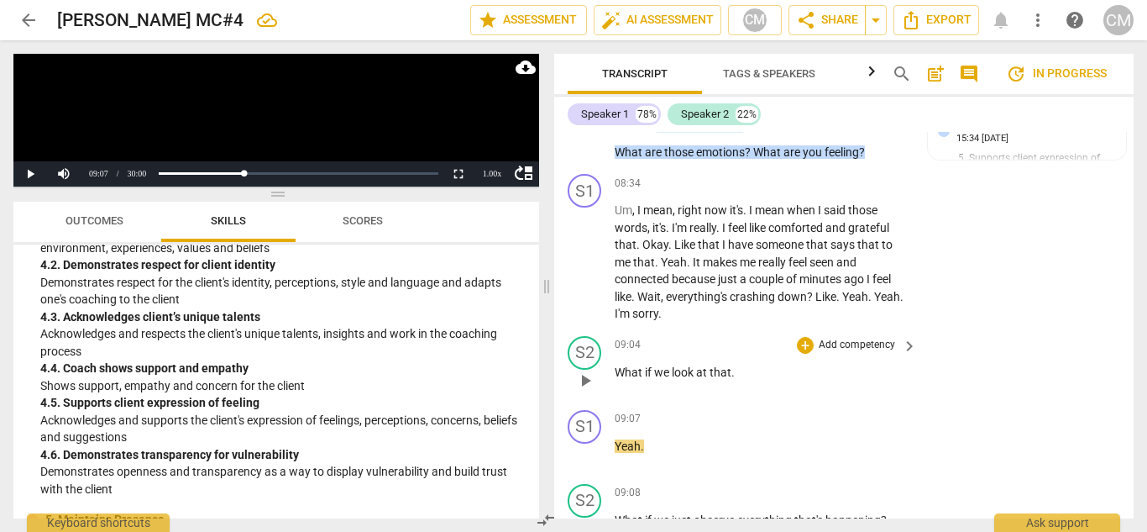
click at [850, 338] on p "Add competency" at bounding box center [857, 345] width 80 height 15
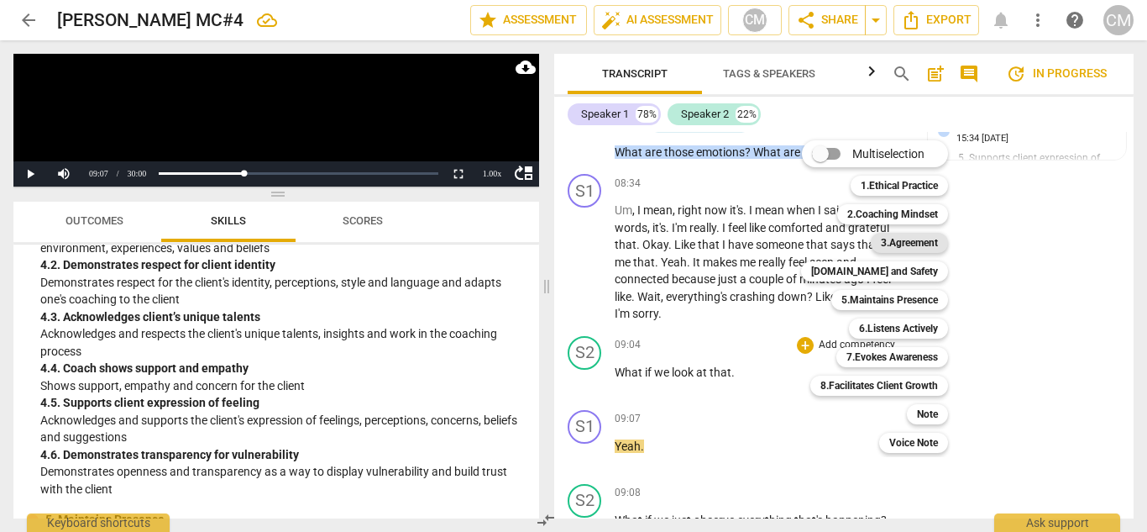
click at [904, 244] on b "3.Agreement" at bounding box center [909, 243] width 57 height 20
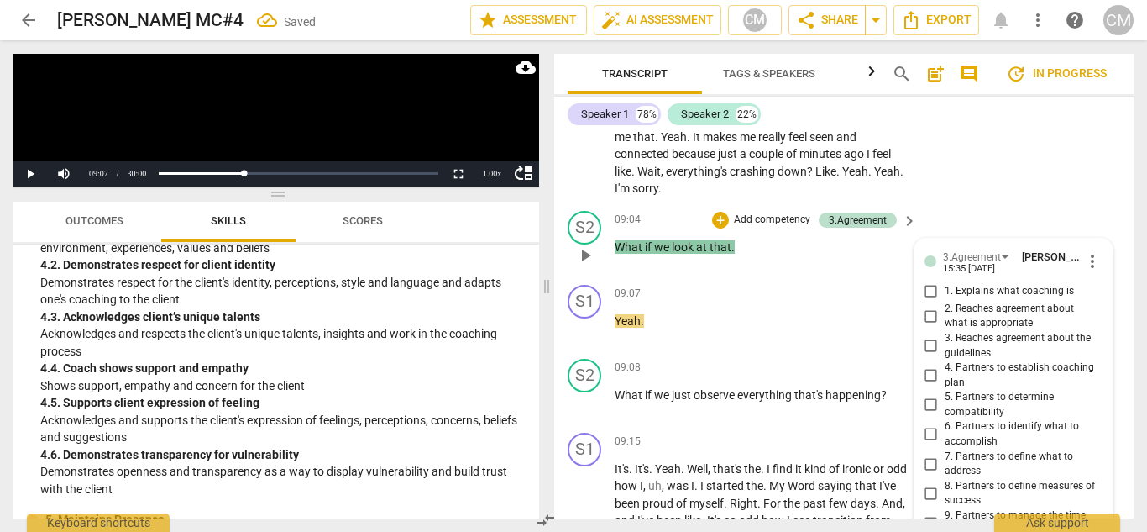
scroll to position [3437, 0]
click at [957, 450] on span "7. Partners to define what to address" at bounding box center [1021, 464] width 152 height 29
click at [945, 454] on input "7. Partners to define what to address" at bounding box center [931, 464] width 27 height 20
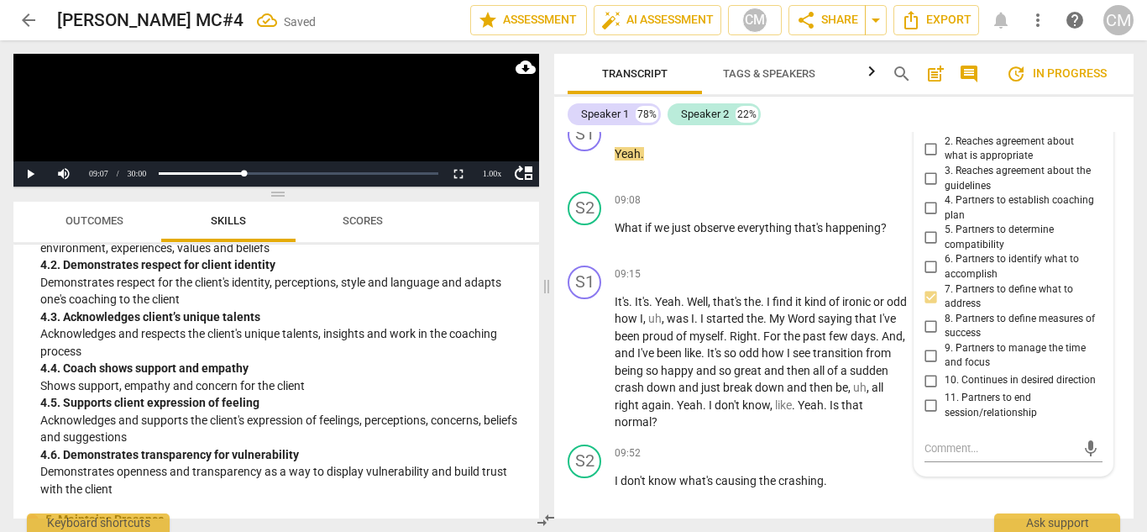
scroll to position [3353, 0]
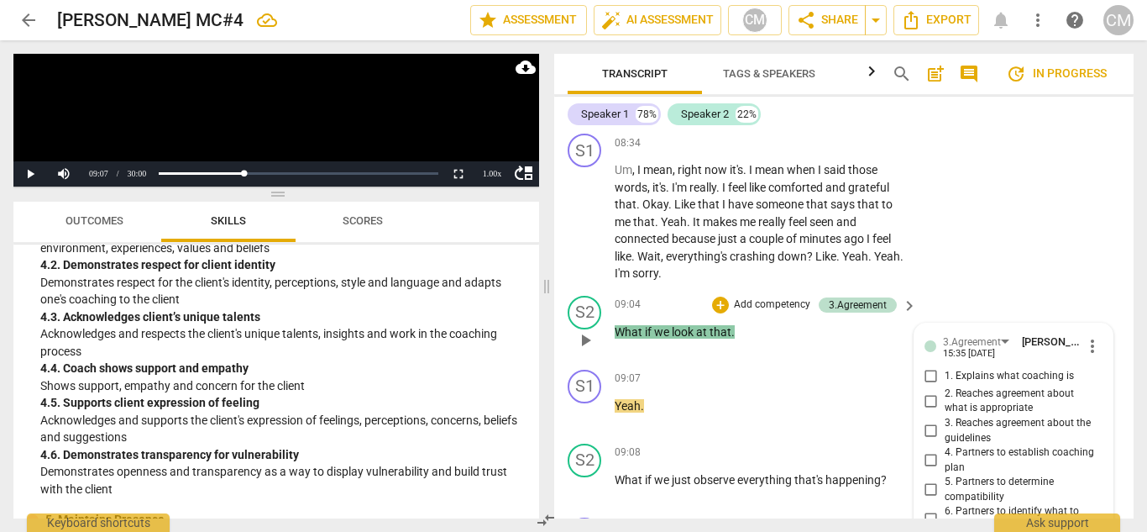
click at [583, 330] on span "play_arrow" at bounding box center [585, 340] width 20 height 20
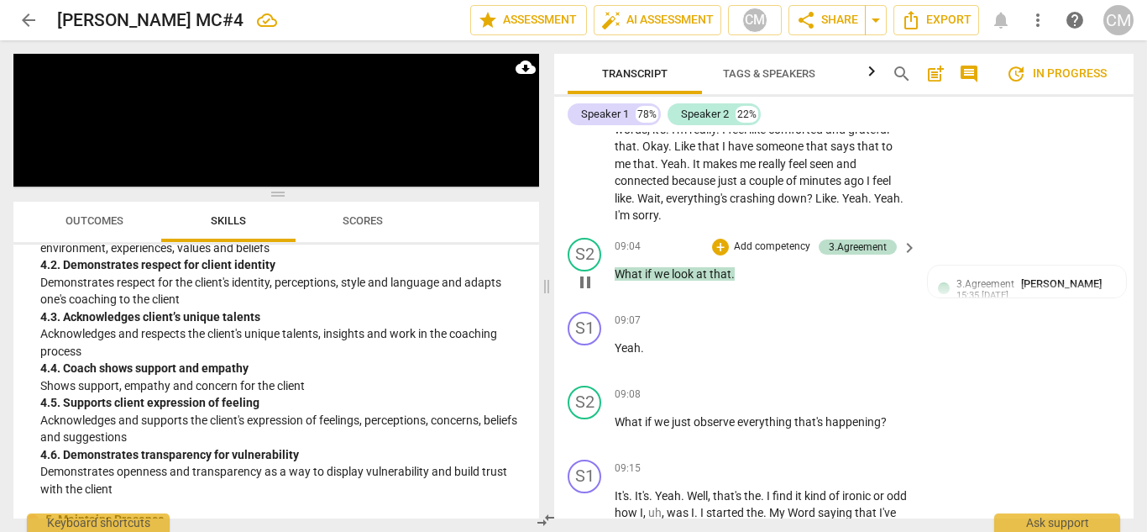
scroll to position [3437, 0]
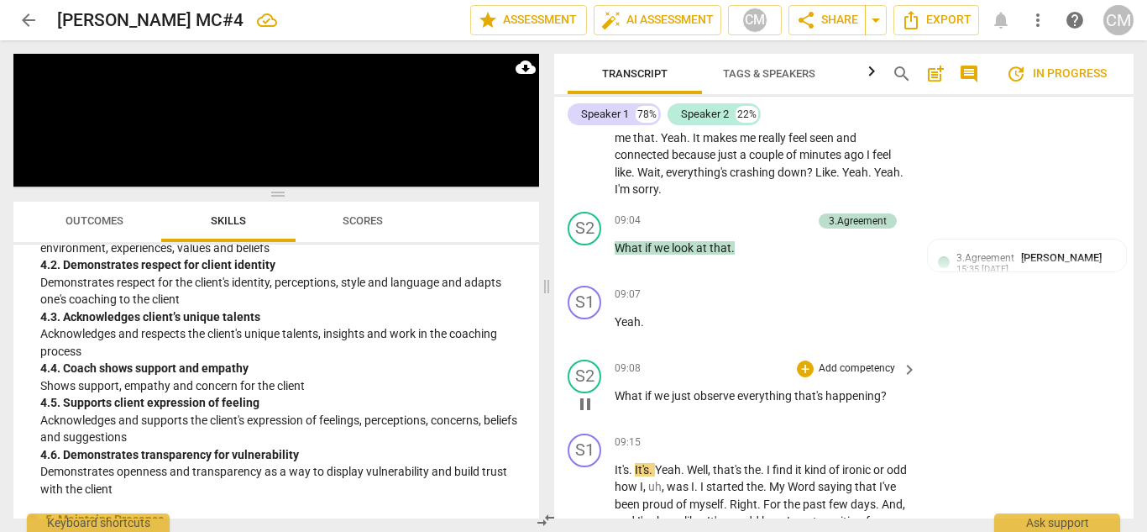
click at [583, 394] on span "pause" at bounding box center [585, 404] width 20 height 20
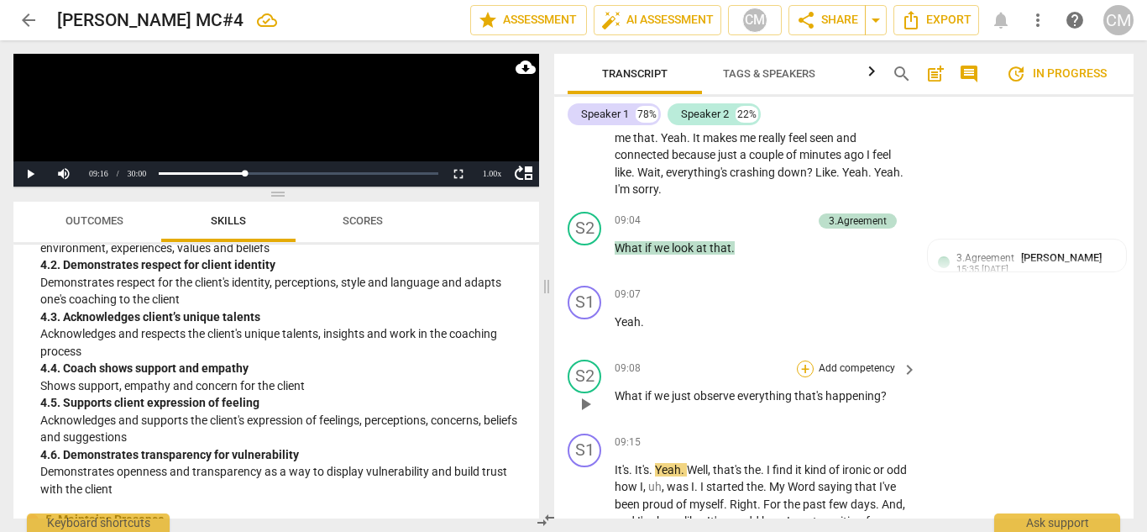
click at [803, 360] on div "+" at bounding box center [805, 368] width 17 height 17
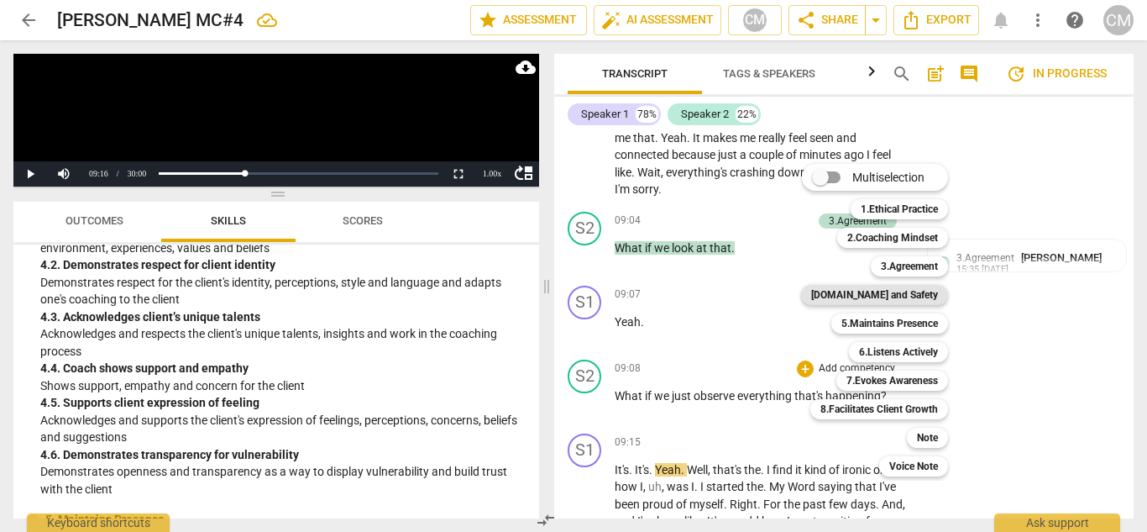
click at [902, 297] on b "[DOMAIN_NAME] and Safety" at bounding box center [874, 295] width 127 height 20
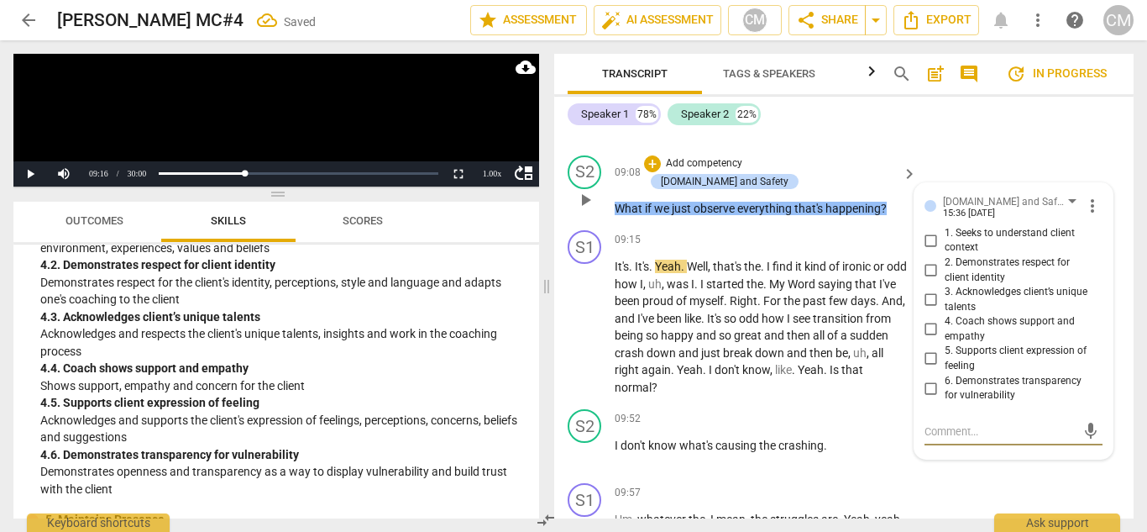
scroll to position [3615, 0]
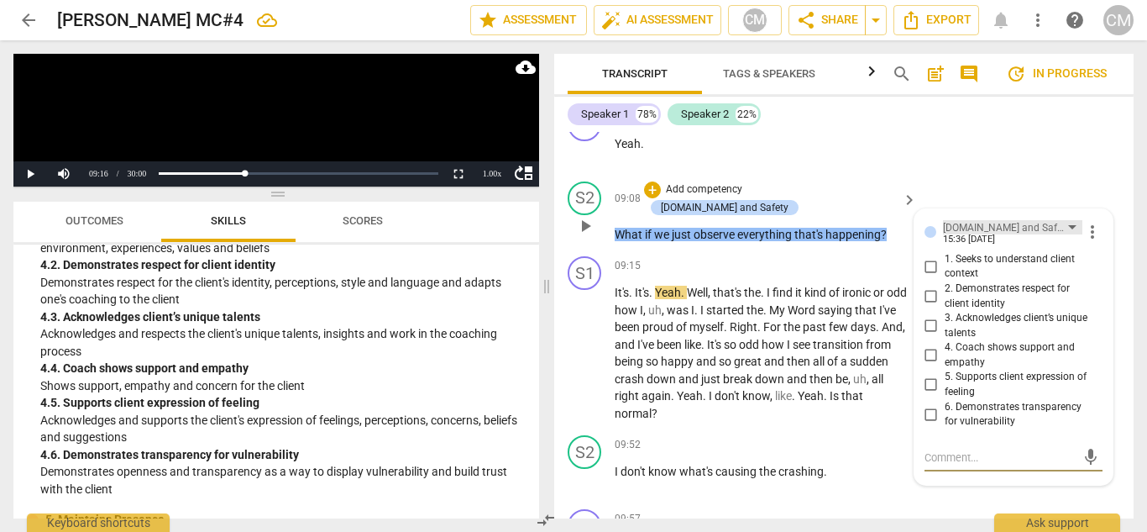
click at [1022, 220] on div "[DOMAIN_NAME] and Safety" at bounding box center [1013, 227] width 140 height 14
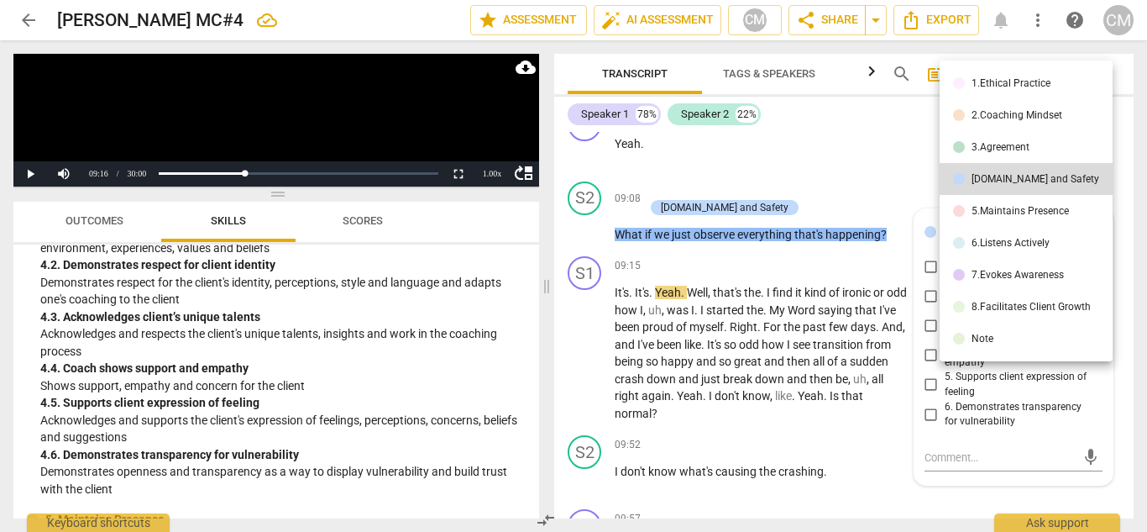
click at [994, 154] on li "3.Agreement" at bounding box center [1026, 147] width 173 height 32
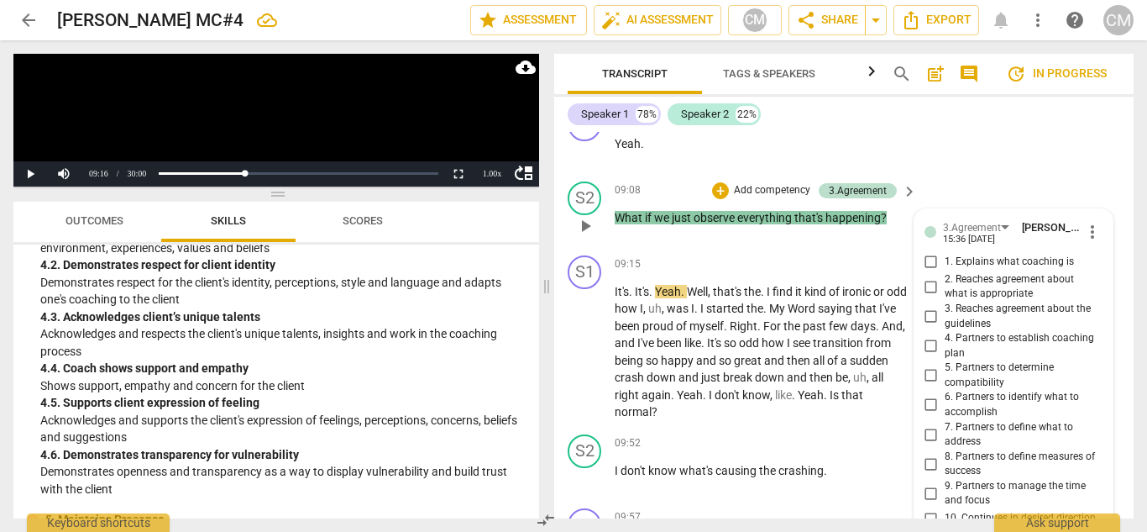
click at [960, 420] on span "7. Partners to define what to address" at bounding box center [1021, 434] width 152 height 29
click at [945, 424] on input "7. Partners to define what to address" at bounding box center [931, 434] width 27 height 20
click at [973, 220] on div "3.Agreement" at bounding box center [972, 228] width 58 height 16
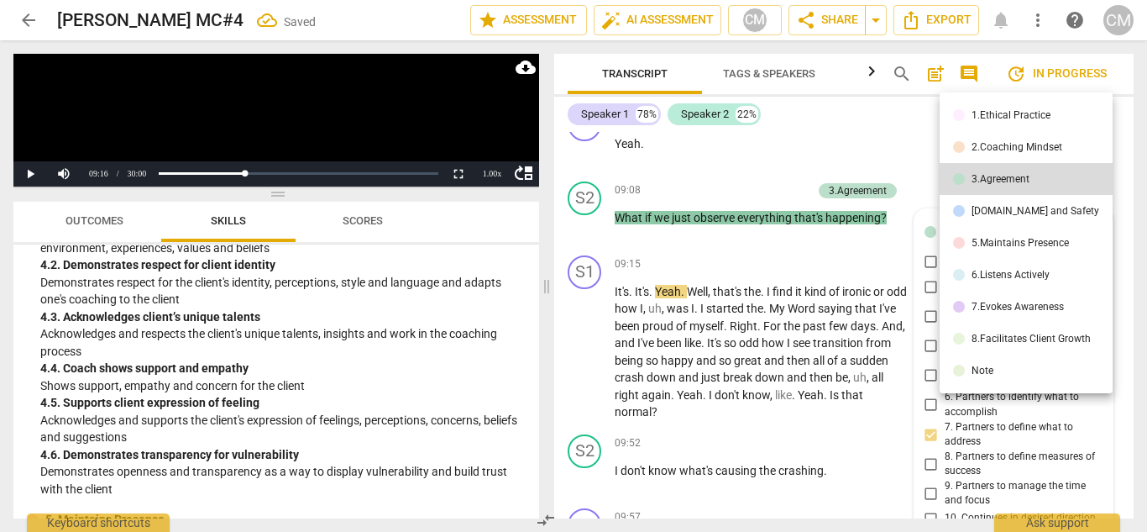
click at [994, 279] on div "6.Listens Actively" at bounding box center [1011, 275] width 78 height 10
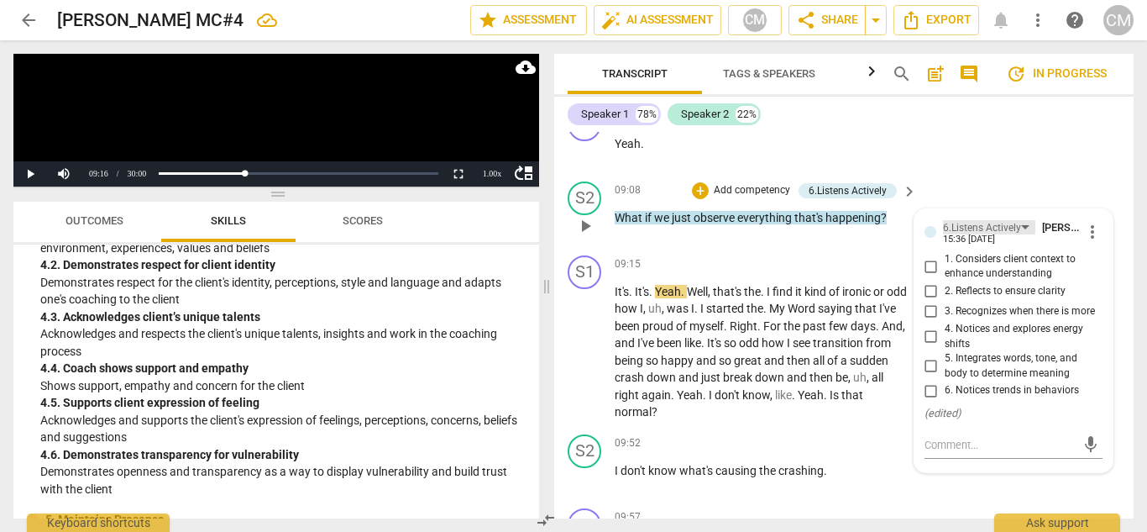
click at [1023, 220] on div "6.Listens Actively" at bounding box center [989, 227] width 92 height 14
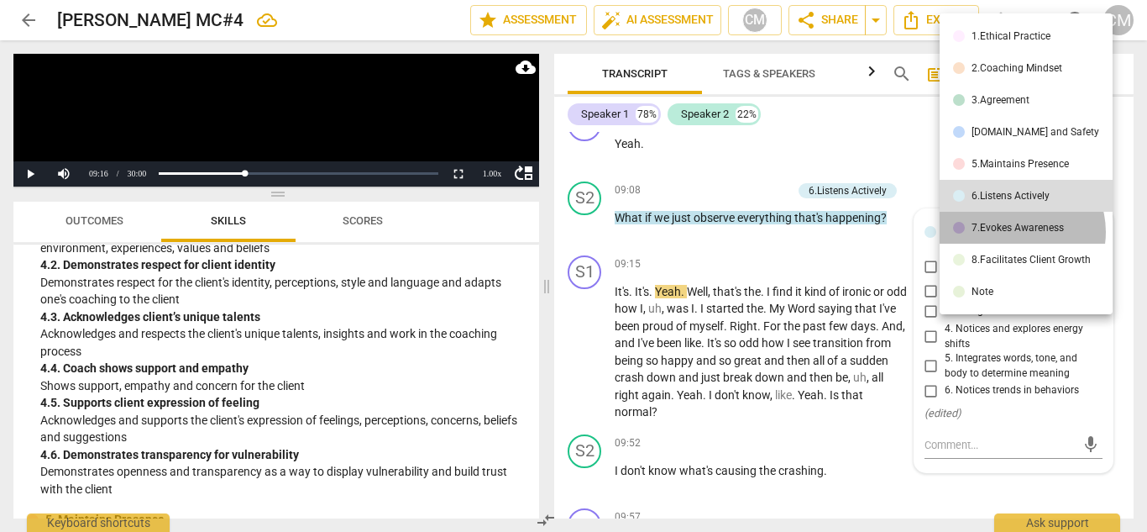
click at [1016, 232] on div "7.Evokes Awareness" at bounding box center [1018, 228] width 92 height 10
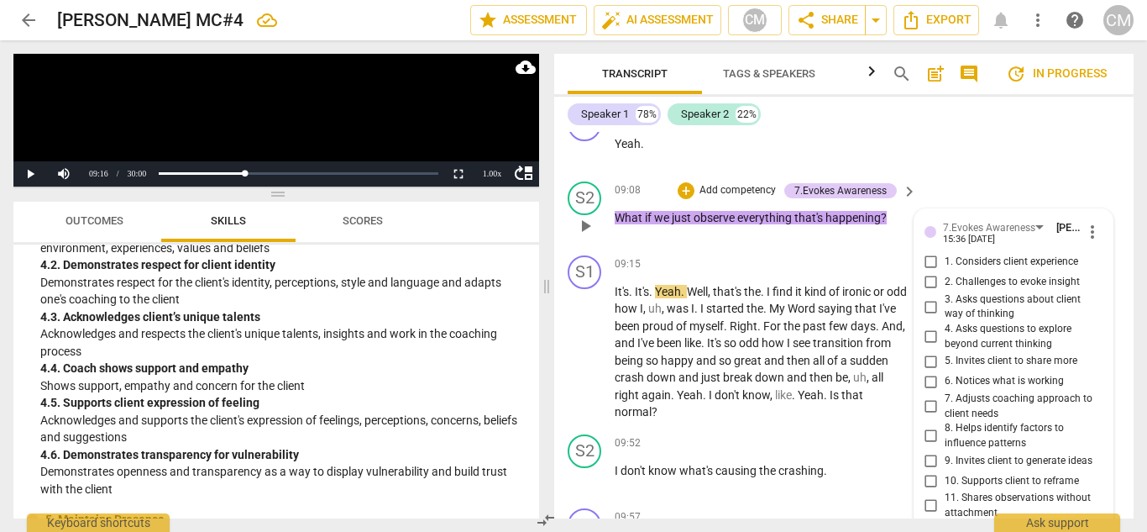
click at [981, 354] on span "5. Invites client to share more" at bounding box center [1011, 361] width 133 height 15
click at [945, 351] on input "5. Invites client to share more" at bounding box center [931, 361] width 27 height 20
click at [585, 216] on span "play_arrow" at bounding box center [585, 226] width 20 height 20
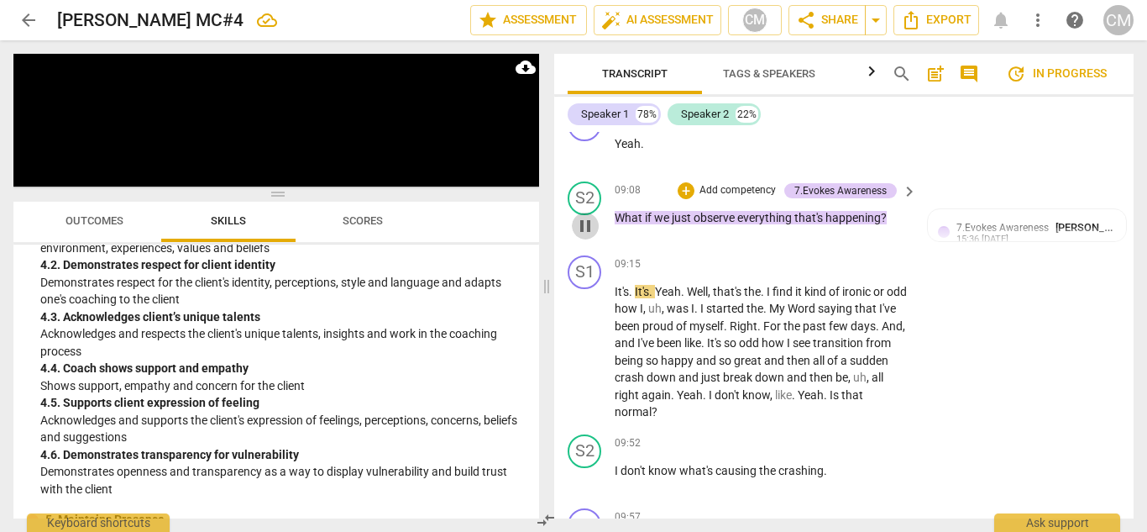
click at [581, 216] on span "pause" at bounding box center [585, 226] width 20 height 20
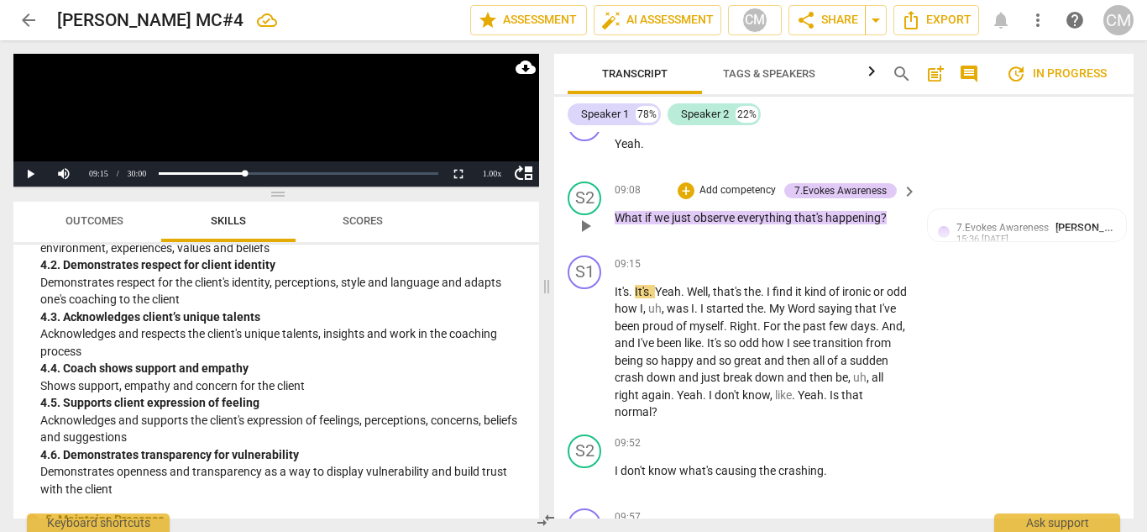
click at [737, 183] on p "Add competency" at bounding box center [738, 190] width 80 height 15
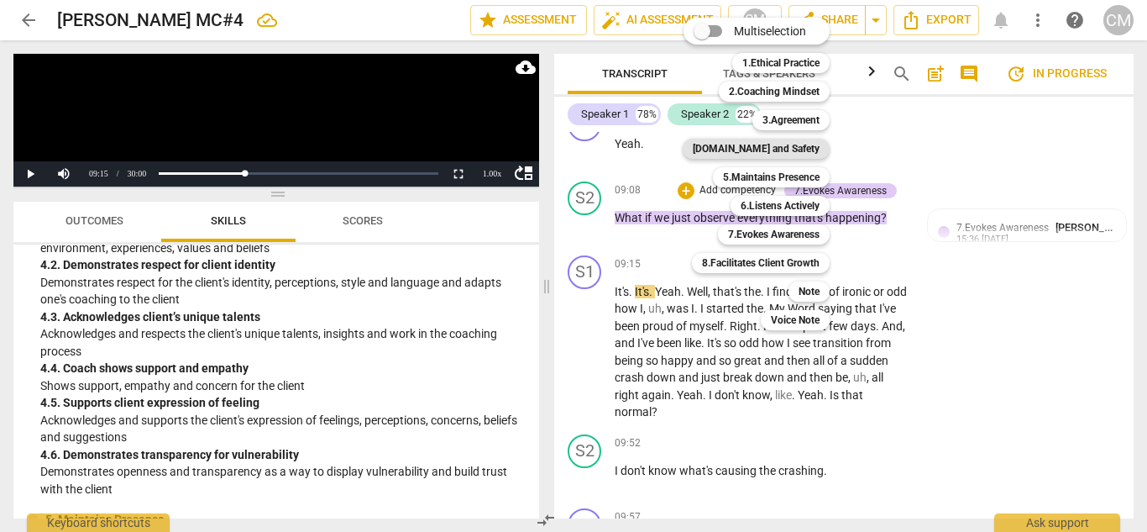
click at [790, 154] on b "[DOMAIN_NAME] and Safety" at bounding box center [756, 149] width 127 height 20
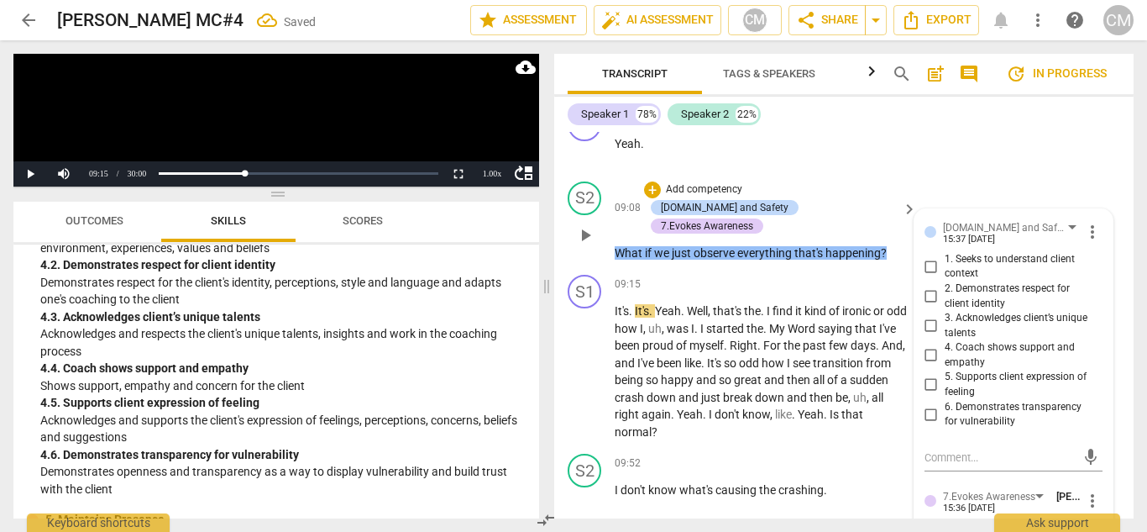
click at [964, 370] on span "5. Supports client expression of feeling" at bounding box center [1021, 384] width 152 height 29
click at [945, 375] on input "5. Supports client expression of feeling" at bounding box center [931, 385] width 27 height 20
click at [960, 370] on span "5. Supports client expression of feeling" at bounding box center [1021, 384] width 152 height 29
click at [945, 375] on input "5. Supports client expression of feeling" at bounding box center [931, 385] width 27 height 20
click at [960, 370] on span "5. Supports client expression of feeling" at bounding box center [1021, 384] width 152 height 29
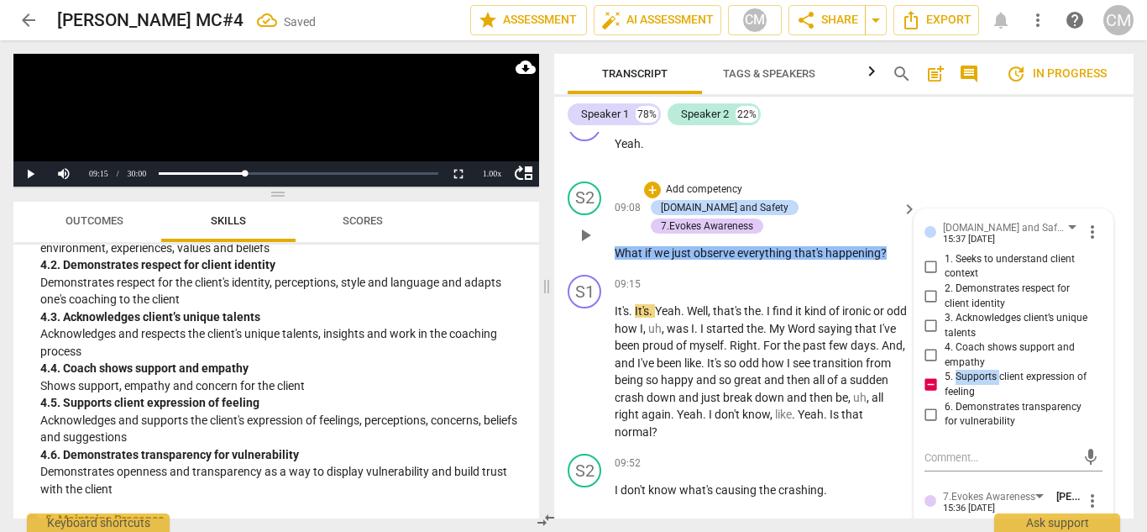
click at [945, 375] on input "5. Supports client expression of feeling" at bounding box center [931, 385] width 27 height 20
click at [986, 219] on div "[DOMAIN_NAME] and Safety [PERSON_NAME]" at bounding box center [1013, 226] width 140 height 15
click at [983, 220] on div "[DOMAIN_NAME] and Safety" at bounding box center [1006, 228] width 126 height 16
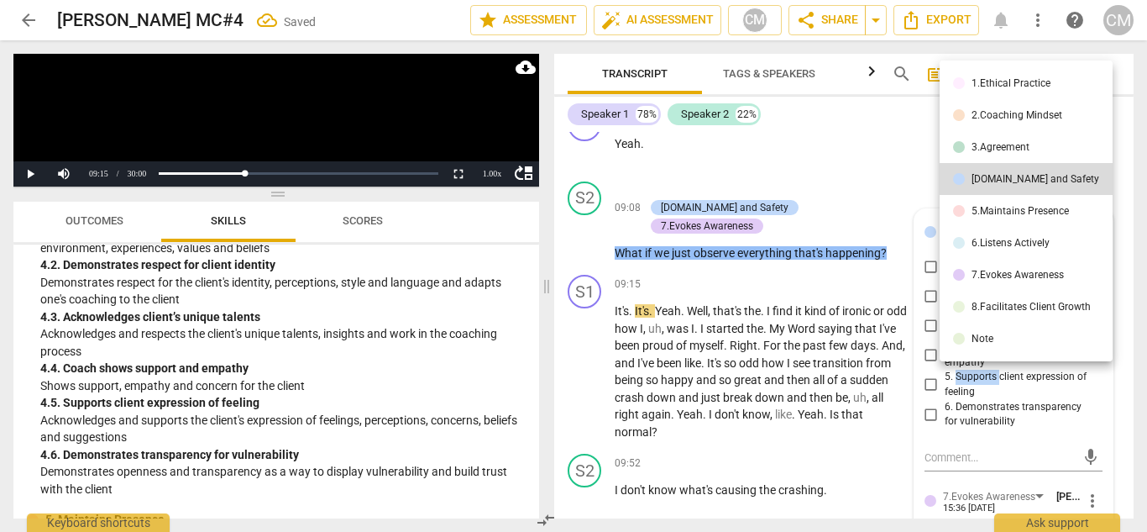
click at [994, 210] on div "5.Maintains Presence" at bounding box center [1020, 211] width 97 height 10
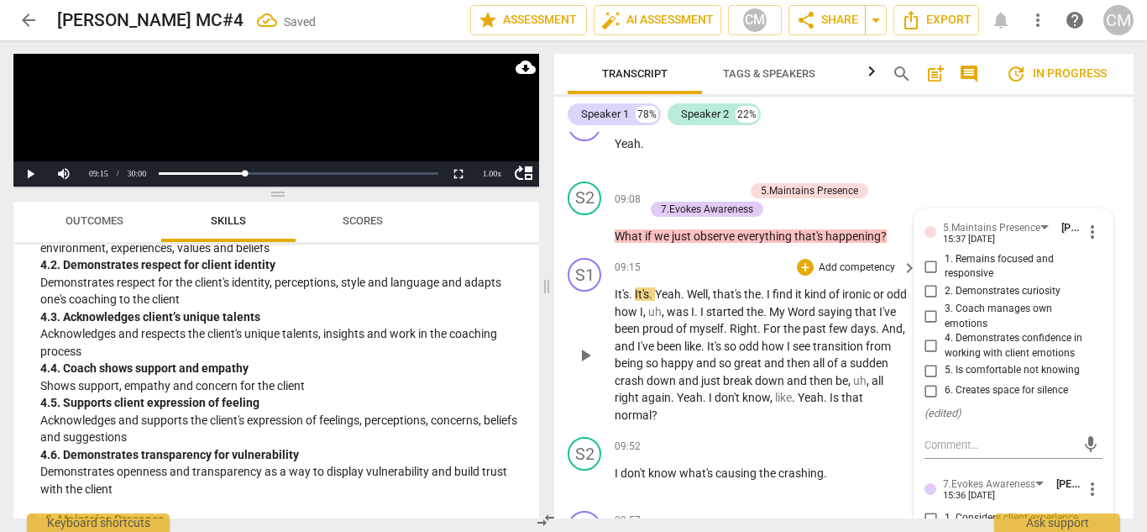
click at [585, 345] on span "play_arrow" at bounding box center [585, 355] width 20 height 20
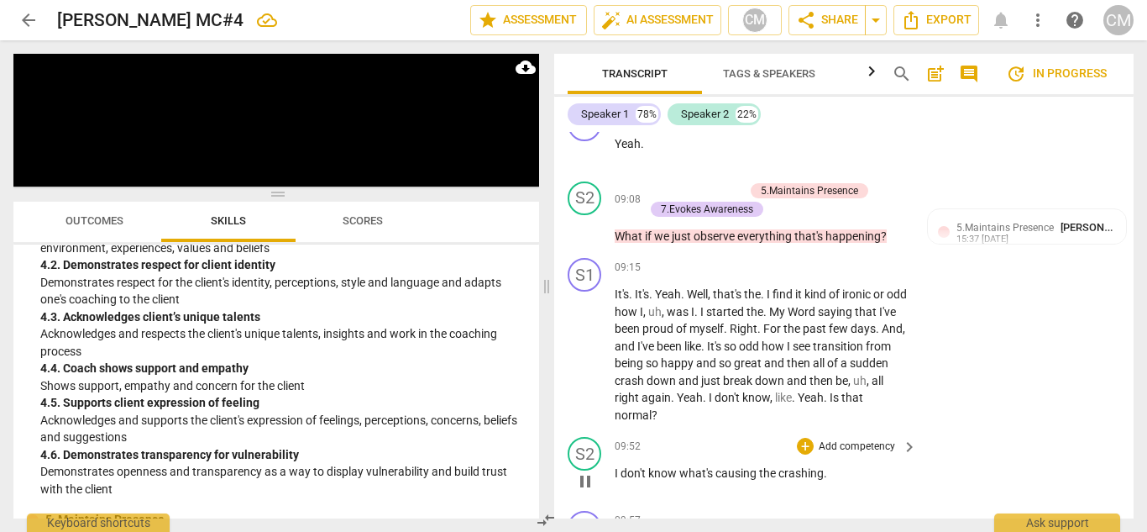
click at [588, 471] on span "pause" at bounding box center [585, 481] width 20 height 20
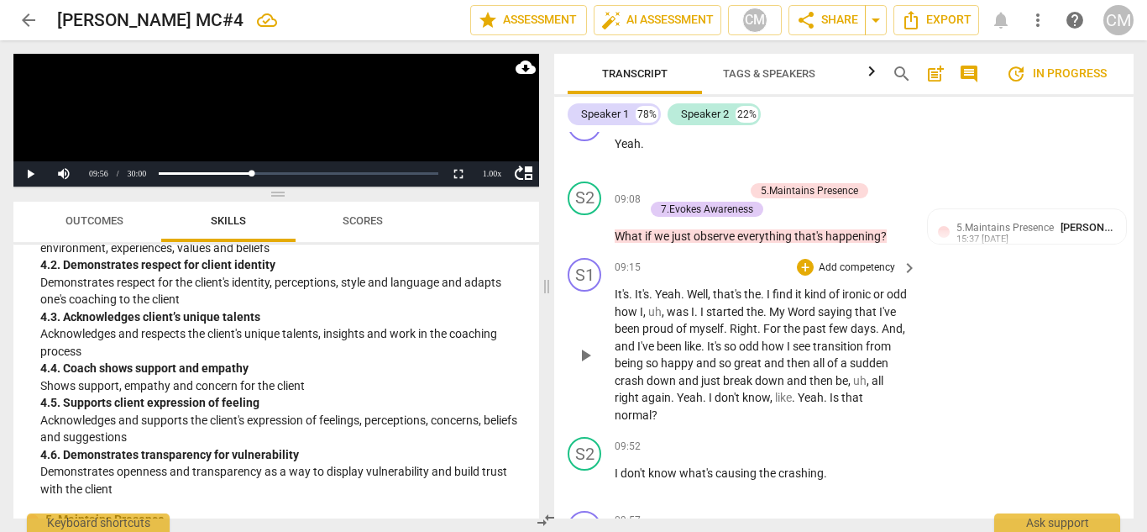
scroll to position [3699, 0]
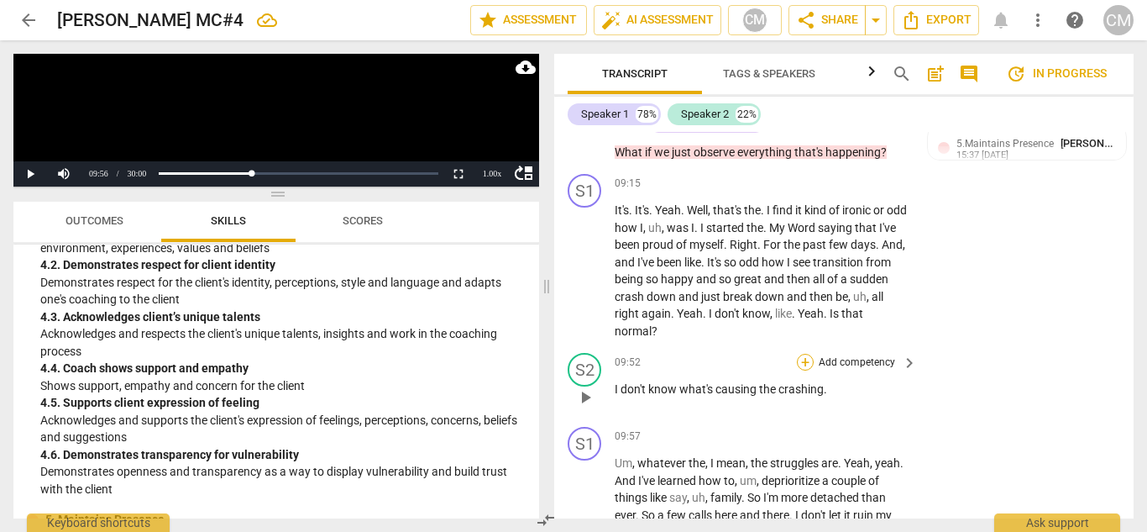
click at [806, 354] on div "+" at bounding box center [805, 362] width 17 height 17
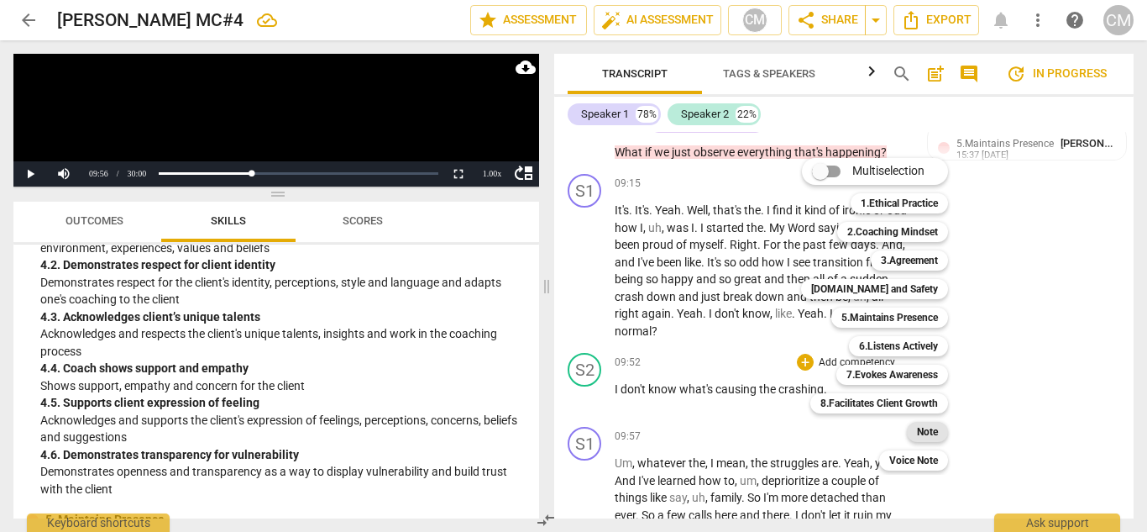
click at [928, 430] on b "Note" at bounding box center [927, 432] width 21 height 20
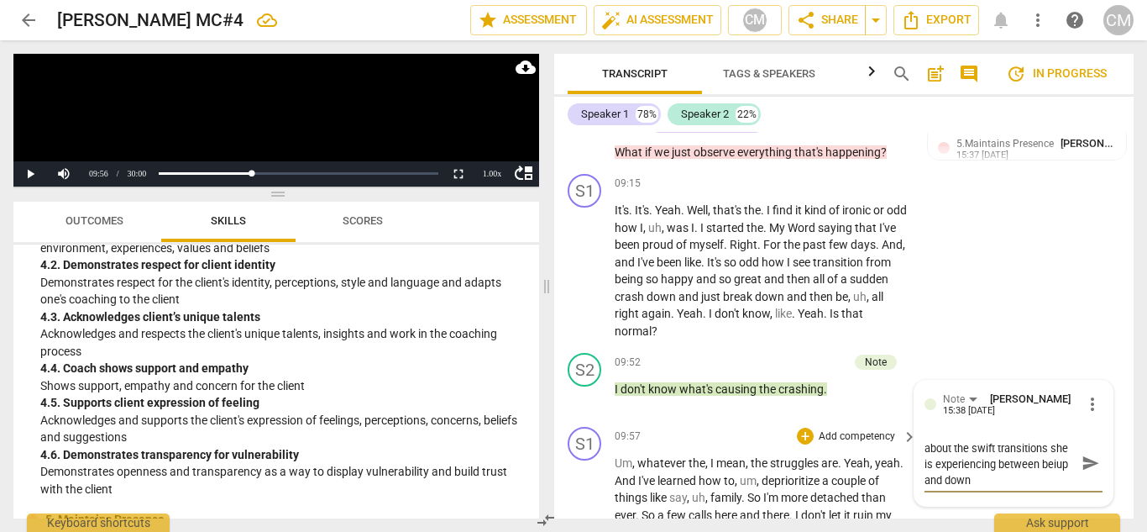
scroll to position [0, 0]
drag, startPoint x: 1077, startPoint y: 428, endPoint x: 1064, endPoint y: 428, distance: 12.6
click at [1082, 461] on span "send" at bounding box center [1091, 470] width 18 height 18
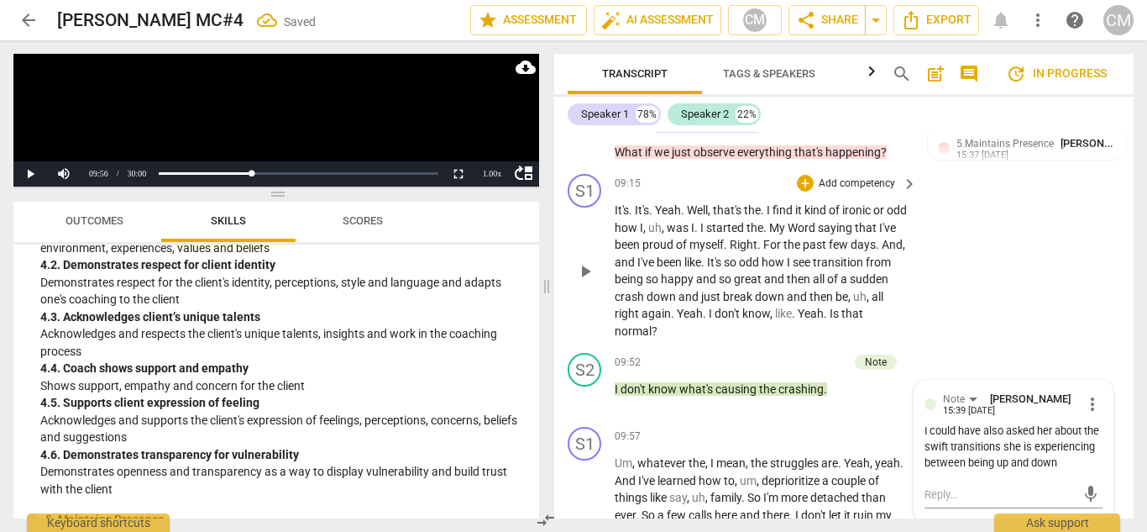
click at [585, 261] on span "play_arrow" at bounding box center [585, 271] width 20 height 20
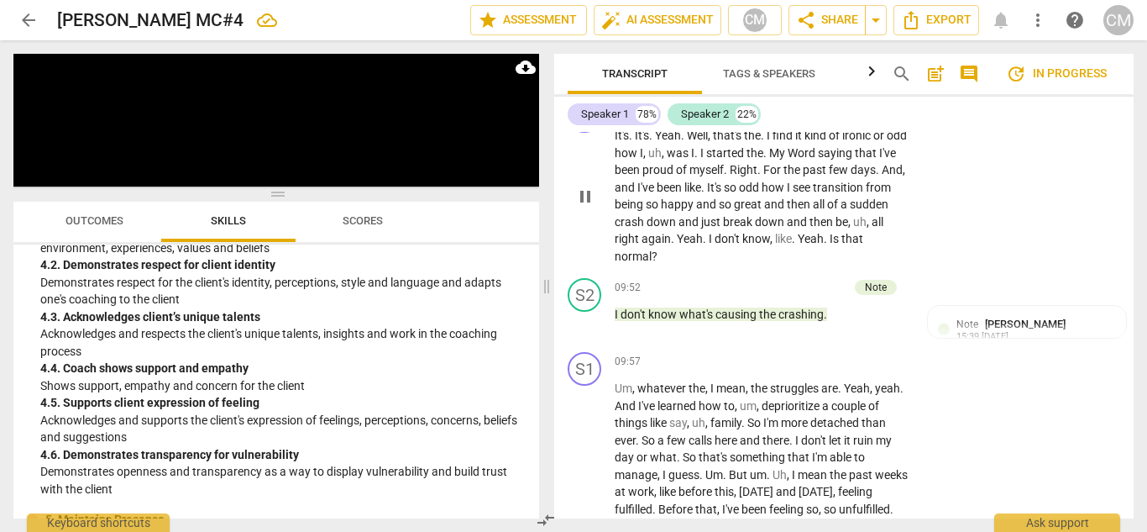
scroll to position [3783, 0]
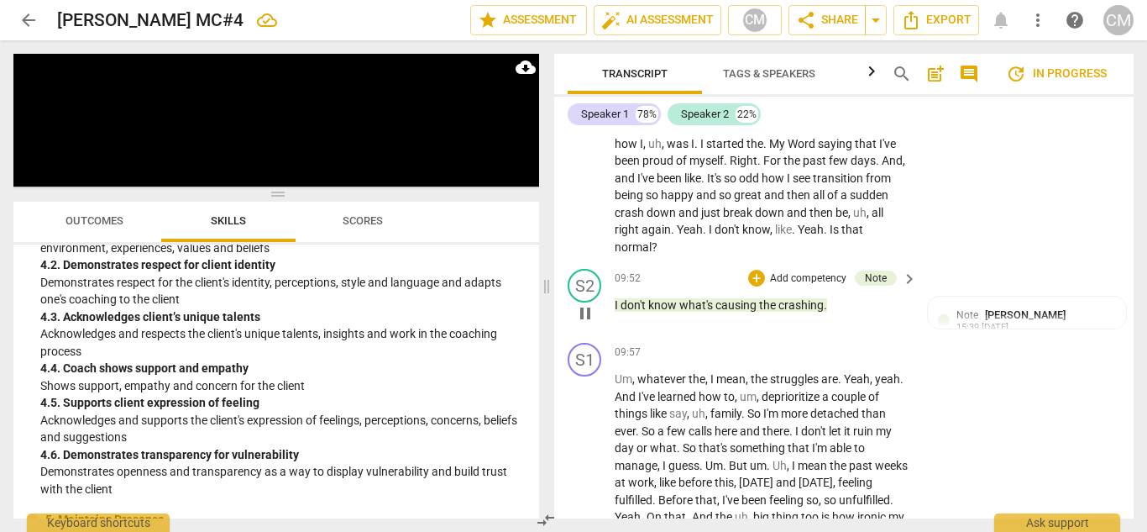
click at [580, 303] on span "pause" at bounding box center [585, 313] width 20 height 20
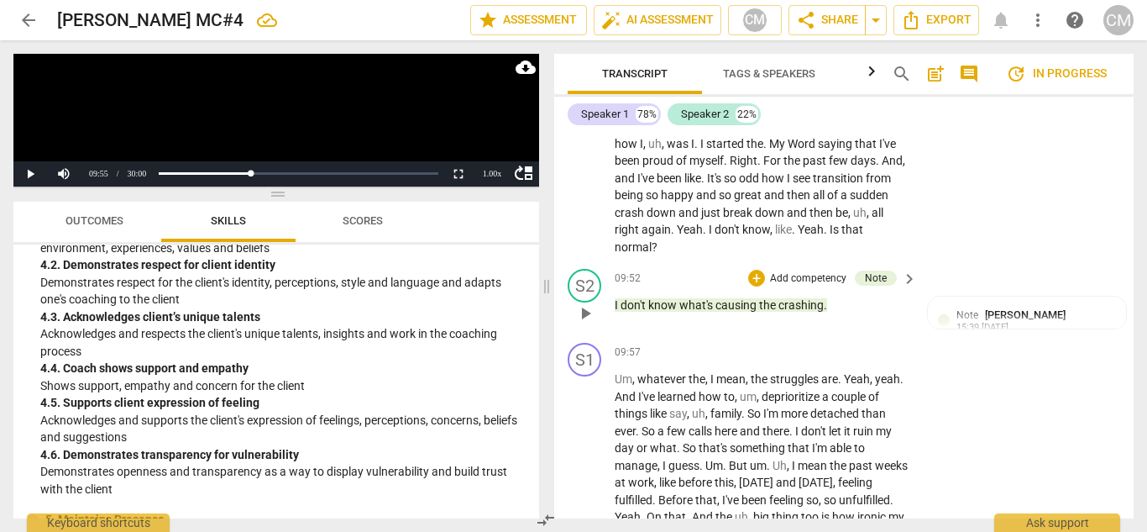
click at [780, 271] on p "Add competency" at bounding box center [809, 278] width 80 height 15
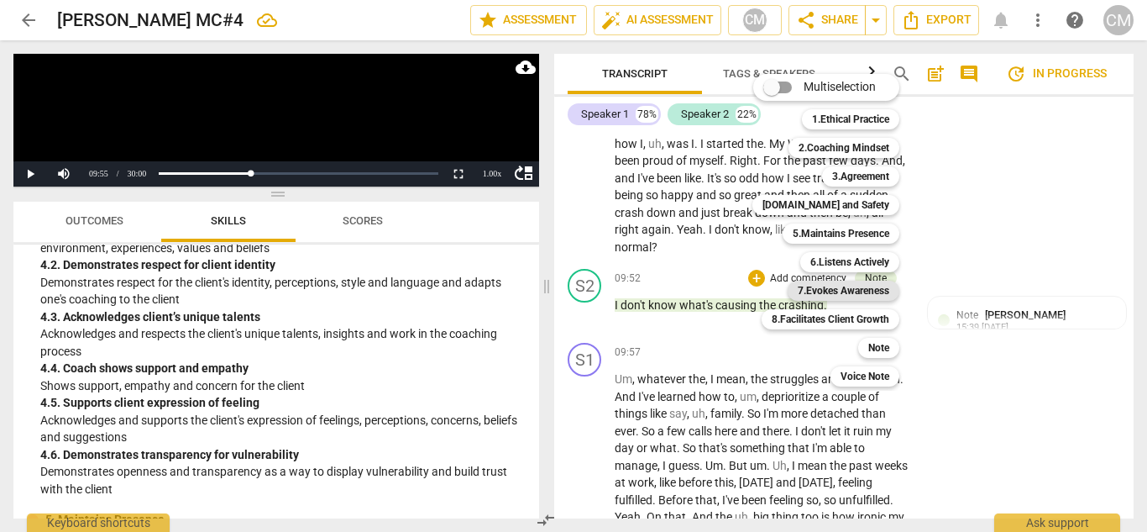
click at [836, 291] on b "7.Evokes Awareness" at bounding box center [844, 291] width 92 height 20
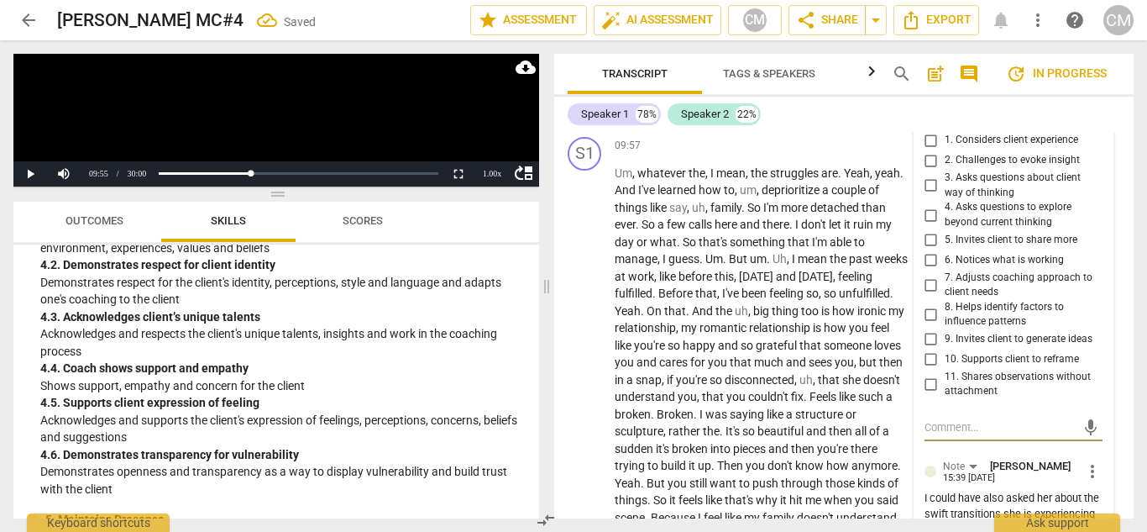
scroll to position [3962, 0]
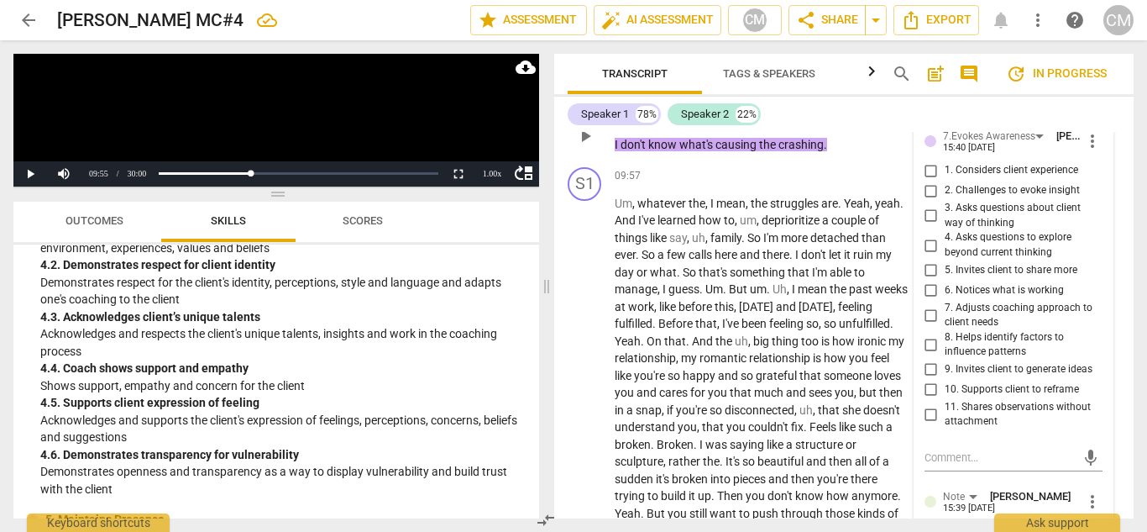
click at [949, 230] on span "4. Asks questions to explore beyond current thinking" at bounding box center [1021, 244] width 152 height 29
click at [945, 235] on input "4. Asks questions to explore beyond current thinking" at bounding box center [931, 245] width 27 height 20
click at [963, 263] on span "5. Invites client to share more" at bounding box center [1011, 270] width 133 height 15
click at [945, 260] on input "5. Invites client to share more" at bounding box center [931, 270] width 27 height 20
click at [585, 426] on span "play_arrow" at bounding box center [585, 436] width 20 height 20
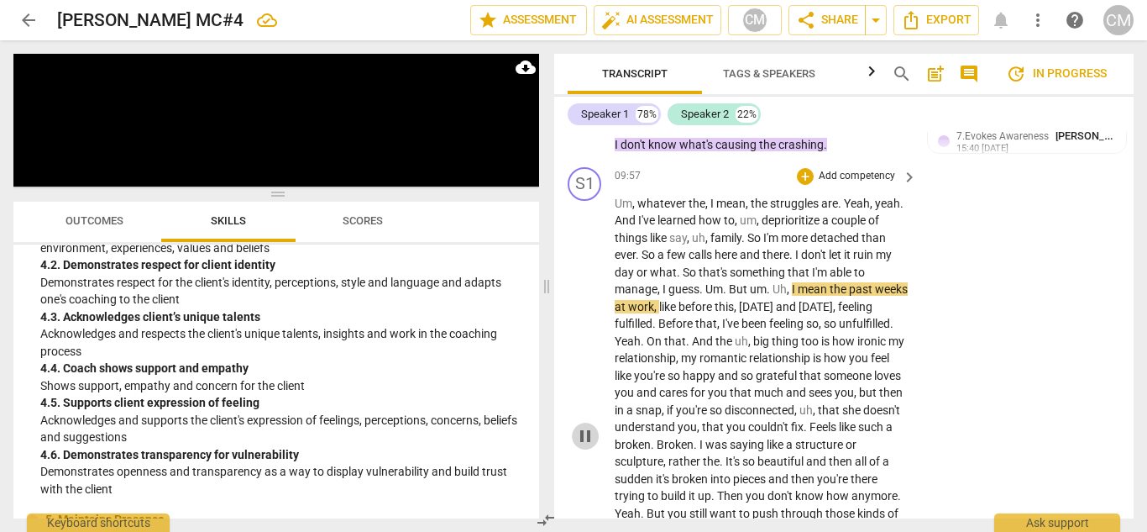
click at [583, 426] on span "pause" at bounding box center [585, 436] width 20 height 20
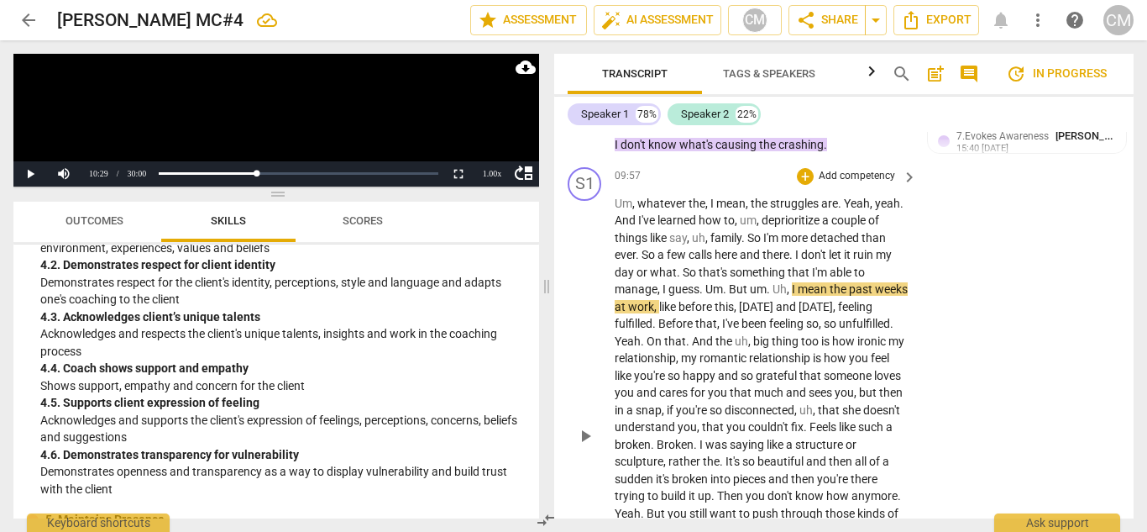
scroll to position [3878, 0]
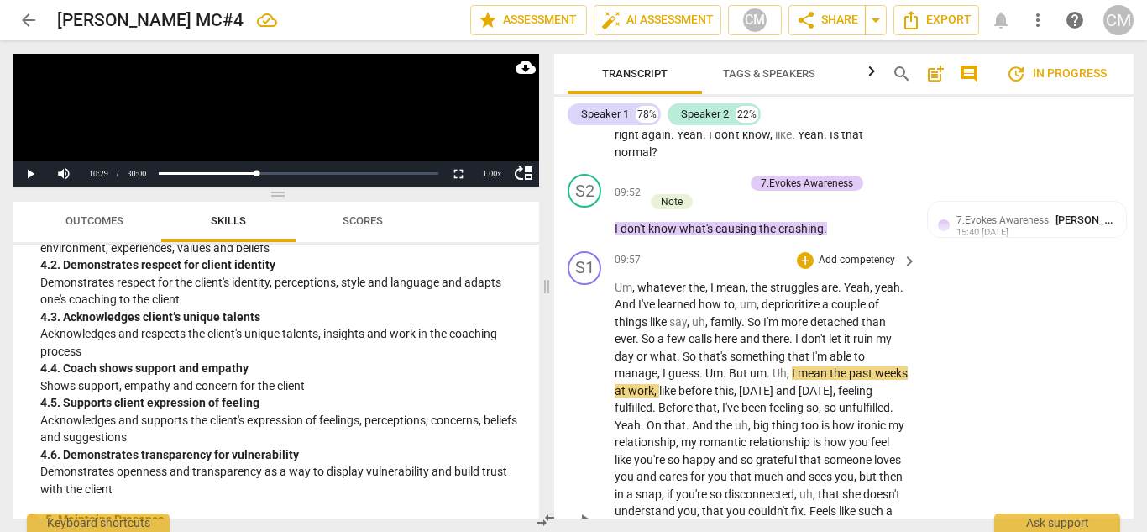
click at [856, 253] on p "Add competency" at bounding box center [857, 260] width 80 height 15
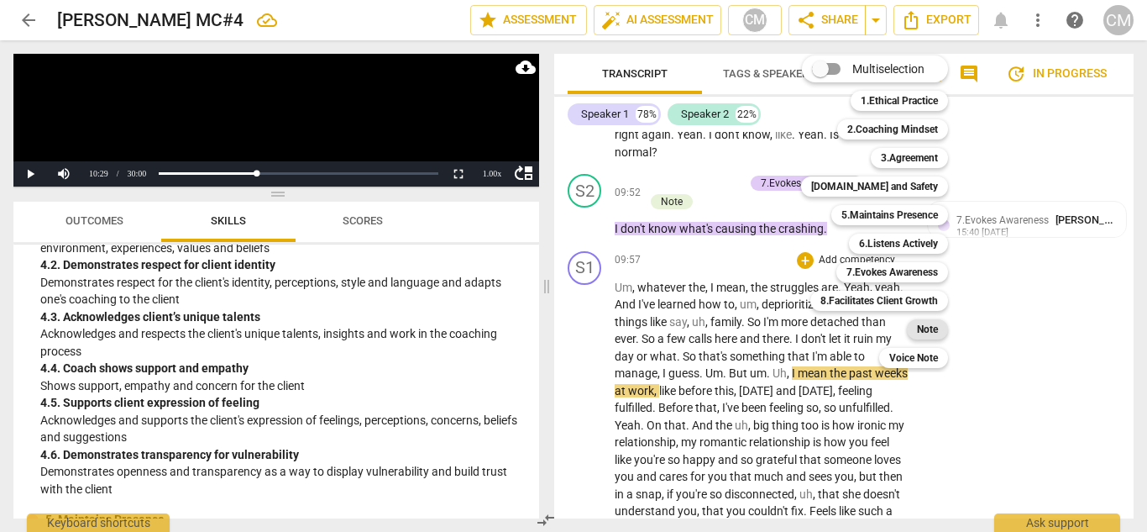
click at [925, 328] on b "Note" at bounding box center [927, 329] width 21 height 20
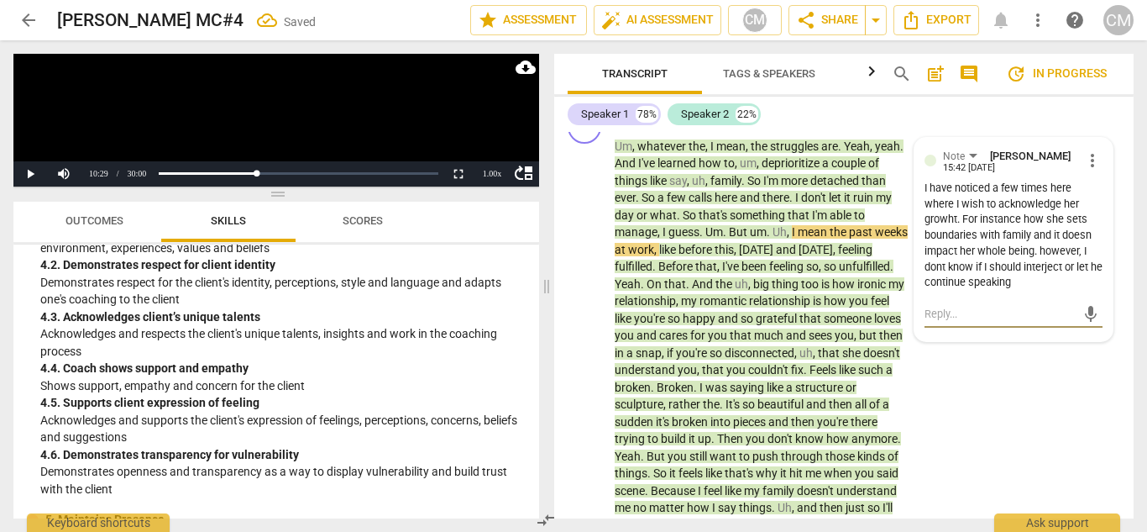
scroll to position [0, 0]
click at [590, 369] on span "play_arrow" at bounding box center [585, 379] width 20 height 20
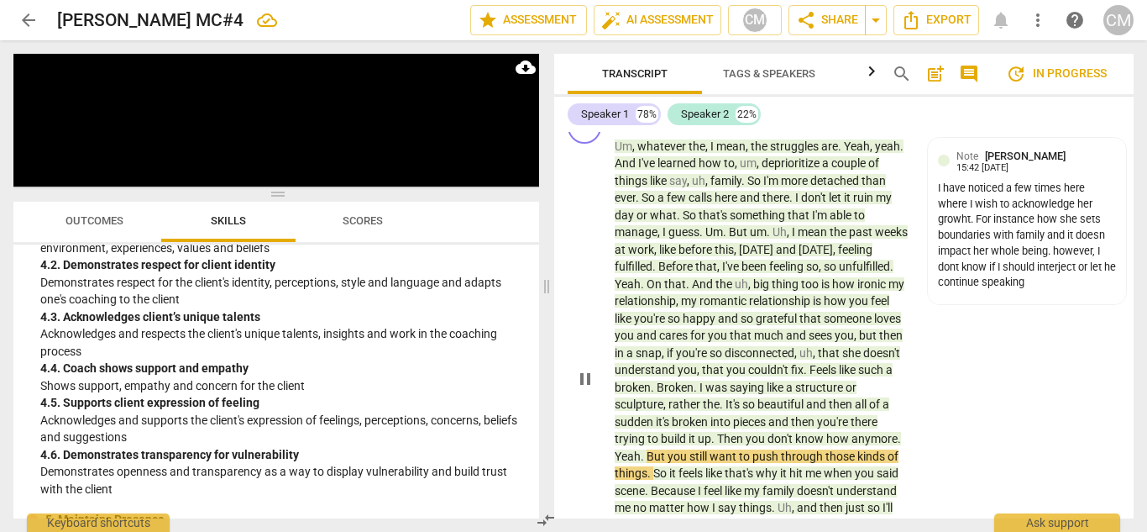
scroll to position [4103, 0]
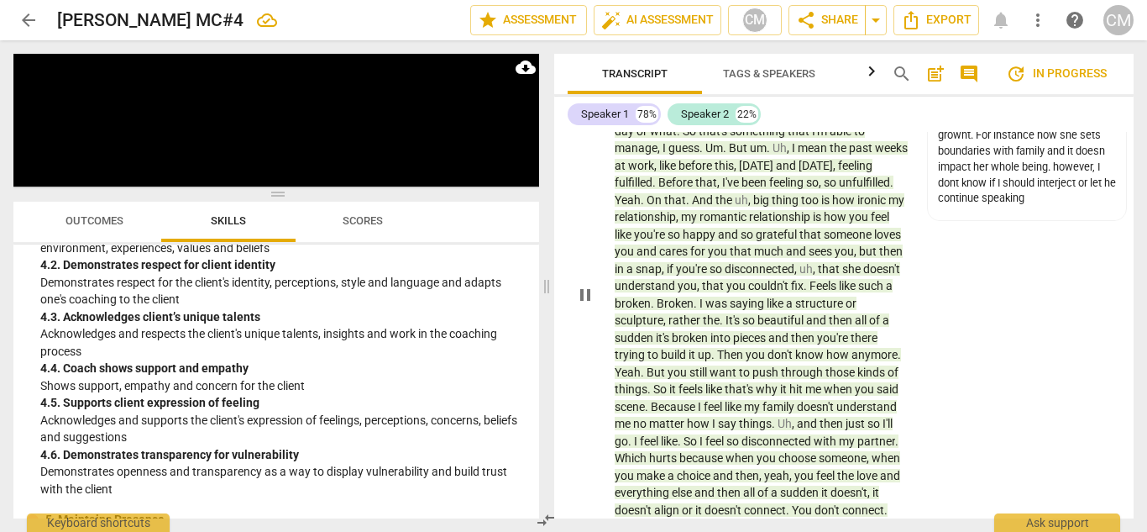
click at [588, 285] on span "pause" at bounding box center [585, 295] width 20 height 20
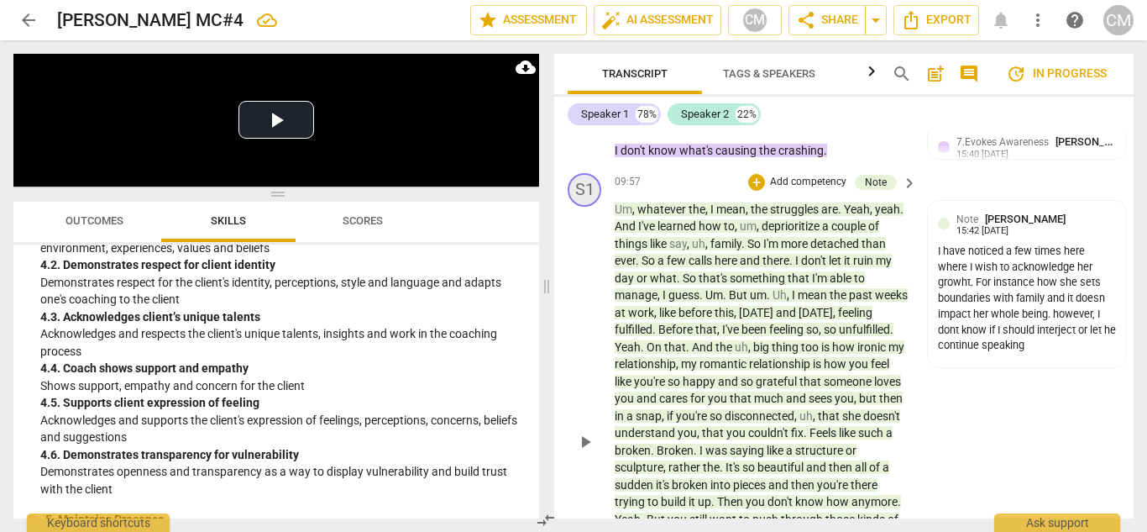
scroll to position [3957, 0]
click at [1010, 264] on div "I have noticed a few times here where I wish to acknowledge her growht. For ins…" at bounding box center [1027, 298] width 179 height 110
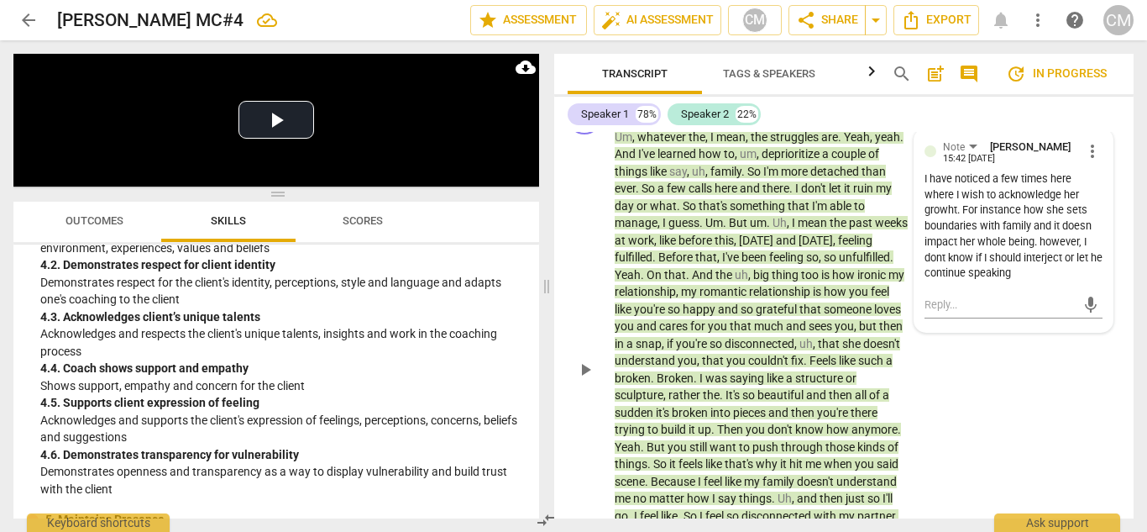
scroll to position [4125, 0]
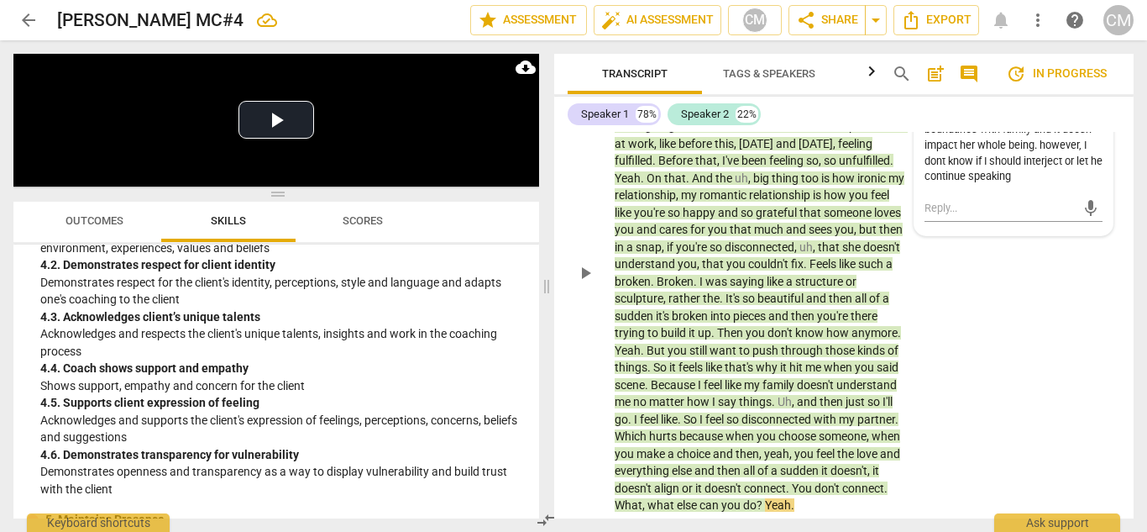
drag, startPoint x: 742, startPoint y: 369, endPoint x: 723, endPoint y: 363, distance: 20.2
click at [661, 412] on span "feel" at bounding box center [650, 418] width 21 height 13
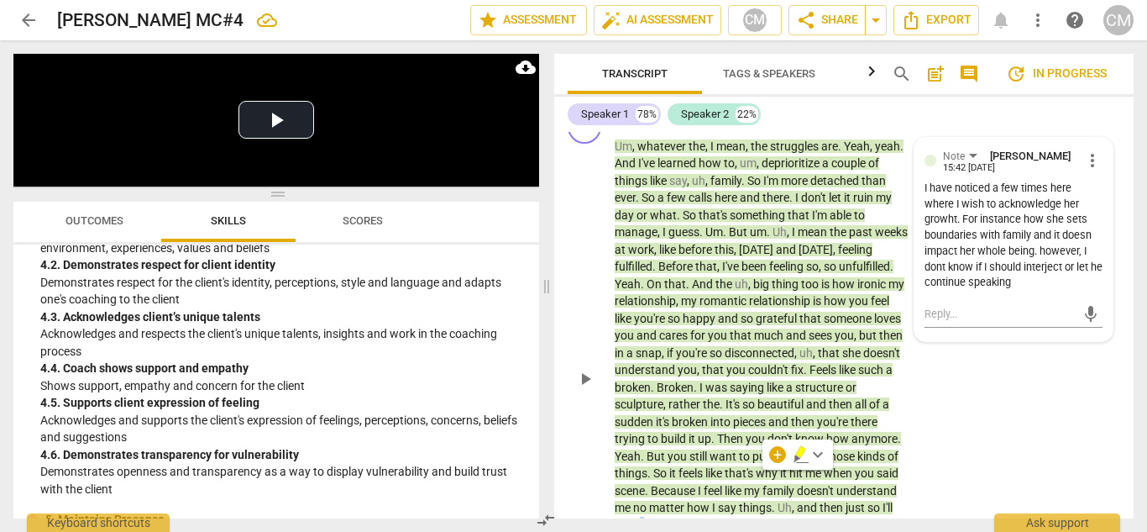
click at [590, 369] on span "play_arrow" at bounding box center [585, 379] width 20 height 20
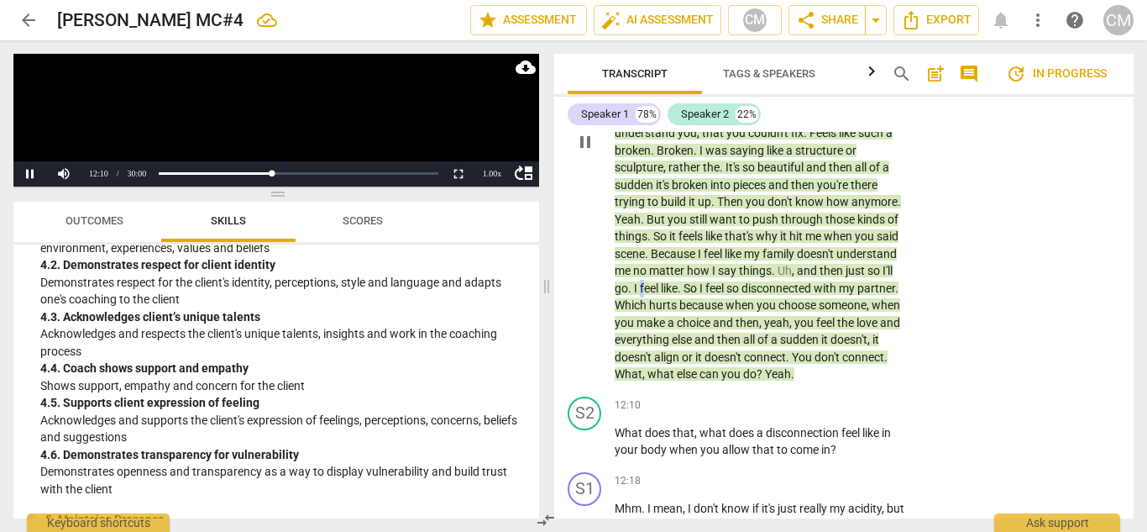
scroll to position [4271, 0]
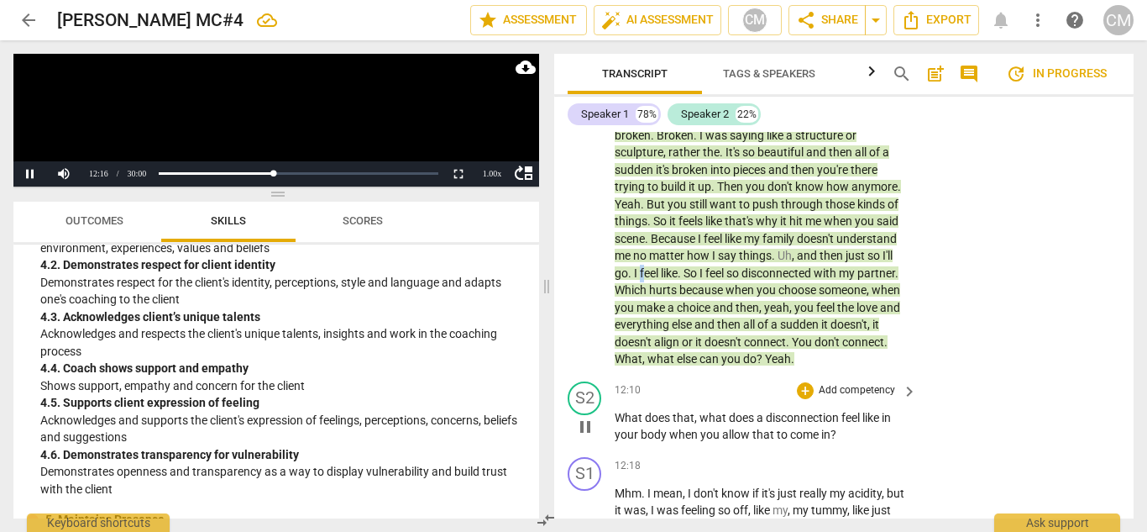
click at [575, 417] on span "pause" at bounding box center [585, 427] width 20 height 20
click at [797, 382] on div "+" at bounding box center [805, 390] width 17 height 17
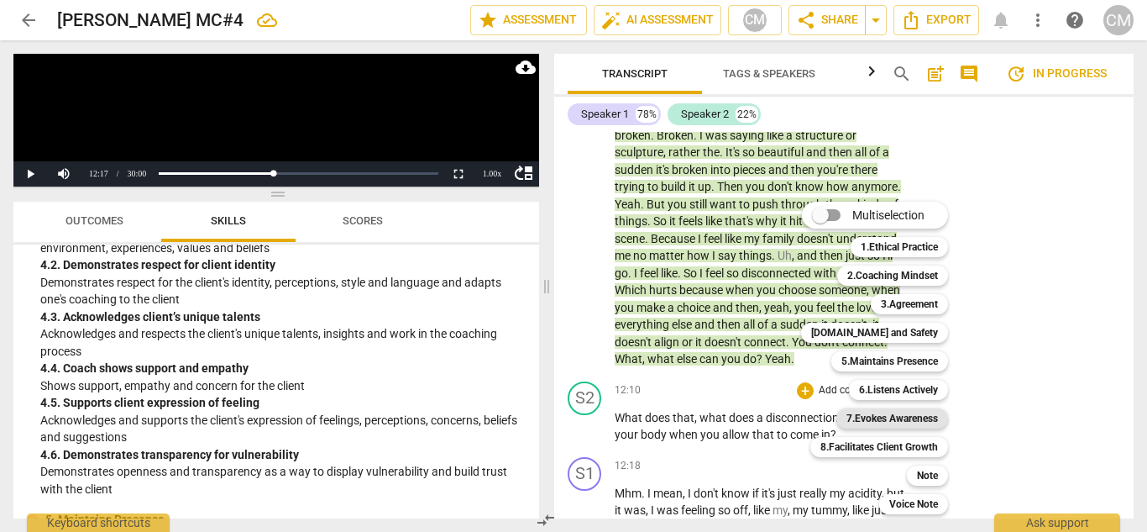
click at [910, 416] on b "7.Evokes Awareness" at bounding box center [893, 418] width 92 height 20
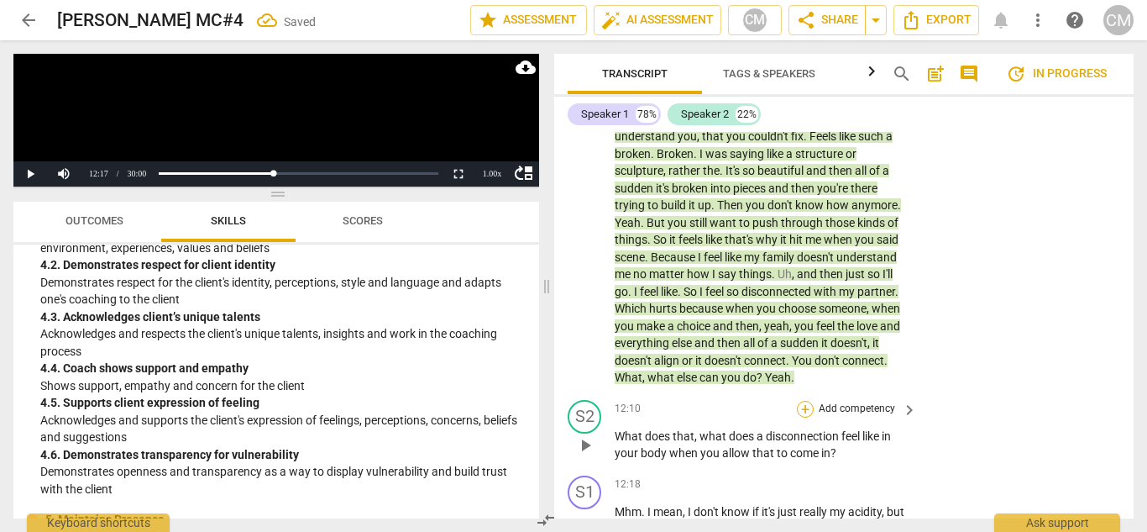
click at [803, 401] on div "+" at bounding box center [805, 409] width 17 height 17
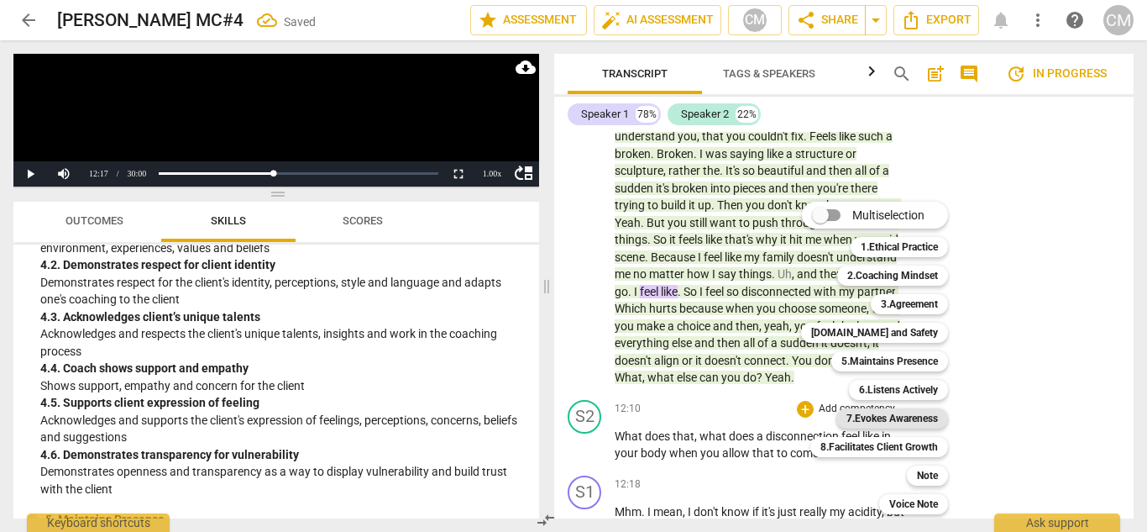
click at [889, 411] on b "7.Evokes Awareness" at bounding box center [893, 418] width 92 height 20
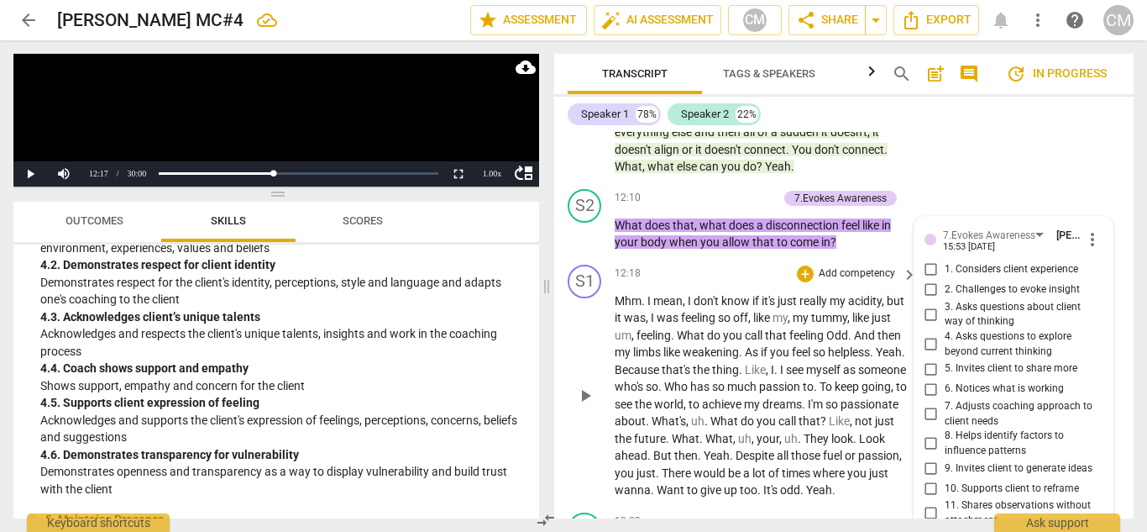
scroll to position [4430, 0]
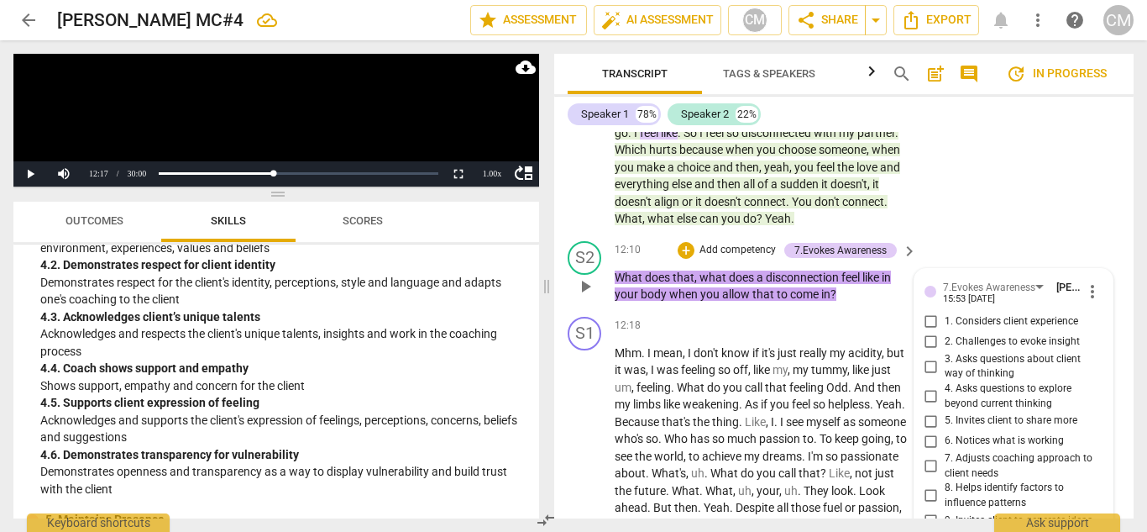
click at [968, 381] on span "4. Asks questions to explore beyond current thinking" at bounding box center [1021, 395] width 152 height 29
click at [945, 386] on input "4. Asks questions to explore beyond current thinking" at bounding box center [931, 396] width 27 height 20
click at [982, 413] on span "5. Invites client to share more" at bounding box center [1011, 420] width 133 height 15
click at [945, 411] on input "5. Invites client to share more" at bounding box center [931, 421] width 27 height 20
click at [582, 438] on span "play_arrow" at bounding box center [585, 448] width 20 height 20
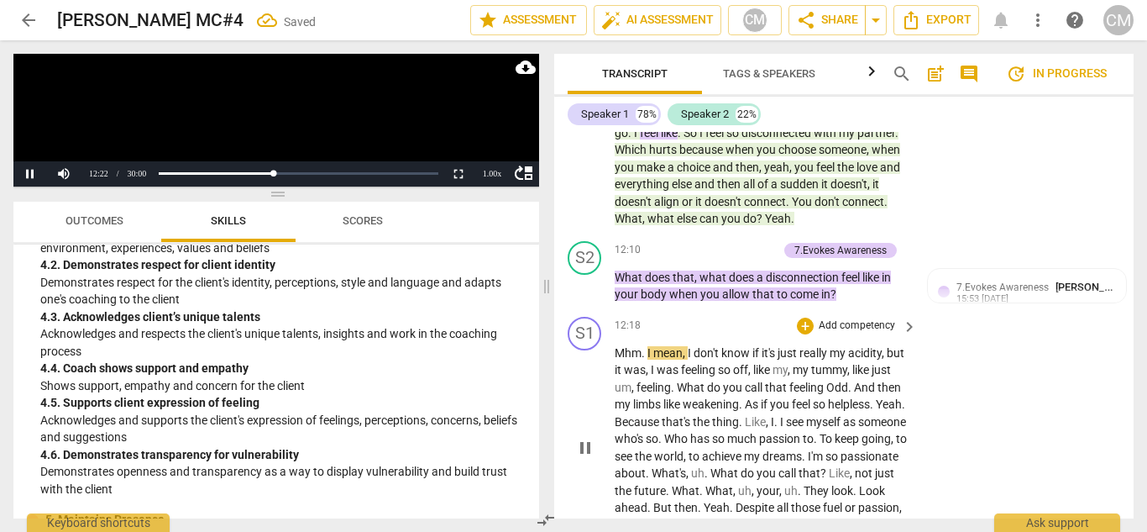
click at [585, 438] on span "pause" at bounding box center [585, 448] width 20 height 20
click at [731, 243] on p "Add competency" at bounding box center [738, 250] width 80 height 15
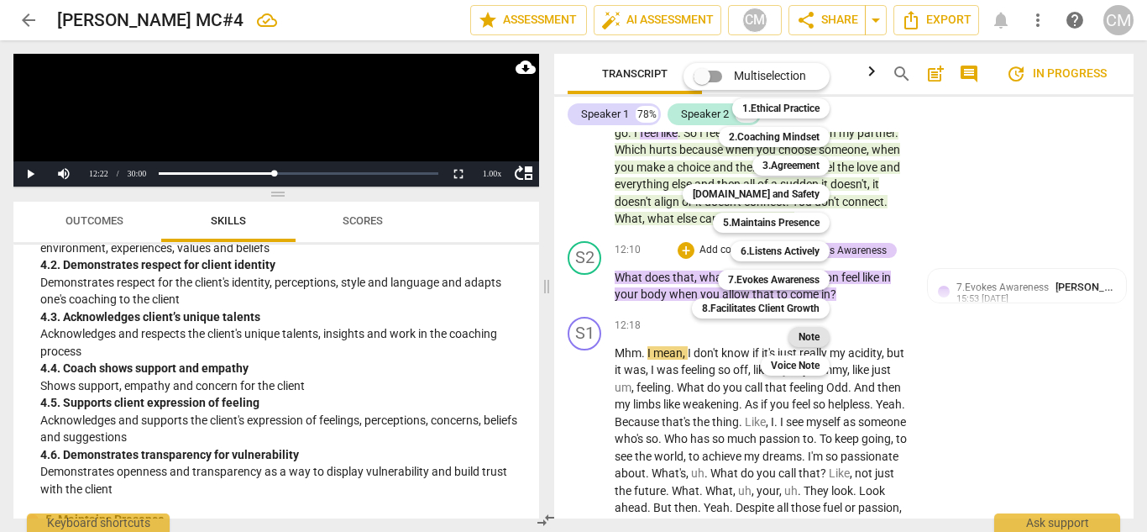
click at [805, 333] on b "Note" at bounding box center [809, 337] width 21 height 20
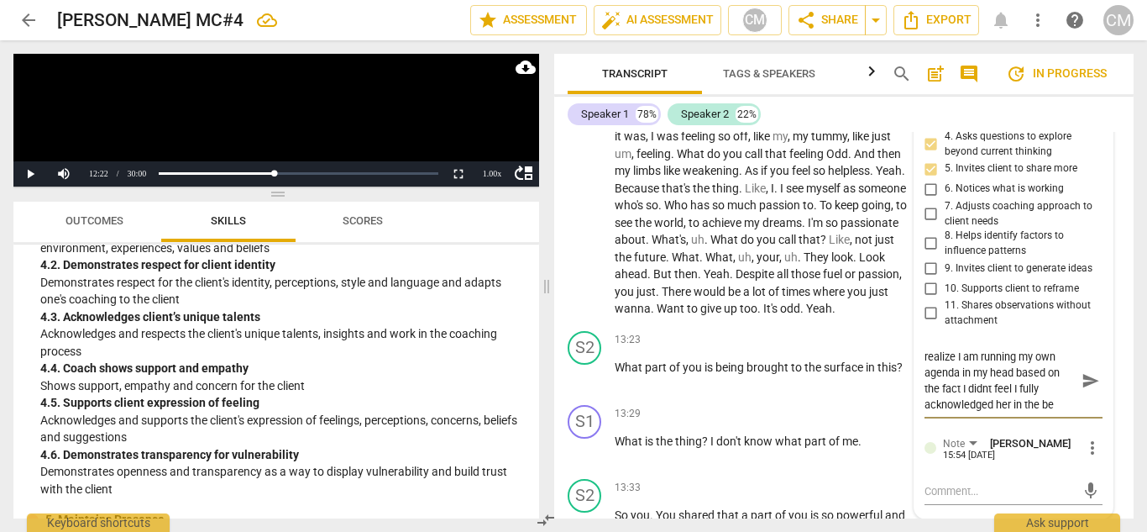
scroll to position [16, 0]
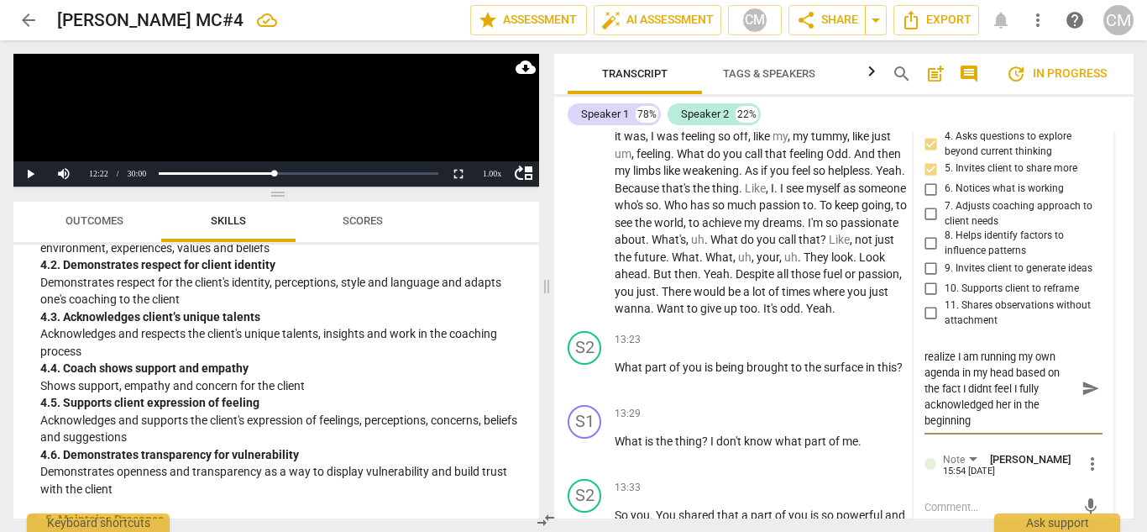
click at [1085, 379] on span "send" at bounding box center [1091, 388] width 18 height 18
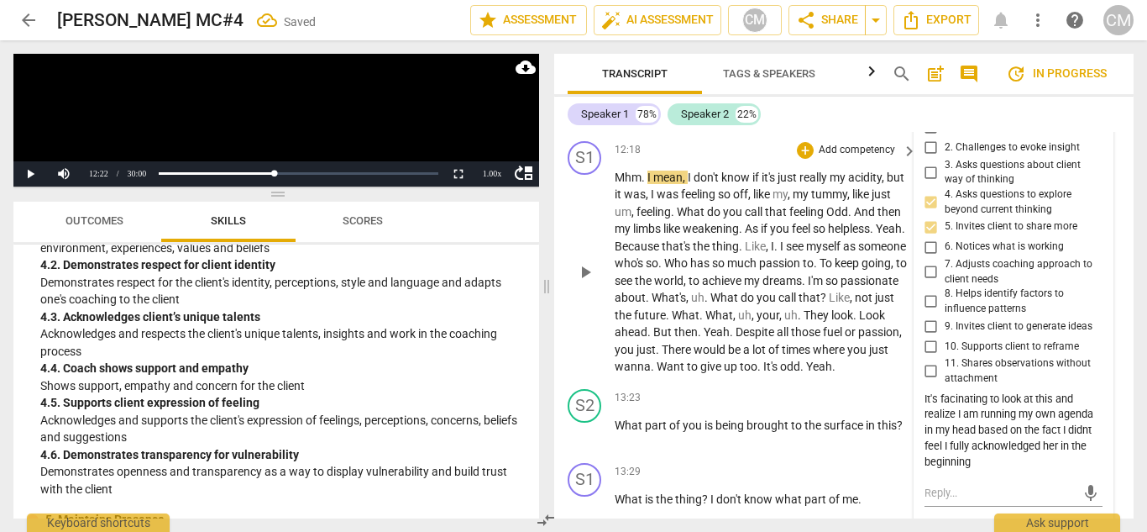
scroll to position [4598, 0]
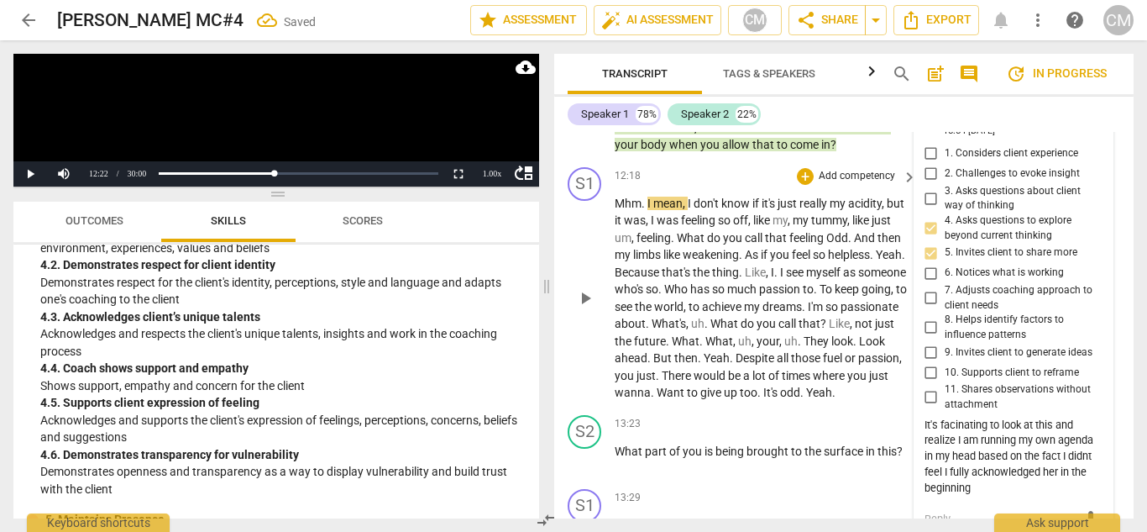
click at [590, 288] on span "play_arrow" at bounding box center [585, 298] width 20 height 20
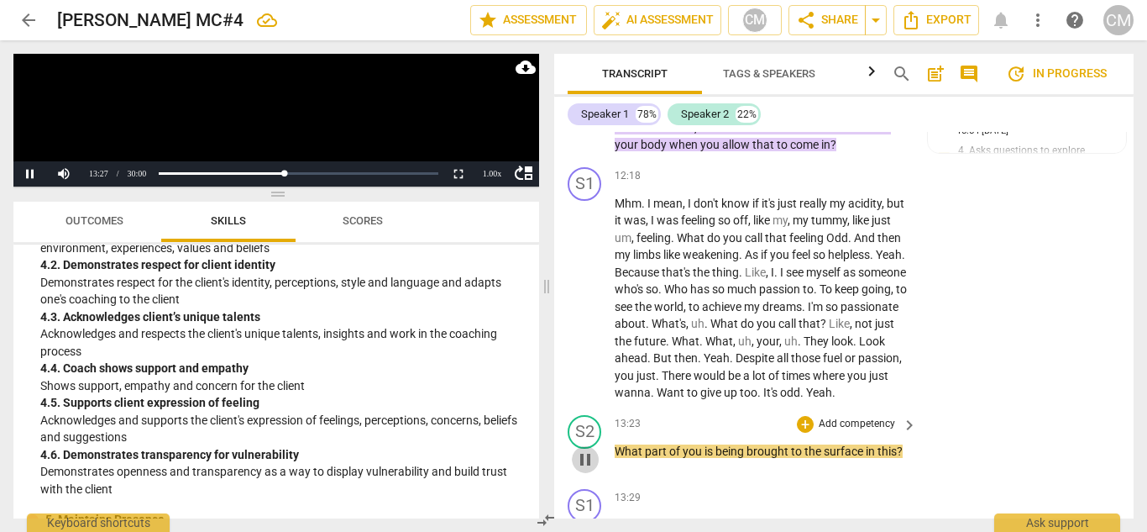
click at [579, 449] on span "pause" at bounding box center [585, 459] width 20 height 20
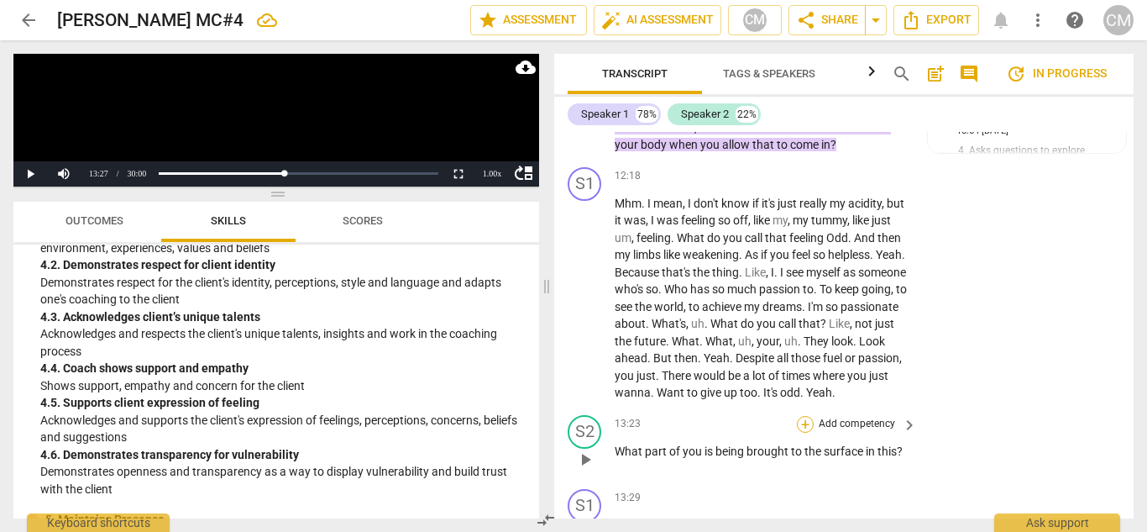
click at [801, 416] on div "+" at bounding box center [805, 424] width 17 height 17
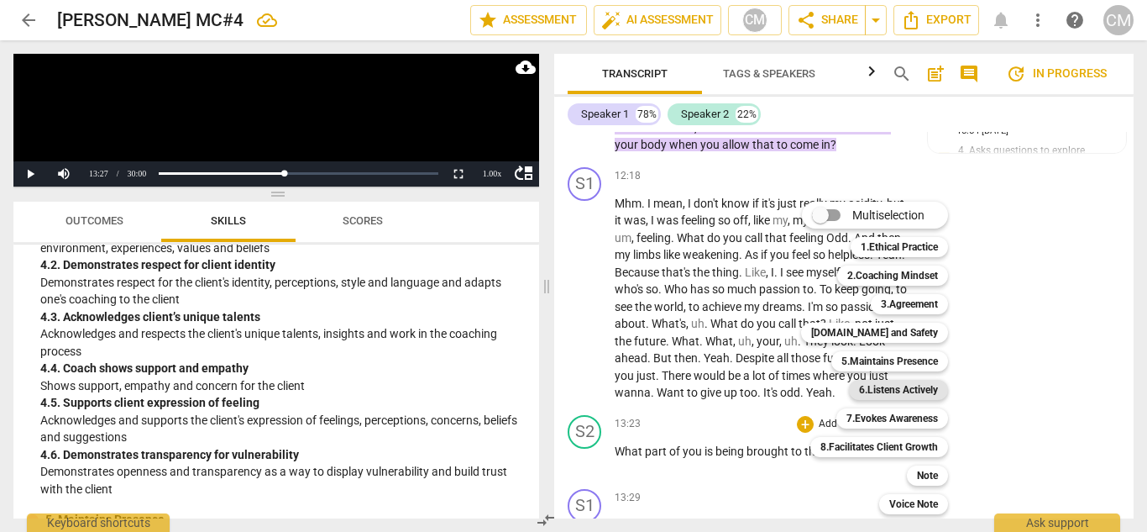
click at [903, 385] on b "6.Listens Actively" at bounding box center [898, 390] width 79 height 20
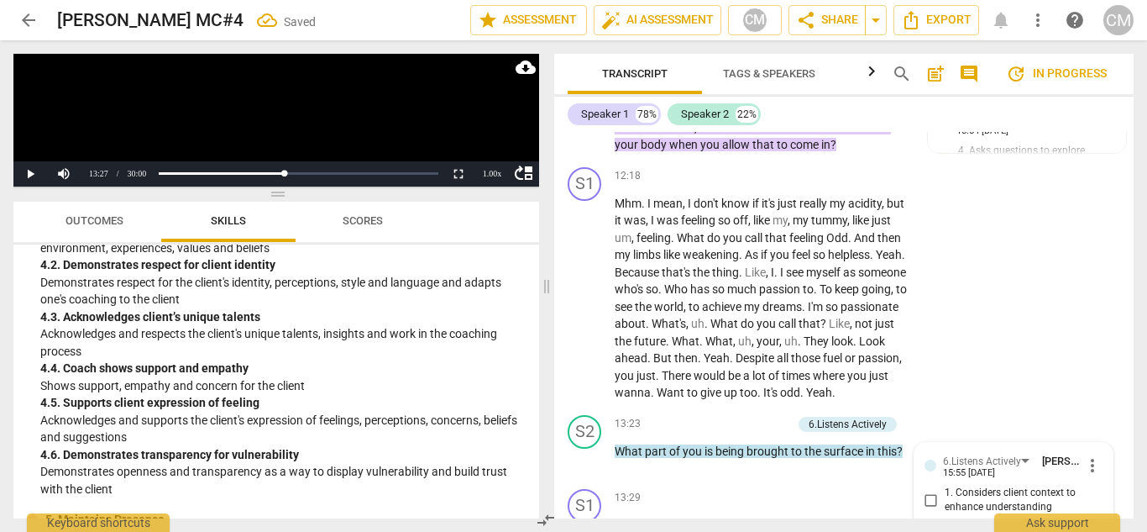
scroll to position [4930, 0]
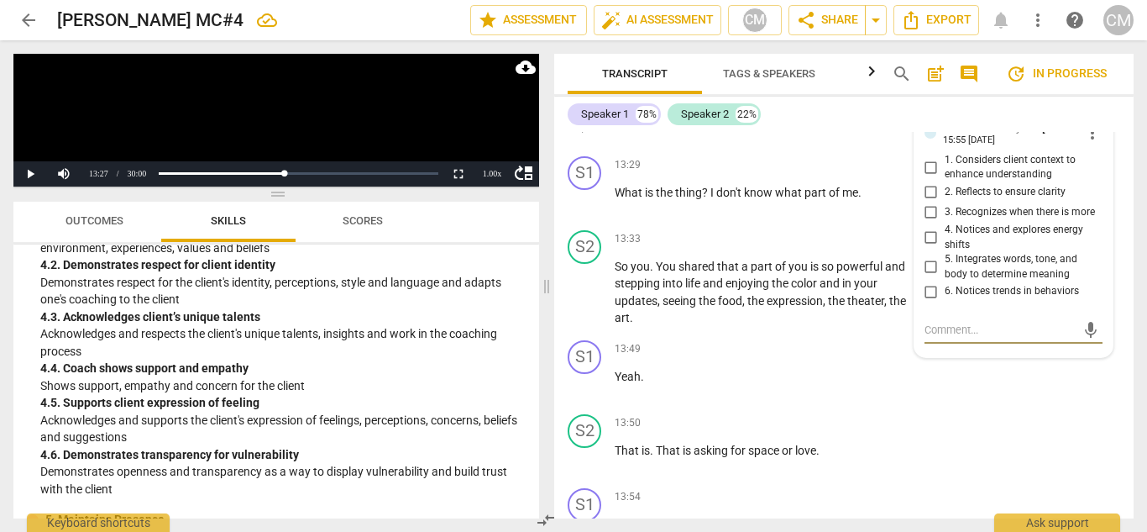
click at [930, 202] on input "3. Recognizes when there is more" at bounding box center [931, 212] width 27 height 20
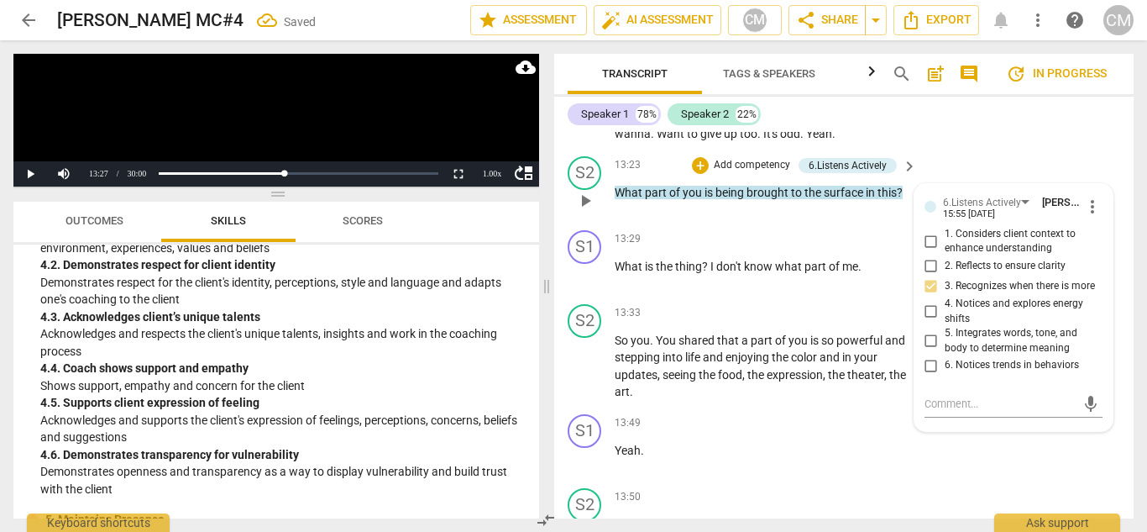
scroll to position [4846, 0]
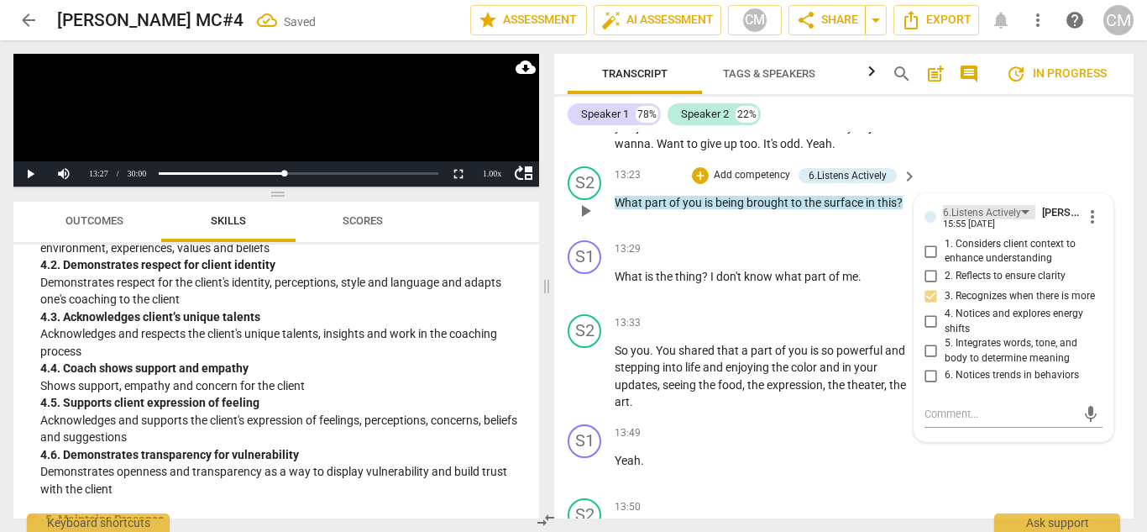
click at [996, 205] on div "6.Listens Actively" at bounding box center [982, 213] width 78 height 16
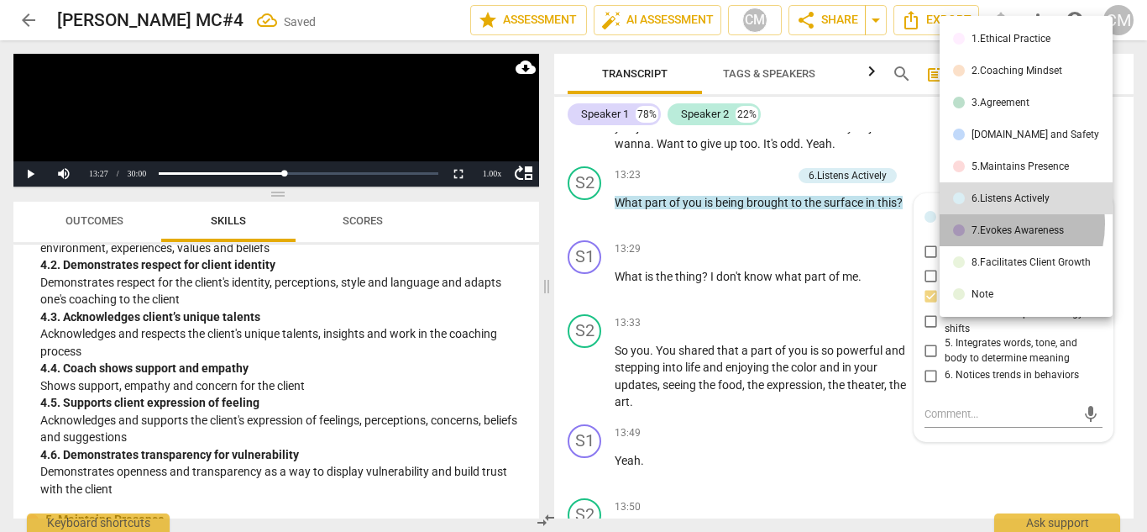
click at [994, 225] on div "7.Evokes Awareness" at bounding box center [1018, 230] width 92 height 10
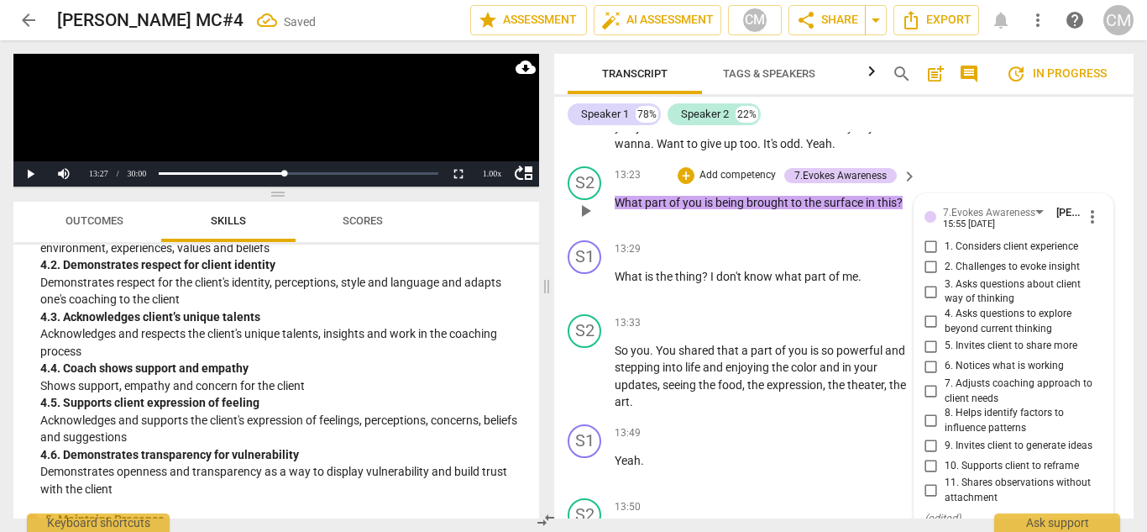
click at [924, 312] on input "4. Asks questions to explore beyond current thinking" at bounding box center [931, 322] width 27 height 20
click at [930, 336] on input "5. Invites client to share more" at bounding box center [931, 346] width 27 height 20
click at [926, 411] on input "8. Helps identify factors to influence patterns" at bounding box center [931, 421] width 27 height 20
click at [583, 201] on span "play_arrow" at bounding box center [585, 211] width 20 height 20
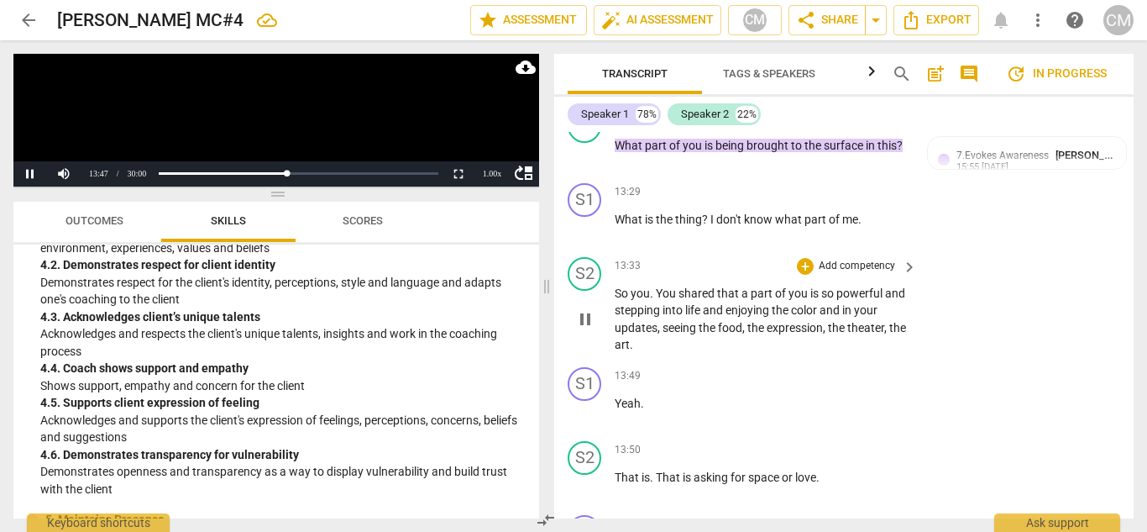
scroll to position [4930, 0]
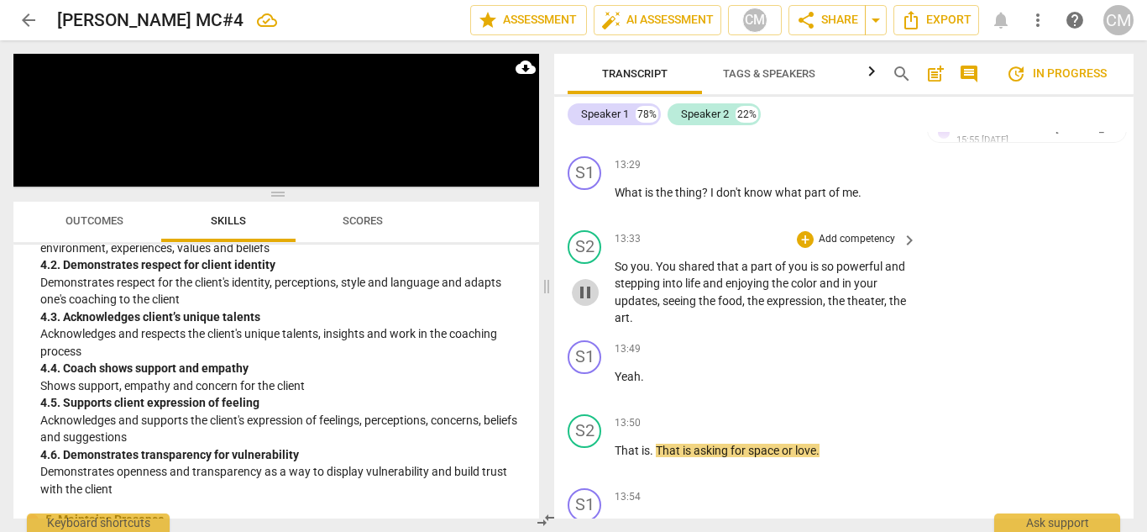
click at [590, 284] on span "pause" at bounding box center [585, 292] width 20 height 20
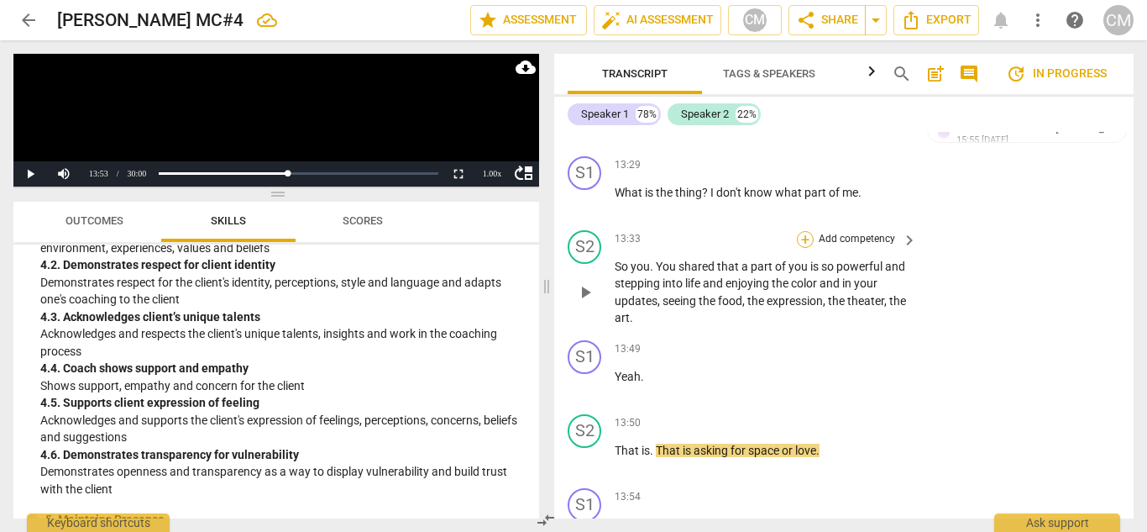
click at [805, 231] on div "+" at bounding box center [805, 239] width 17 height 17
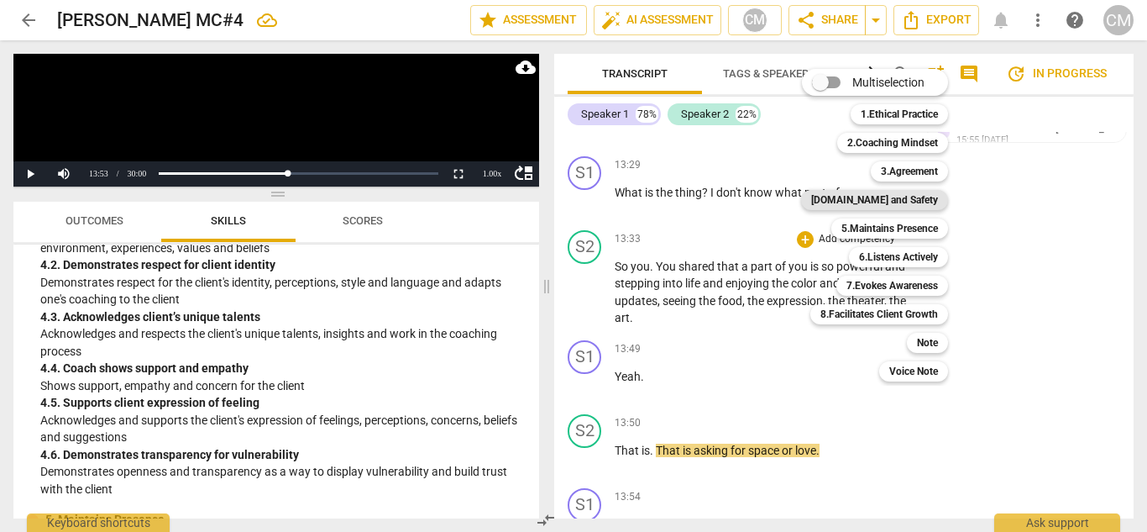
click at [895, 200] on b "[DOMAIN_NAME] and Safety" at bounding box center [874, 200] width 127 height 20
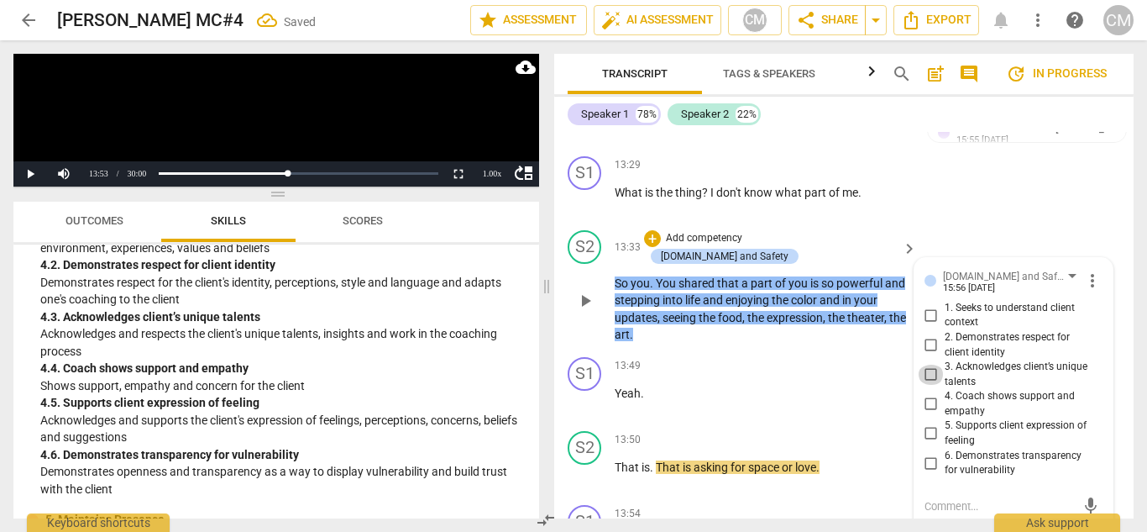
click at [921, 365] on input "3. Acknowledges client’s unique talents" at bounding box center [931, 375] width 27 height 20
click at [932, 305] on input "1. Seeks to understand client context" at bounding box center [931, 315] width 27 height 20
click at [927, 305] on input "1. Seeks to understand client context" at bounding box center [931, 315] width 27 height 20
click at [929, 335] on input "2. Demonstrates respect for client identity" at bounding box center [931, 345] width 27 height 20
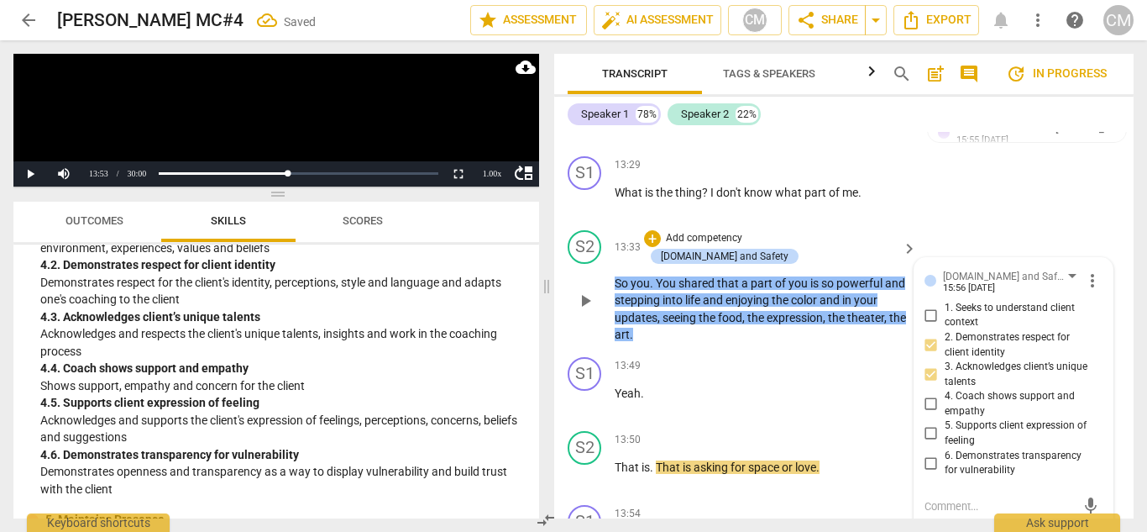
click at [711, 231] on p "Add competency" at bounding box center [704, 238] width 80 height 15
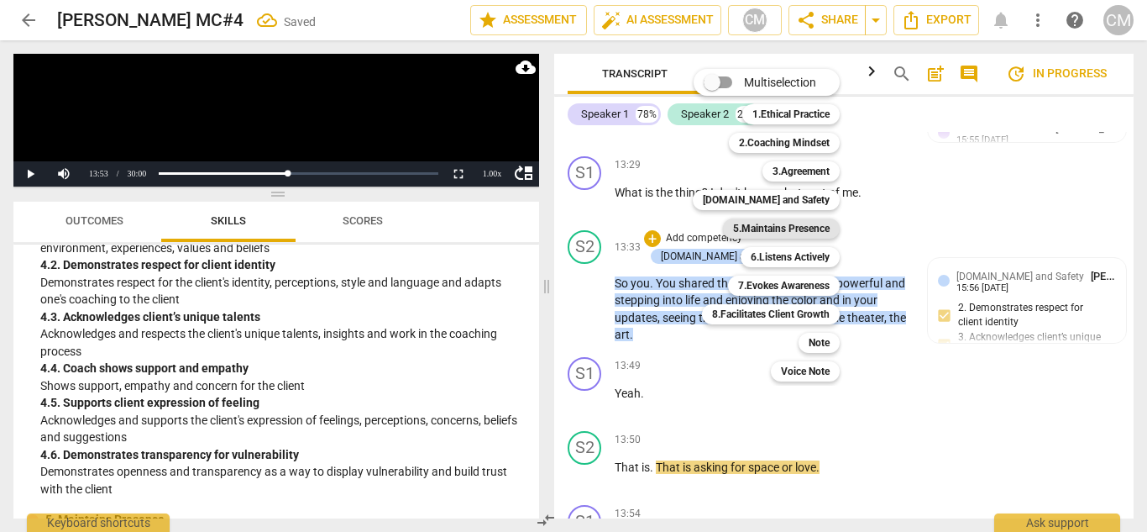
click at [800, 224] on b "5.Maintains Presence" at bounding box center [781, 228] width 97 height 20
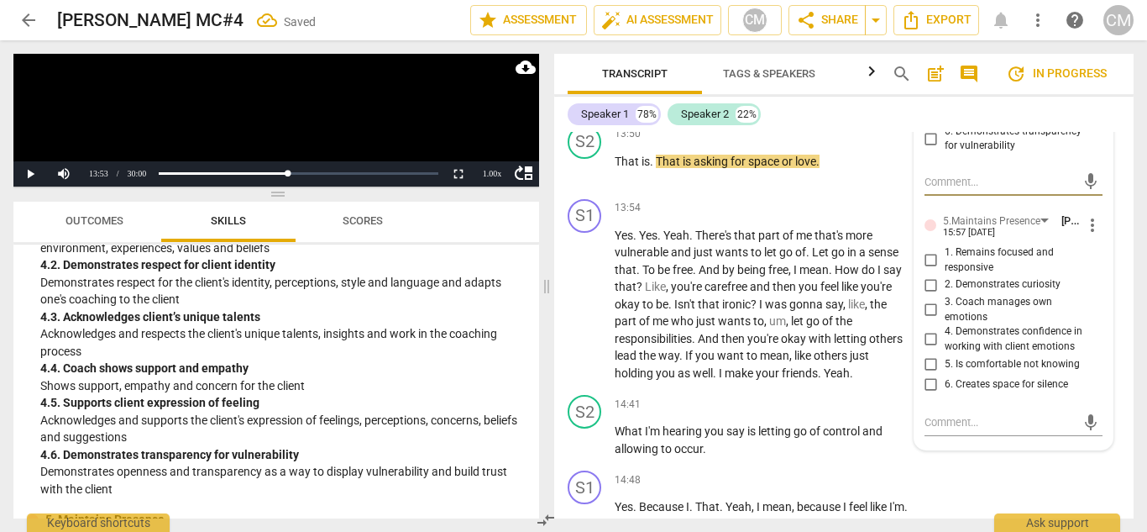
scroll to position [5266, 0]
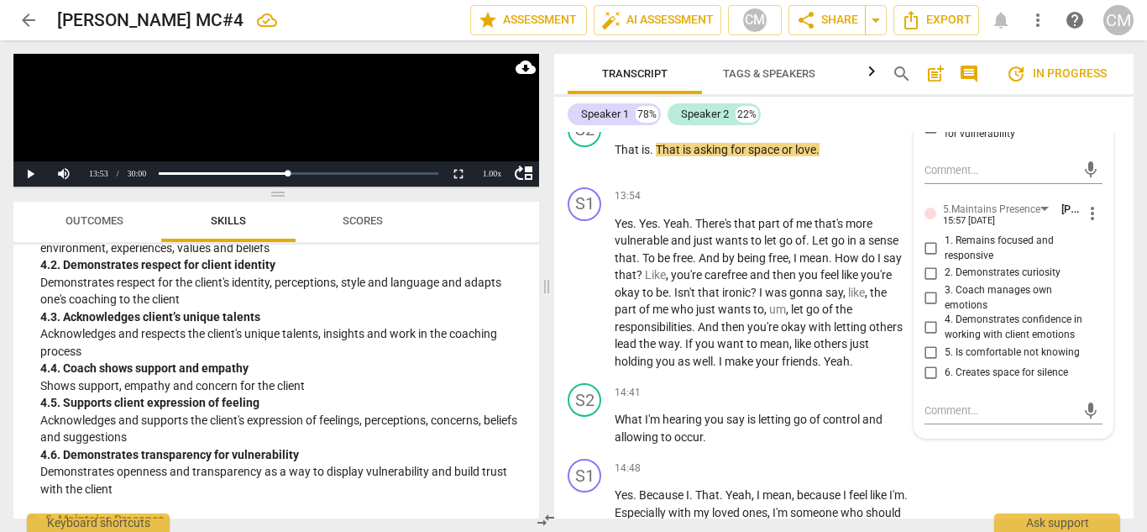
click at [965, 233] on span "1. Remains focused and responsive" at bounding box center [1021, 247] width 152 height 29
click at [945, 239] on input "1. Remains focused and responsive" at bounding box center [931, 249] width 27 height 20
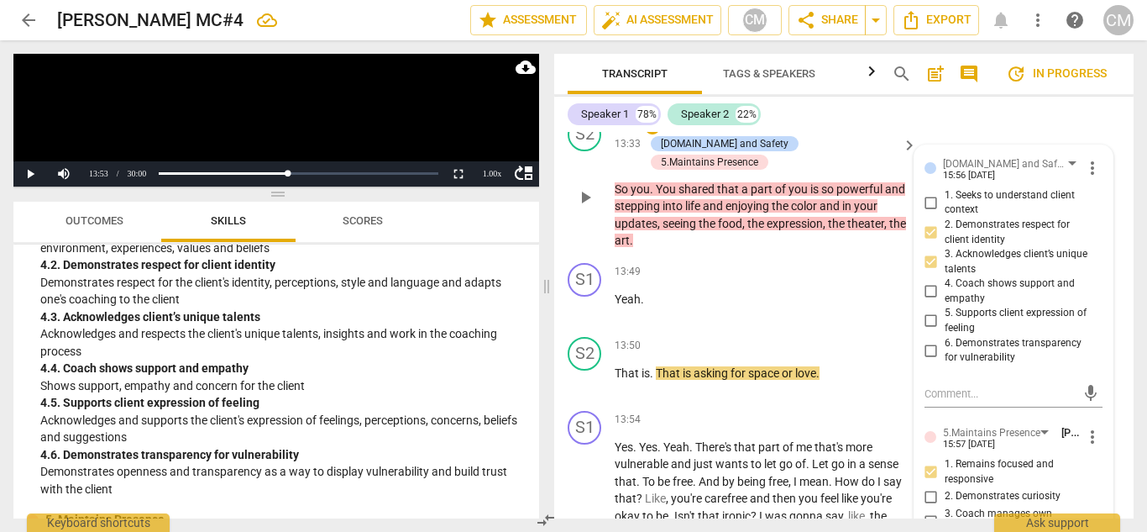
scroll to position [5014, 0]
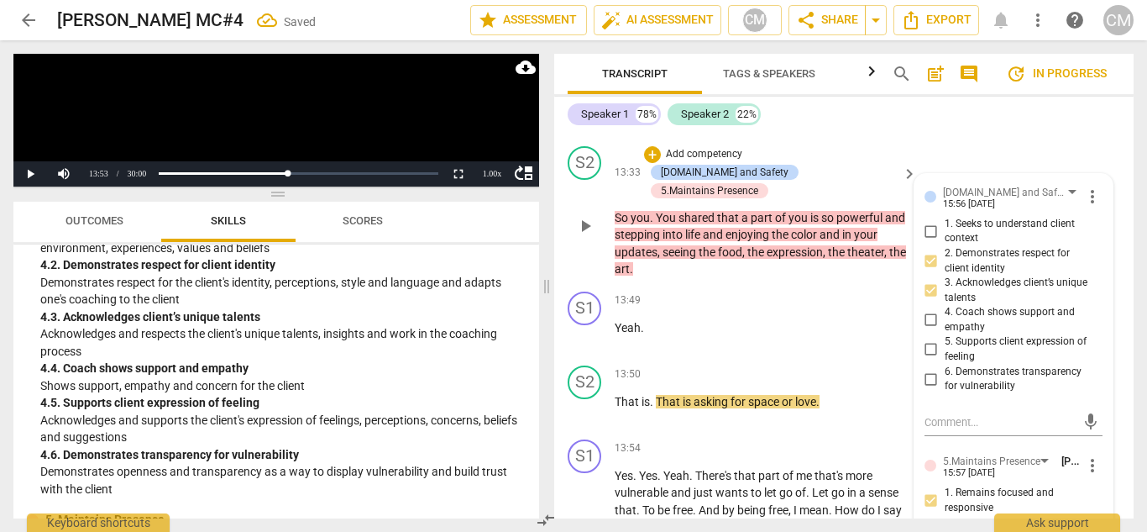
click at [683, 147] on p "Add competency" at bounding box center [704, 154] width 80 height 15
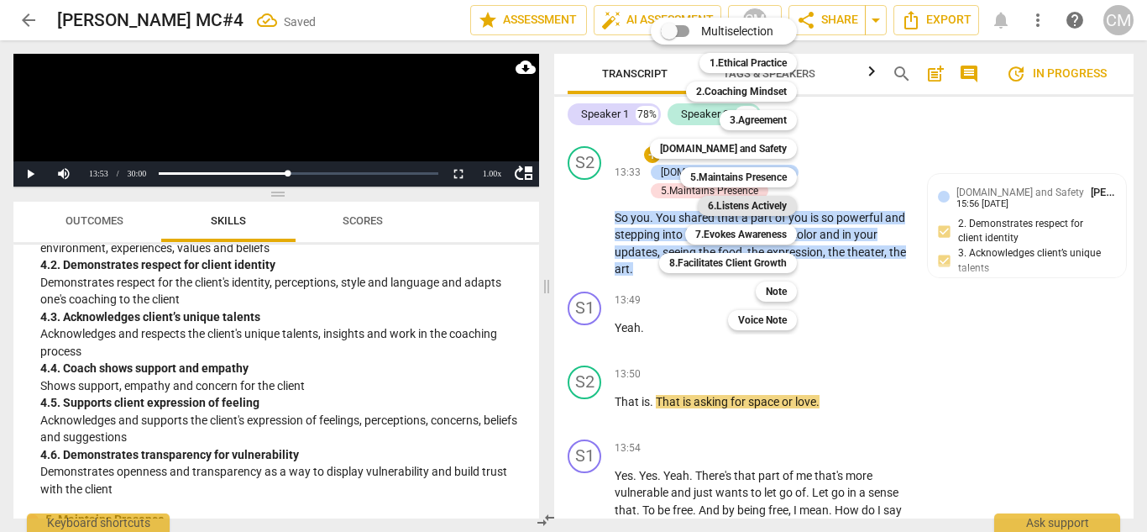
click at [743, 197] on b "6.Listens Actively" at bounding box center [747, 206] width 79 height 20
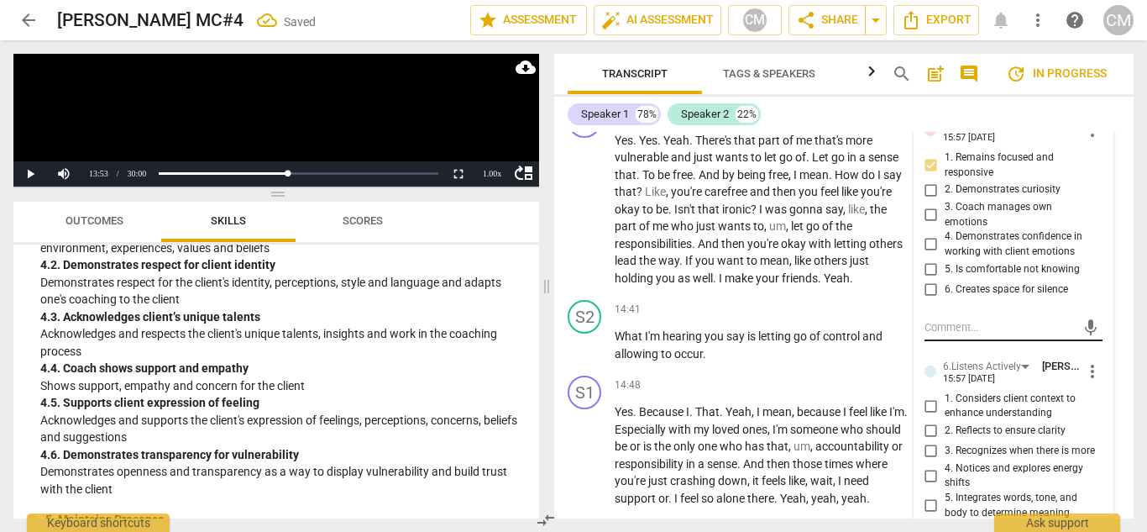
scroll to position [5350, 0]
click at [970, 422] on span "2. Reflects to ensure clarity" at bounding box center [1005, 429] width 121 height 15
click at [945, 420] on input "2. Reflects to ensure clarity" at bounding box center [931, 430] width 27 height 20
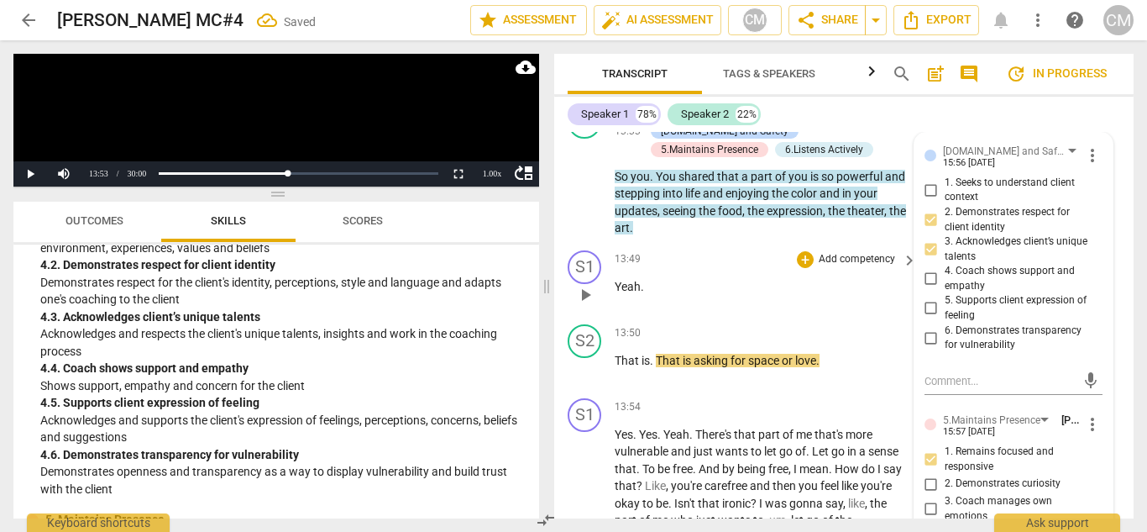
scroll to position [5014, 0]
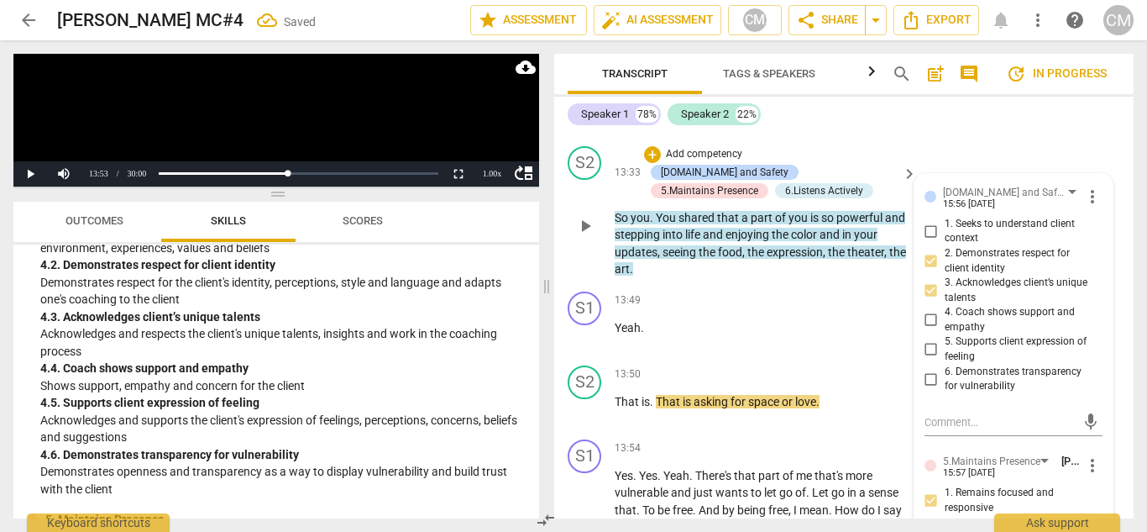
click at [583, 216] on span "play_arrow" at bounding box center [585, 226] width 20 height 20
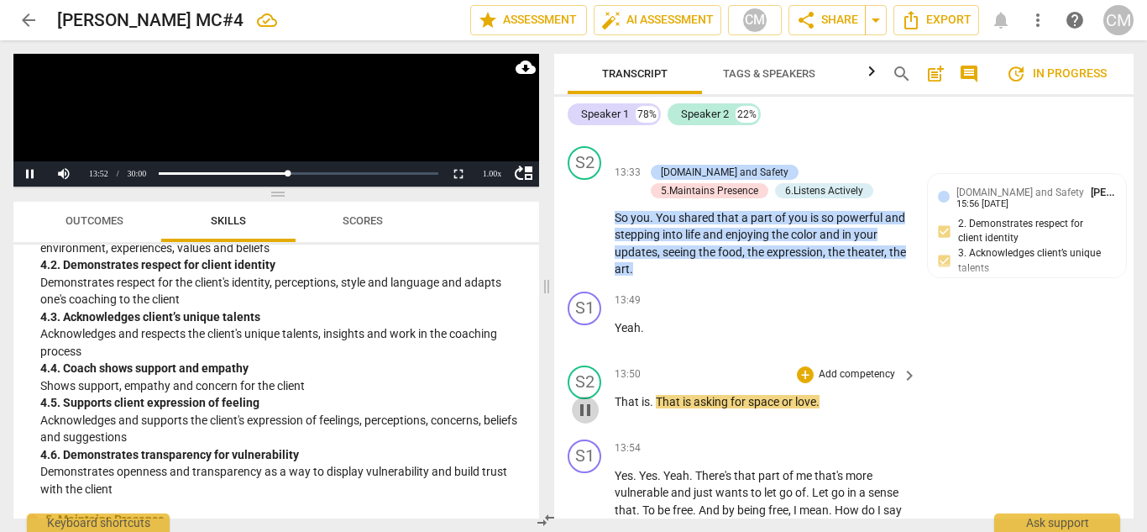
click at [580, 400] on span "pause" at bounding box center [585, 410] width 20 height 20
click at [806, 366] on div "+" at bounding box center [805, 374] width 17 height 17
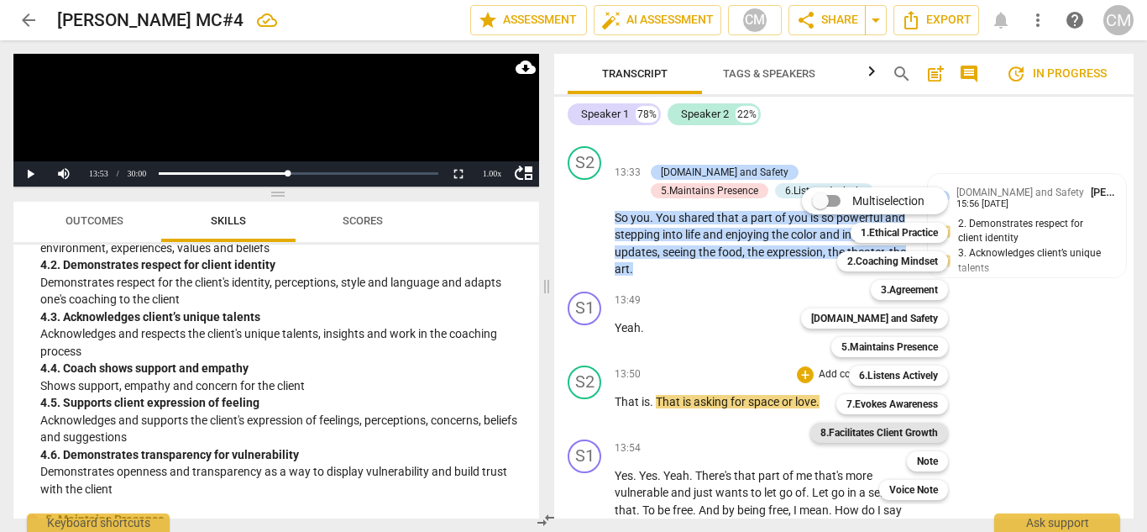
click at [881, 432] on b "8.Facilitates Client Growth" at bounding box center [880, 432] width 118 height 20
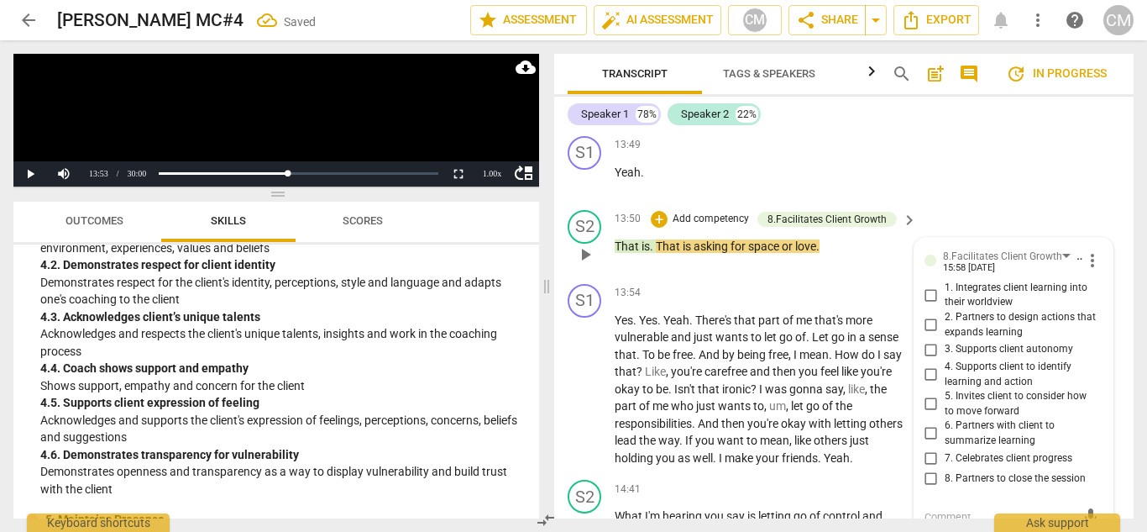
scroll to position [5163, 0]
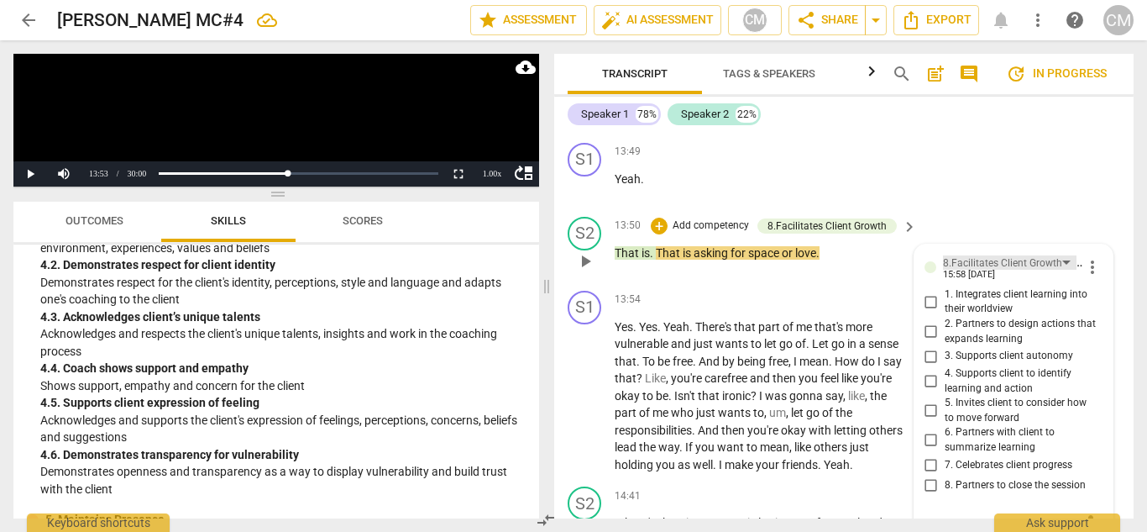
click at [1049, 255] on div "8.Facilitates Client Growth" at bounding box center [1002, 263] width 119 height 16
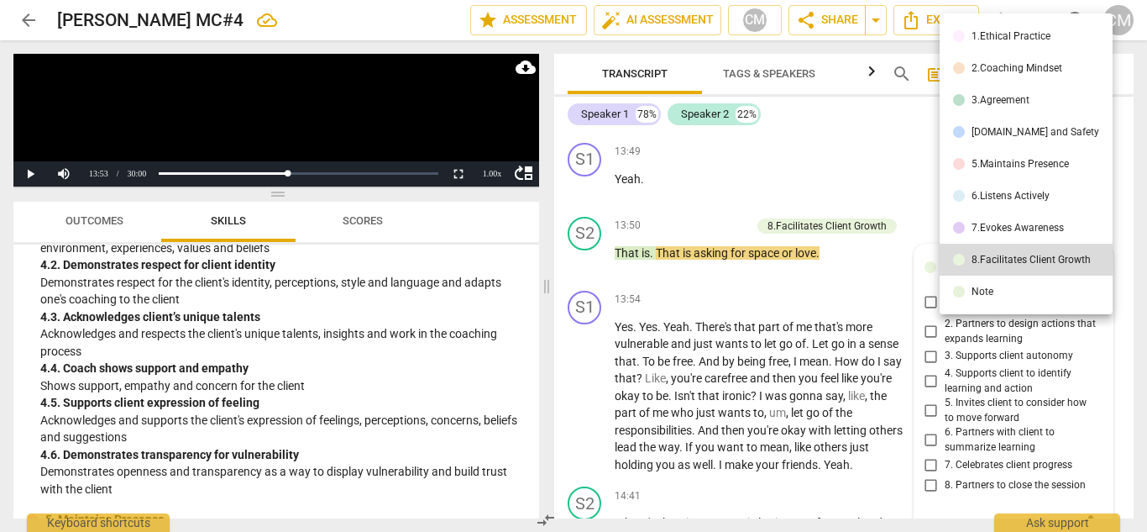
click at [990, 223] on div "7.Evokes Awareness" at bounding box center [1018, 228] width 92 height 10
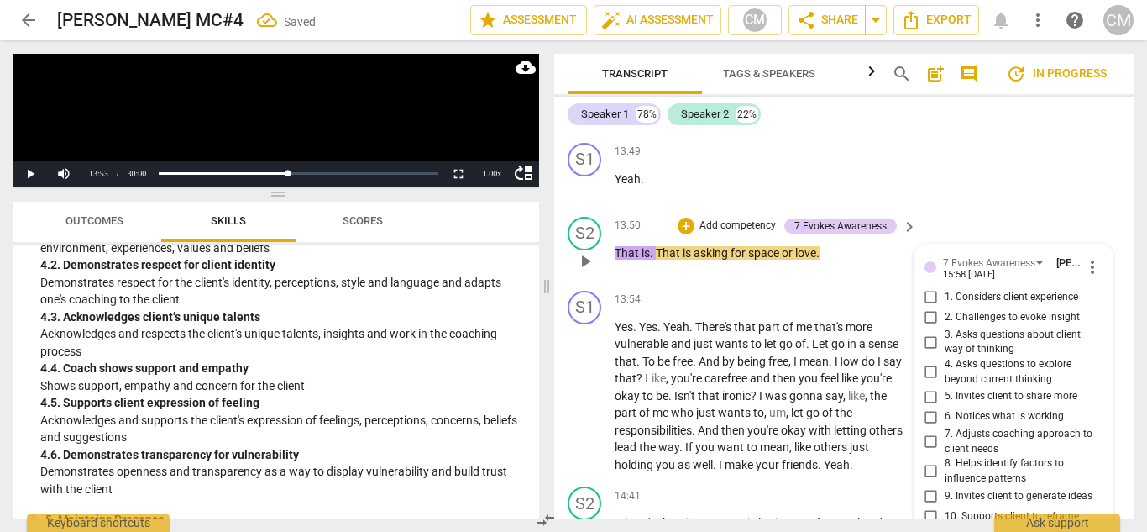
click at [965, 357] on span "4. Asks questions to explore beyond current thinking" at bounding box center [1021, 371] width 152 height 29
click at [945, 362] on input "4. Asks questions to explore beyond current thinking" at bounding box center [931, 372] width 27 height 20
click at [973, 389] on span "5. Invites client to share more" at bounding box center [1011, 396] width 133 height 15
click at [945, 386] on input "5. Invites client to share more" at bounding box center [931, 396] width 27 height 20
click at [589, 251] on span "play_arrow" at bounding box center [585, 261] width 20 height 20
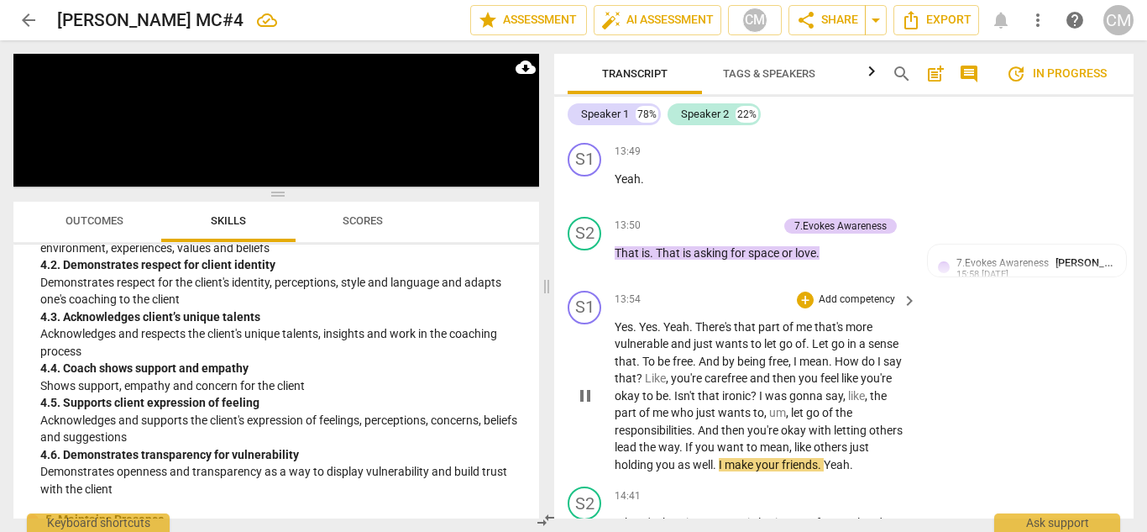
scroll to position [5247, 0]
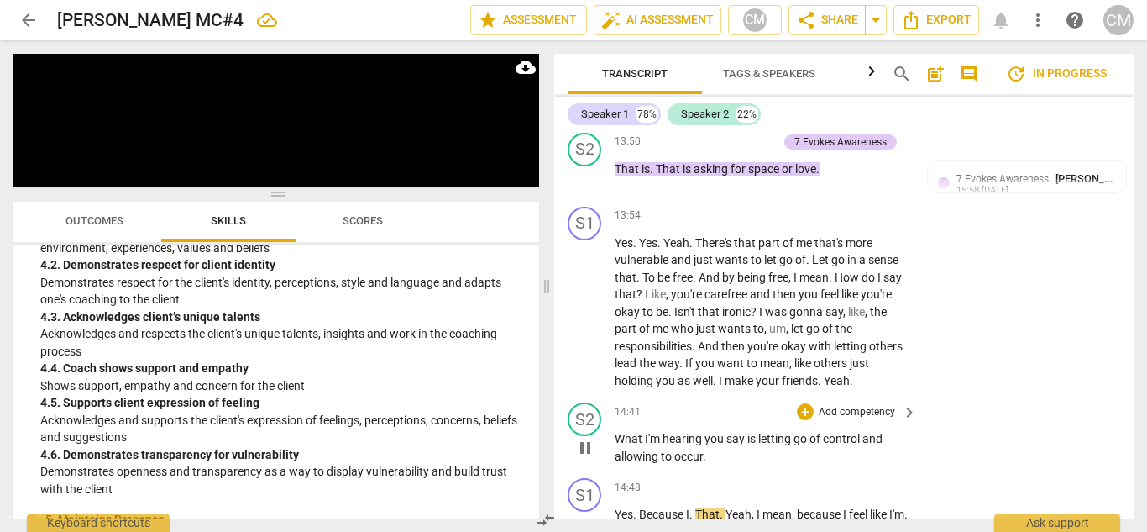
click at [586, 434] on button "pause" at bounding box center [585, 447] width 27 height 27
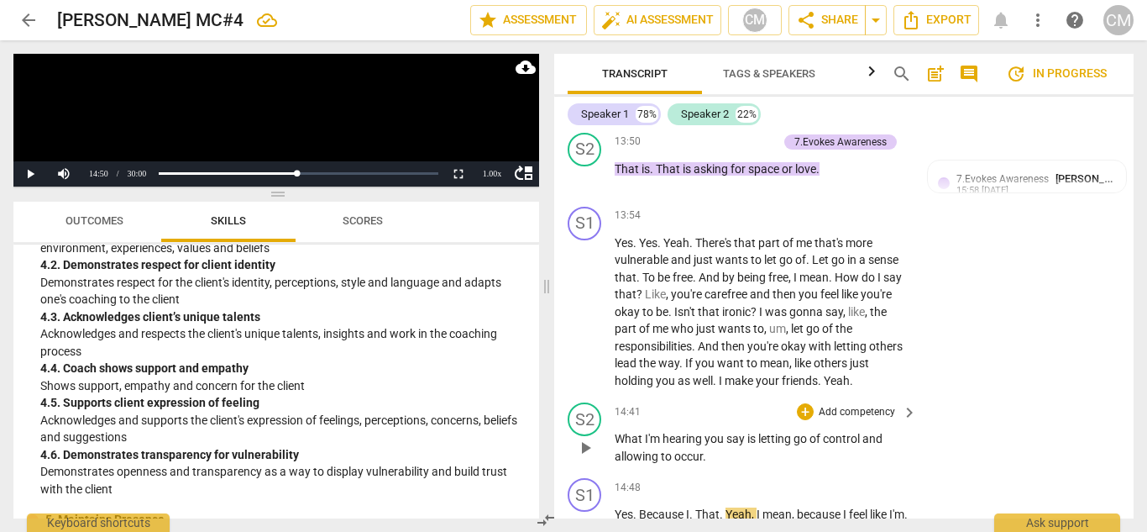
click at [843, 405] on p "Add competency" at bounding box center [857, 412] width 80 height 15
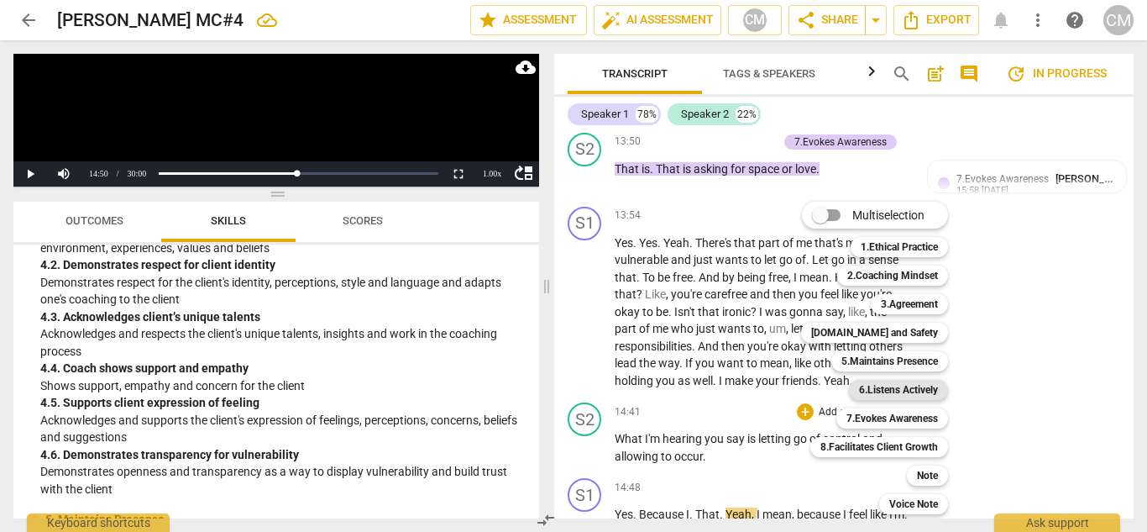
click at [923, 382] on b "6.Listens Actively" at bounding box center [898, 390] width 79 height 20
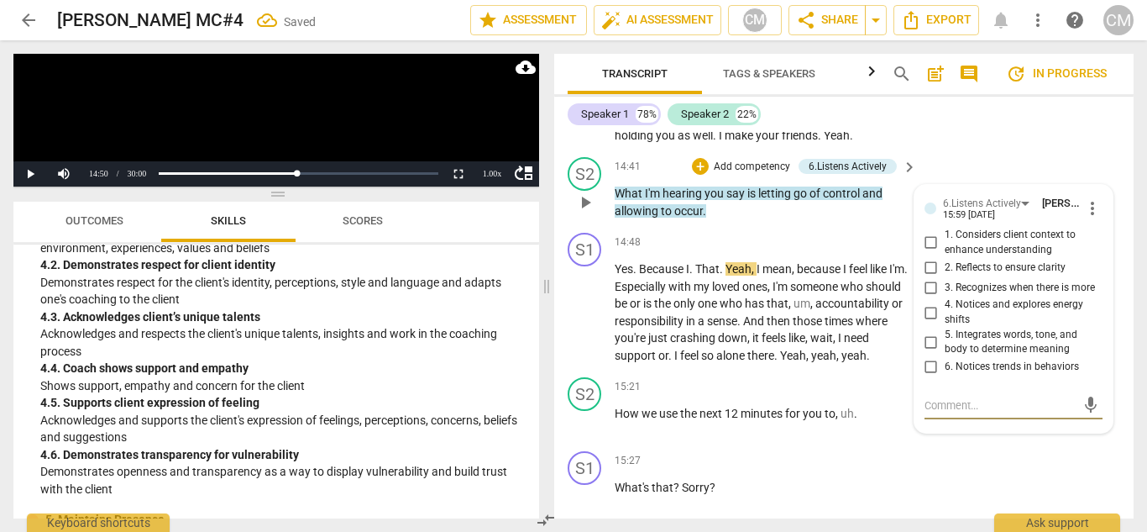
scroll to position [5467, 0]
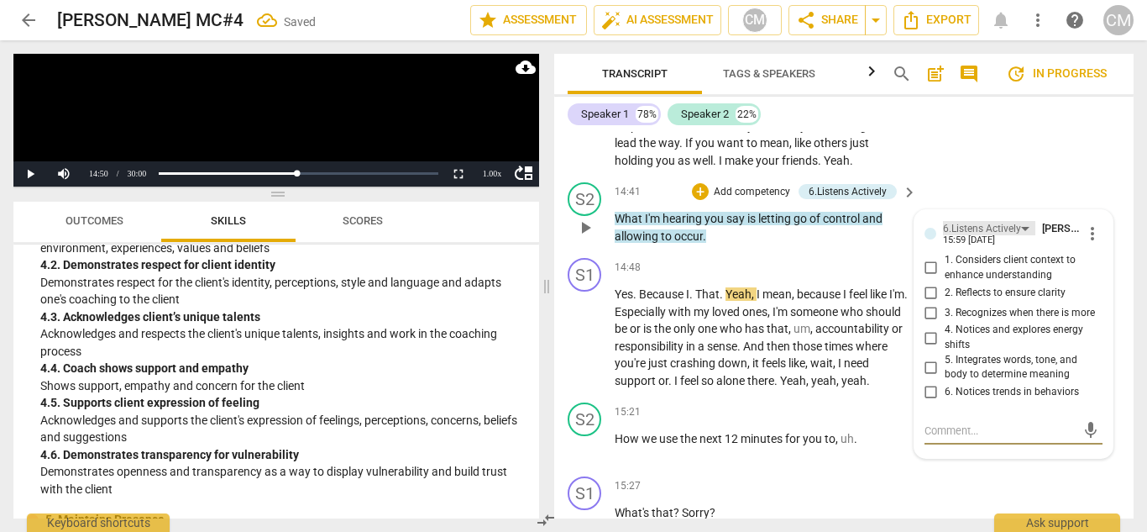
click at [1008, 221] on div "6.Listens Actively" at bounding box center [982, 229] width 78 height 16
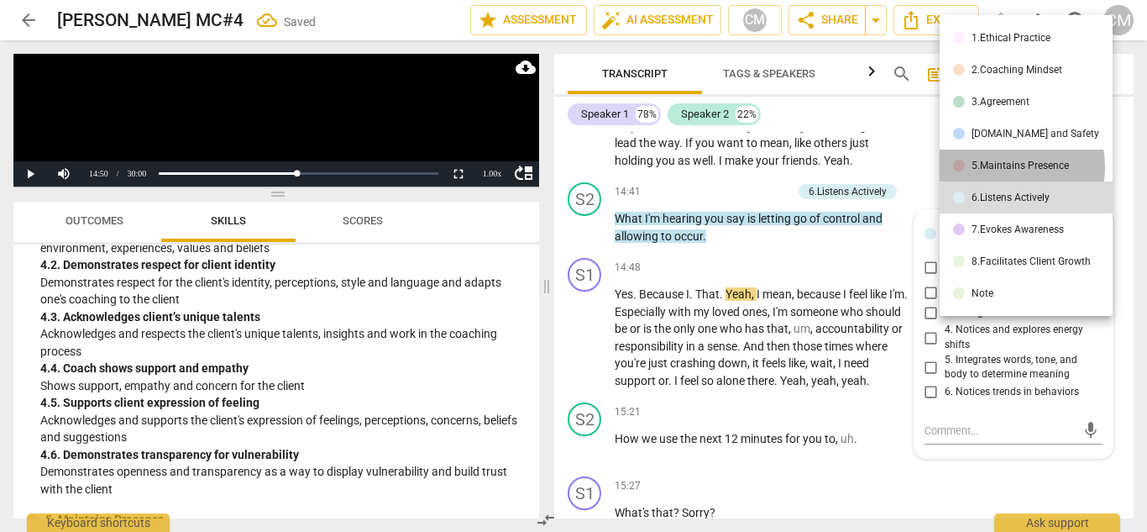
click at [996, 167] on div "5.Maintains Presence" at bounding box center [1020, 165] width 97 height 10
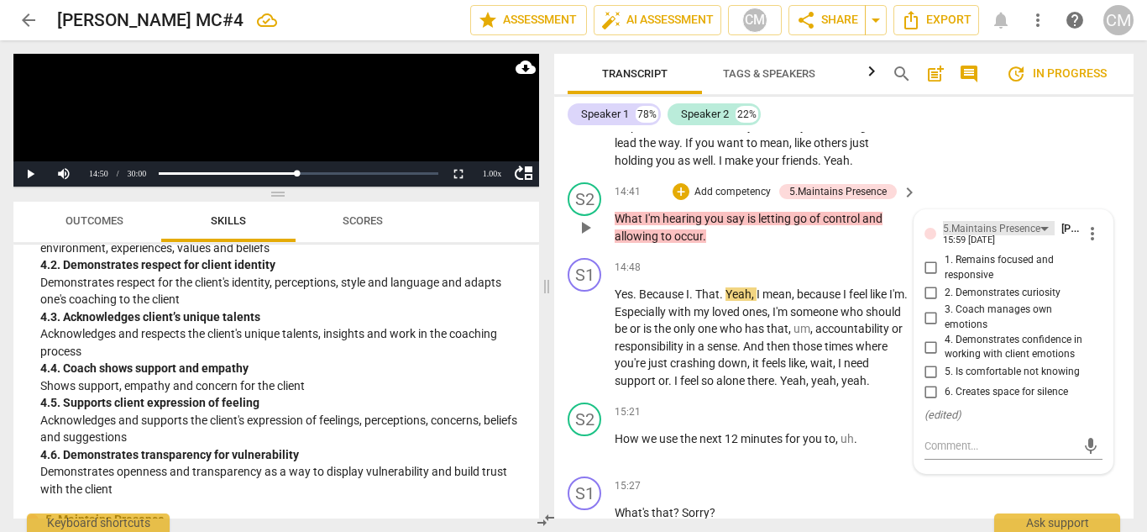
click at [987, 221] on div "5.Maintains Presence" at bounding box center [991, 229] width 97 height 16
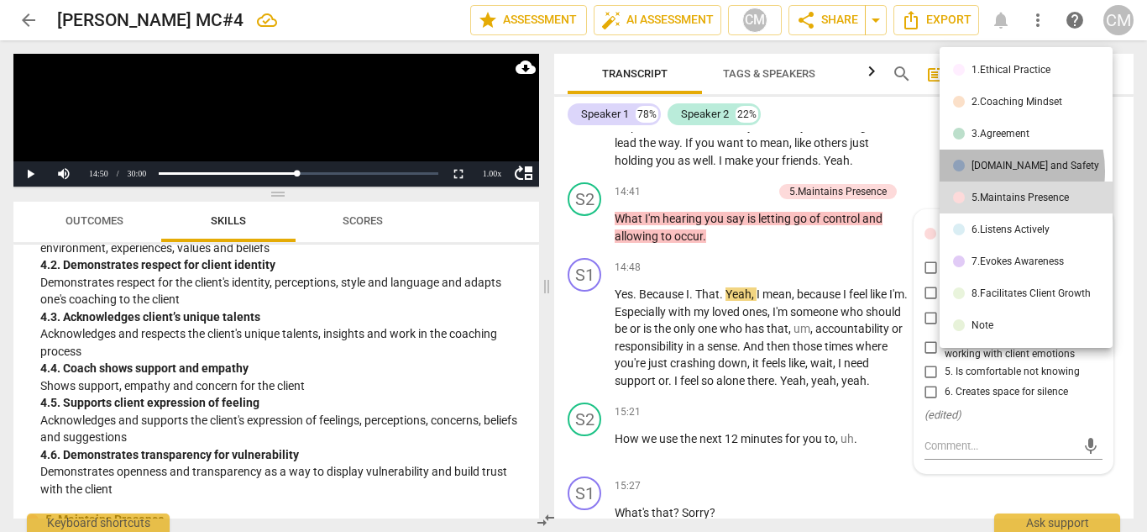
click at [987, 171] on li "[DOMAIN_NAME] and Safety" at bounding box center [1026, 166] width 173 height 32
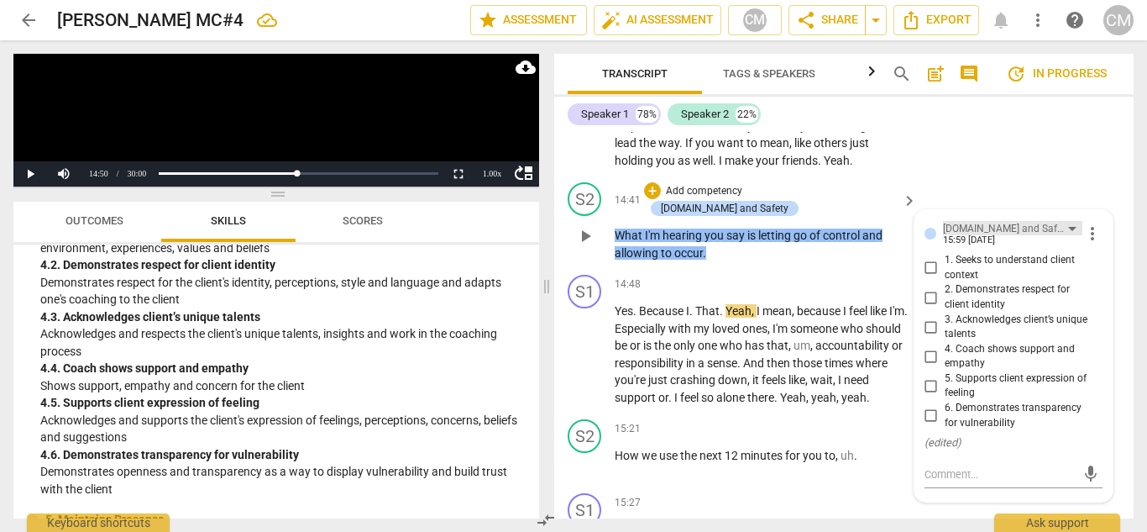
click at [1006, 221] on div "[DOMAIN_NAME] and Safety" at bounding box center [1006, 229] width 126 height 16
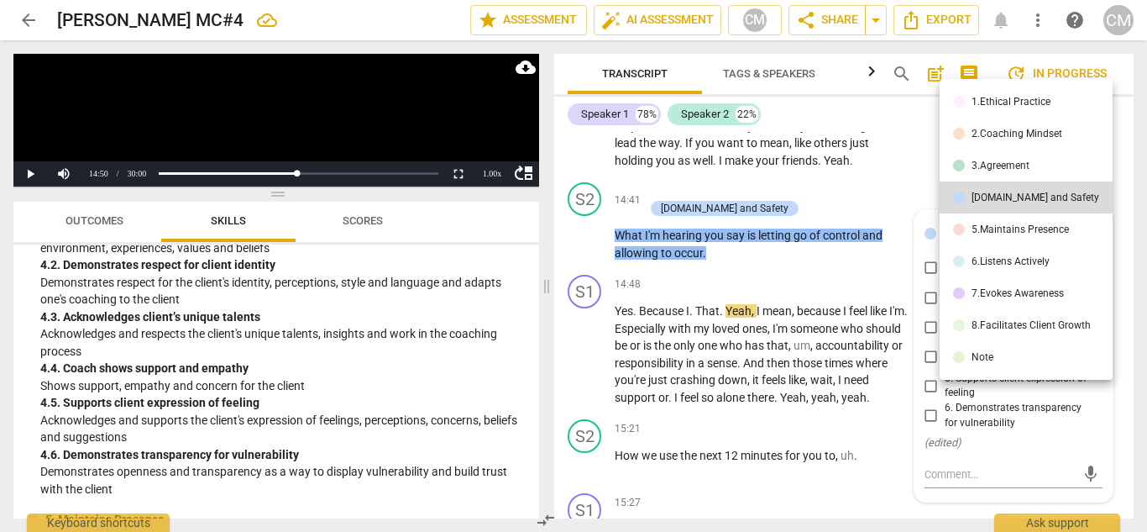
click at [998, 285] on li "7.Evokes Awareness" at bounding box center [1026, 293] width 173 height 32
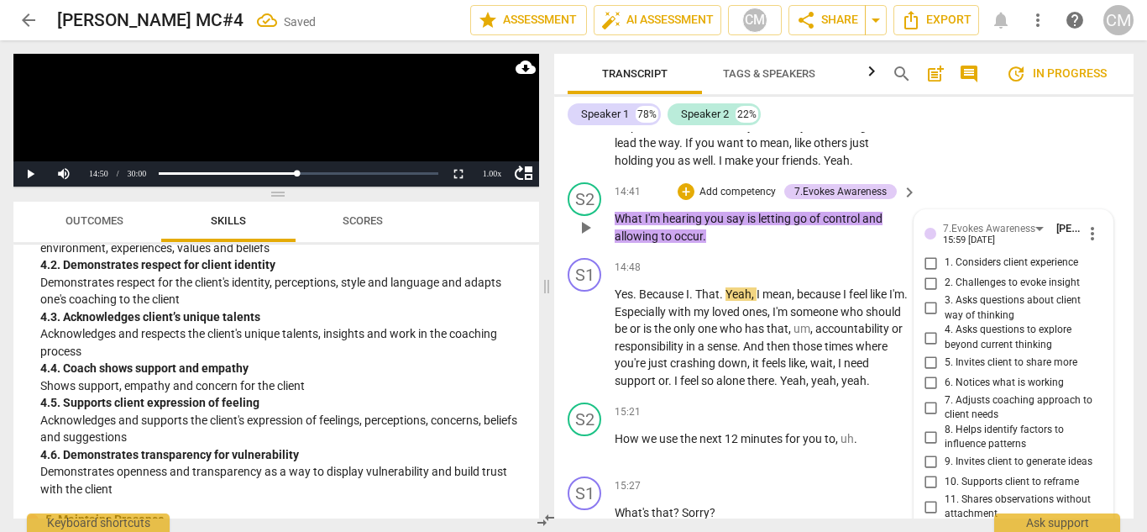
click at [964, 492] on span "11. Shares observations without attachment" at bounding box center [1021, 506] width 152 height 29
click at [945, 496] on input "11. Shares observations without attachment" at bounding box center [931, 506] width 27 height 20
click at [578, 218] on span "play_arrow" at bounding box center [585, 228] width 20 height 20
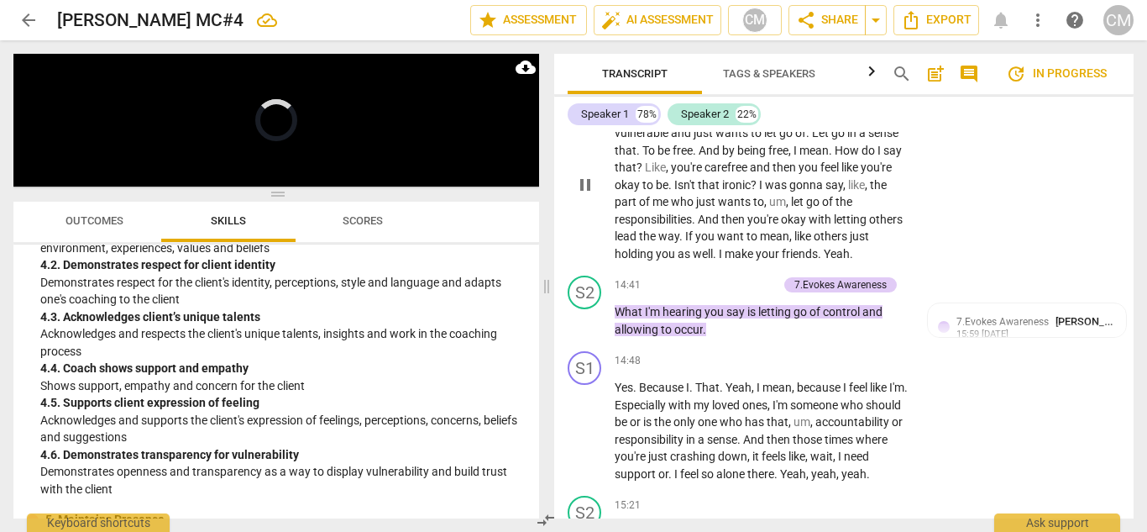
scroll to position [5299, 0]
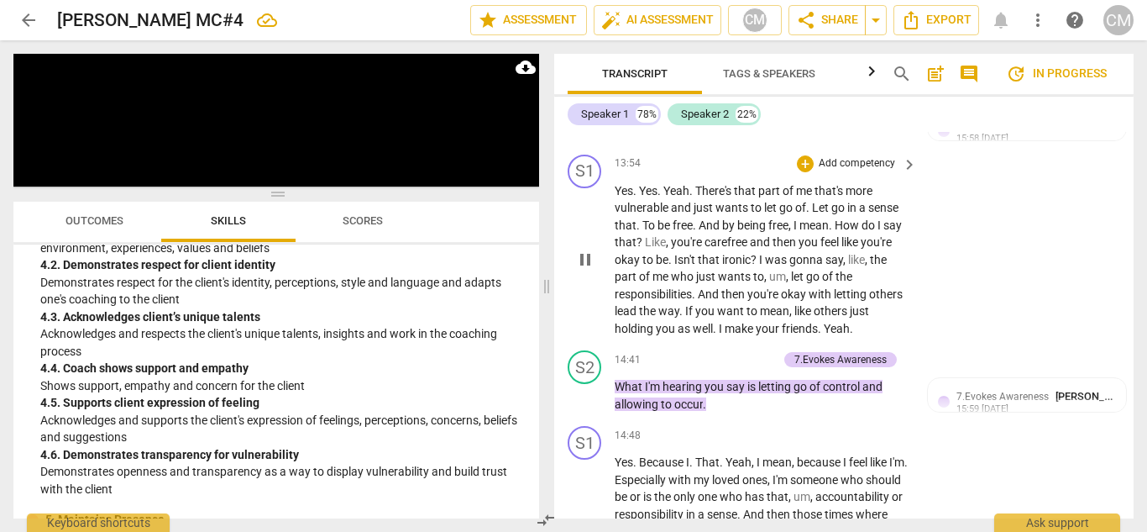
click at [640, 235] on span "?" at bounding box center [641, 241] width 8 height 13
click at [611, 155] on div "S1 play_arrow pause" at bounding box center [591, 246] width 47 height 183
click at [616, 184] on span "Yes" at bounding box center [624, 190] width 18 height 13
click at [620, 184] on span "Yes" at bounding box center [624, 190] width 18 height 13
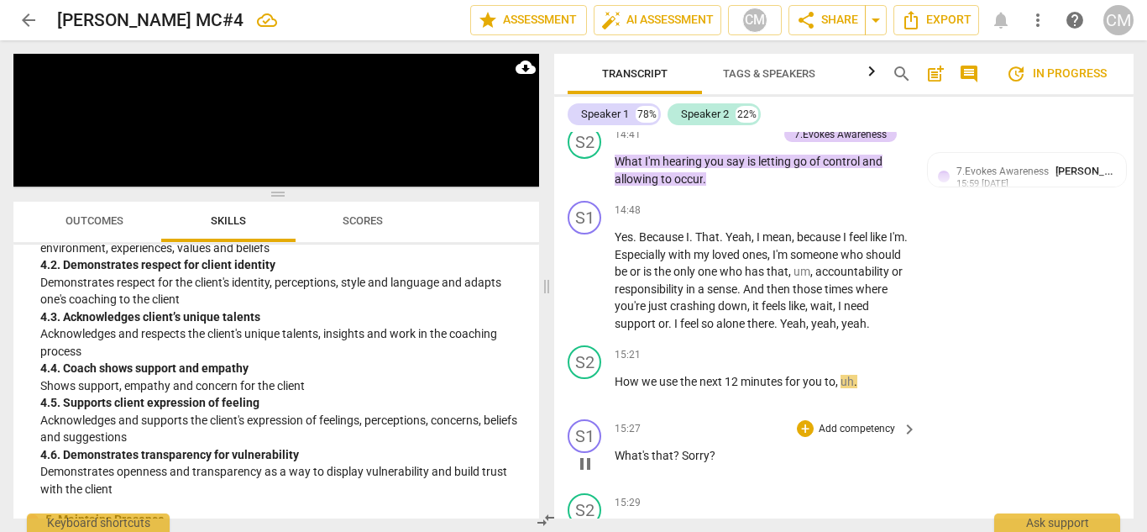
scroll to position [5551, 0]
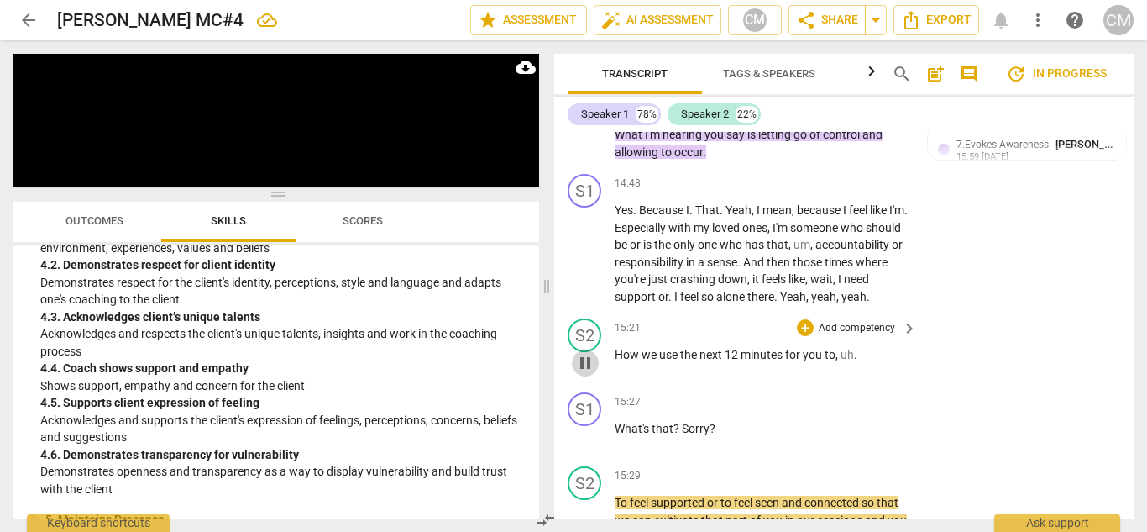
click at [587, 353] on span "pause" at bounding box center [585, 363] width 20 height 20
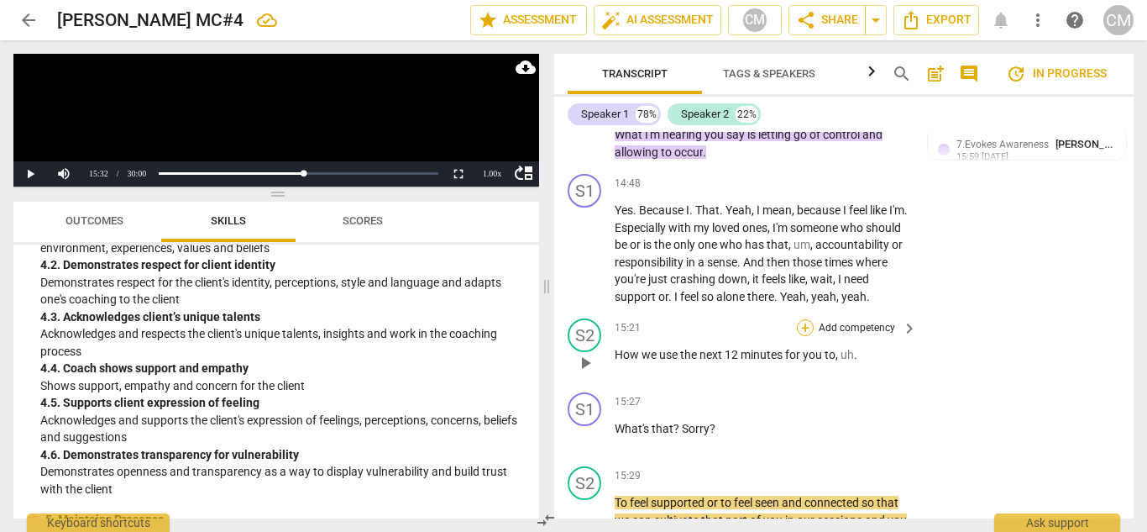
click at [800, 319] on div "+" at bounding box center [805, 327] width 17 height 17
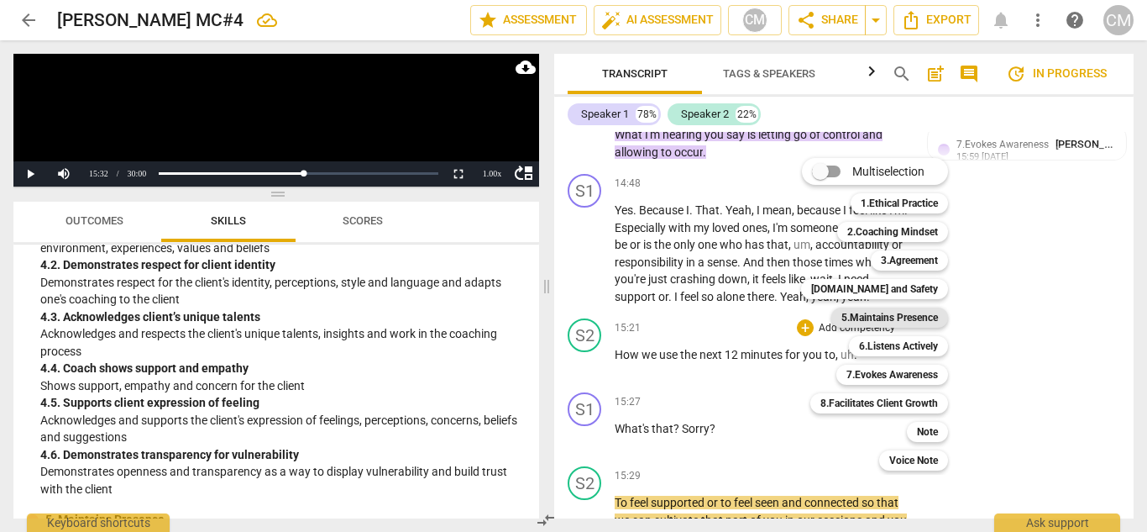
click at [911, 317] on b "5.Maintains Presence" at bounding box center [890, 317] width 97 height 20
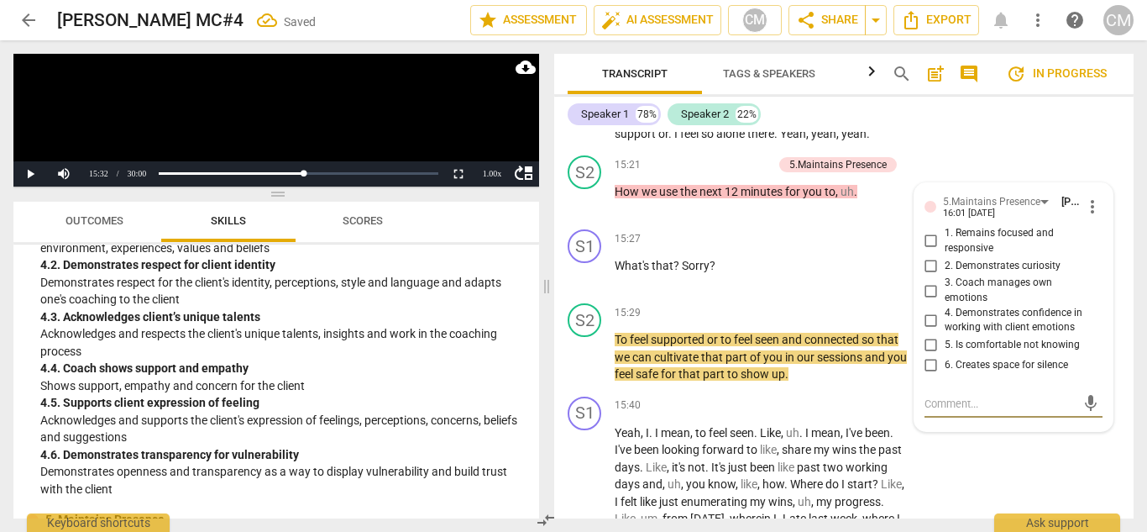
scroll to position [5695, 0]
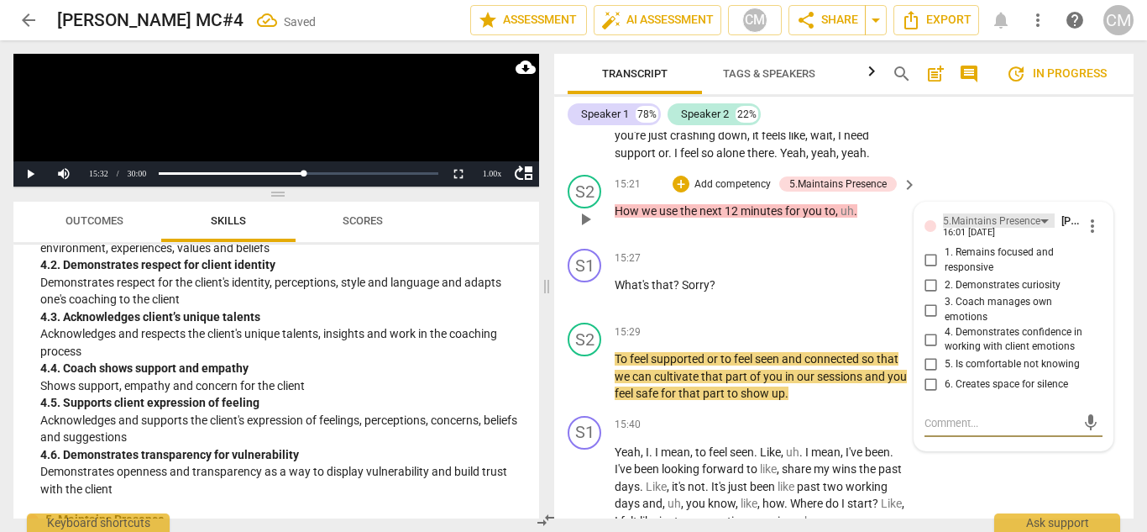
click at [984, 213] on div "5.Maintains Presence" at bounding box center [991, 221] width 97 height 16
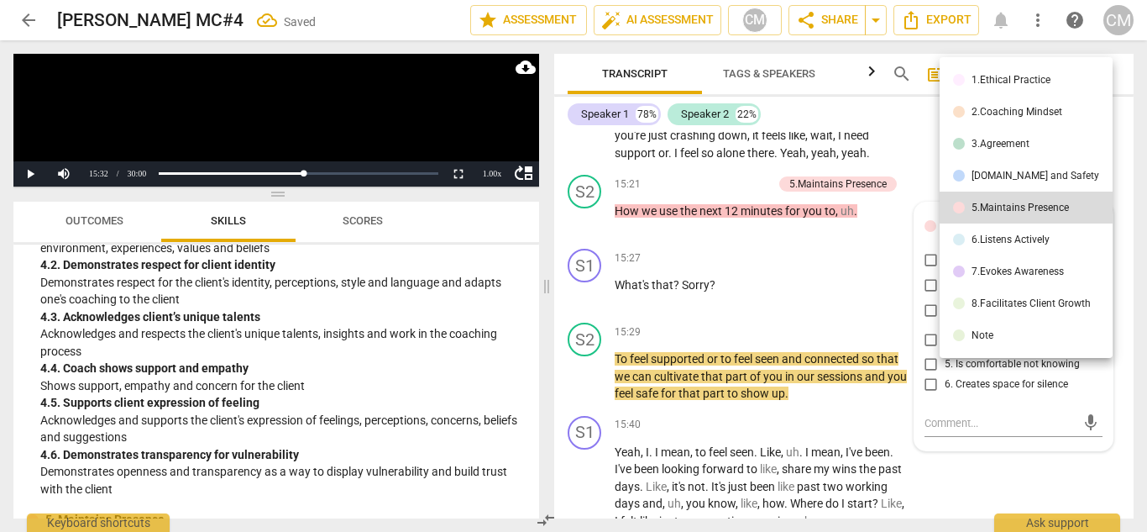
click at [1007, 143] on div "3.Agreement" at bounding box center [1001, 144] width 58 height 10
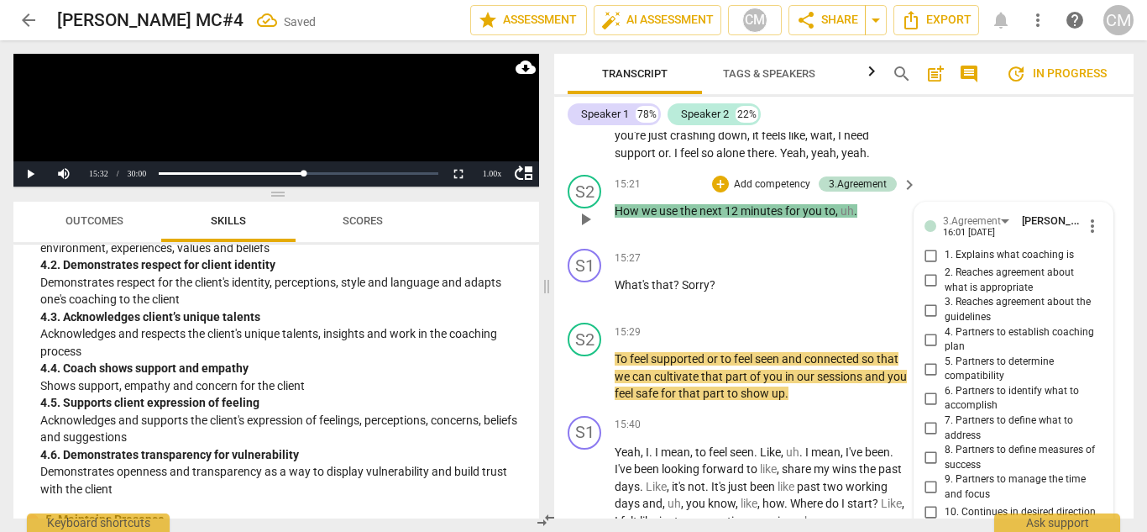
click at [965, 472] on span "9. Partners to manage the time and focus" at bounding box center [1021, 486] width 152 height 29
click at [945, 477] on input "9. Partners to manage the time and focus" at bounding box center [931, 487] width 27 height 20
click at [969, 413] on span "7. Partners to define what to address" at bounding box center [1021, 427] width 152 height 29
click at [945, 418] on input "7. Partners to define what to address" at bounding box center [931, 428] width 27 height 20
click at [983, 213] on div "3.Agreement" at bounding box center [972, 221] width 58 height 16
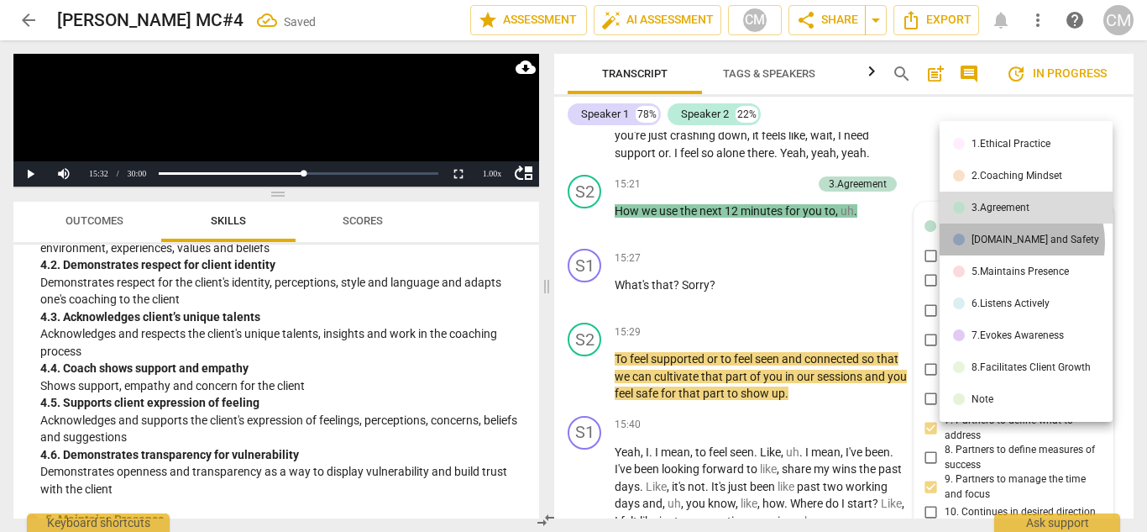
click at [1015, 242] on div "[DOMAIN_NAME] and Safety" at bounding box center [1036, 239] width 128 height 10
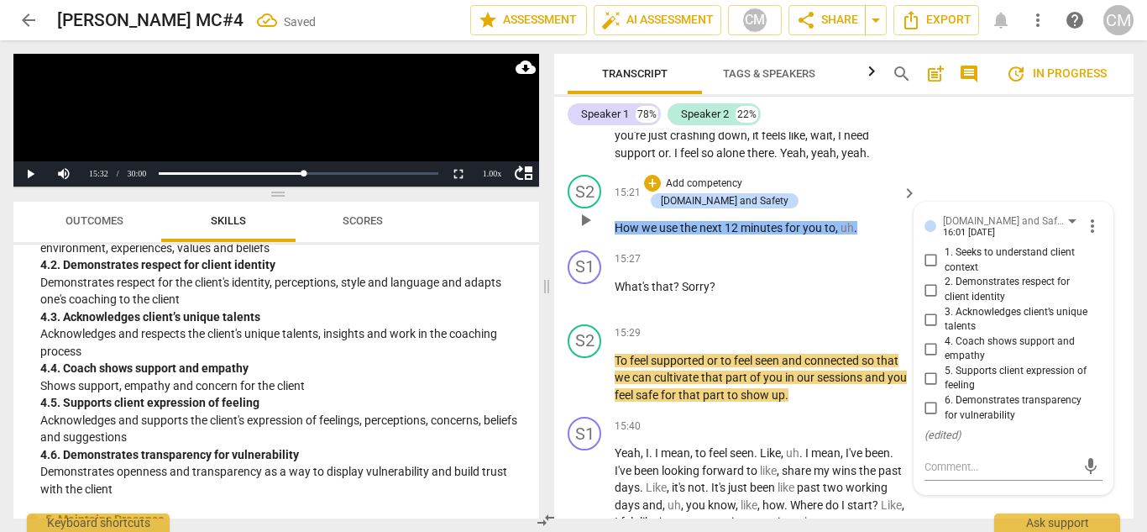
click at [960, 334] on span "4. Coach shows support and empathy" at bounding box center [1021, 348] width 152 height 29
click at [945, 338] on input "4. Coach shows support and empathy" at bounding box center [931, 348] width 27 height 20
click at [980, 213] on div "[DOMAIN_NAME] and Safety" at bounding box center [1006, 221] width 126 height 16
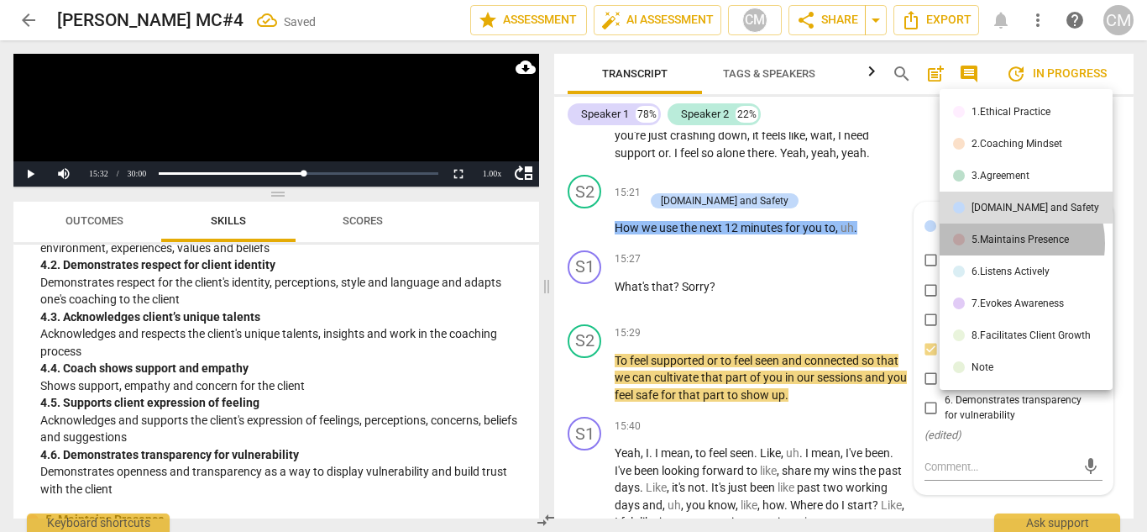
click at [1002, 242] on div "5.Maintains Presence" at bounding box center [1020, 239] width 97 height 10
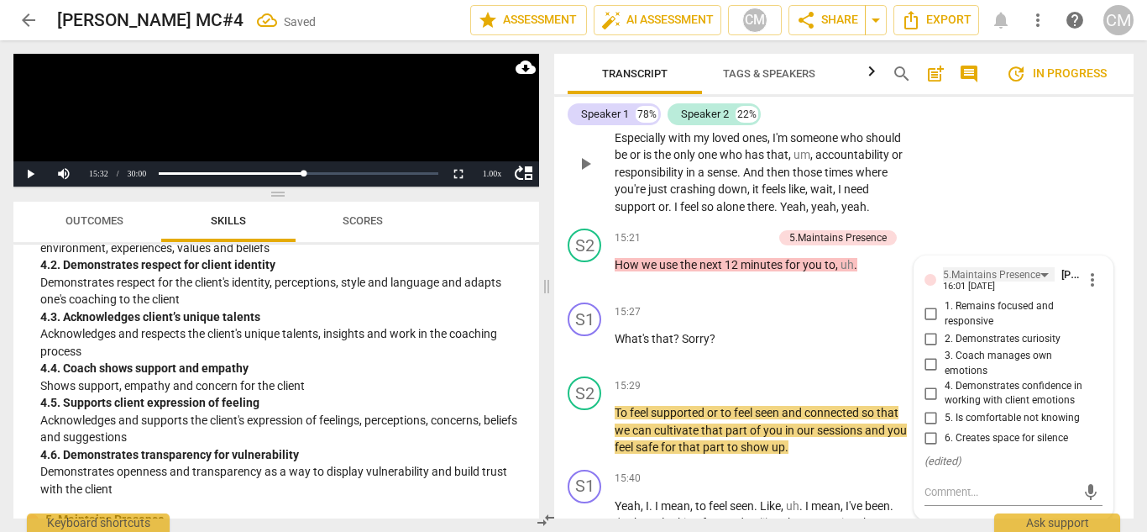
scroll to position [5527, 0]
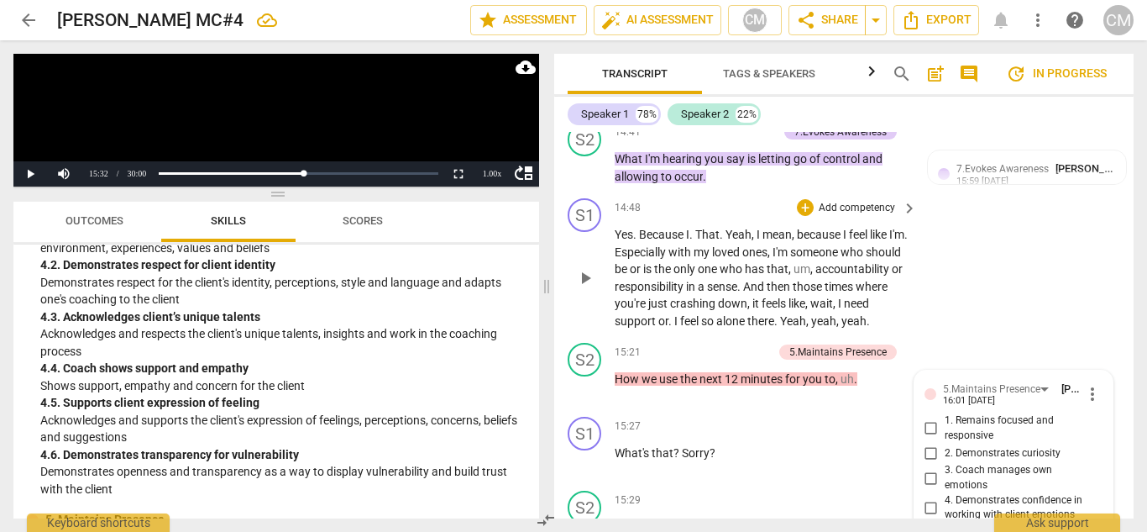
click at [811, 314] on span "yeah" at bounding box center [823, 320] width 25 height 13
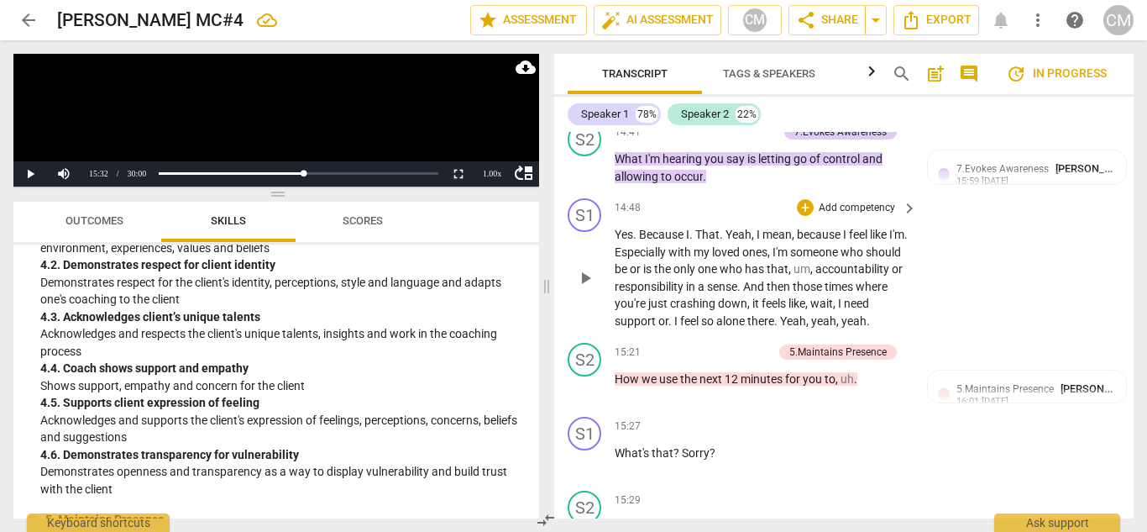
click at [811, 314] on span "yeah" at bounding box center [823, 320] width 25 height 13
click at [590, 268] on span "play_arrow" at bounding box center [585, 278] width 20 height 20
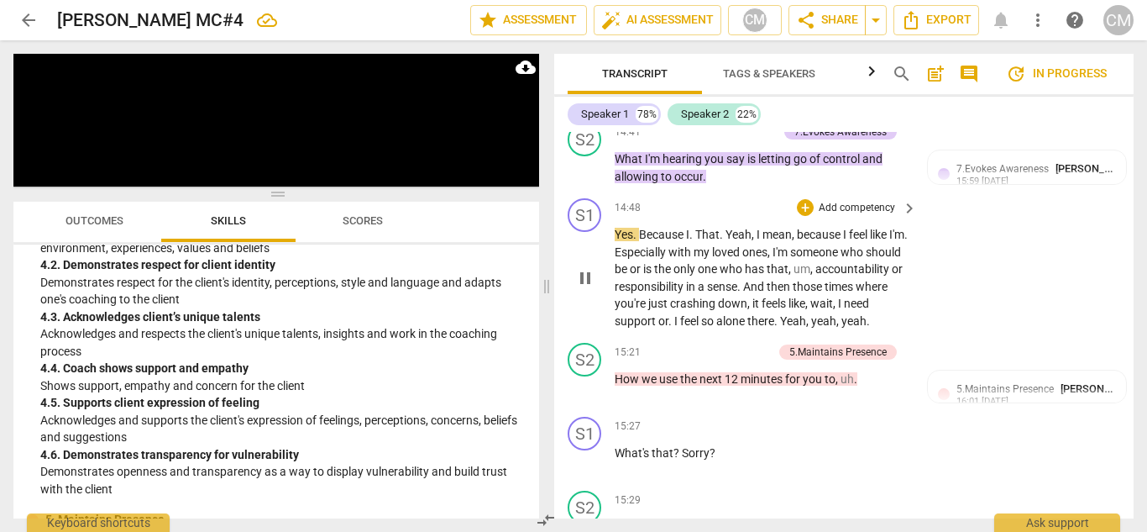
click at [811, 314] on span "yeah" at bounding box center [823, 320] width 25 height 13
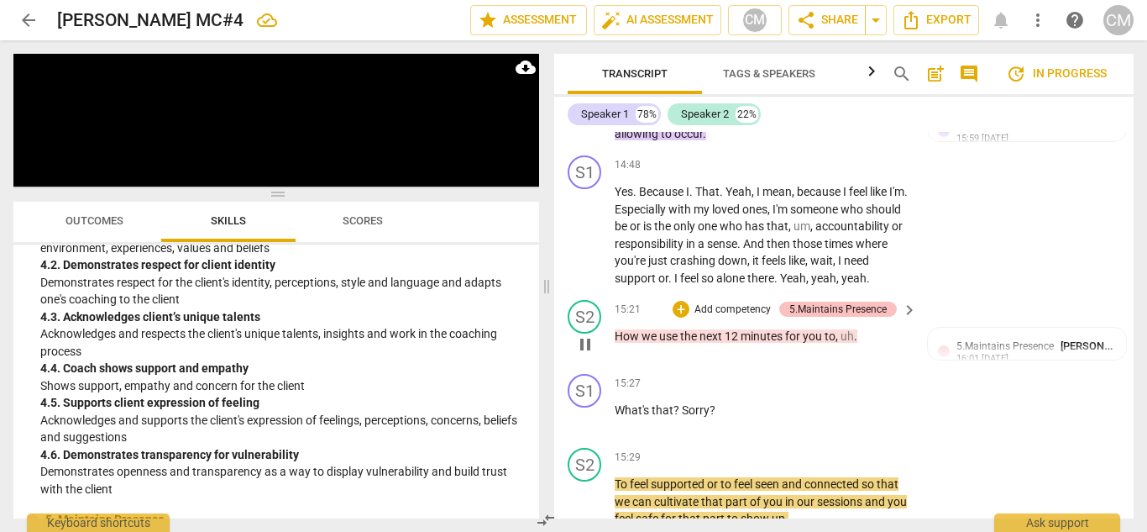
scroll to position [5611, 0]
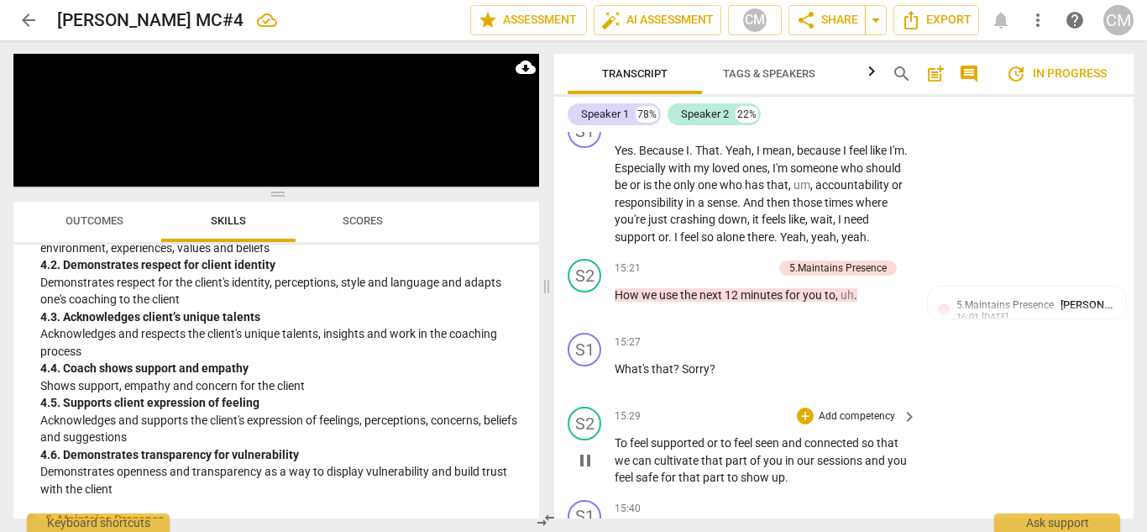
click at [590, 450] on span "pause" at bounding box center [585, 460] width 20 height 20
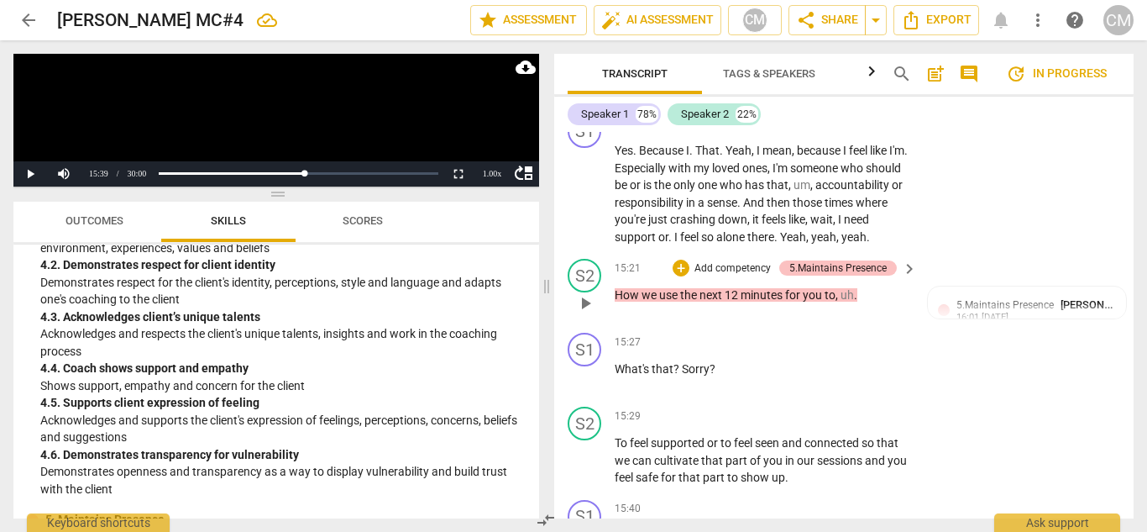
click at [813, 260] on div "5.Maintains Presence" at bounding box center [838, 267] width 97 height 15
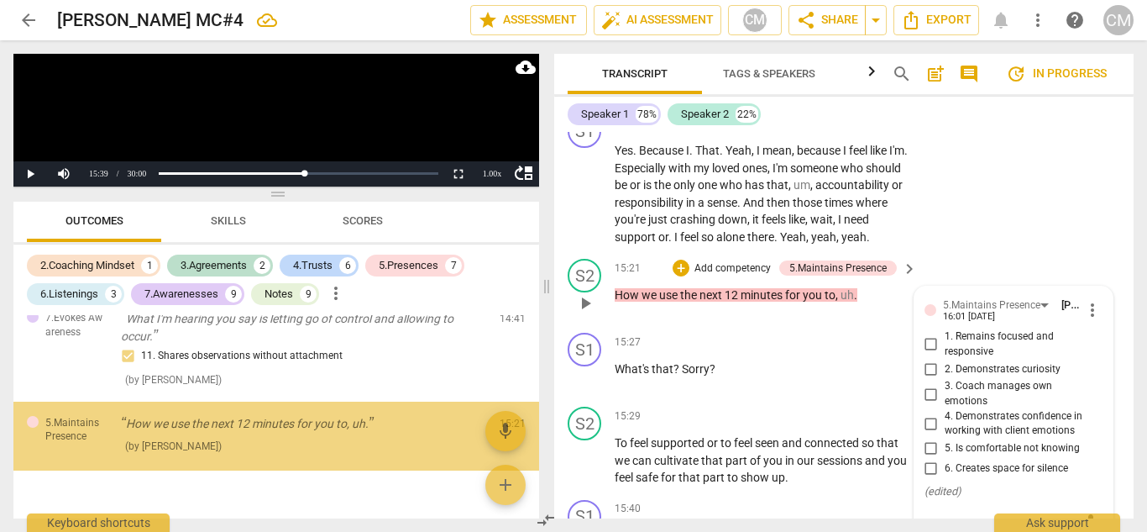
scroll to position [4363, 0]
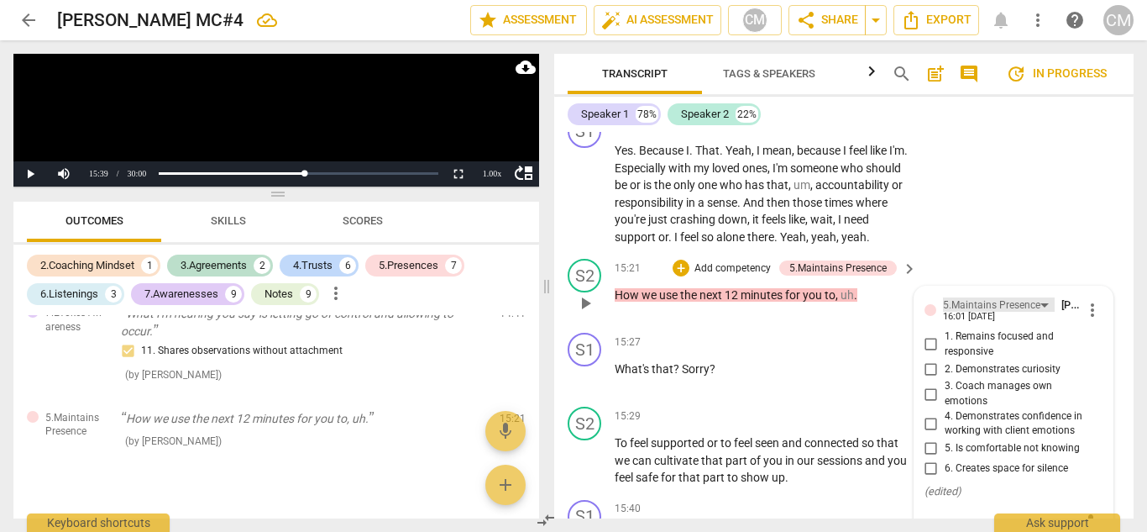
click at [956, 297] on div "5.Maintains Presence" at bounding box center [991, 305] width 97 height 16
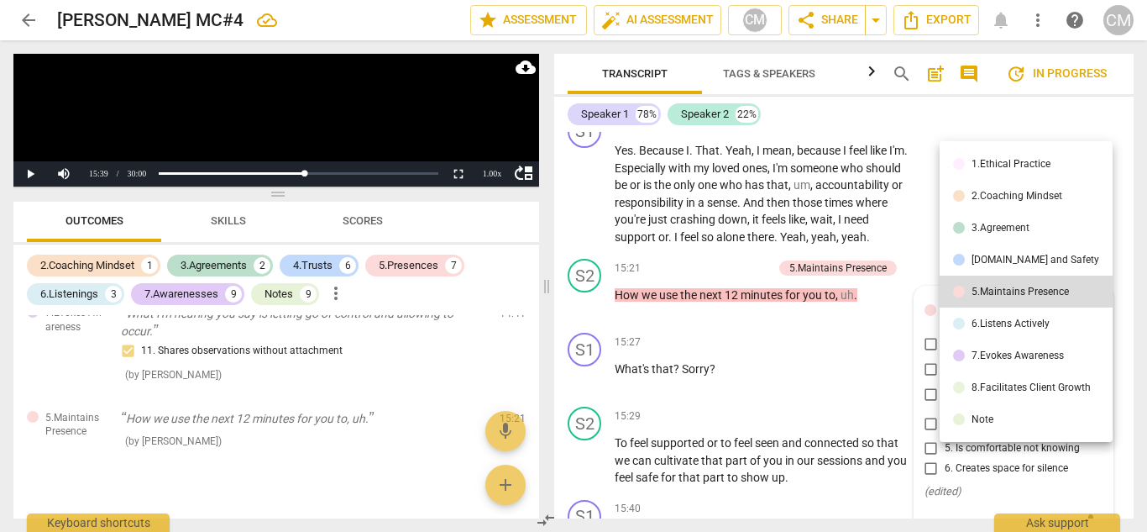
click at [915, 309] on div at bounding box center [573, 266] width 1147 height 532
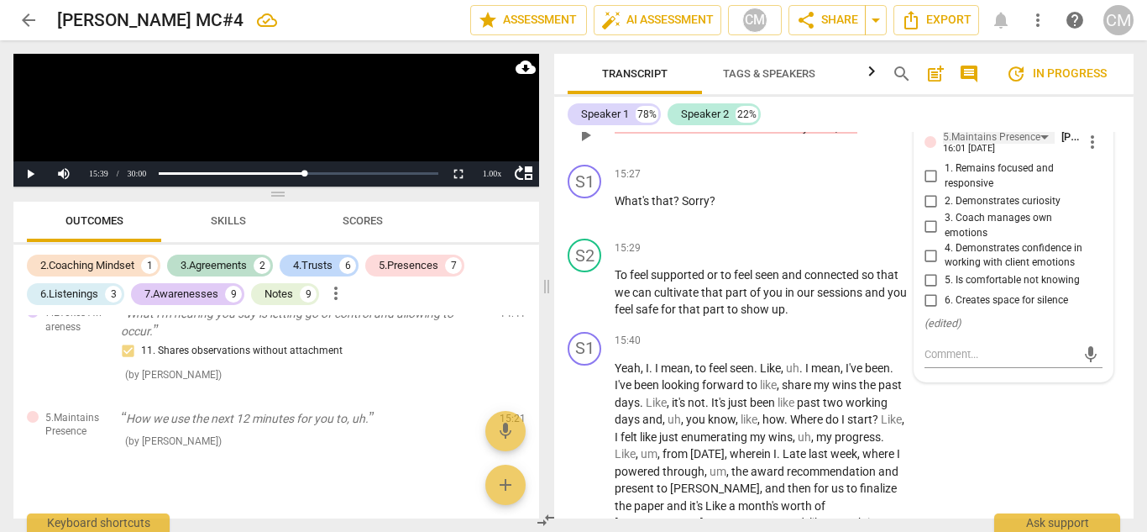
scroll to position [5695, 0]
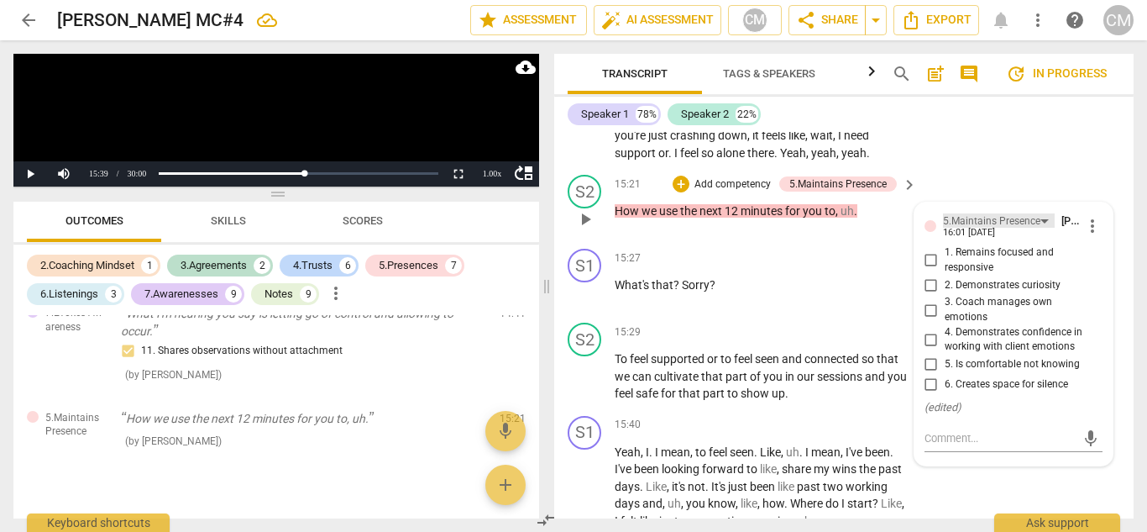
click at [958, 213] on div "5.Maintains Presence" at bounding box center [991, 221] width 97 height 16
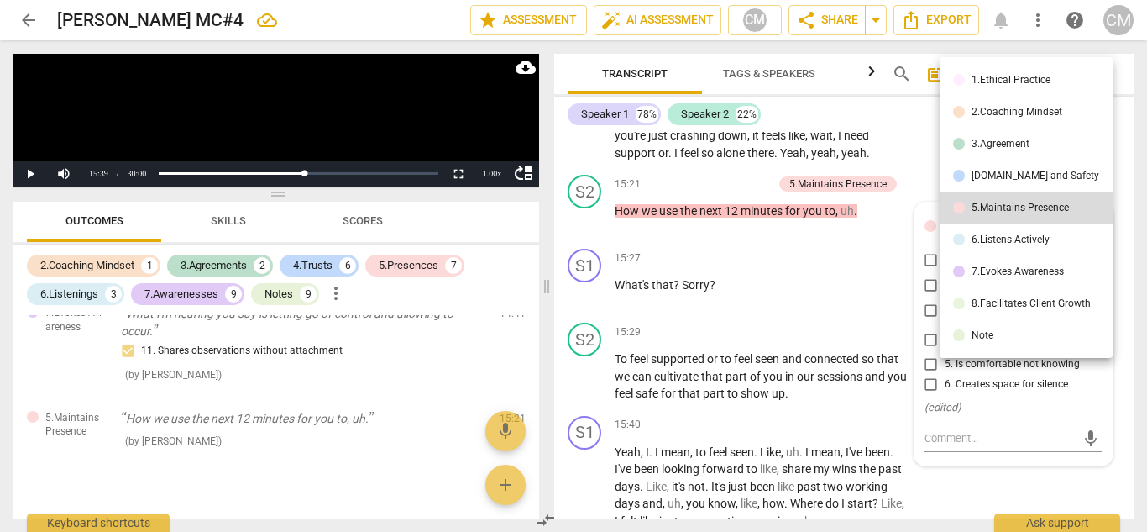
click at [1005, 140] on div "3.Agreement" at bounding box center [1001, 144] width 58 height 10
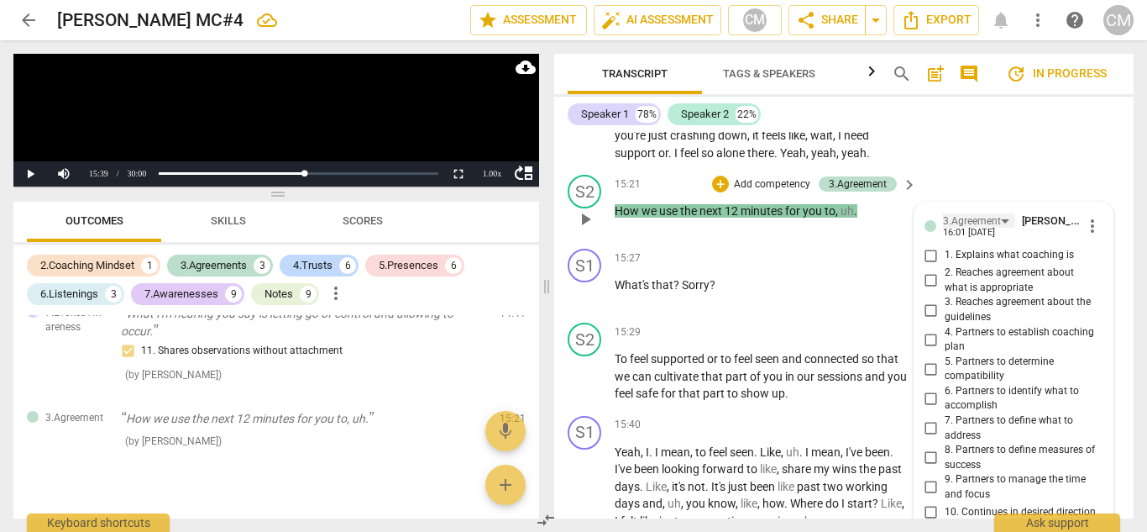
scroll to position [5779, 0]
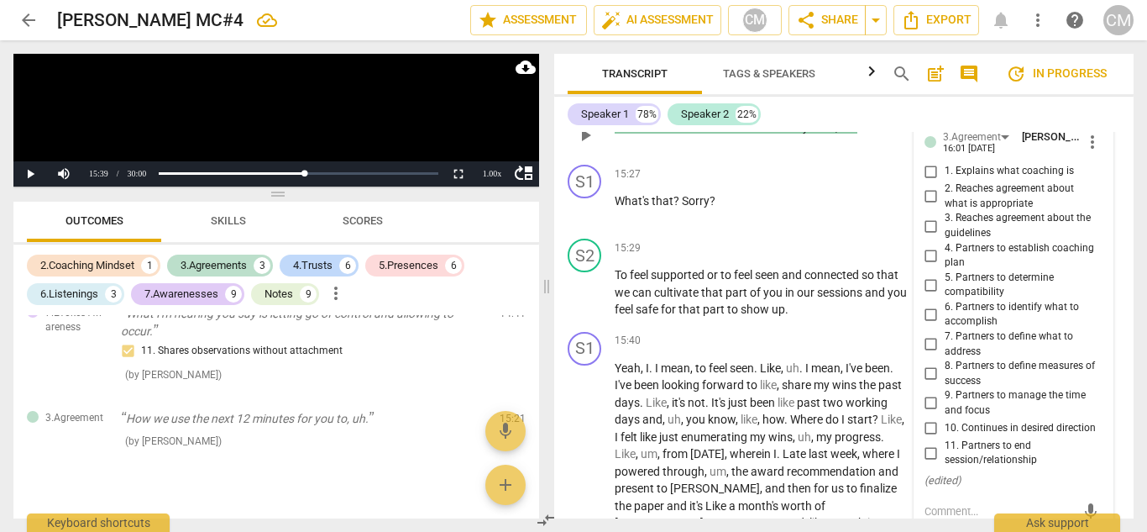
click at [969, 388] on span "9. Partners to manage the time and focus" at bounding box center [1021, 402] width 152 height 29
click at [945, 393] on input "9. Partners to manage the time and focus" at bounding box center [931, 403] width 27 height 20
click at [989, 329] on span "7. Partners to define what to address" at bounding box center [1021, 343] width 152 height 29
click at [945, 334] on input "7. Partners to define what to address" at bounding box center [931, 344] width 27 height 20
click at [980, 329] on span "7. Partners to define what to address" at bounding box center [1021, 343] width 152 height 29
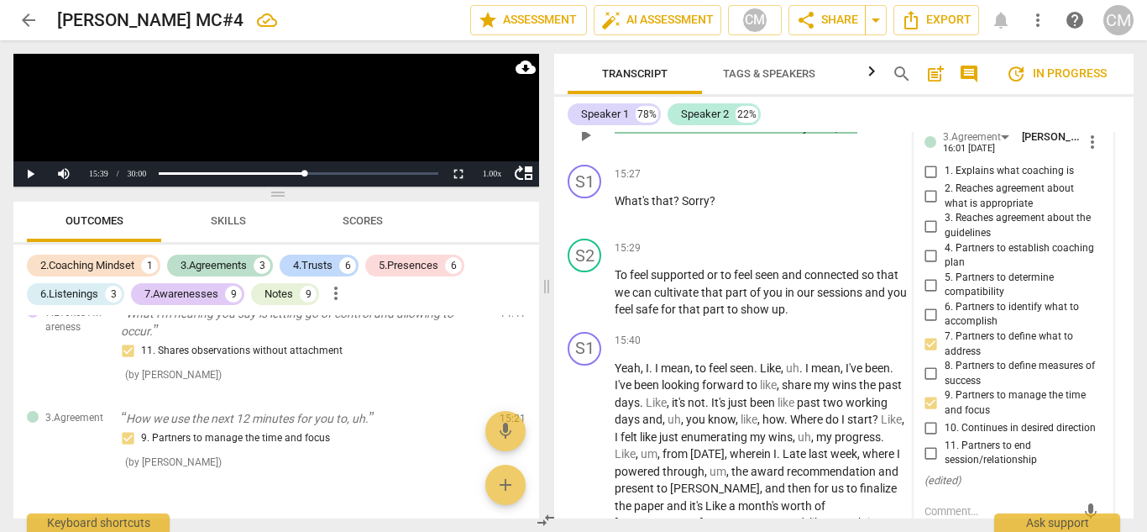
click at [945, 334] on input "7. Partners to define what to address" at bounding box center [931, 344] width 27 height 20
click at [922, 334] on input "7. Partners to define what to address" at bounding box center [931, 344] width 27 height 20
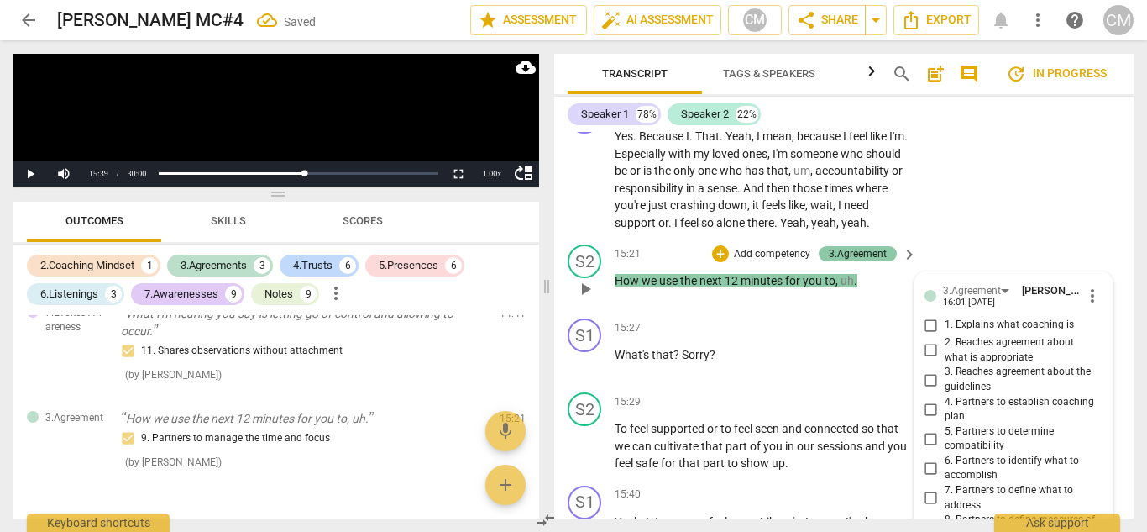
scroll to position [5611, 0]
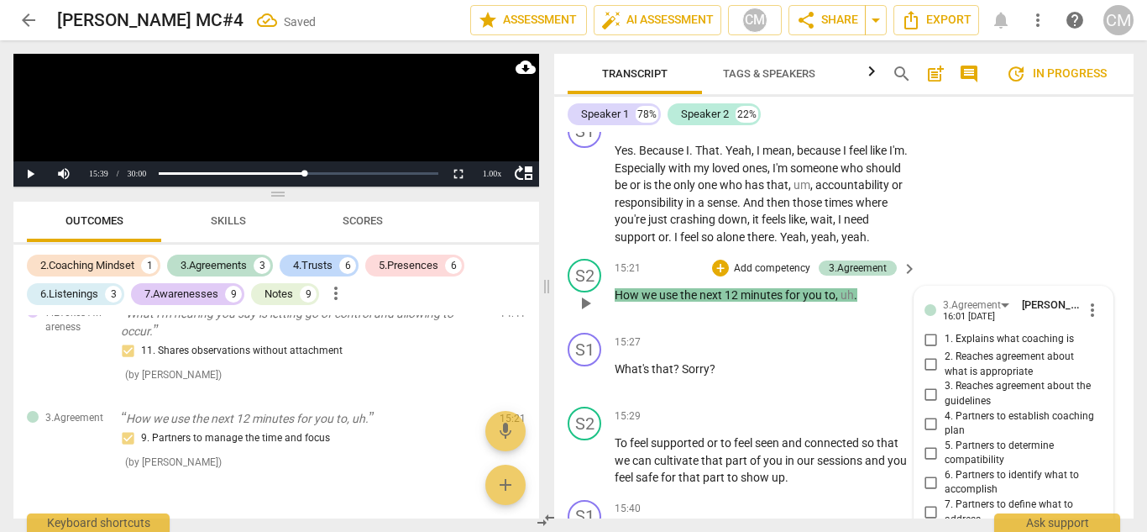
click at [779, 307] on div "S2 play_arrow pause 15:21 + Add competency 3.Agreement keyboard_arrow_right How…" at bounding box center [844, 289] width 580 height 74
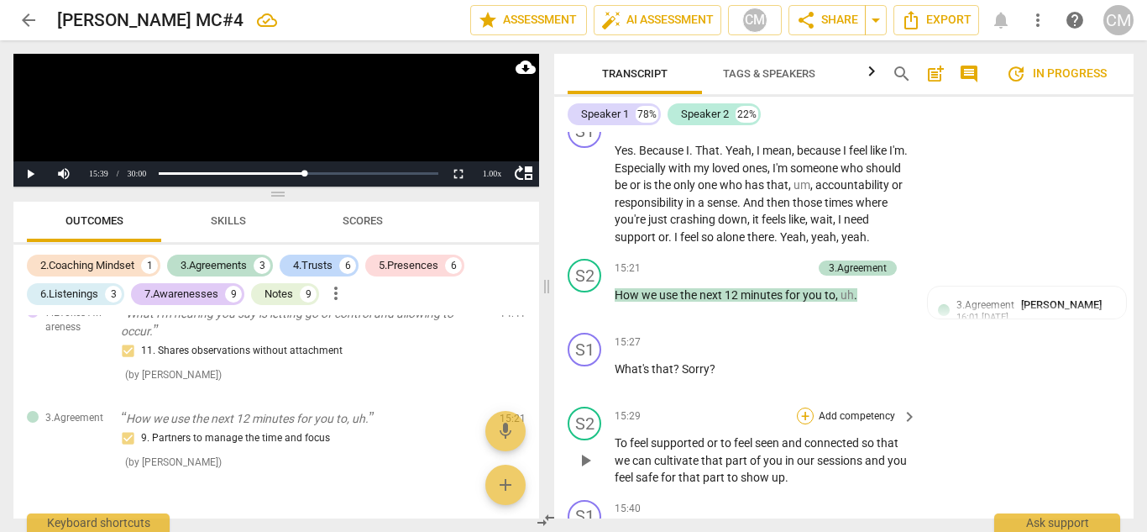
click at [805, 407] on div "+" at bounding box center [805, 415] width 17 height 17
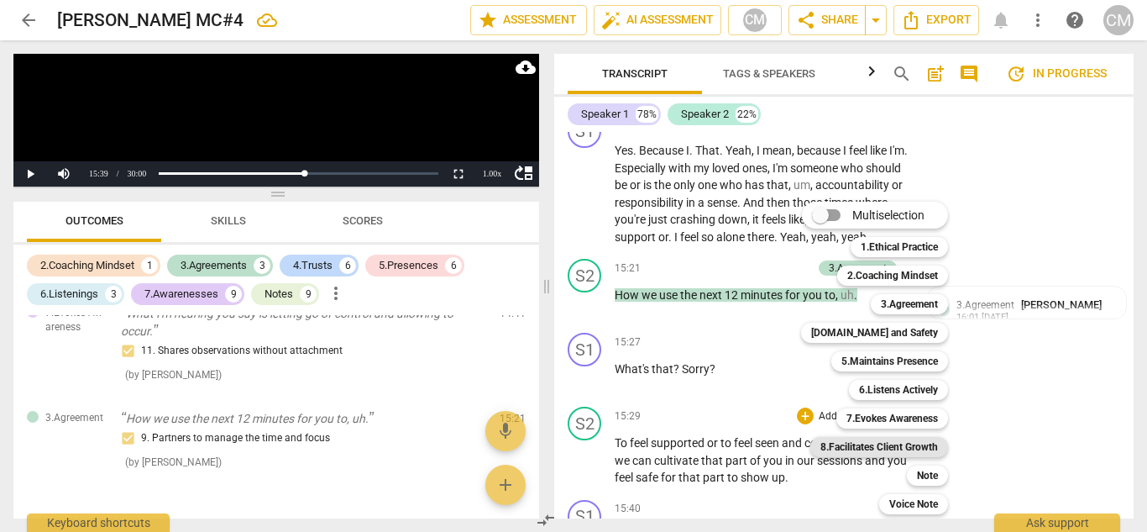
click at [907, 447] on b "8.Facilitates Client Growth" at bounding box center [880, 447] width 118 height 20
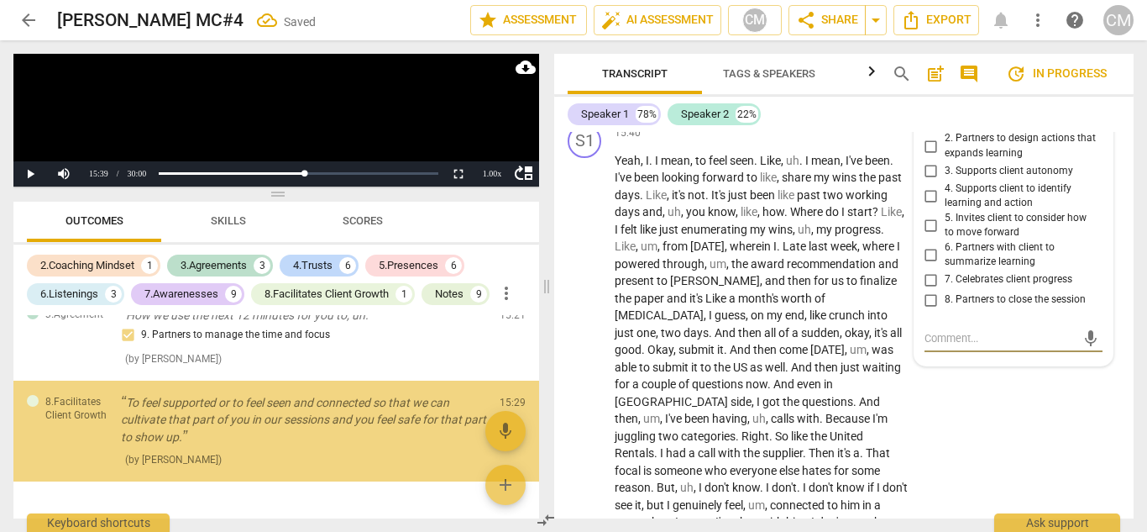
scroll to position [5902, 0]
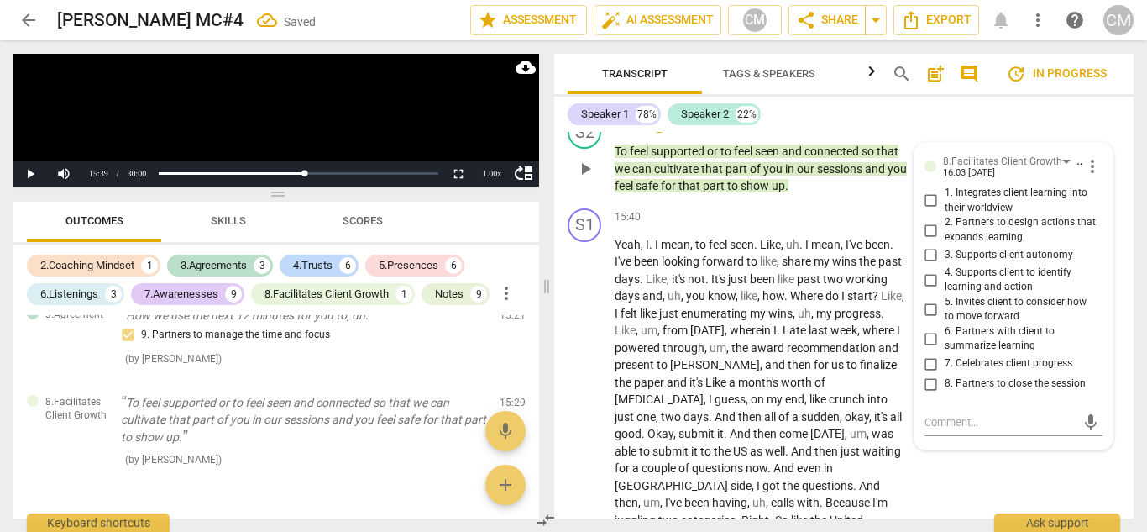
click at [986, 215] on span "2. Partners to design actions that expands learning" at bounding box center [1021, 229] width 152 height 29
click at [945, 220] on input "2. Partners to design actions that expands learning" at bounding box center [931, 230] width 27 height 20
click at [975, 265] on span "4. Supports client to identify learning and action" at bounding box center [1021, 279] width 152 height 29
click at [945, 270] on input "4. Supports client to identify learning and action" at bounding box center [931, 280] width 27 height 20
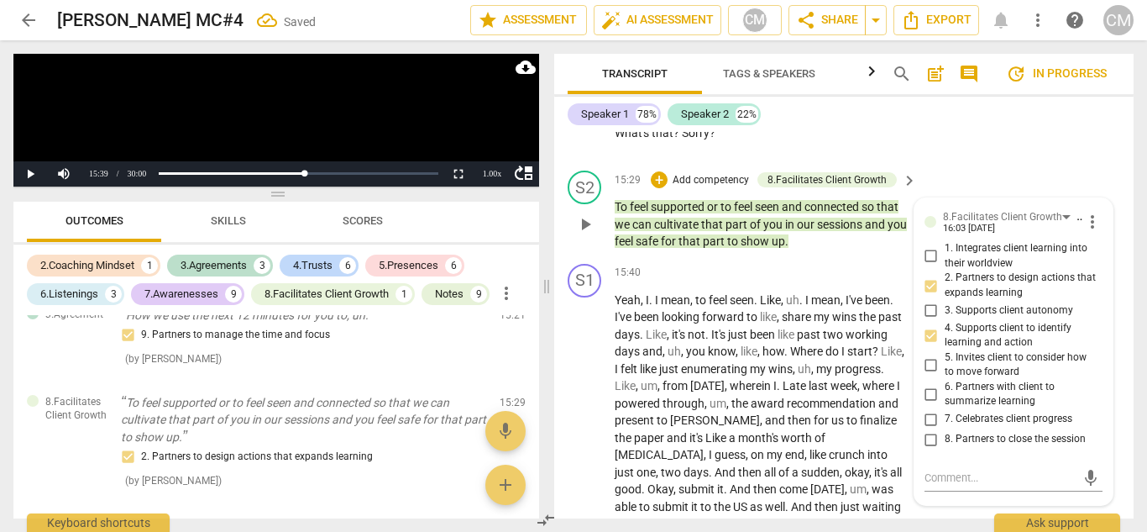
scroll to position [5818, 0]
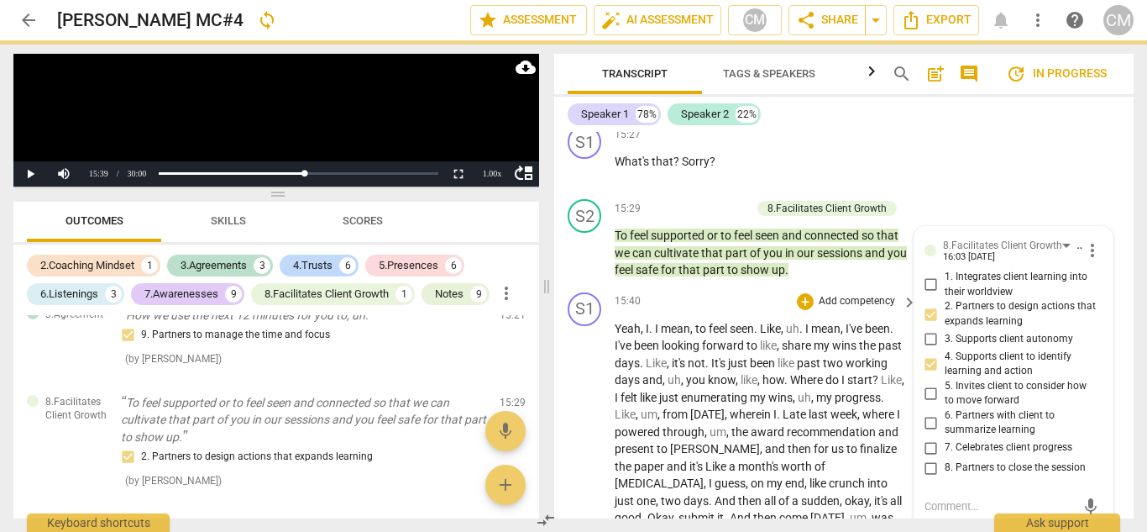
click at [587, 243] on span "play_arrow" at bounding box center [585, 253] width 20 height 20
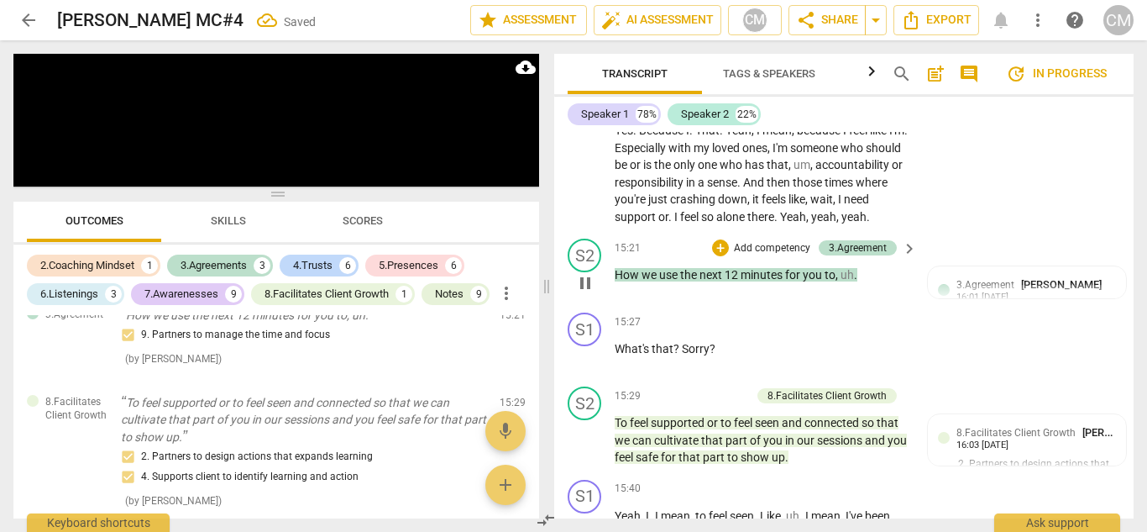
scroll to position [5650, 0]
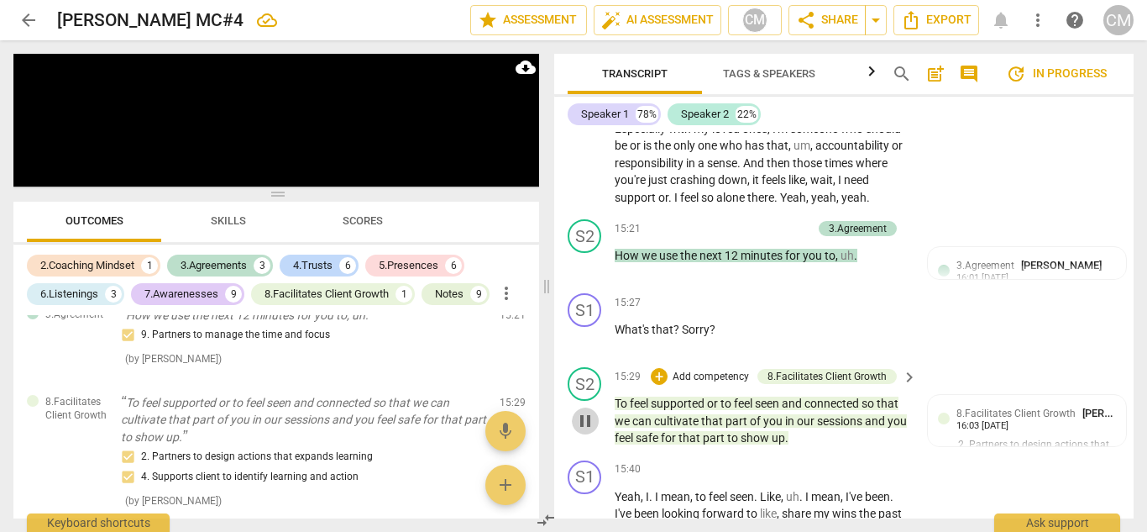
drag, startPoint x: 585, startPoint y: 407, endPoint x: 609, endPoint y: 405, distance: 23.6
click at [586, 411] on span "pause" at bounding box center [585, 421] width 20 height 20
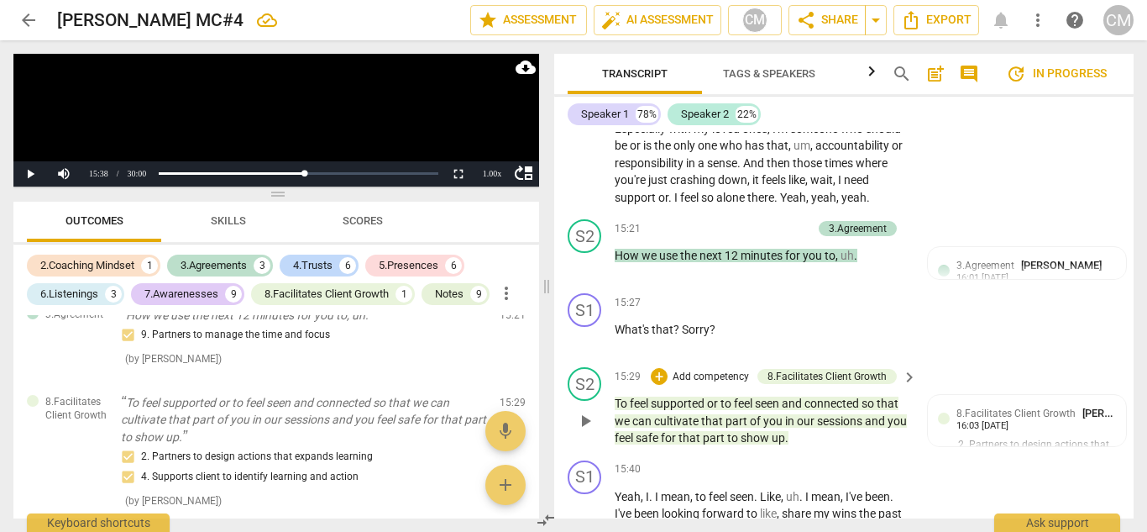
click at [707, 370] on p "Add competency" at bounding box center [711, 377] width 80 height 15
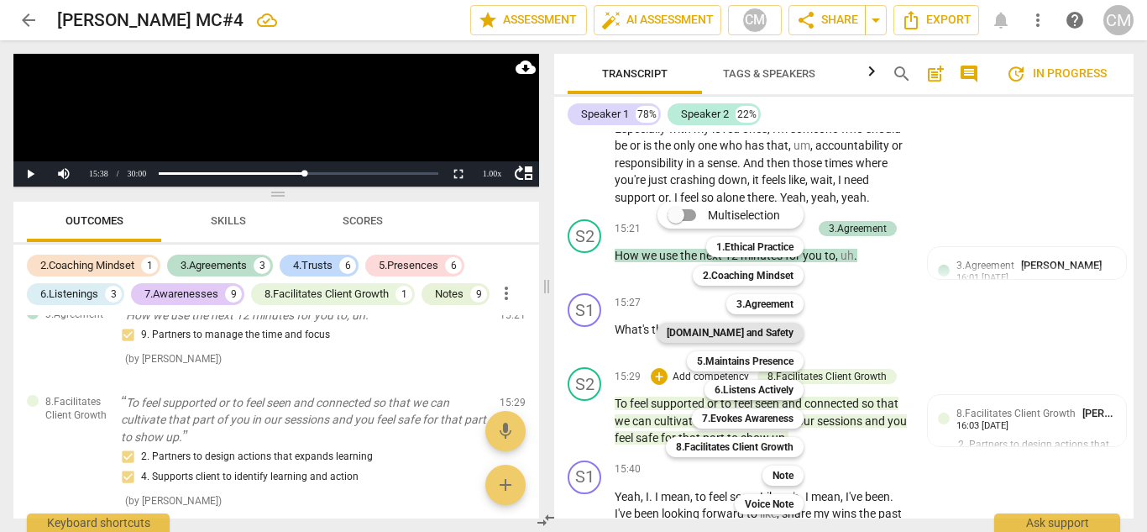
click at [753, 331] on b "[DOMAIN_NAME] and Safety" at bounding box center [730, 333] width 127 height 20
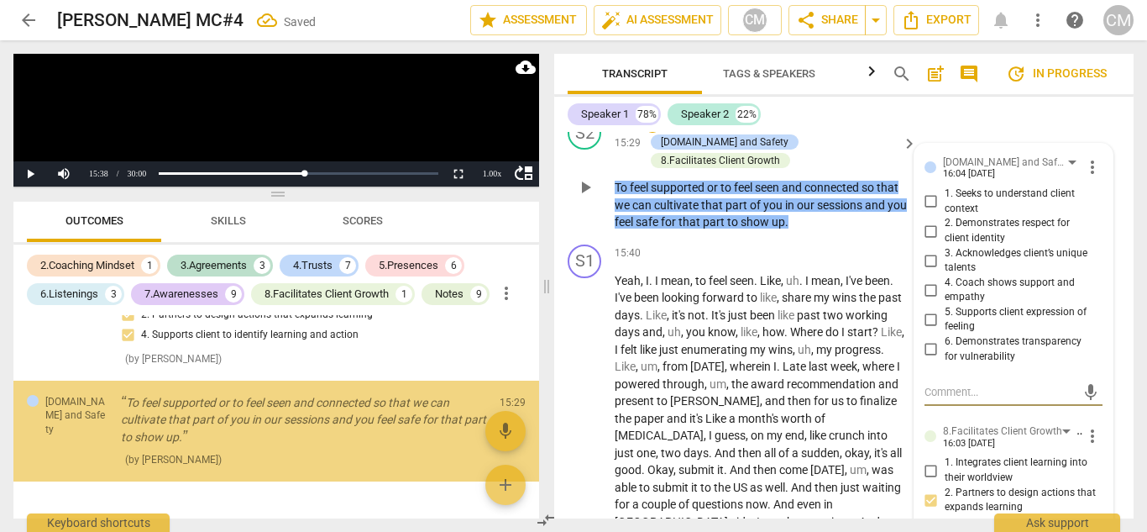
scroll to position [5871, 0]
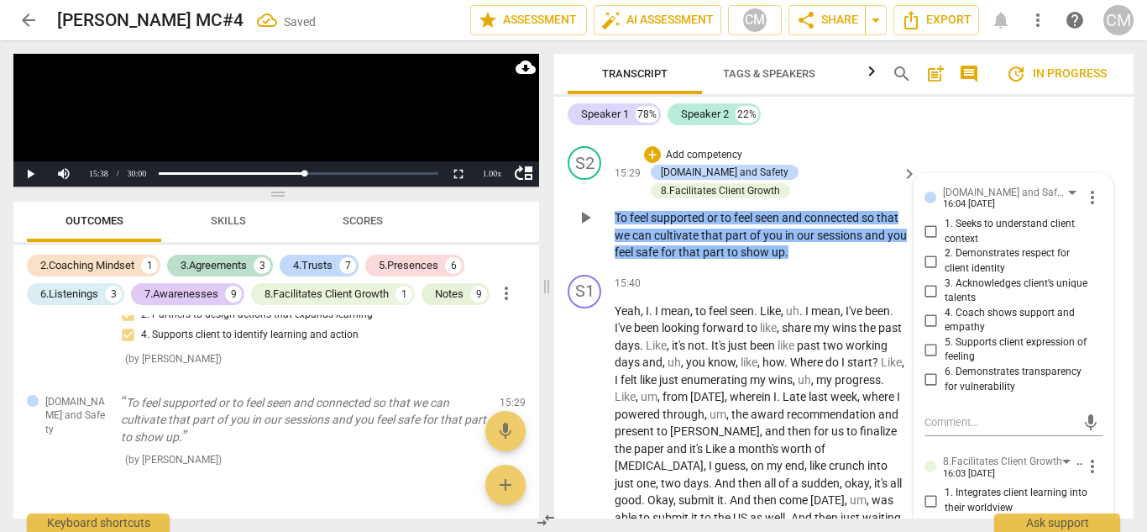
click at [956, 217] on span "1. Seeks to understand client context" at bounding box center [1021, 231] width 152 height 29
click at [945, 222] on input "1. Seeks to understand client context" at bounding box center [931, 232] width 27 height 20
click at [947, 306] on span "4. Coach shows support and empathy" at bounding box center [1021, 320] width 152 height 29
click at [945, 310] on input "4. Coach shows support and empathy" at bounding box center [931, 320] width 27 height 20
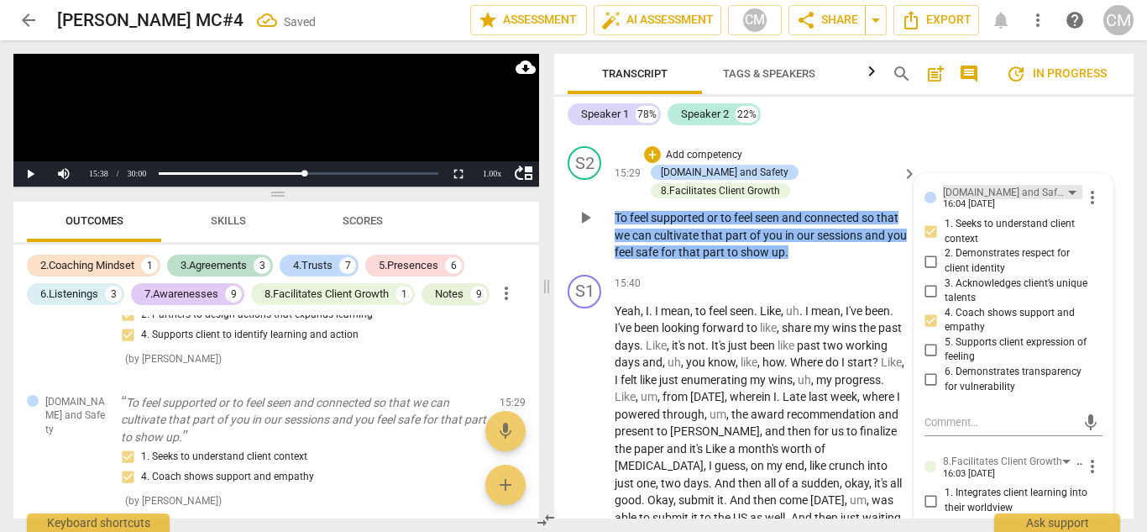
click at [971, 185] on div "[DOMAIN_NAME] and Safety" at bounding box center [1006, 193] width 126 height 16
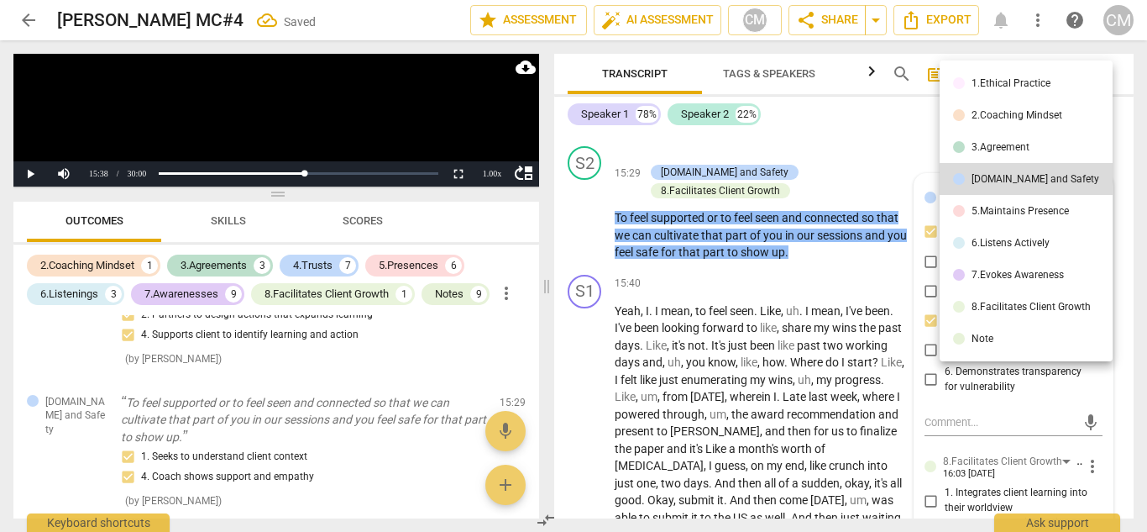
click at [774, 283] on div at bounding box center [573, 266] width 1147 height 532
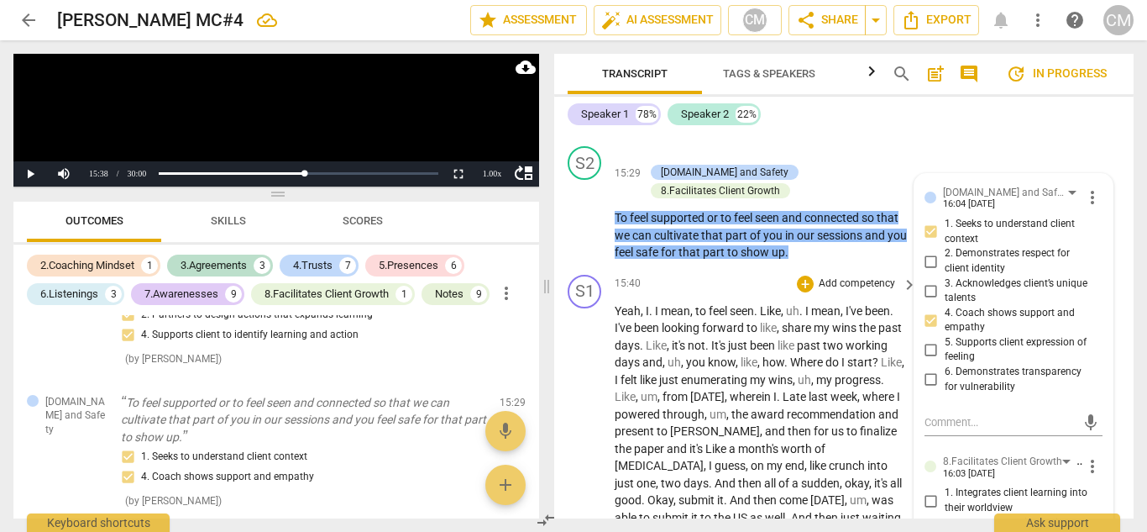
click at [651, 304] on span "." at bounding box center [652, 310] width 6 height 13
click at [585, 207] on span "play_arrow" at bounding box center [585, 217] width 20 height 20
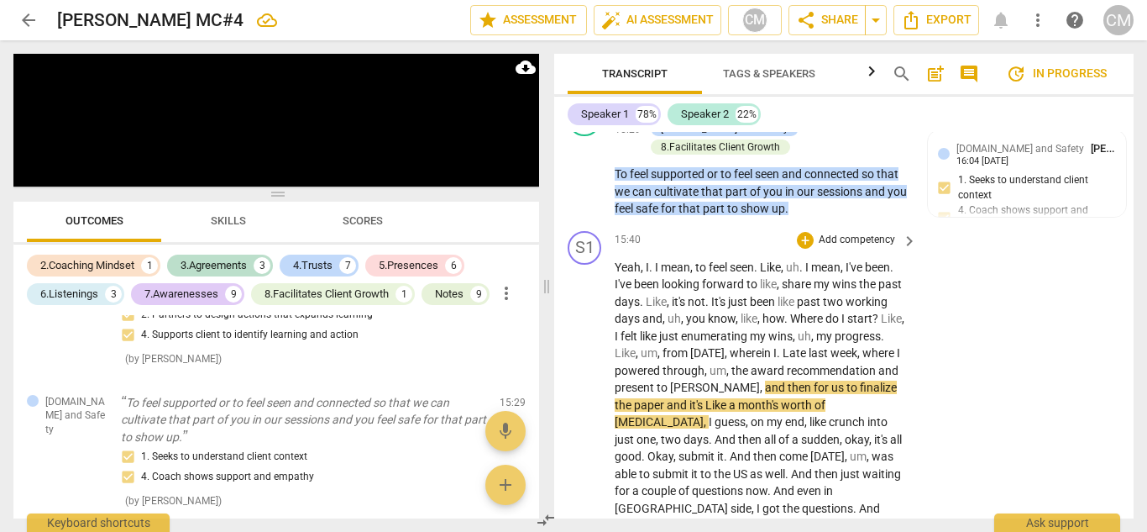
scroll to position [5955, 0]
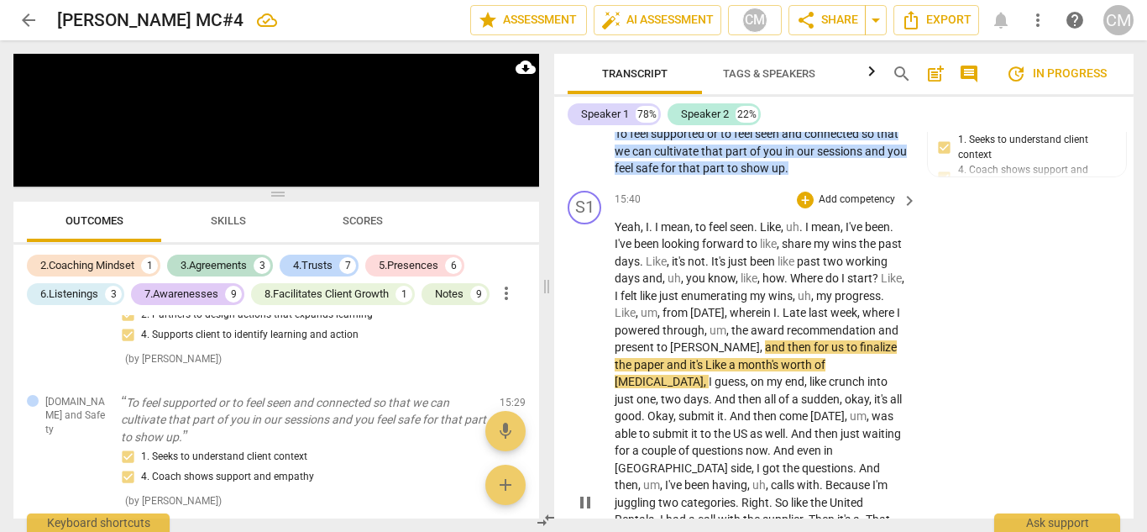
click at [586, 492] on span "pause" at bounding box center [585, 502] width 20 height 20
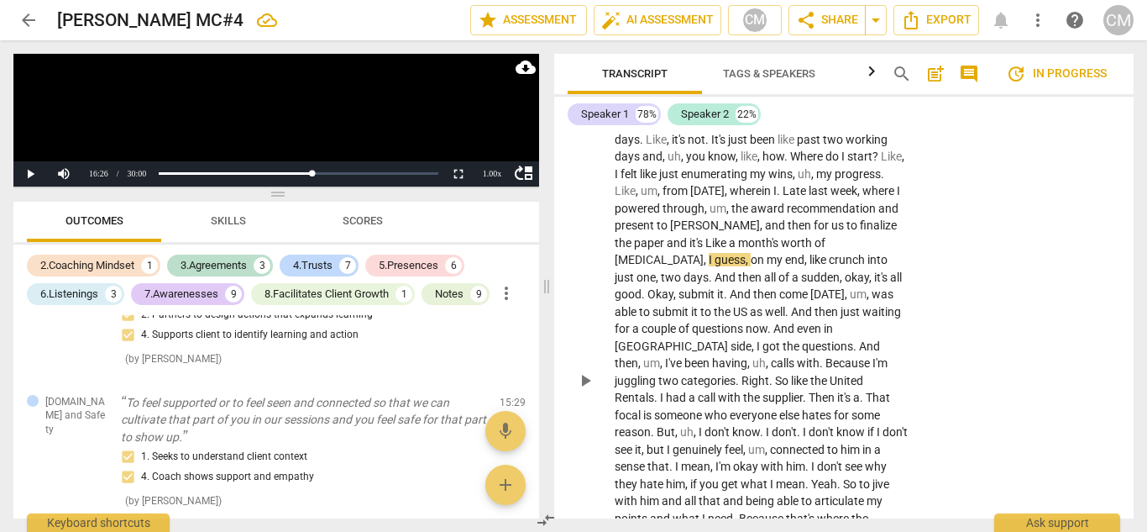
scroll to position [6039, 0]
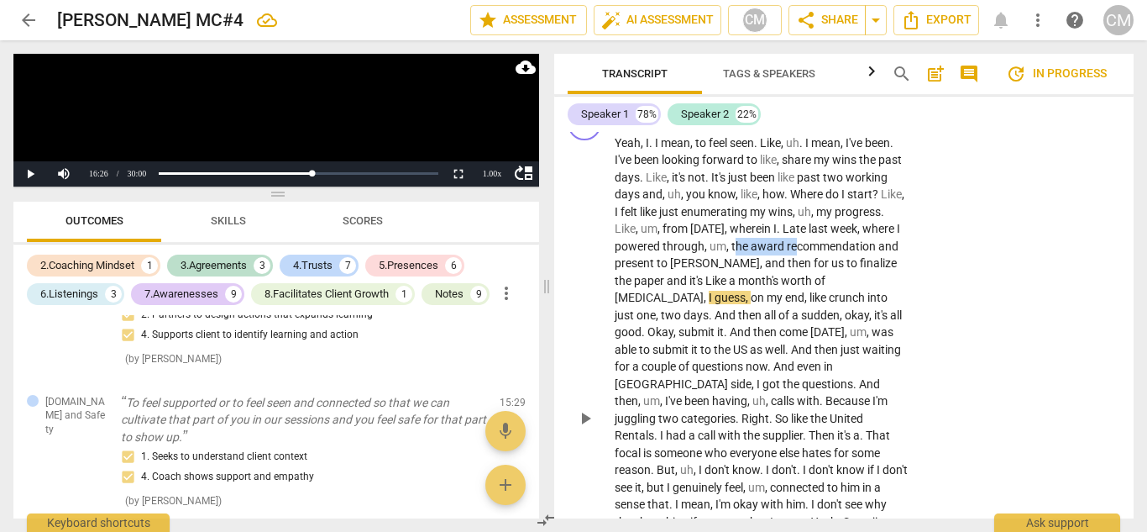
drag, startPoint x: 736, startPoint y: 216, endPoint x: 698, endPoint y: 215, distance: 37.8
click at [795, 215] on p "Yeah , I . I mean , to feel seen . Like , uh . I mean , I've been . I've been l…" at bounding box center [762, 418] width 294 height 569
drag, startPoint x: 758, startPoint y: 219, endPoint x: 737, endPoint y: 218, distance: 21.0
click at [758, 239] on span "award" at bounding box center [769, 245] width 36 height 13
drag, startPoint x: 728, startPoint y: 217, endPoint x: 742, endPoint y: 217, distance: 14.3
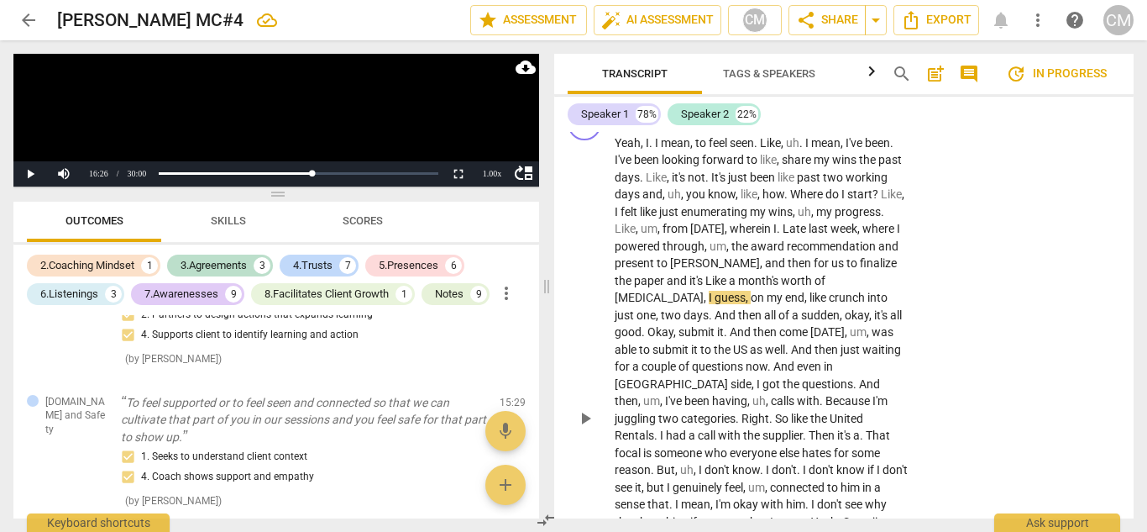
click at [735, 217] on p "Yeah , I . I mean , to feel seen . Like , uh . I mean , I've been . I've been l…" at bounding box center [762, 418] width 294 height 569
drag, startPoint x: 790, startPoint y: 217, endPoint x: 833, endPoint y: 214, distance: 43.7
click at [833, 214] on p "Yeah , I . I mean , to feel seen . Like , uh . I mean , I've been . I've been l…" at bounding box center [762, 418] width 294 height 569
drag, startPoint x: 875, startPoint y: 214, endPoint x: 731, endPoint y: 216, distance: 144.5
click at [731, 216] on p "Yeah , I . I mean , to feel seen . Like , uh . I mean , I've been . I've been l…" at bounding box center [762, 418] width 294 height 569
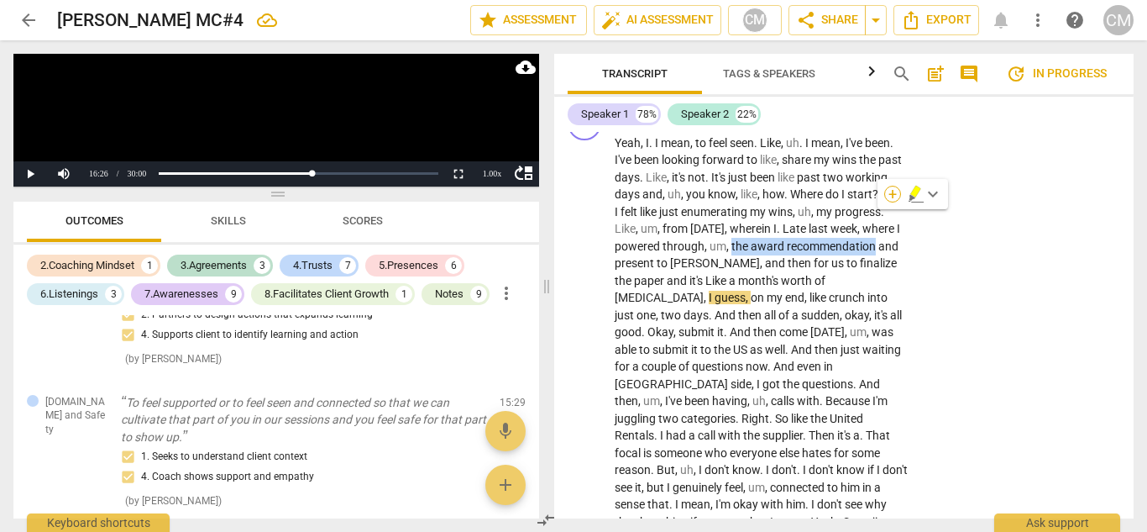
click at [891, 194] on div "+" at bounding box center [892, 194] width 17 height 17
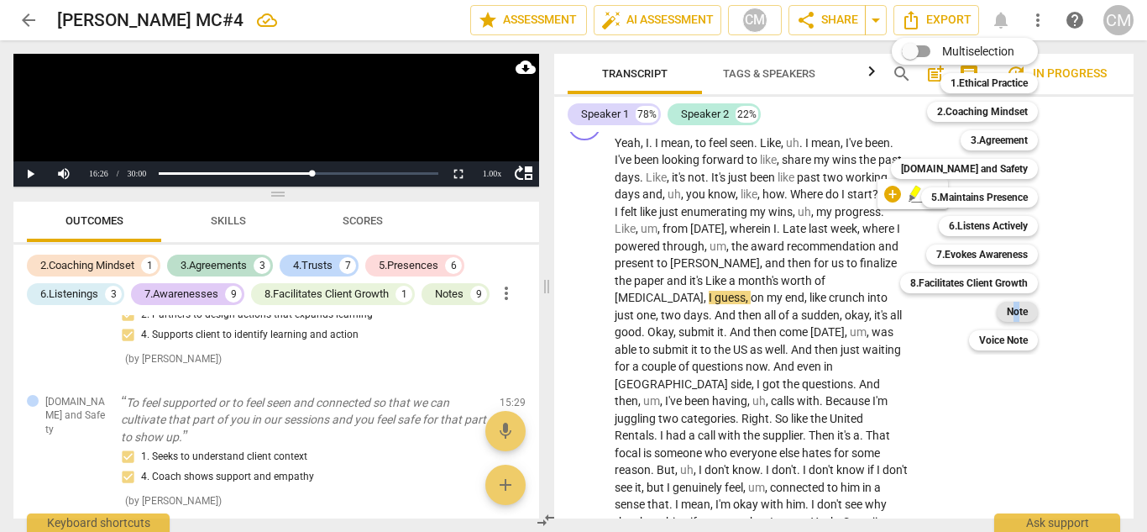
click at [1017, 307] on b "Note" at bounding box center [1017, 312] width 21 height 20
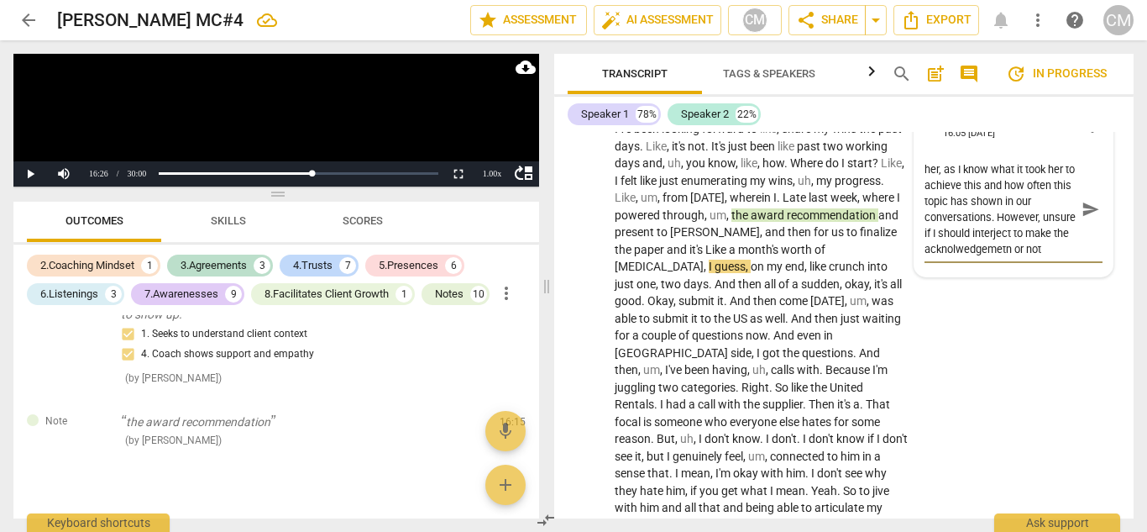
scroll to position [16, 0]
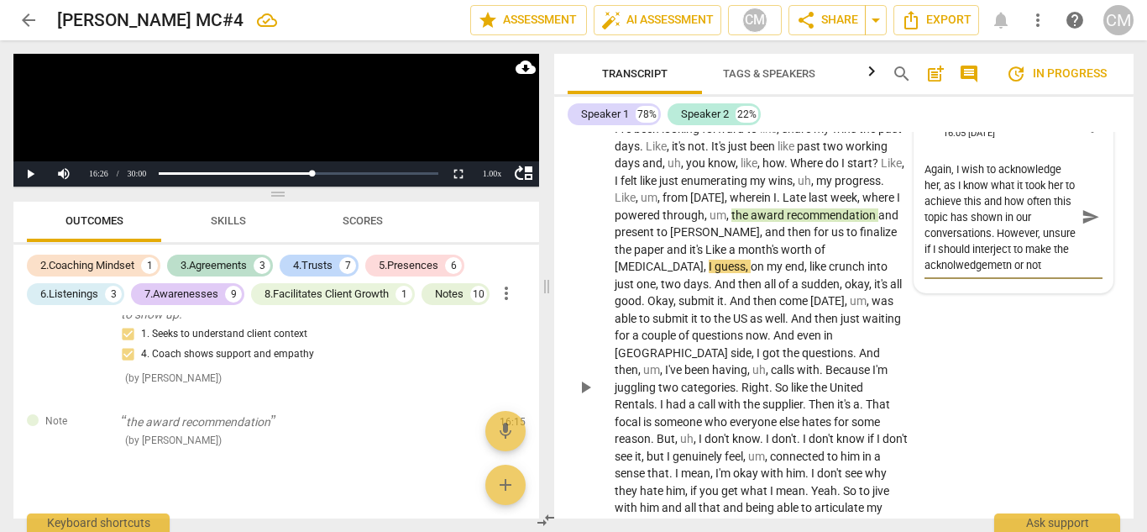
click at [963, 218] on textarea "Again, I wish to acknowledge her, as I know what it took her to achieve this an…" at bounding box center [1001, 217] width 152 height 112
click at [1007, 218] on textarea "Again, I wish to acknowledge her, as I know what it took her to achieve this an…" at bounding box center [1001, 209] width 152 height 96
click at [946, 218] on textarea "Again, I wish to acknowledge her, as I know what it took her to achieve this an…" at bounding box center [1001, 209] width 152 height 96
click at [957, 221] on textarea "Again, I wish to acknowledge her, as I know what it took her to achieve this an…" at bounding box center [1001, 209] width 152 height 96
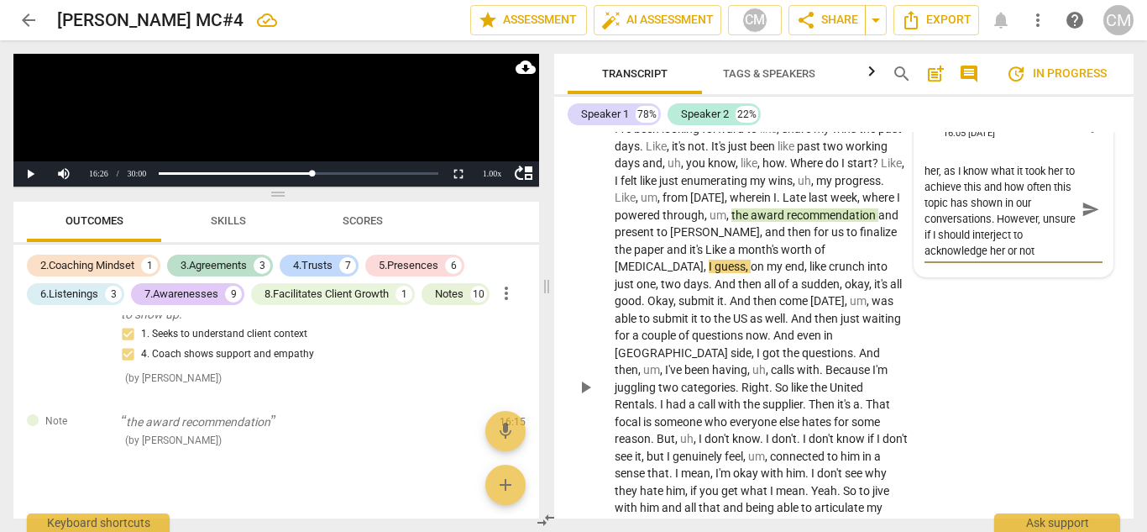
click at [1083, 200] on span "send" at bounding box center [1091, 209] width 18 height 18
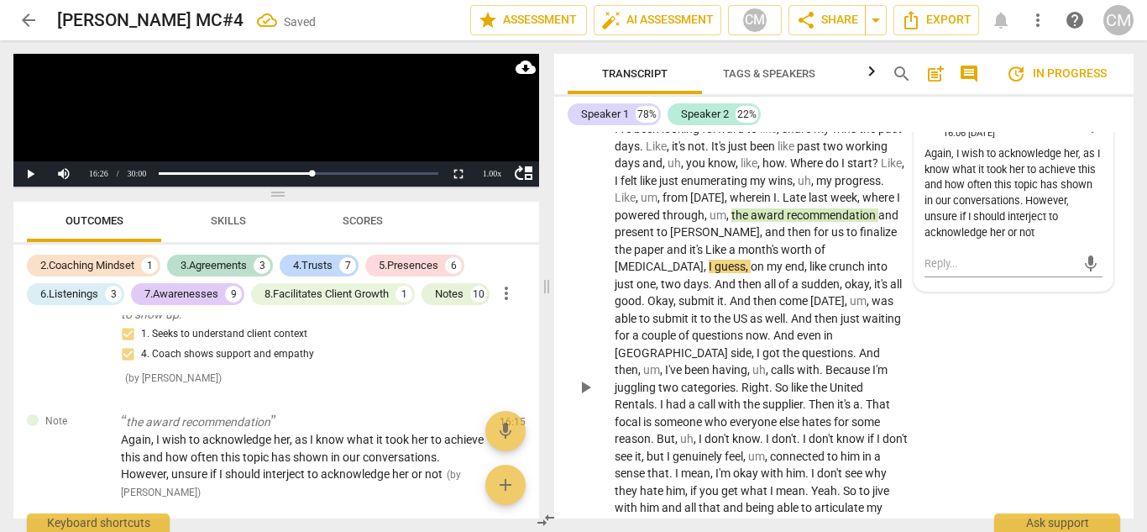
scroll to position [0, 0]
click at [585, 377] on span "play_arrow" at bounding box center [585, 387] width 20 height 20
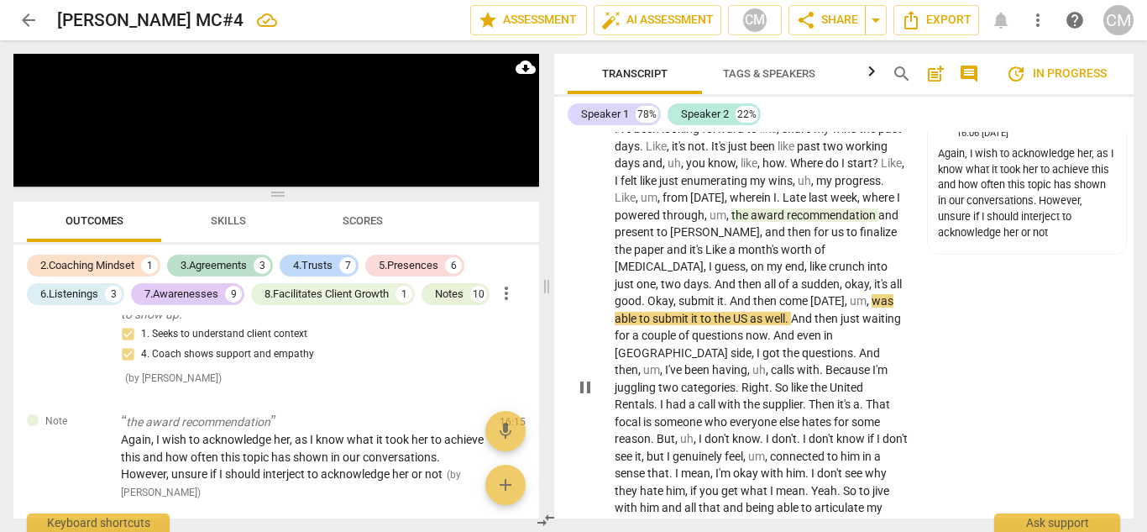
click at [581, 377] on span "pause" at bounding box center [585, 387] width 20 height 20
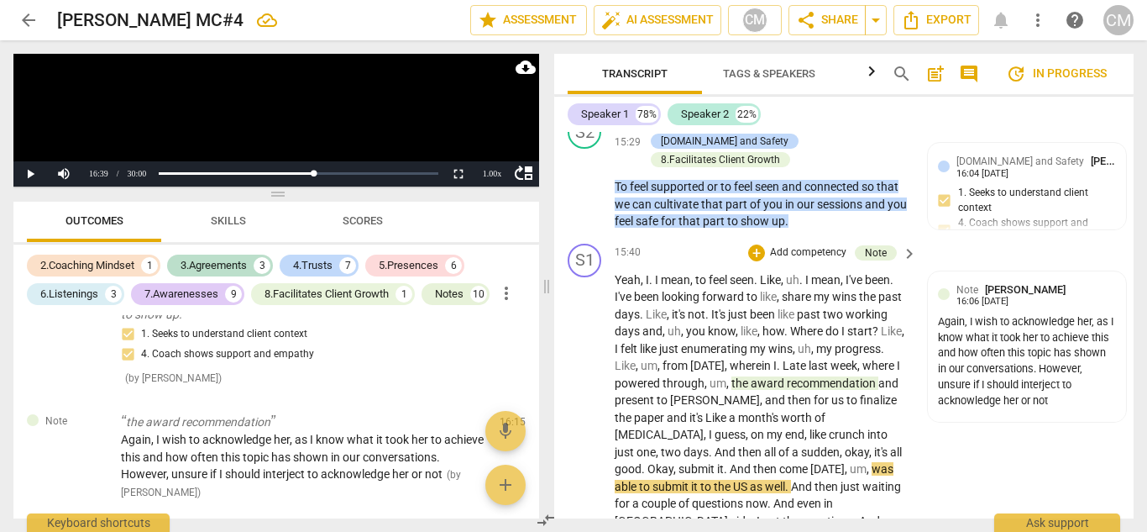
scroll to position [5986, 0]
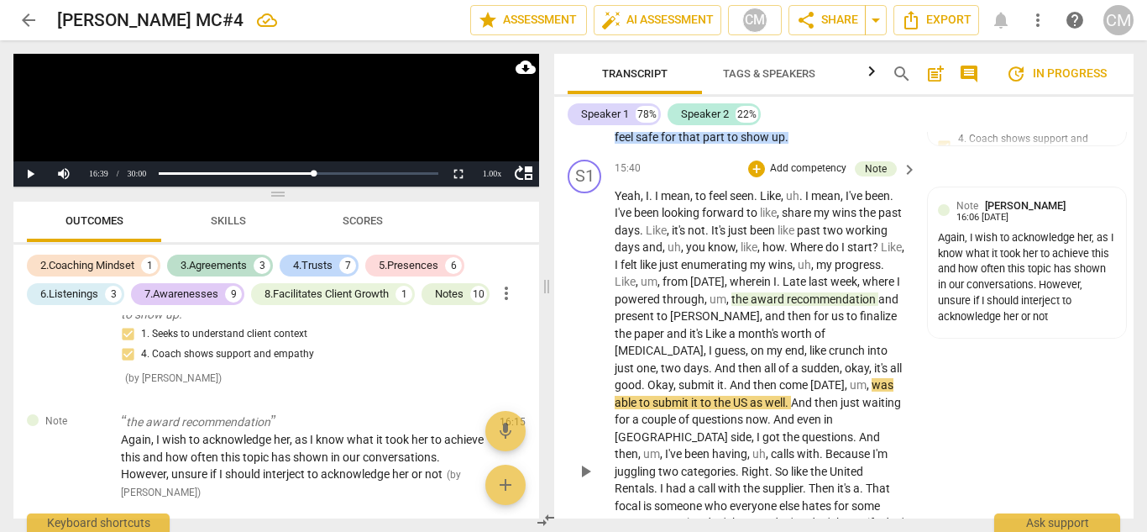
click at [588, 461] on span "play_arrow" at bounding box center [585, 471] width 20 height 20
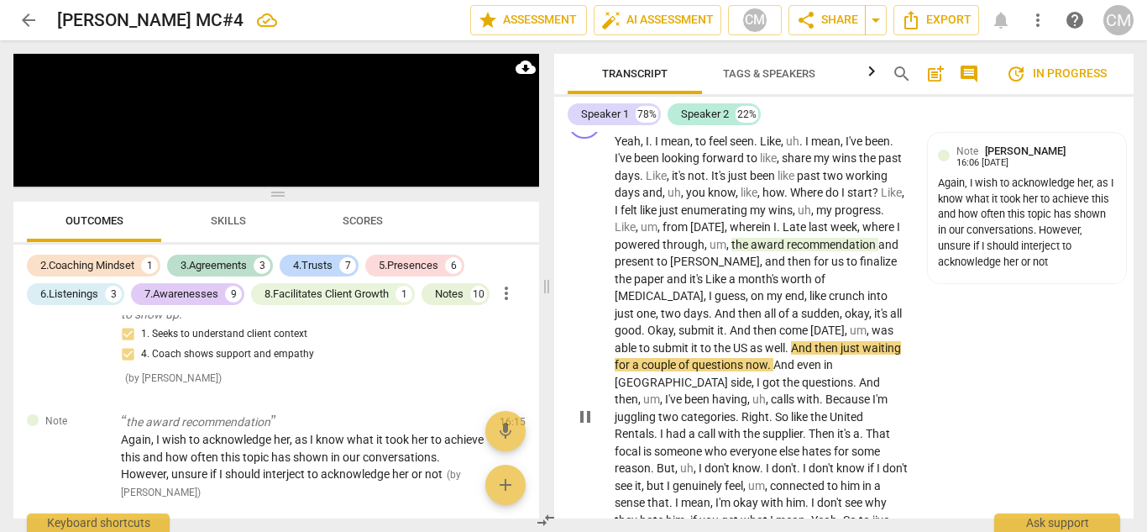
scroll to position [6070, 0]
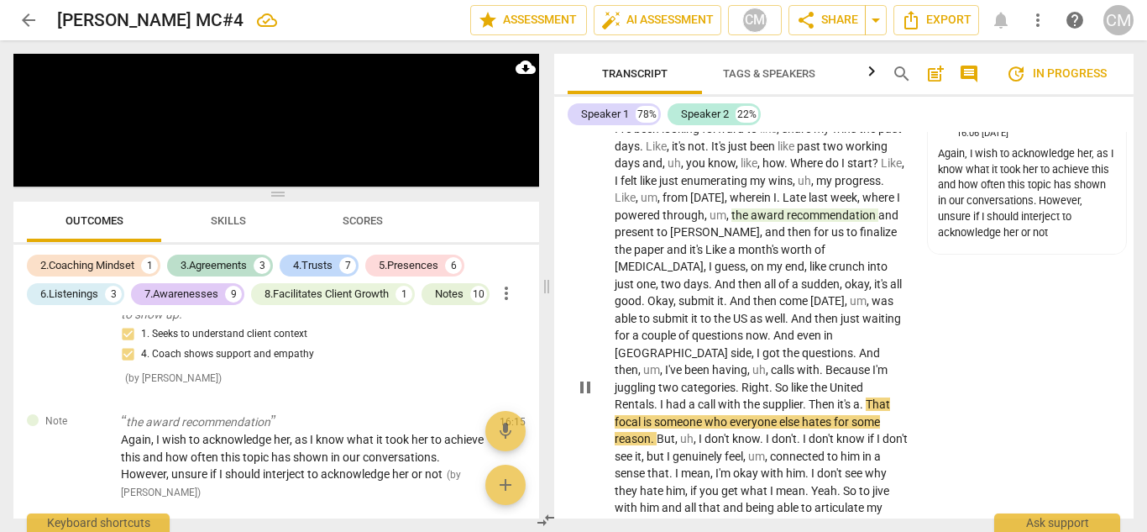
click at [590, 377] on span "pause" at bounding box center [585, 387] width 20 height 20
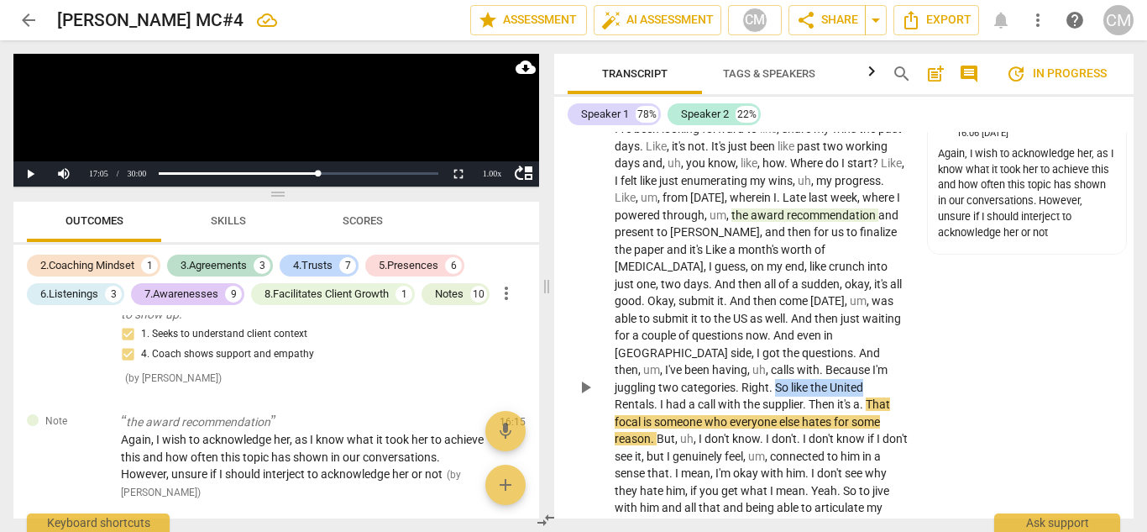
drag, startPoint x: 795, startPoint y: 341, endPoint x: 865, endPoint y: 337, distance: 70.7
click at [865, 337] on p "Yeah , I . I mean , to feel seen . Like , uh . I mean , I've been . I've been l…" at bounding box center [762, 387] width 294 height 569
click at [884, 319] on div "+" at bounding box center [881, 317] width 17 height 17
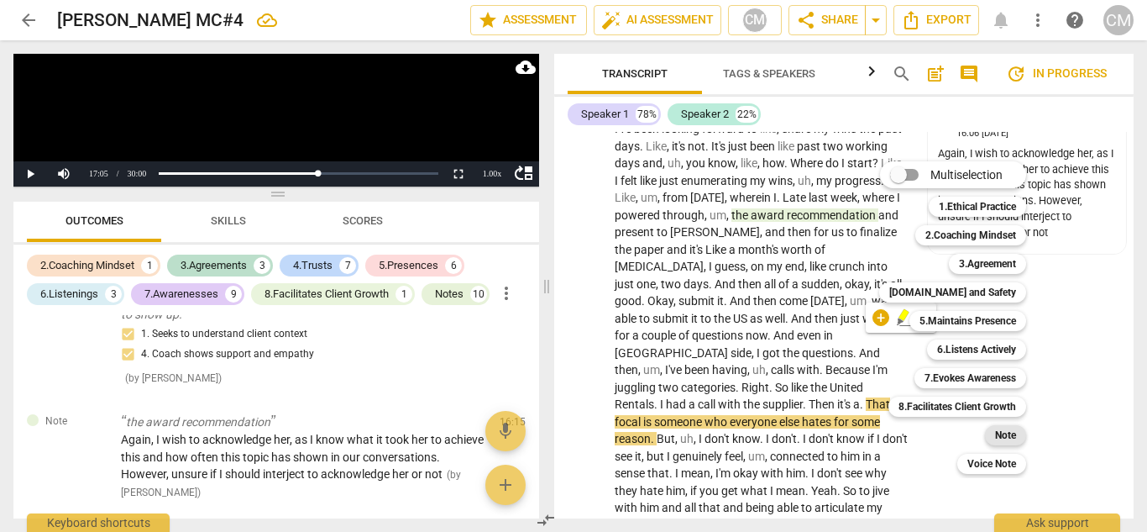
click at [1005, 434] on b "Note" at bounding box center [1005, 435] width 21 height 20
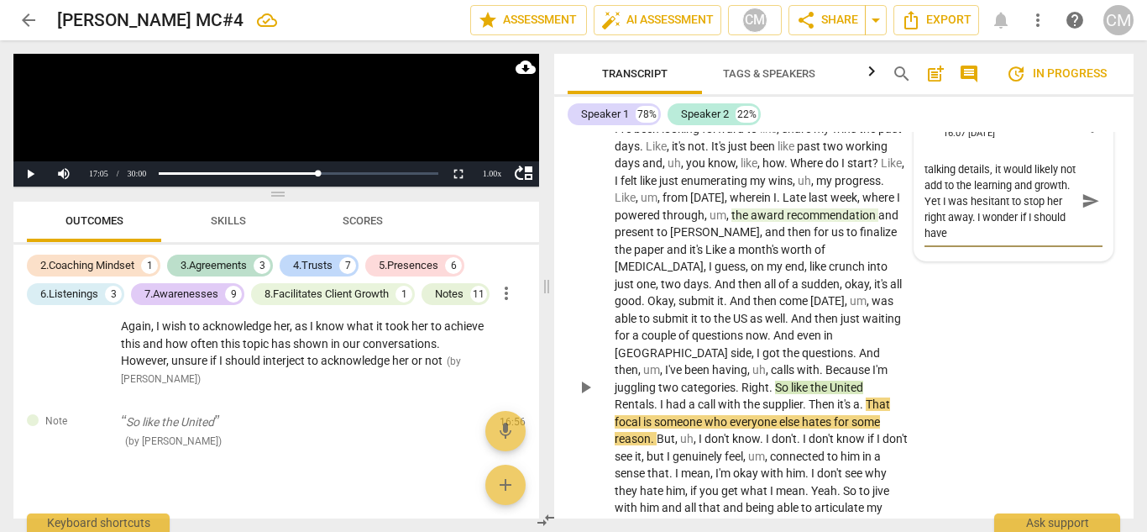
scroll to position [30, 0]
click at [1082, 191] on span "send" at bounding box center [1091, 200] width 18 height 18
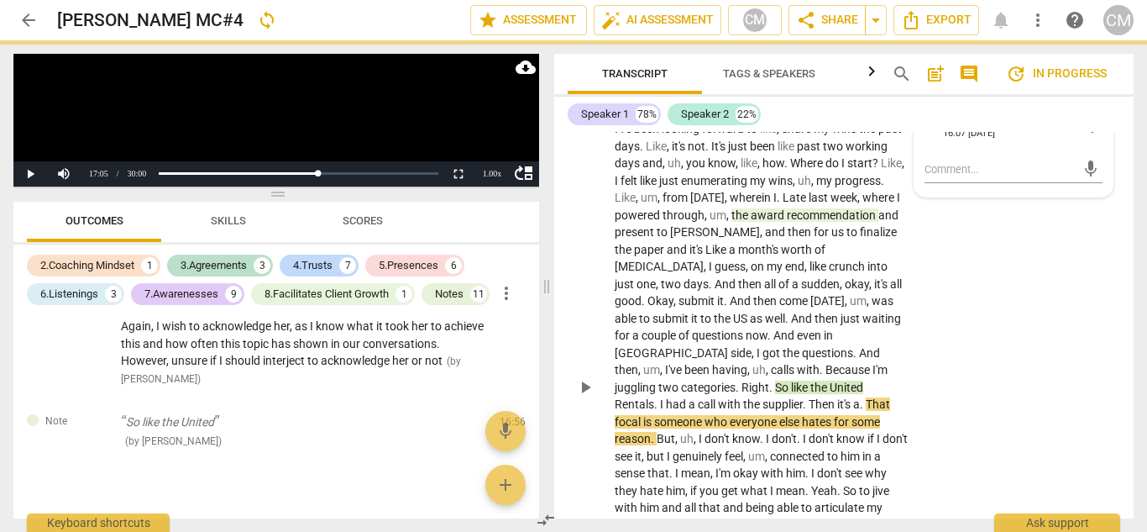
scroll to position [0, 0]
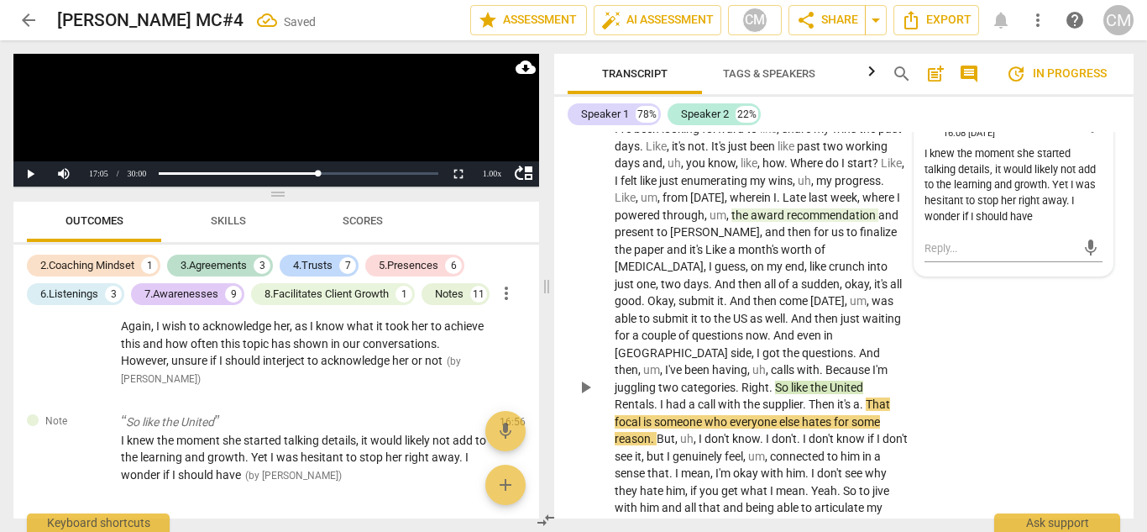
click at [588, 377] on span "play_arrow" at bounding box center [585, 387] width 20 height 20
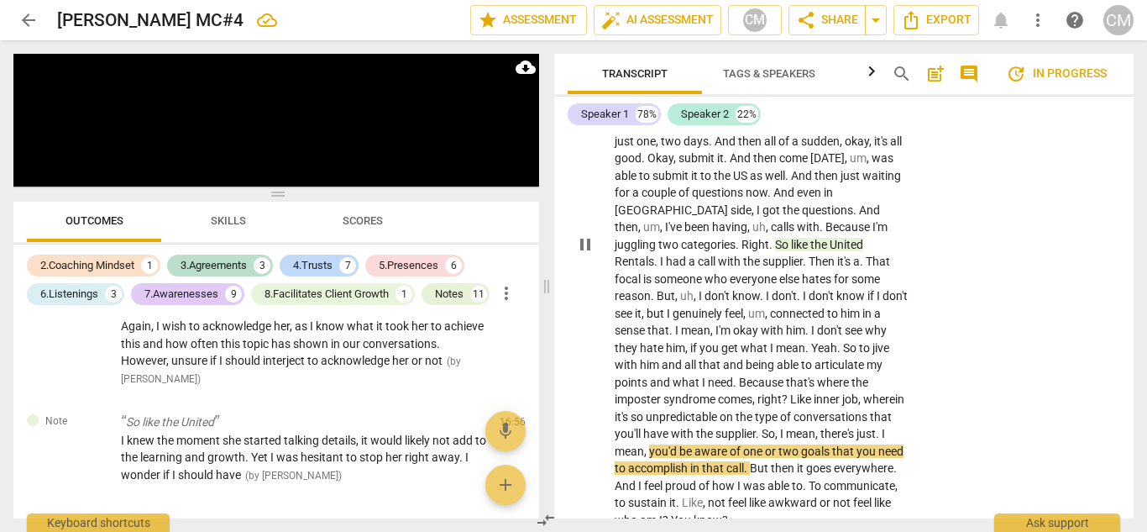
scroll to position [6238, 0]
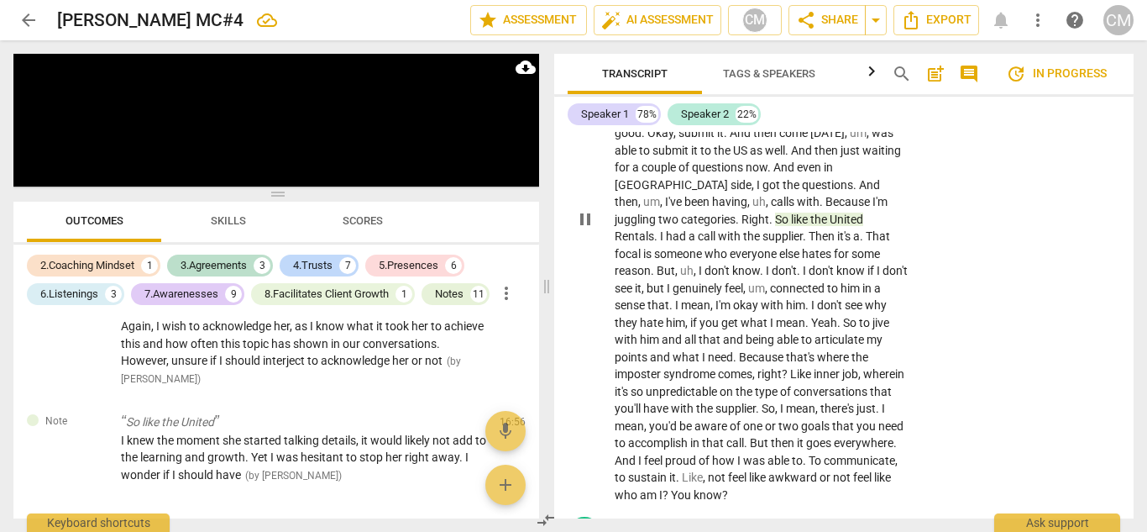
click at [585, 209] on span "pause" at bounding box center [585, 219] width 20 height 20
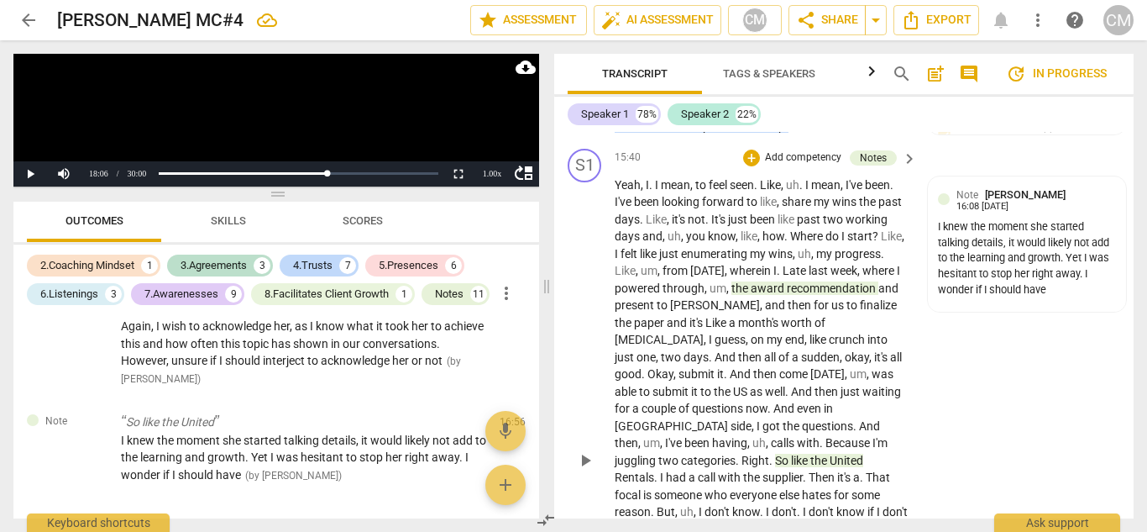
scroll to position [5986, 0]
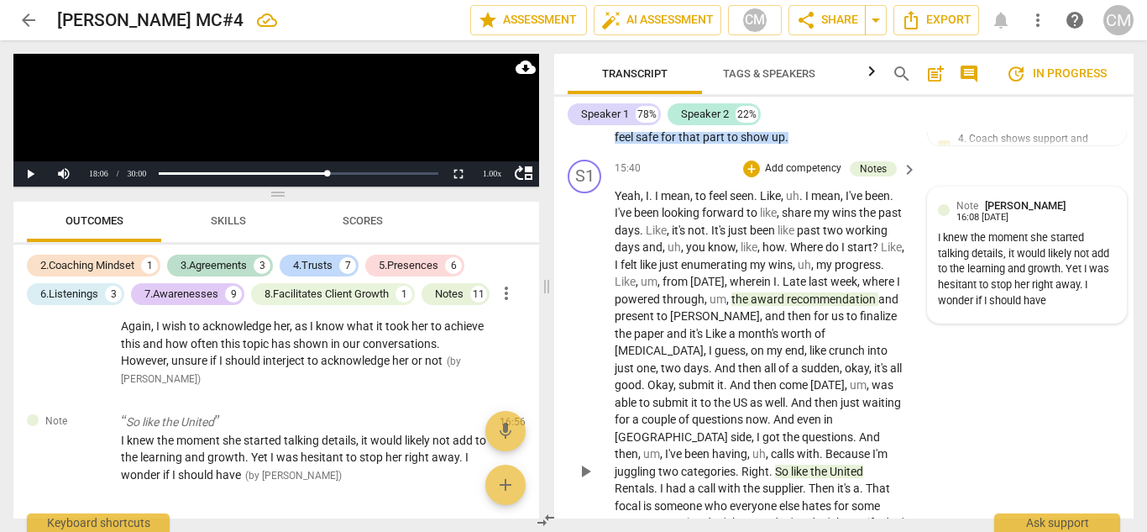
click at [979, 230] on div "I knew the moment she started talking details, it would likely not add to the l…" at bounding box center [1027, 269] width 179 height 79
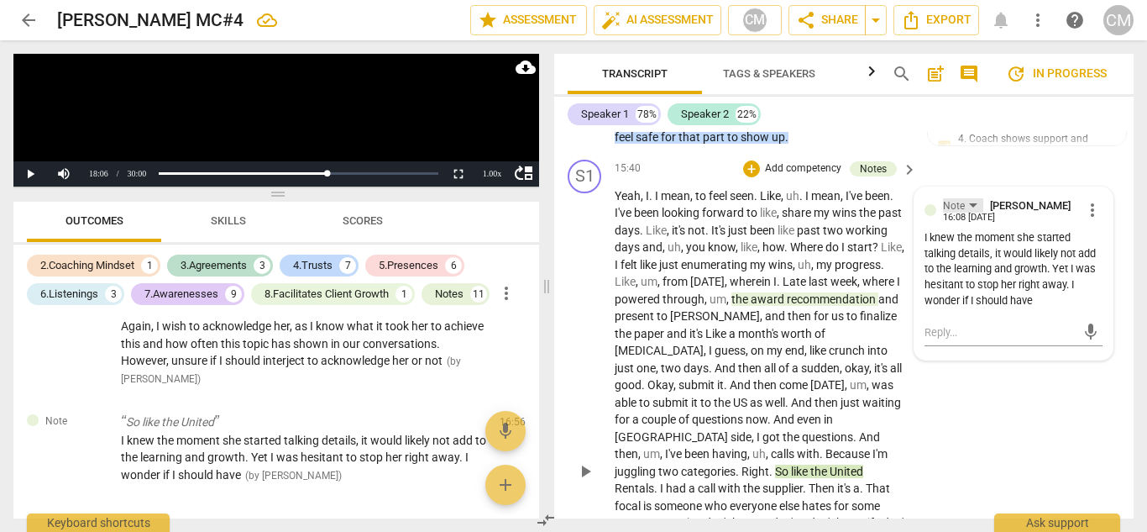
click at [961, 198] on div "Note" at bounding box center [954, 206] width 22 height 16
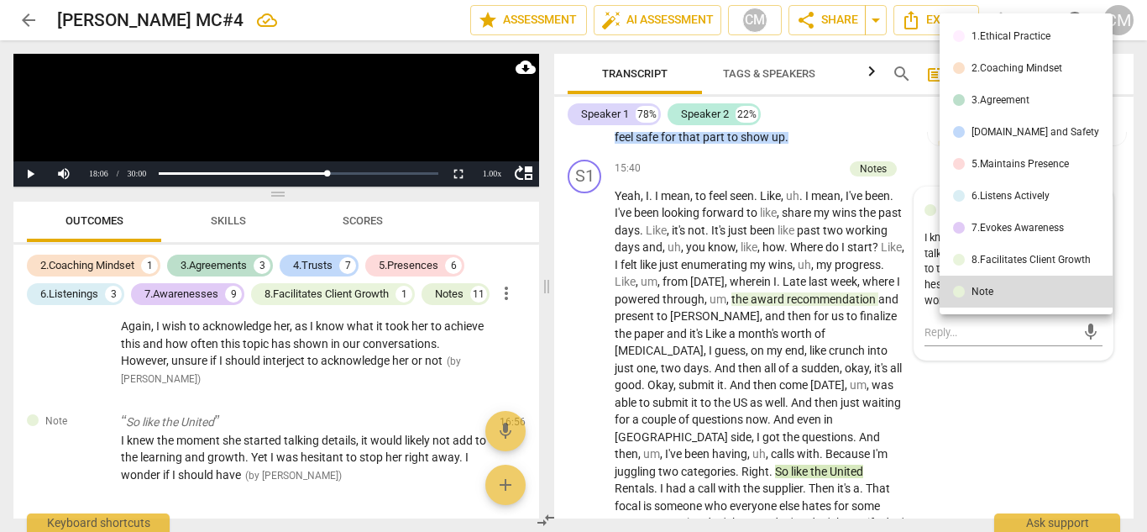
click at [724, 260] on div at bounding box center [573, 266] width 1147 height 532
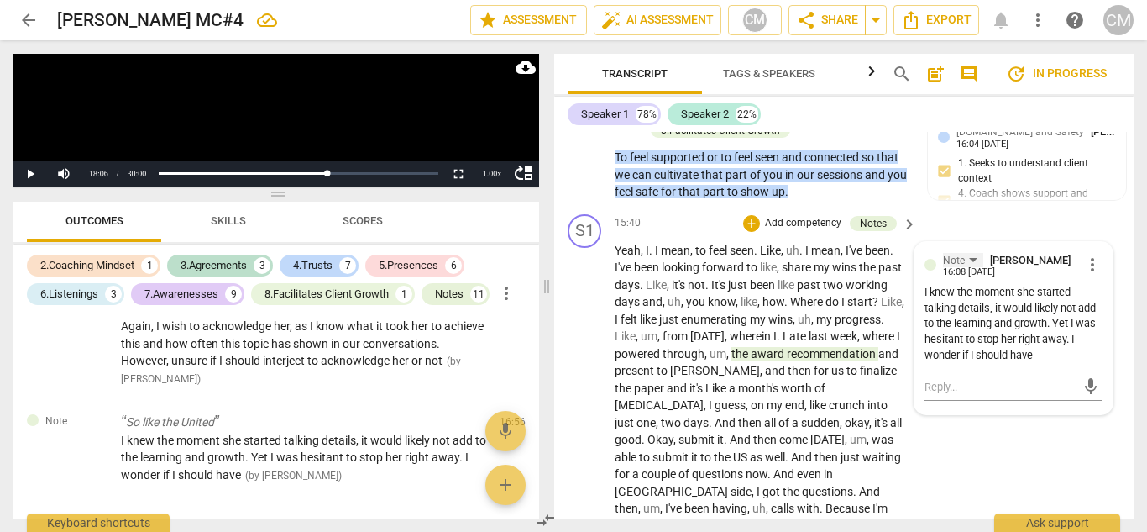
scroll to position [5902, 0]
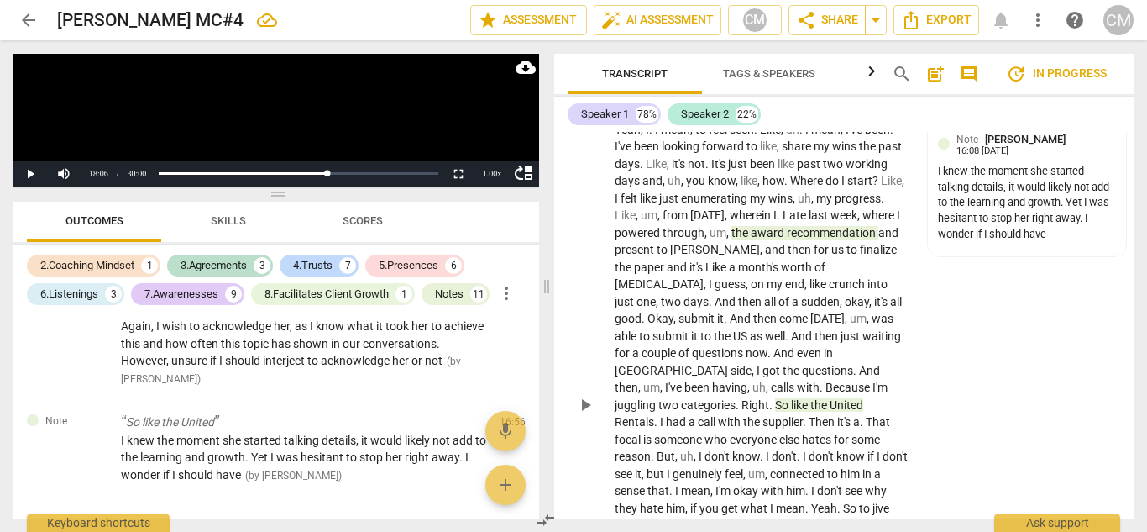
scroll to position [6079, 0]
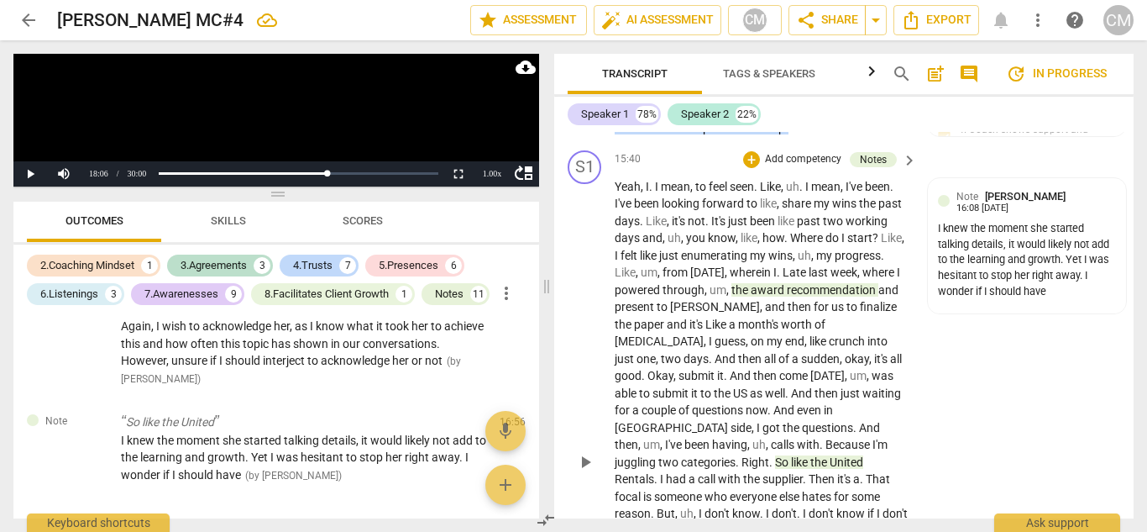
click at [817, 283] on span "recommendation" at bounding box center [833, 289] width 92 height 13
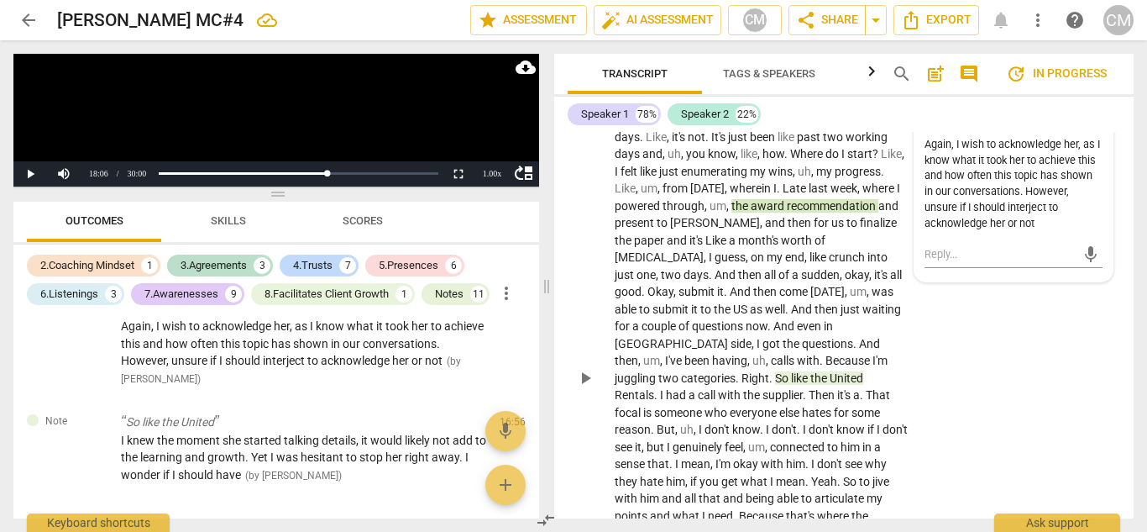
scroll to position [5995, 0]
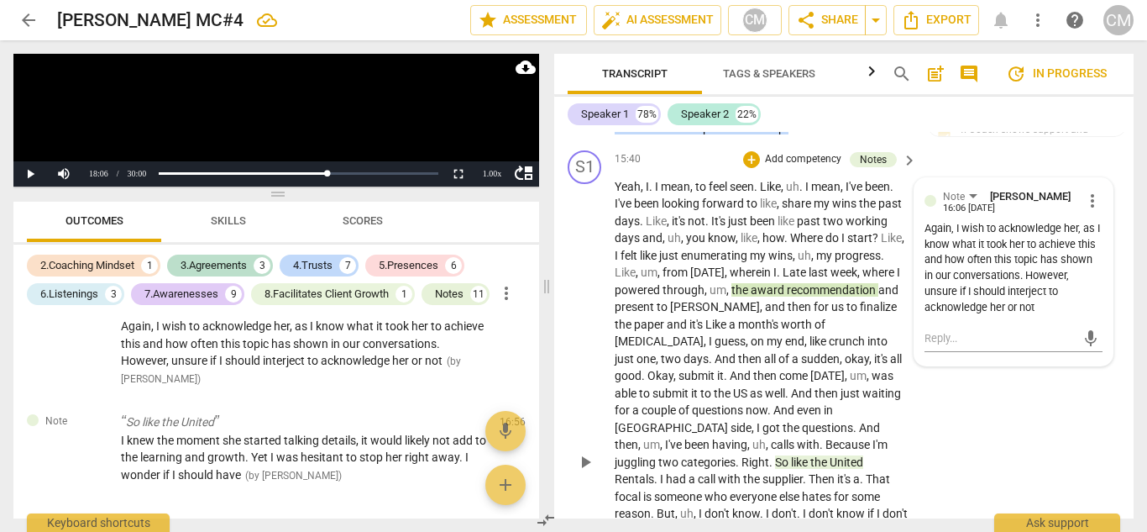
click at [805, 455] on span "like" at bounding box center [800, 461] width 19 height 13
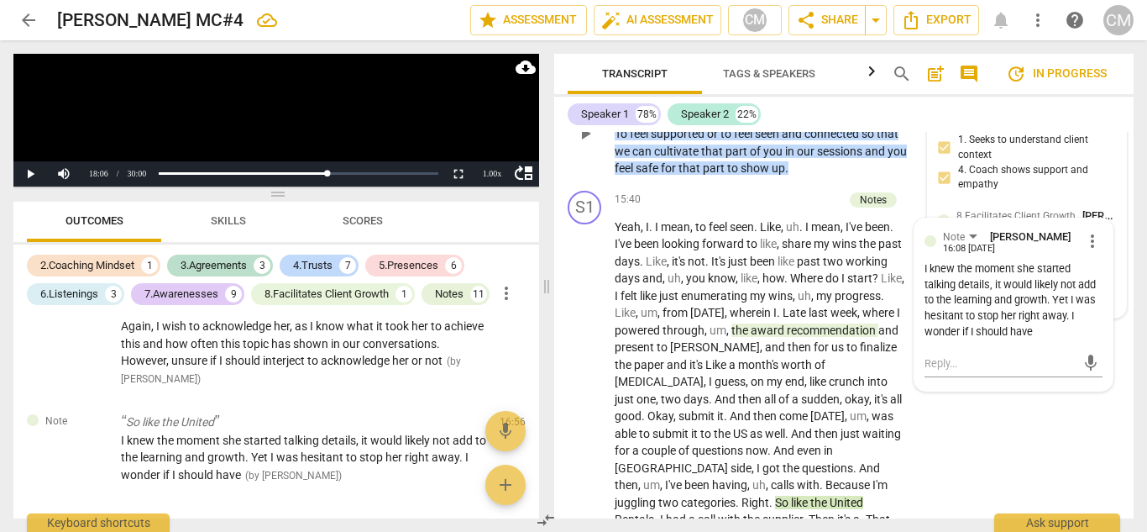
scroll to position [5911, 0]
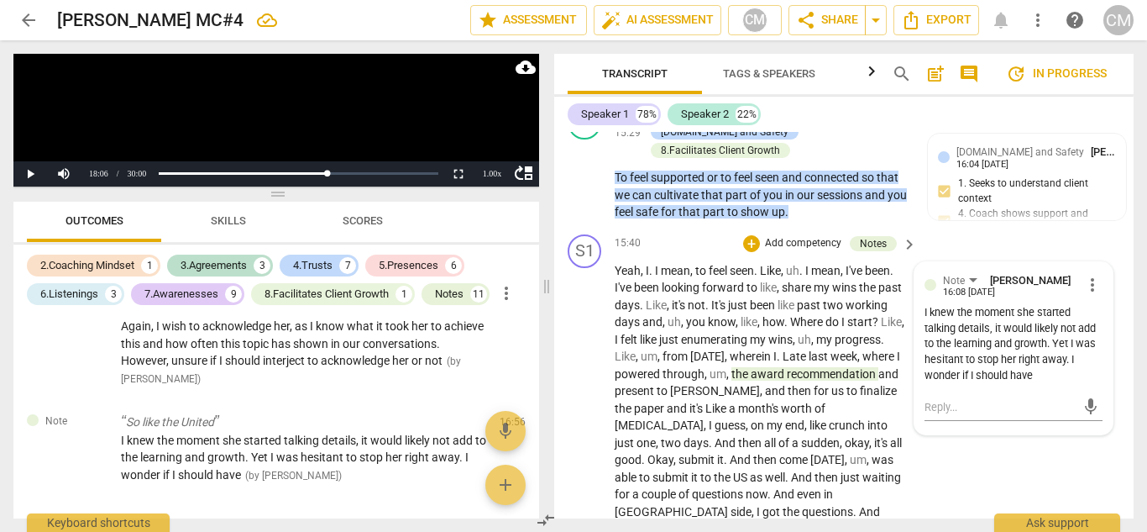
click at [1083, 275] on span "more_vert" at bounding box center [1093, 285] width 20 height 20
click at [1104, 292] on li "Delete" at bounding box center [1104, 286] width 58 height 32
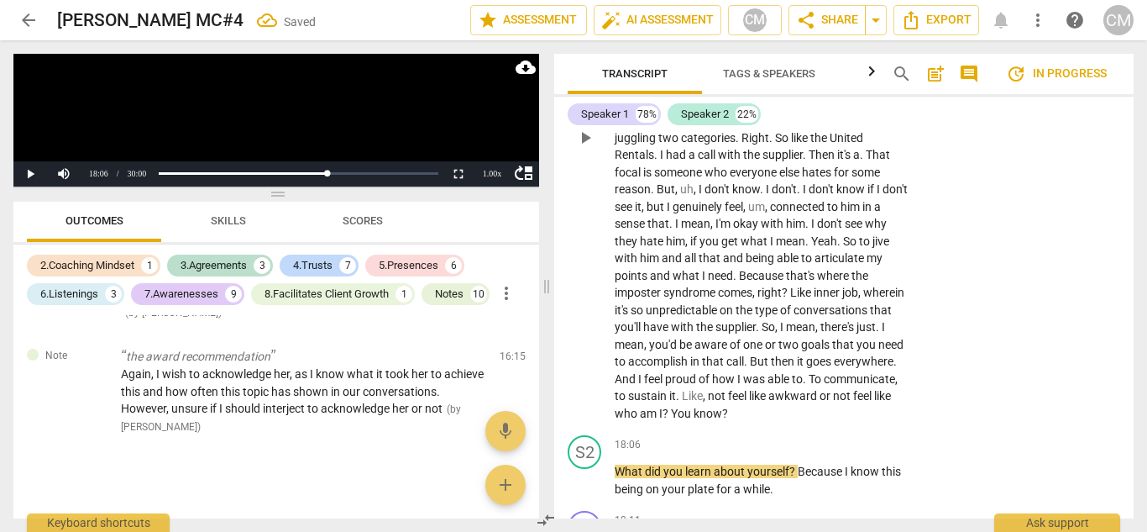
scroll to position [6415, 0]
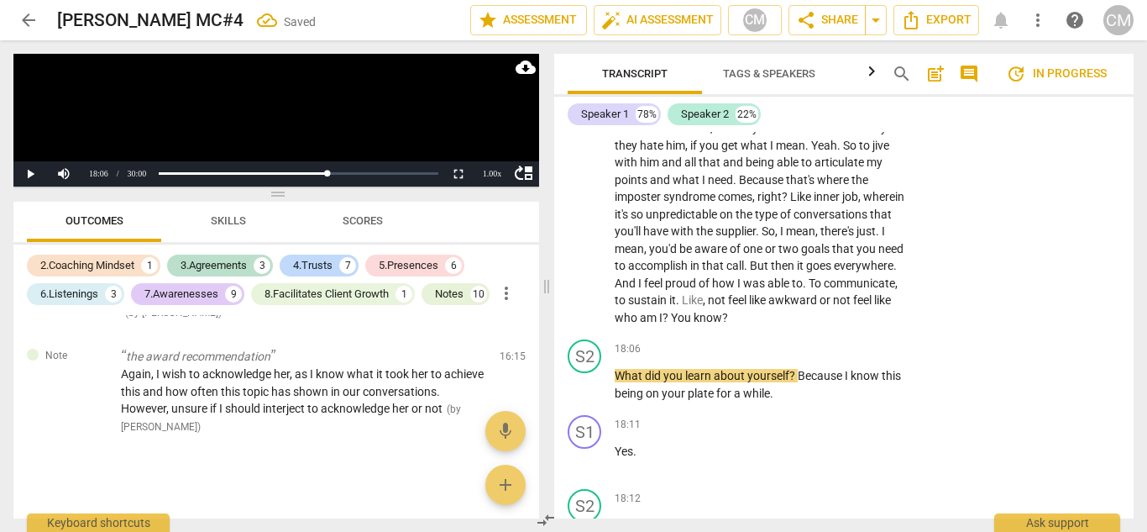
click at [769, 293] on span "awkward" at bounding box center [794, 299] width 51 height 13
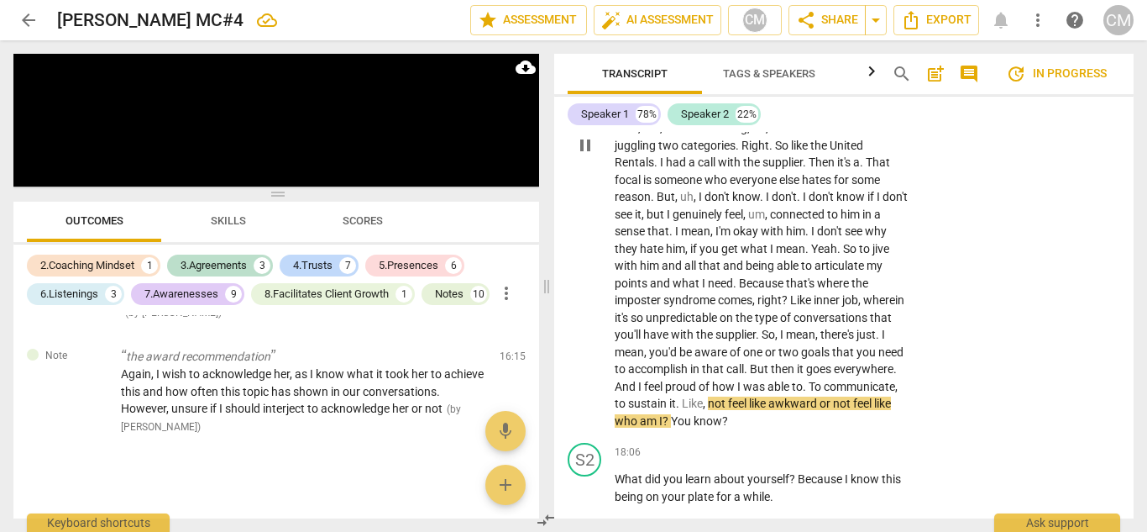
scroll to position [6331, 0]
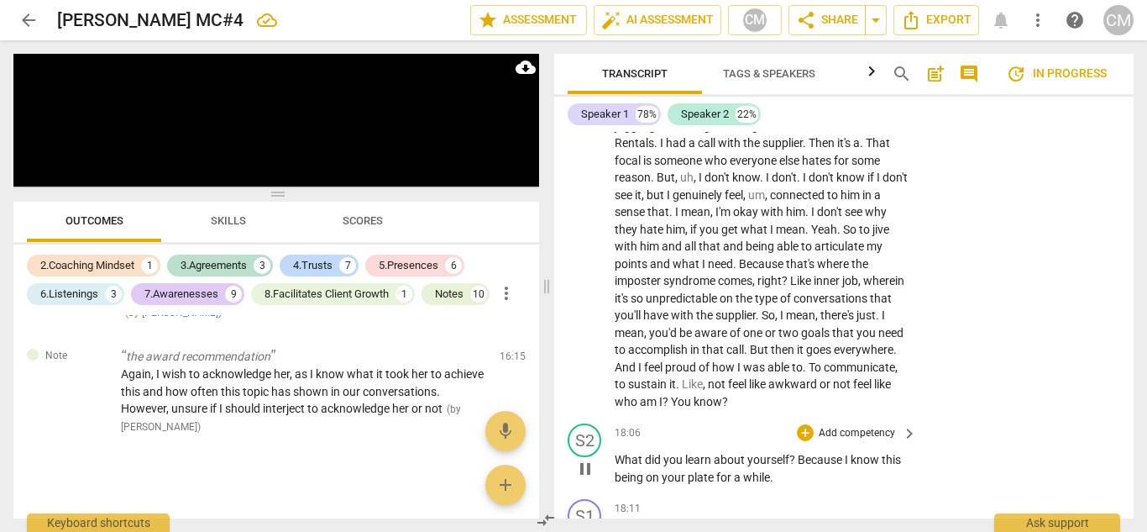
click at [593, 459] on span "pause" at bounding box center [585, 469] width 20 height 20
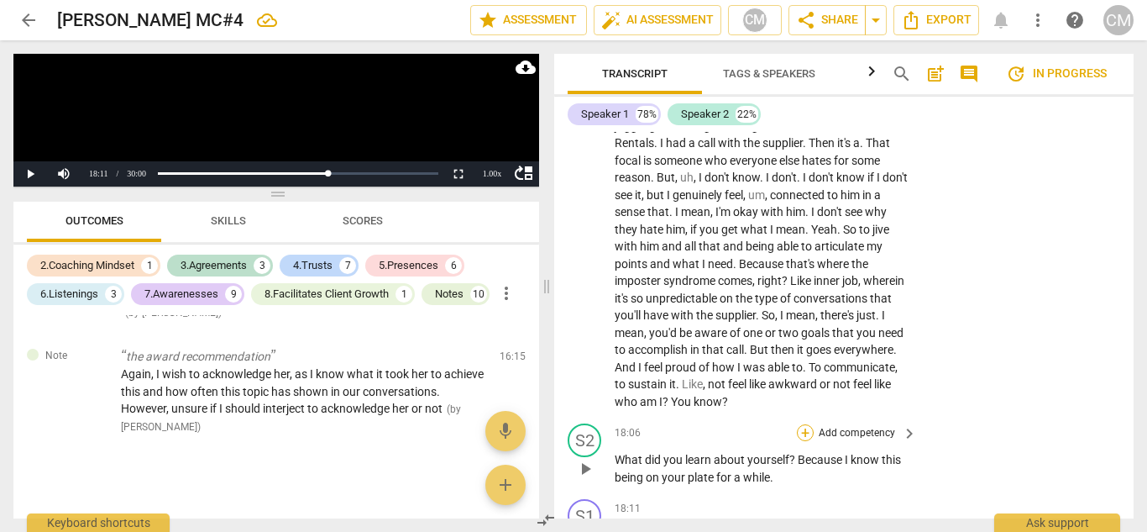
click at [806, 424] on div "+" at bounding box center [805, 432] width 17 height 17
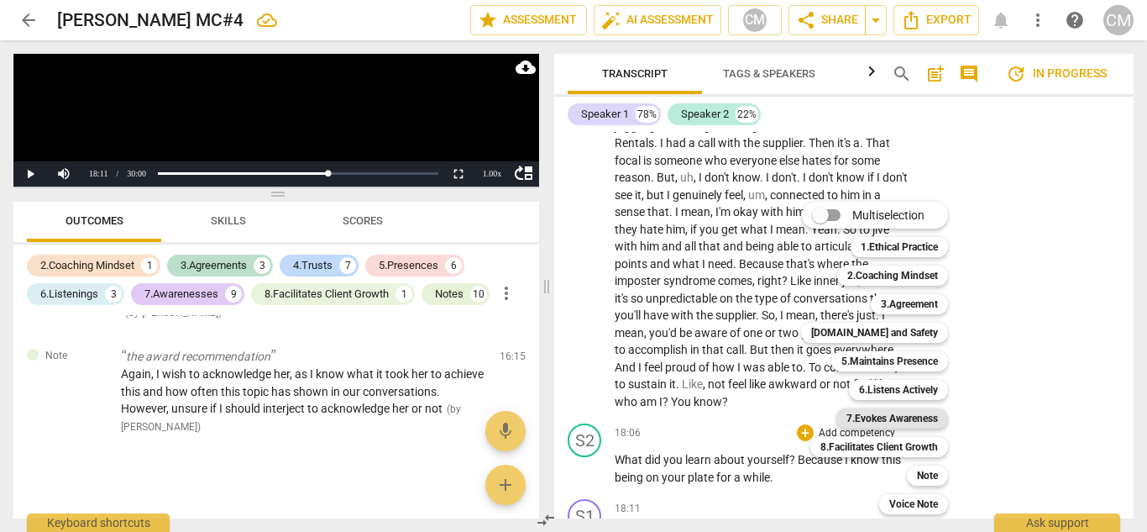
click at [872, 413] on b "7.Evokes Awareness" at bounding box center [893, 418] width 92 height 20
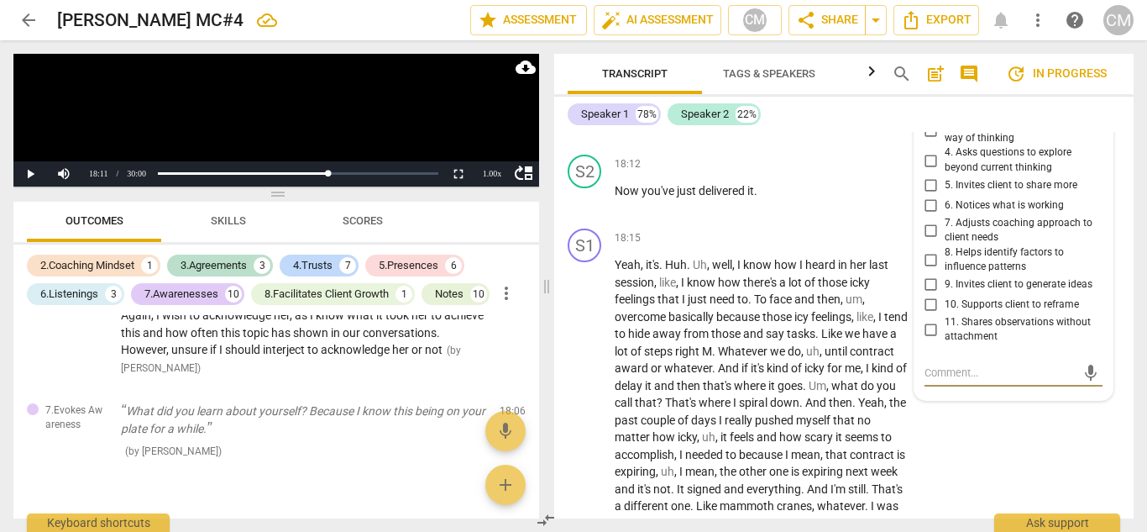
scroll to position [6666, 0]
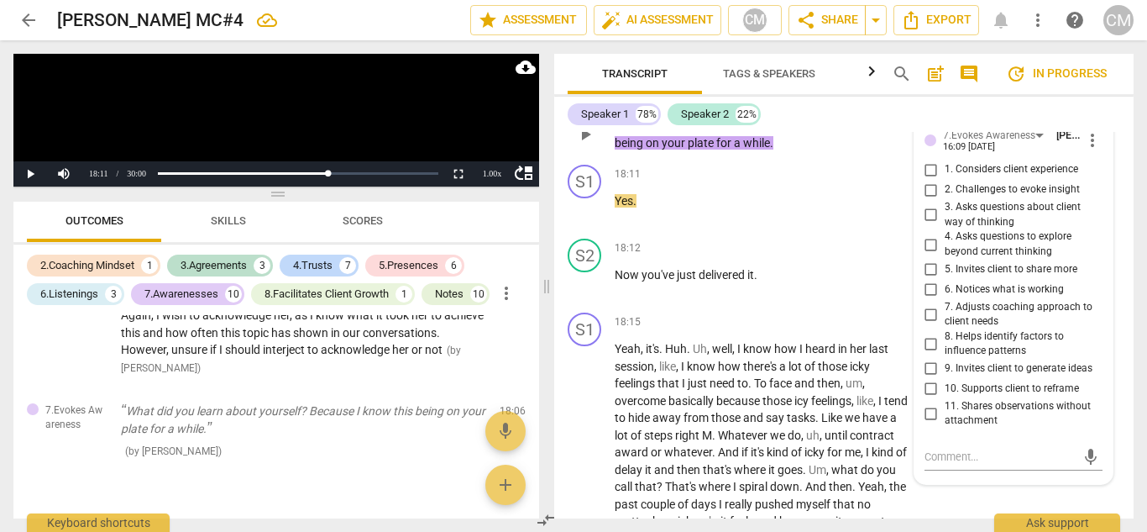
click at [973, 262] on span "5. Invites client to share more" at bounding box center [1011, 269] width 133 height 15
click at [945, 260] on input "5. Invites client to share more" at bounding box center [931, 270] width 27 height 20
click at [964, 229] on span "4. Asks questions to explore beyond current thinking" at bounding box center [1021, 243] width 152 height 29
click at [945, 234] on input "4. Asks questions to explore beyond current thinking" at bounding box center [931, 244] width 27 height 20
click at [929, 180] on input "2. Challenges to evoke insight" at bounding box center [931, 190] width 27 height 20
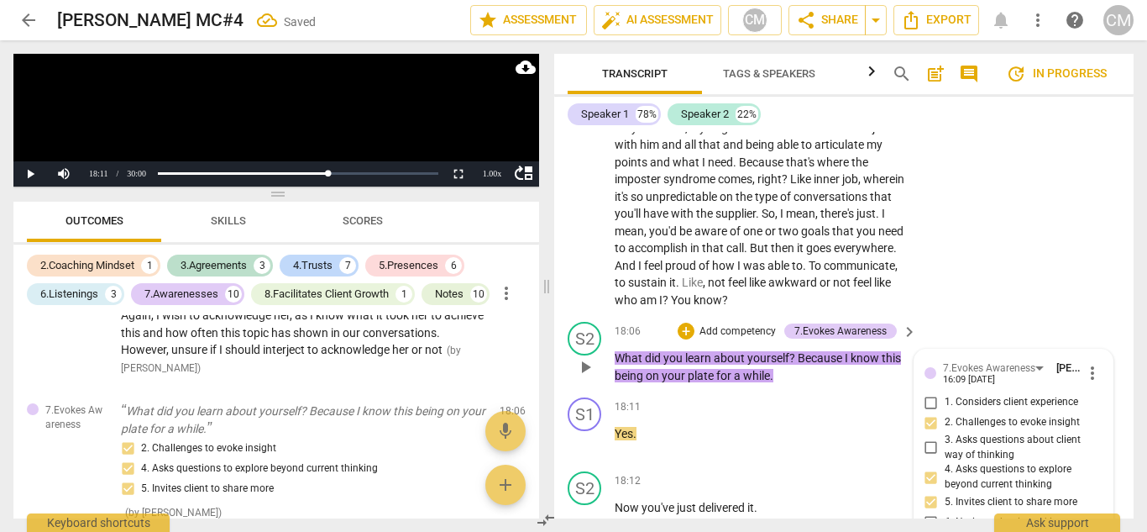
scroll to position [6414, 0]
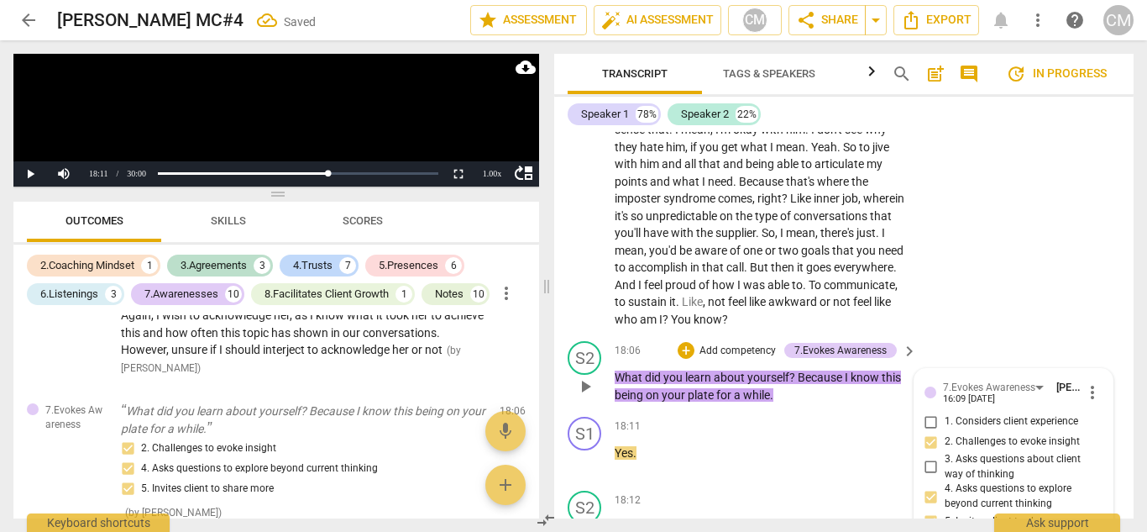
click at [791, 369] on p "What did you learn about yourself ? Because I know this being on your plate for…" at bounding box center [762, 386] width 294 height 34
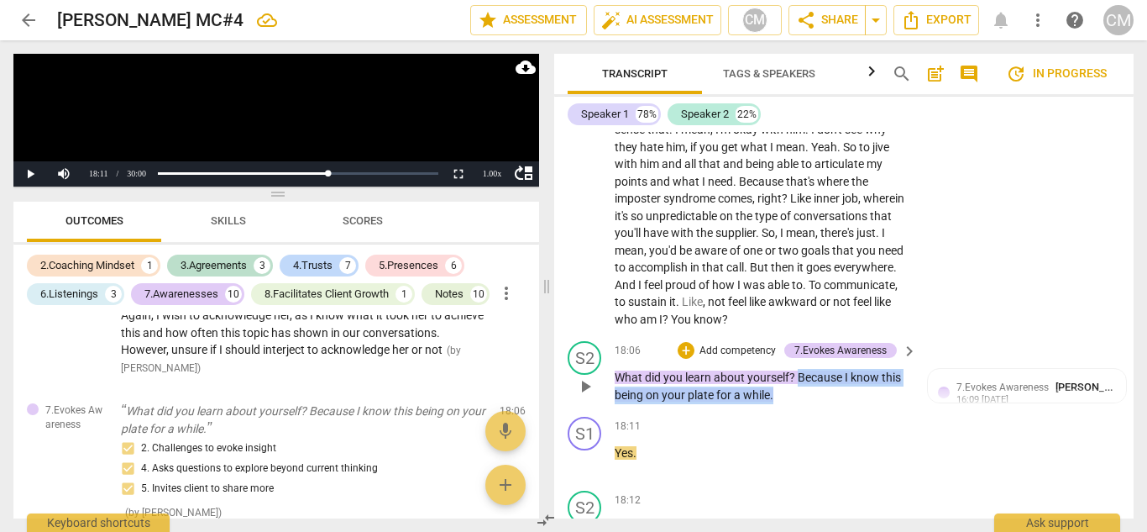
drag, startPoint x: 799, startPoint y: 344, endPoint x: 800, endPoint y: 331, distance: 13.5
click at [800, 369] on p "What did you learn about yourself ? Because I know this being on your plate for…" at bounding box center [762, 386] width 294 height 34
click at [719, 344] on p "Add competency" at bounding box center [738, 351] width 80 height 15
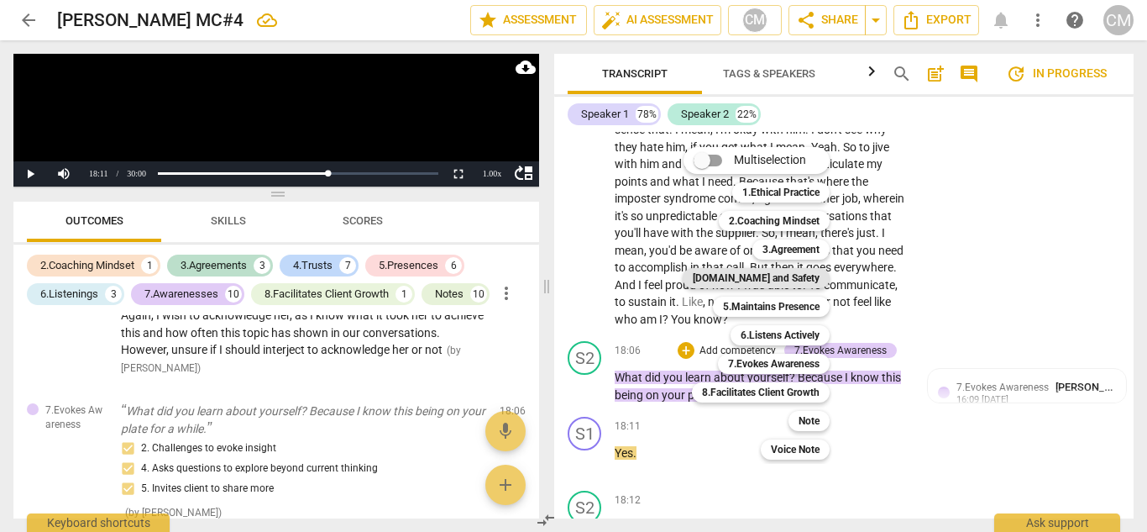
click at [792, 275] on b "[DOMAIN_NAME] and Safety" at bounding box center [756, 278] width 127 height 20
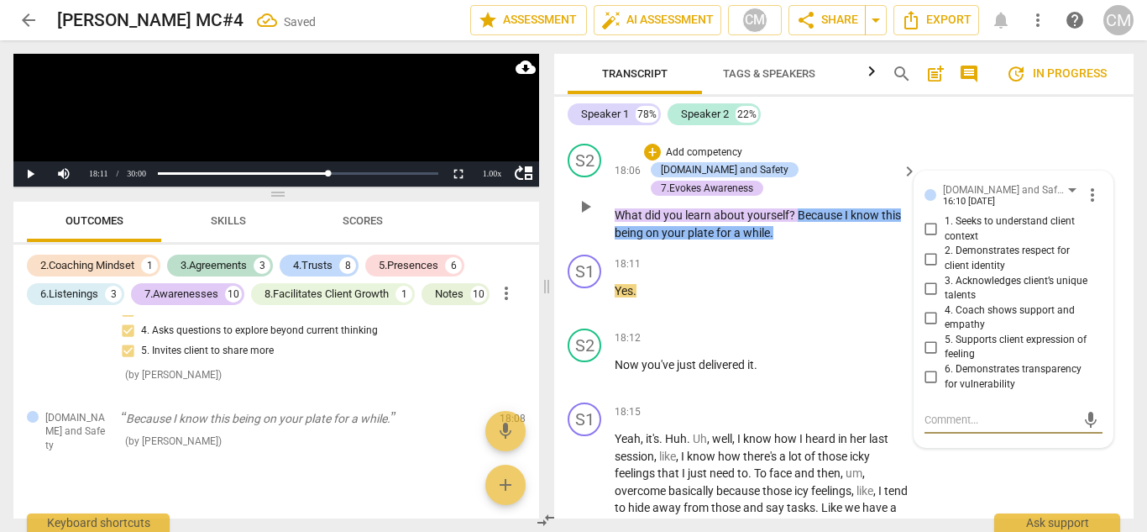
scroll to position [6574, 0]
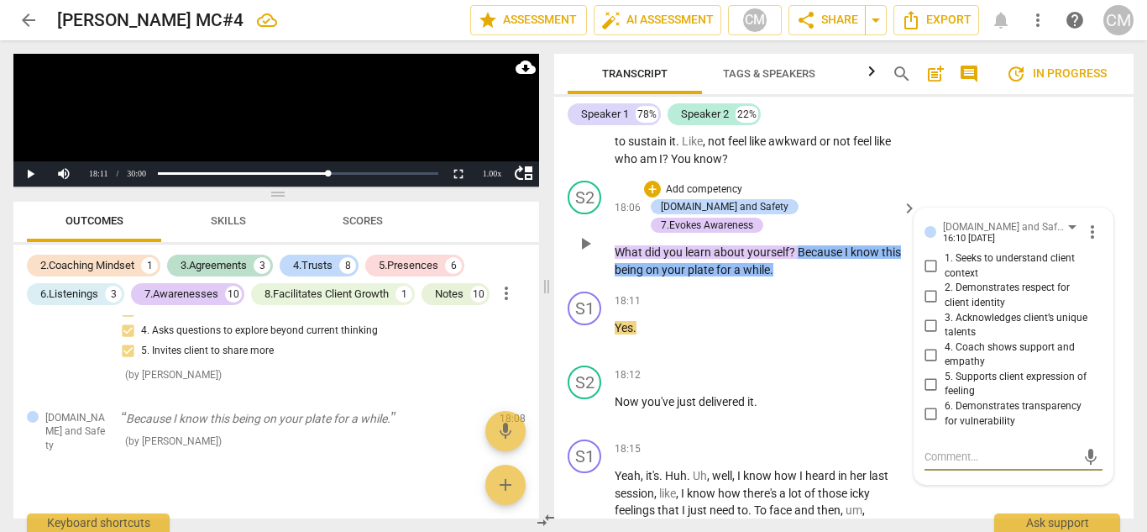
click at [957, 340] on span "4. Coach shows support and empathy" at bounding box center [1021, 354] width 152 height 29
click at [945, 344] on input "4. Coach shows support and empathy" at bounding box center [931, 354] width 27 height 20
click at [584, 233] on span "play_arrow" at bounding box center [585, 243] width 20 height 20
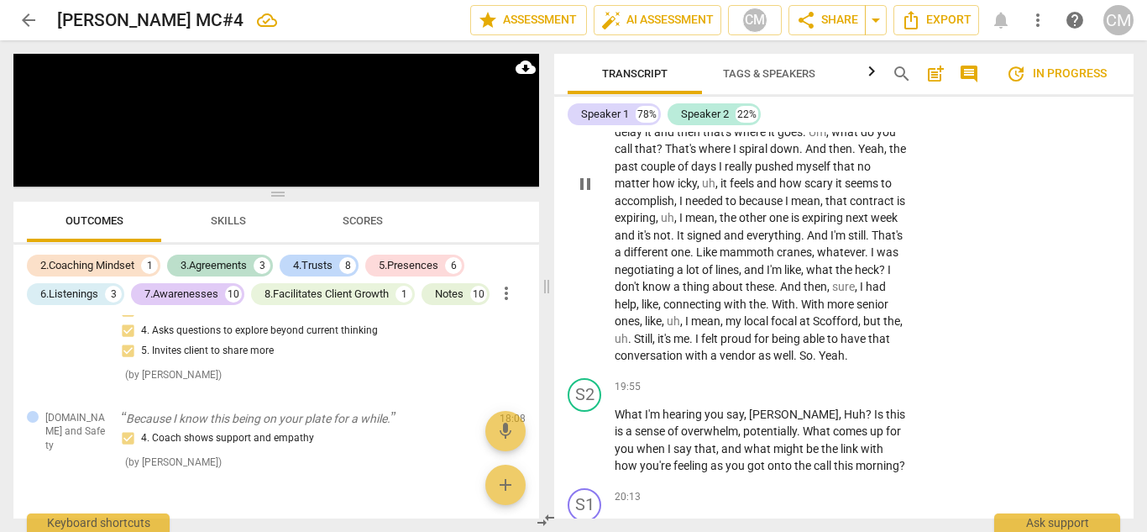
scroll to position [6910, 0]
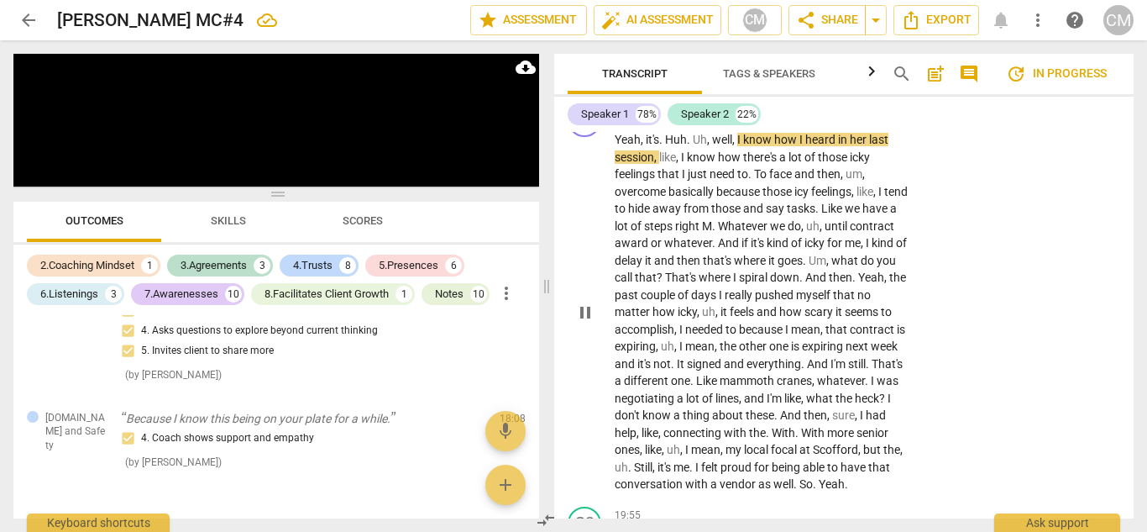
click at [583, 302] on span "pause" at bounding box center [585, 312] width 20 height 20
